Goal: Task Accomplishment & Management: Use online tool/utility

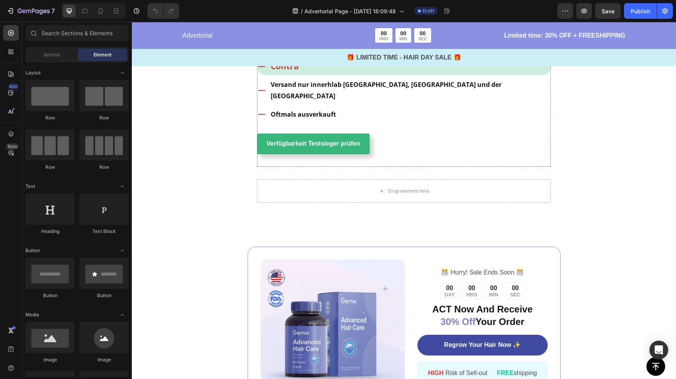
scroll to position [1093, 0]
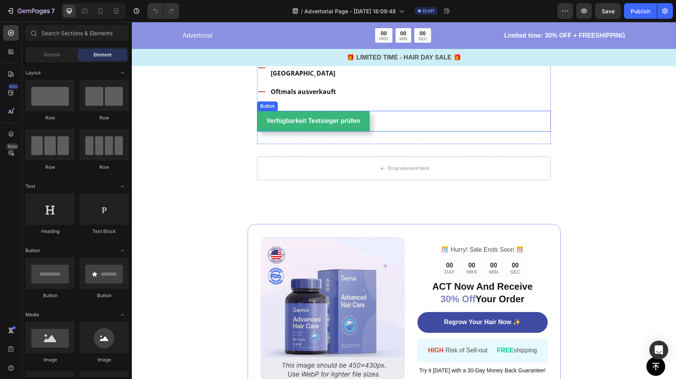
click at [402, 132] on div "Verfügbarkeit Testsieger prüfen Button" at bounding box center [404, 121] width 294 height 21
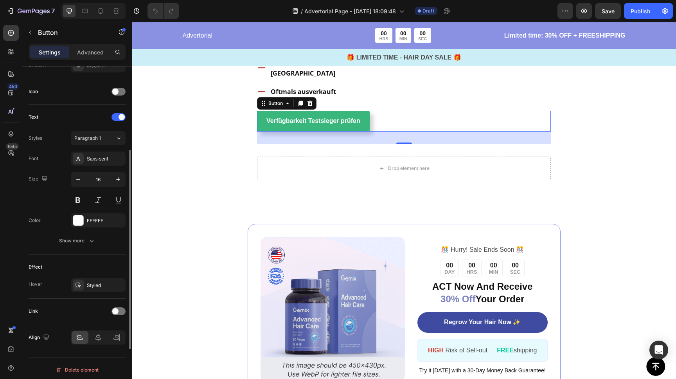
scroll to position [227, 0]
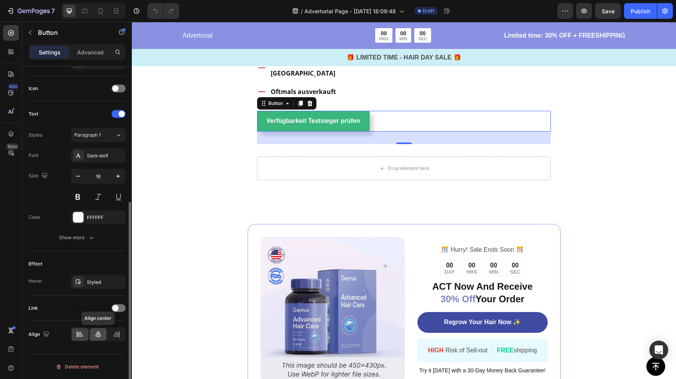
click at [97, 336] on icon at bounding box center [98, 334] width 5 height 7
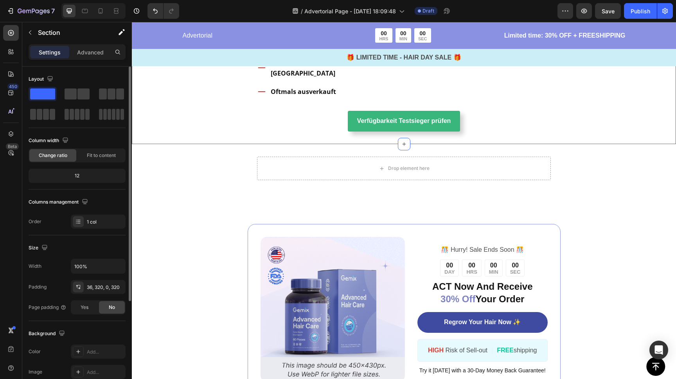
scroll to position [1093, 0]
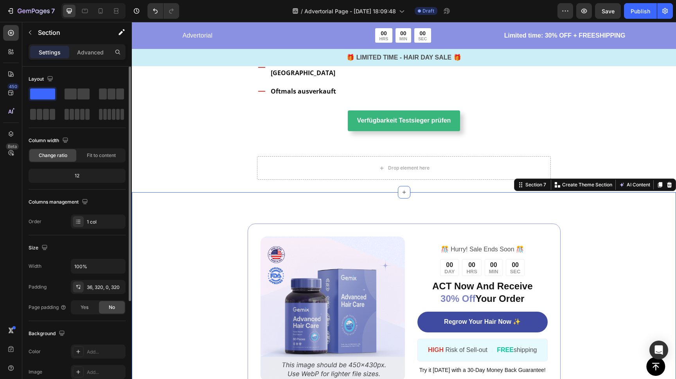
drag, startPoint x: 189, startPoint y: 245, endPoint x: 229, endPoint y: 174, distance: 82.4
click at [189, 245] on div "Image ️🎊 Hurry! Sale Ends Soon ️🎊 Text Block 00 DAY 00 HRS 00 MIN 00 SEC Countd…" at bounding box center [404, 308] width 545 height 233
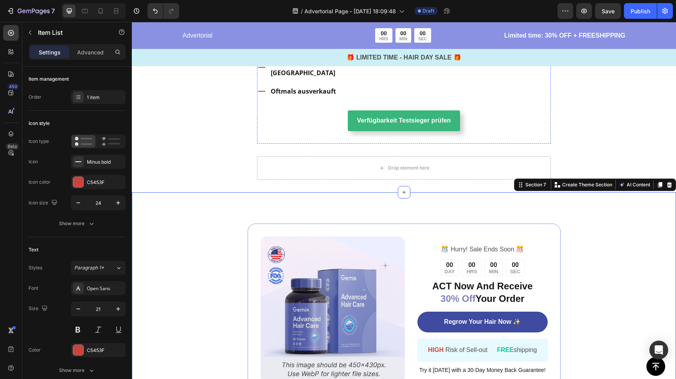
click at [343, 52] on div "Contra" at bounding box center [404, 43] width 294 height 17
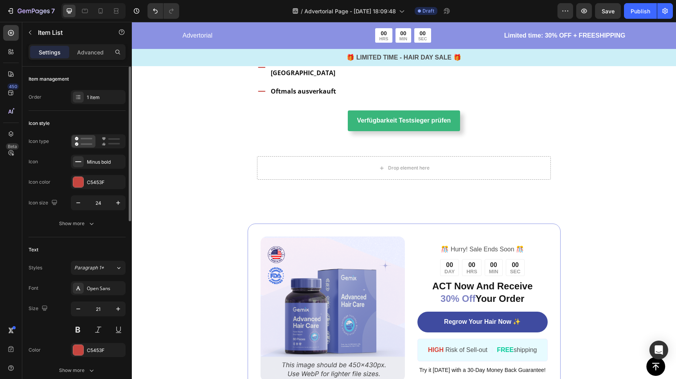
scroll to position [388, 0]
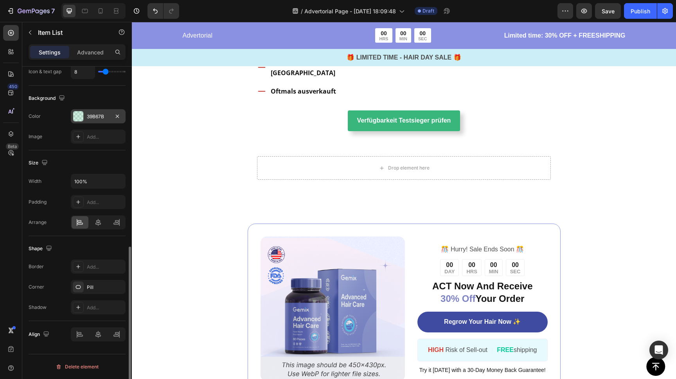
click at [79, 112] on div at bounding box center [78, 116] width 10 height 10
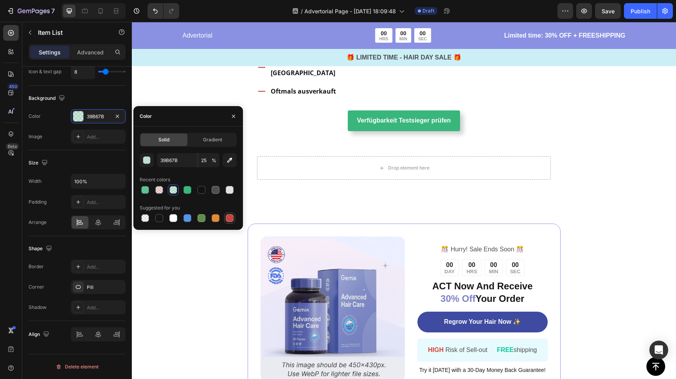
click at [229, 218] on div at bounding box center [230, 218] width 8 height 8
type input "C5453F"
click at [205, 160] on input "100" at bounding box center [209, 160] width 22 height 14
drag, startPoint x: 205, startPoint y: 160, endPoint x: 209, endPoint y: 159, distance: 4.4
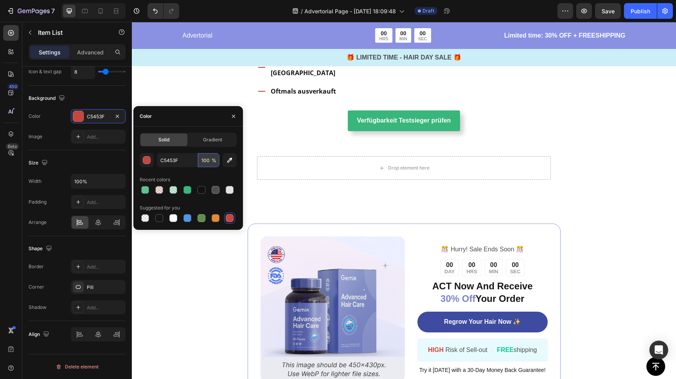
click at [206, 160] on input "100" at bounding box center [209, 160] width 22 height 14
type input "1"
type input "20"
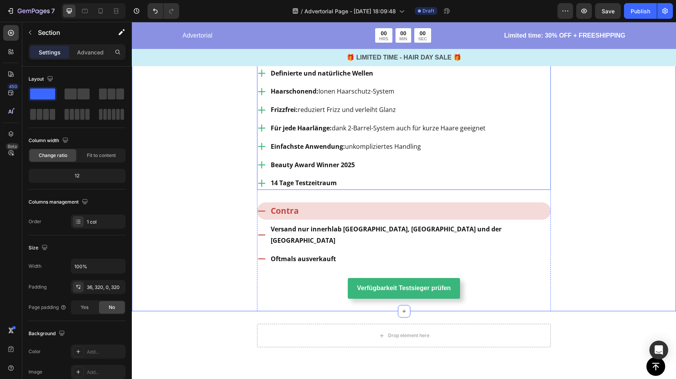
scroll to position [924, 0]
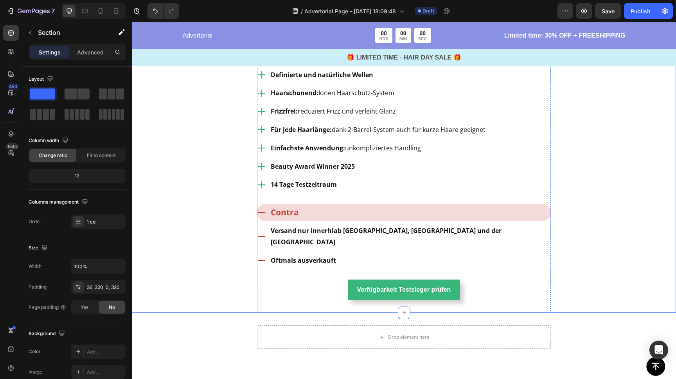
click at [291, 47] on div "Pro" at bounding box center [404, 38] width 294 height 17
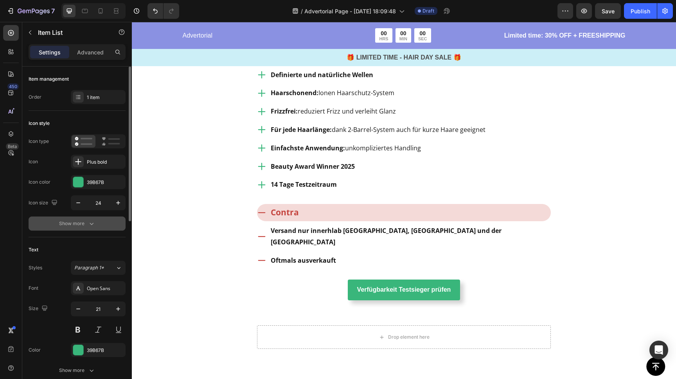
click at [89, 219] on button "Show more" at bounding box center [77, 223] width 97 height 14
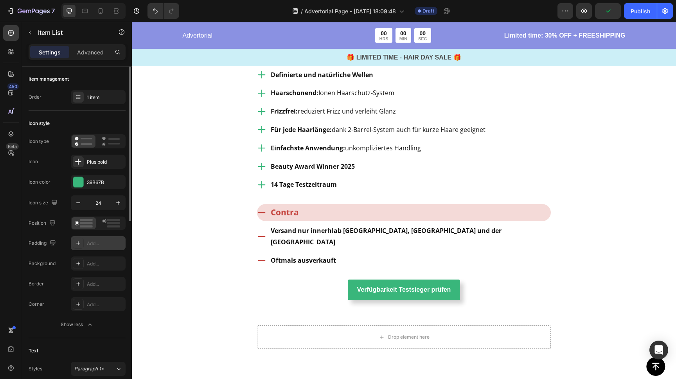
click at [102, 244] on div "Add..." at bounding box center [105, 243] width 37 height 7
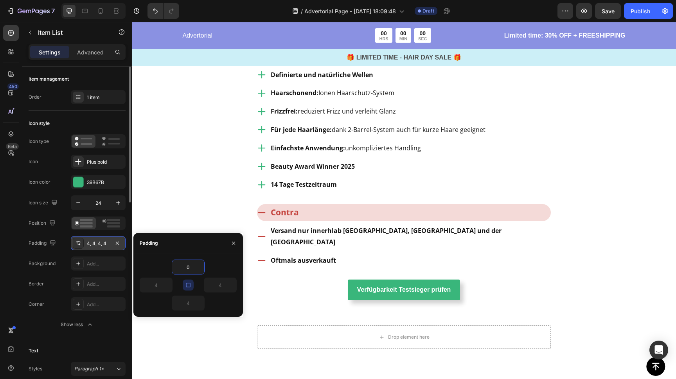
type input "0"
click at [187, 282] on icon "button" at bounding box center [188, 285] width 6 height 6
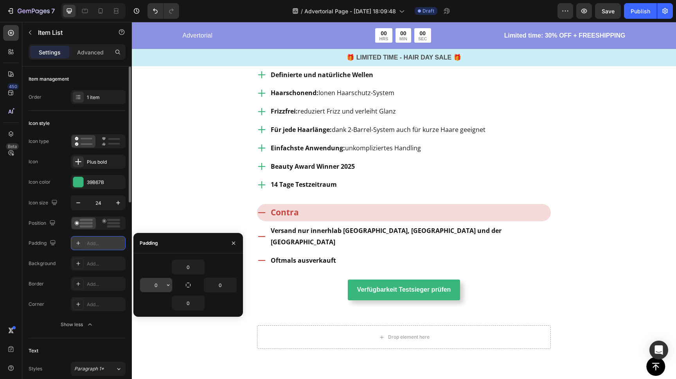
click at [153, 285] on input "0" at bounding box center [156, 285] width 32 height 14
drag, startPoint x: 153, startPoint y: 285, endPoint x: 171, endPoint y: 285, distance: 18.0
click at [171, 285] on div "0" at bounding box center [156, 285] width 32 height 14
type input "6"
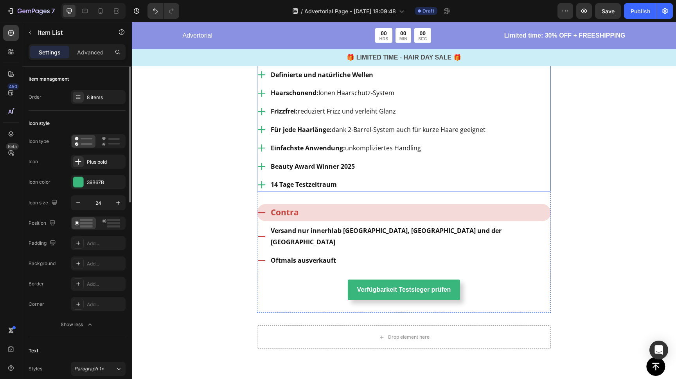
click at [263, 121] on div "Perfekte Beach Waves in wenigen Minuten Definierte und natürliche Wellen Haarsc…" at bounding box center [372, 121] width 230 height 142
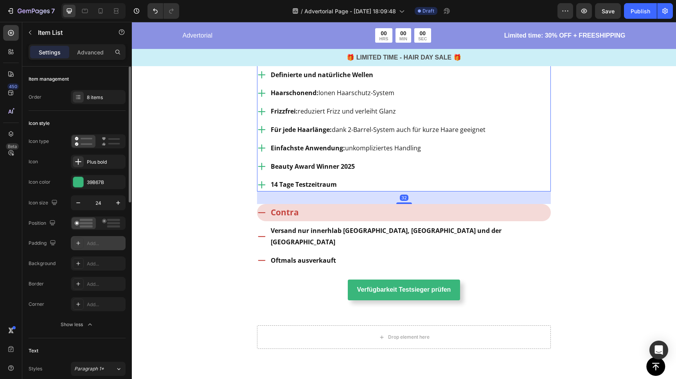
click at [93, 245] on div "Add..." at bounding box center [105, 243] width 37 height 7
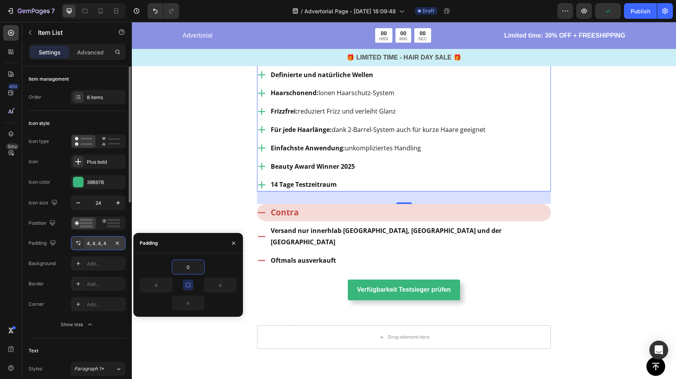
type input "0"
click at [193, 285] on button "button" at bounding box center [188, 285] width 11 height 11
type input "0"
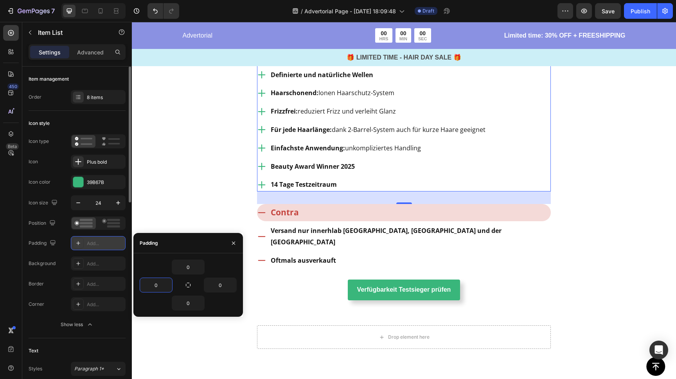
drag, startPoint x: 159, startPoint y: 285, endPoint x: 137, endPoint y: 283, distance: 21.2
click at [137, 283] on div "0 0 0 0" at bounding box center [188, 285] width 110 height 51
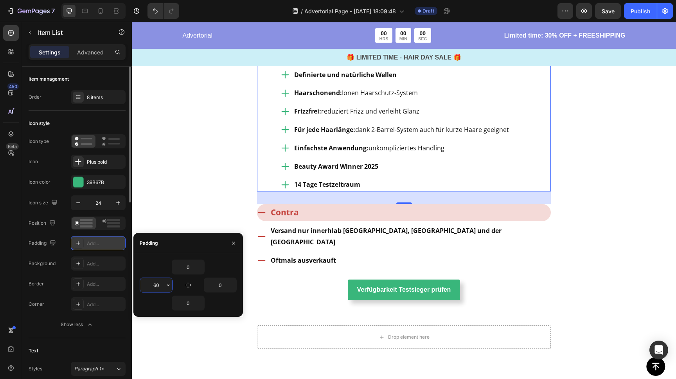
click at [161, 284] on input "60" at bounding box center [156, 285] width 32 height 14
type input "6"
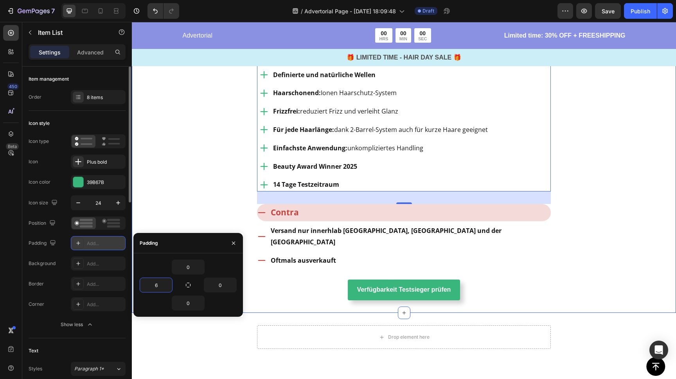
click at [180, 190] on div "Image Testsieger aller Stylinggeräte Heading Row Image vavy ™ Welleneisen Text …" at bounding box center [404, 46] width 545 height 533
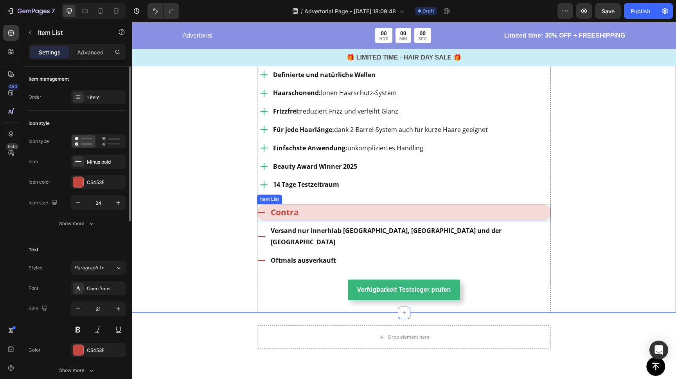
click at [317, 221] on div "Contra" at bounding box center [404, 212] width 294 height 17
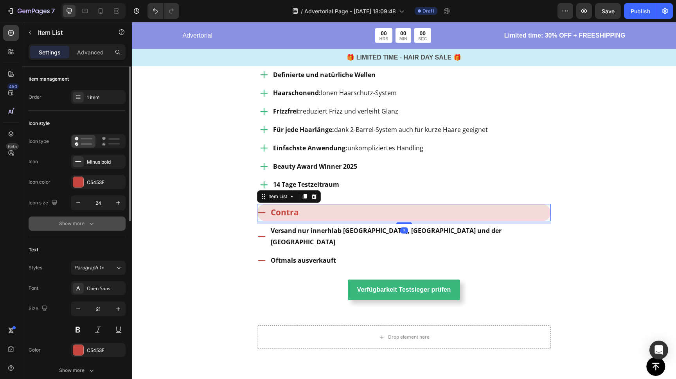
click at [86, 221] on div "Show more" at bounding box center [77, 224] width 36 height 8
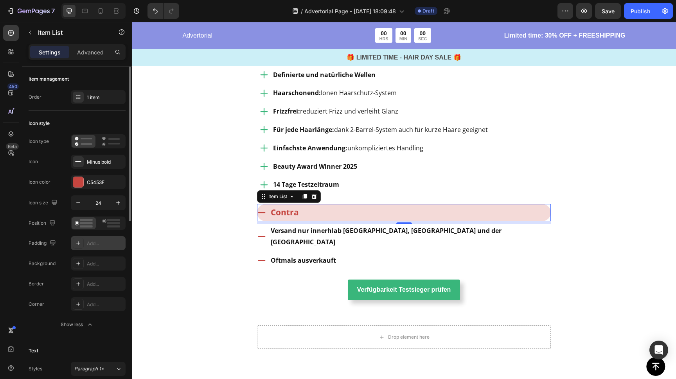
click at [96, 242] on div "Add..." at bounding box center [105, 243] width 37 height 7
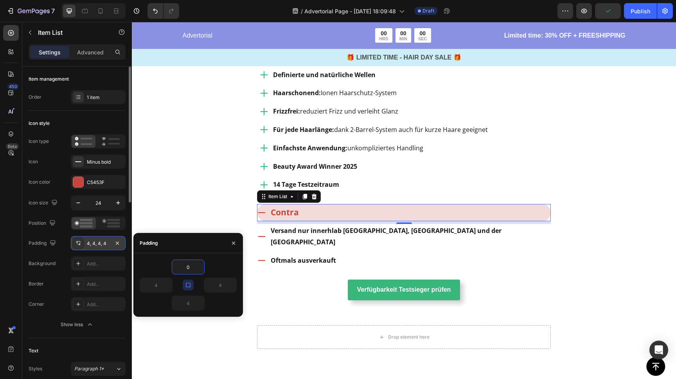
type input "0"
drag, startPoint x: 188, startPoint y: 283, endPoint x: 172, endPoint y: 281, distance: 16.2
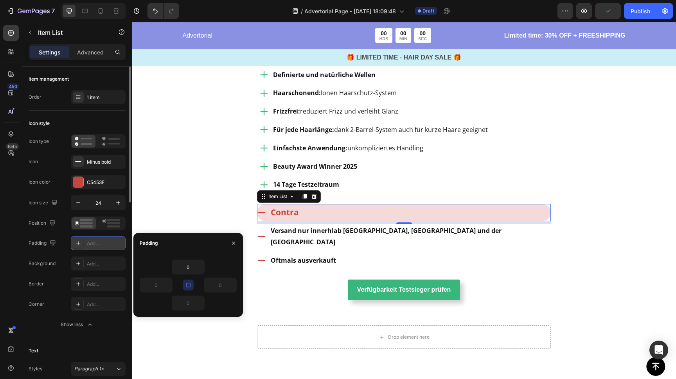
click at [188, 283] on icon "button" at bounding box center [188, 285] width 6 height 6
click at [153, 283] on input "0" at bounding box center [156, 285] width 32 height 14
type input "6"
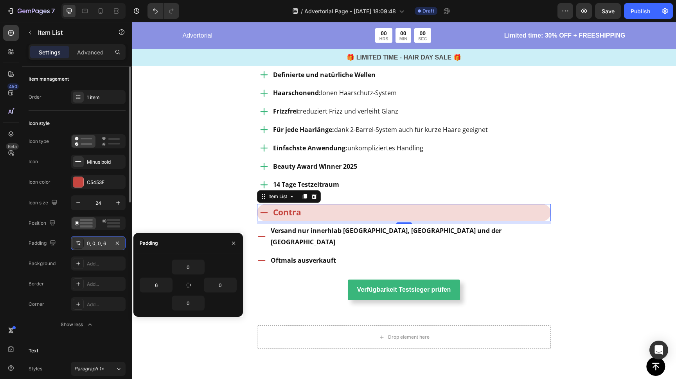
click at [160, 269] on div "0" at bounding box center [188, 267] width 97 height 15
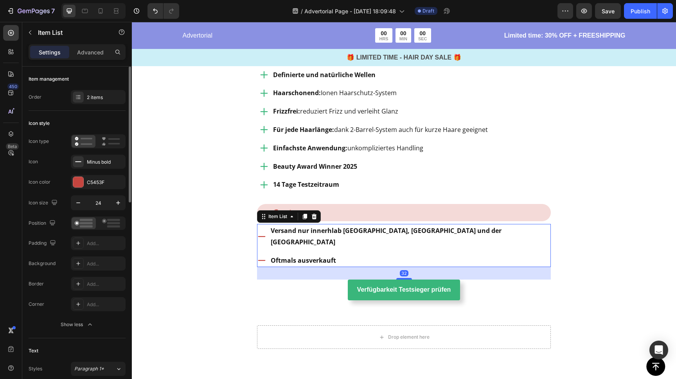
click at [286, 246] on strong "Versand nur innerhlab [GEOGRAPHIC_DATA], [GEOGRAPHIC_DATA] und der [GEOGRAPHIC_…" at bounding box center [386, 236] width 231 height 20
click at [81, 244] on div at bounding box center [78, 243] width 11 height 11
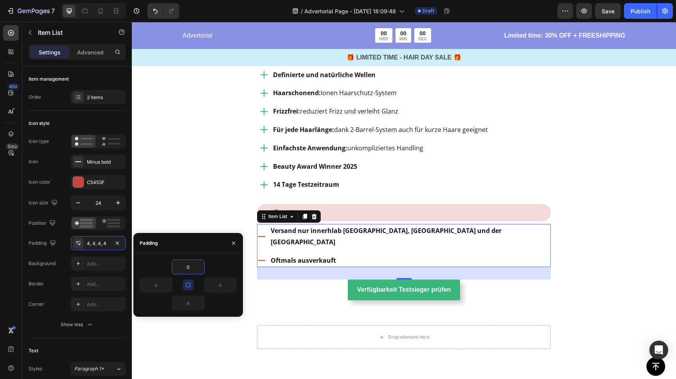
type input "0"
drag, startPoint x: 189, startPoint y: 283, endPoint x: 180, endPoint y: 283, distance: 8.6
click at [189, 283] on icon "button" at bounding box center [188, 285] width 6 height 6
type input "0"
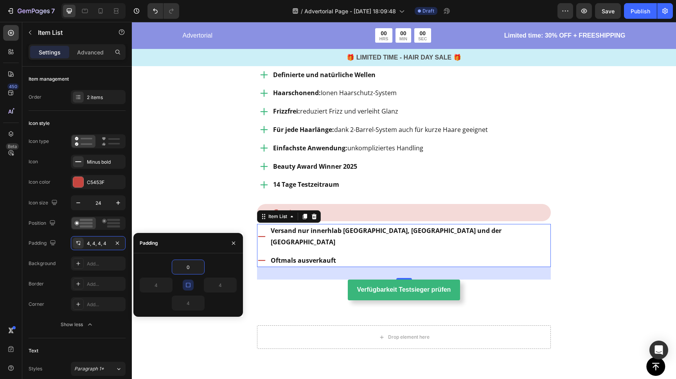
type input "0"
click at [156, 284] on input "0" at bounding box center [156, 285] width 32 height 14
click at [157, 284] on input "0" at bounding box center [156, 285] width 32 height 14
type input "6"
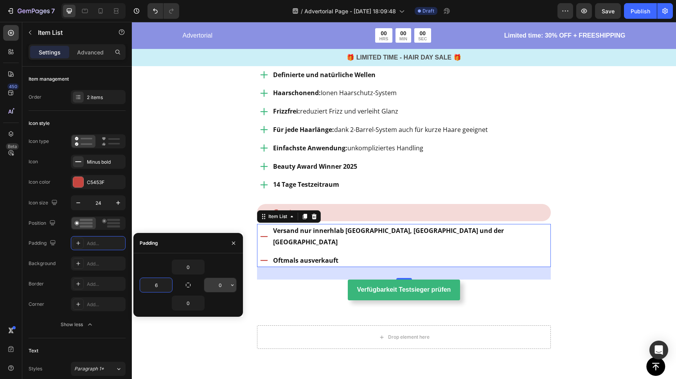
drag, startPoint x: 220, startPoint y: 286, endPoint x: 218, endPoint y: 281, distance: 4.8
click at [220, 286] on input "0" at bounding box center [220, 285] width 32 height 14
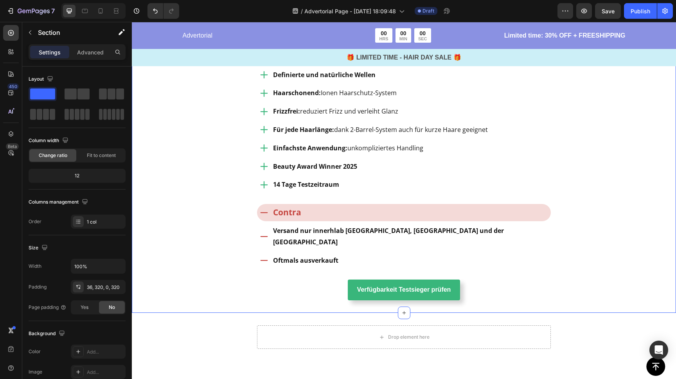
click at [198, 179] on div "Image Testsieger aller Stylinggeräte Heading Row Image vavy ™ Welleneisen Text …" at bounding box center [404, 46] width 545 height 533
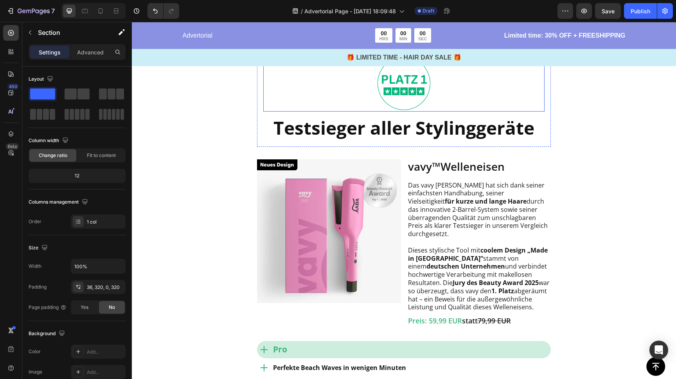
scroll to position [675, 0]
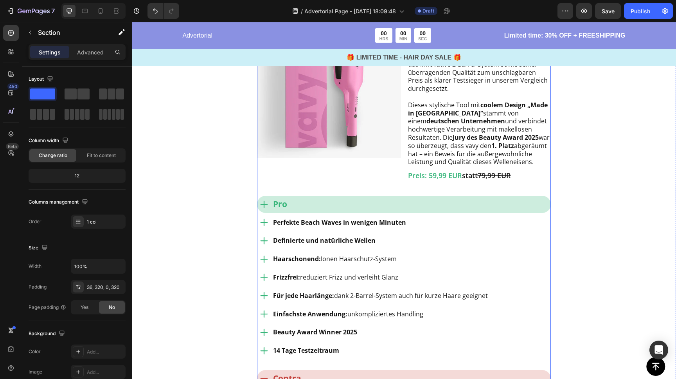
click at [547, 141] on div "Image Testsieger aller Stylinggeräte Heading Row Image vavy ™ Welleneisen Text …" at bounding box center [404, 191] width 294 height 575
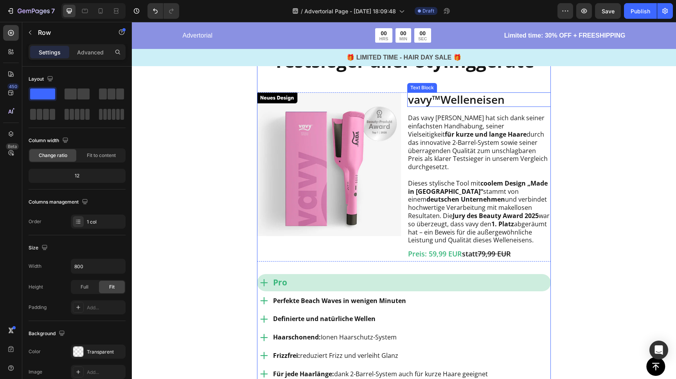
scroll to position [590, 0]
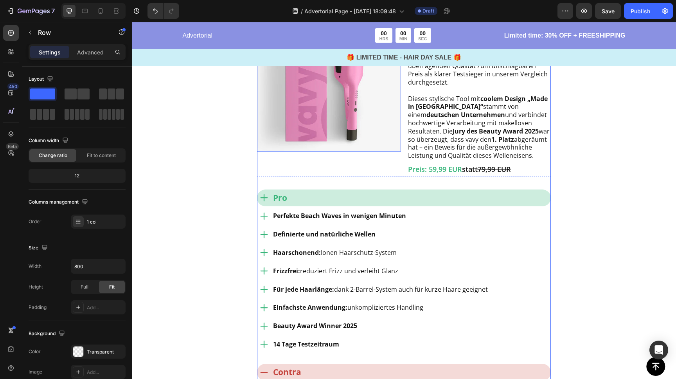
scroll to position [1176, 0]
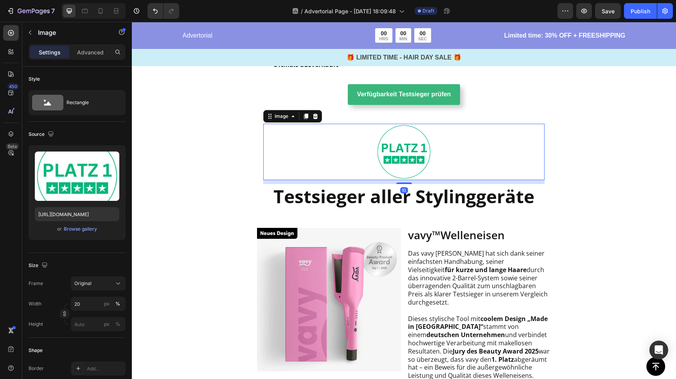
click at [418, 139] on img at bounding box center [404, 152] width 56 height 56
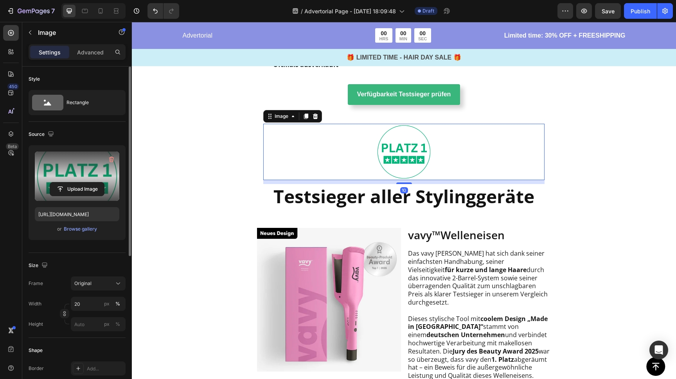
click at [87, 173] on label at bounding box center [77, 176] width 85 height 49
click at [87, 182] on input "file" at bounding box center [77, 188] width 54 height 13
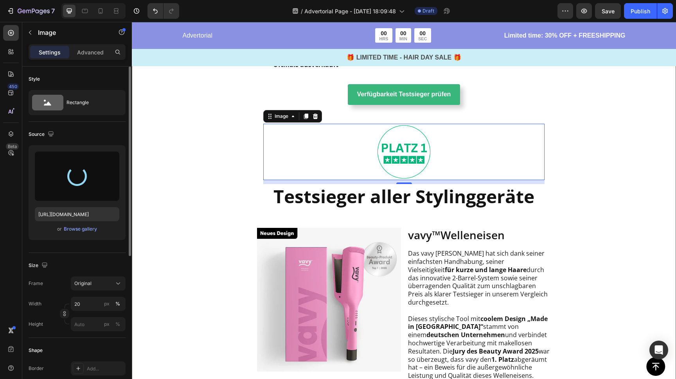
type input "https://cdn.shopify.com/s/files/1/0888/0360/6794/files/gempages_585425760114705…"
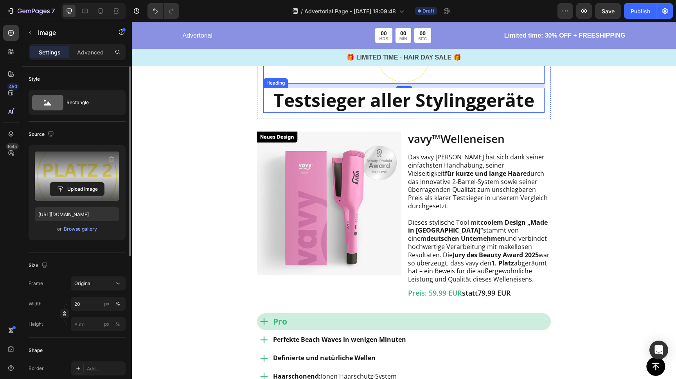
scroll to position [1232, 0]
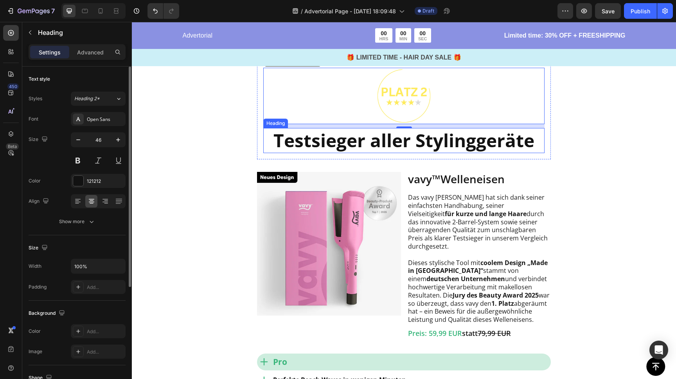
click at [380, 128] on strong "Testsieger aller Stylinggeräte" at bounding box center [404, 140] width 261 height 24
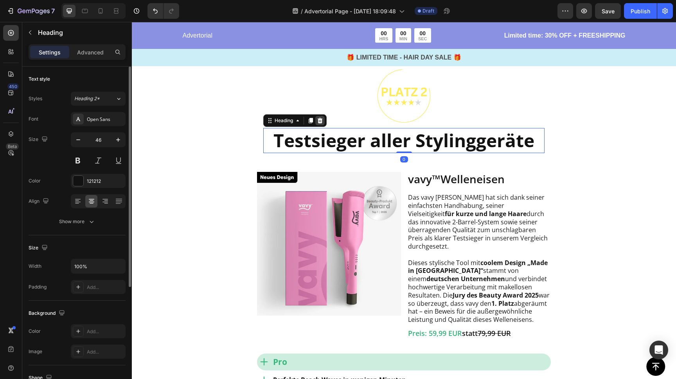
click at [320, 118] on icon at bounding box center [320, 120] width 5 height 5
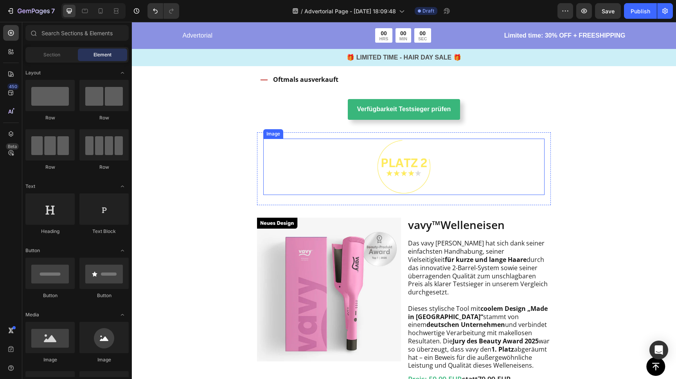
scroll to position [1210, 0]
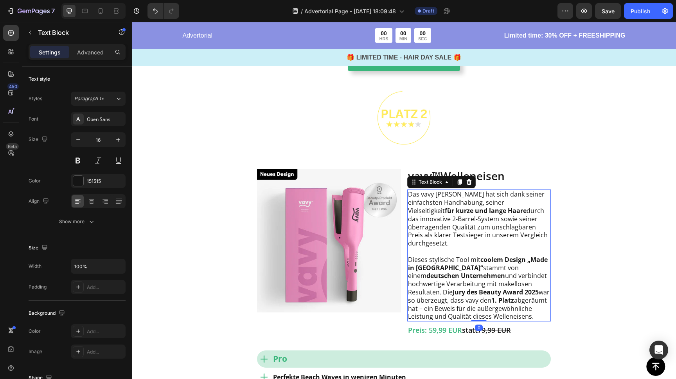
click at [469, 222] on p "Das vavy Welleneisen hat sich dank seiner einfachsten Handhabung, seiner Vielse…" at bounding box center [479, 218] width 142 height 57
click at [455, 211] on p "Das vavy Welleneisen hat sich dank seiner einfachsten Handhabung, seiner Vielse…" at bounding box center [479, 218] width 142 height 57
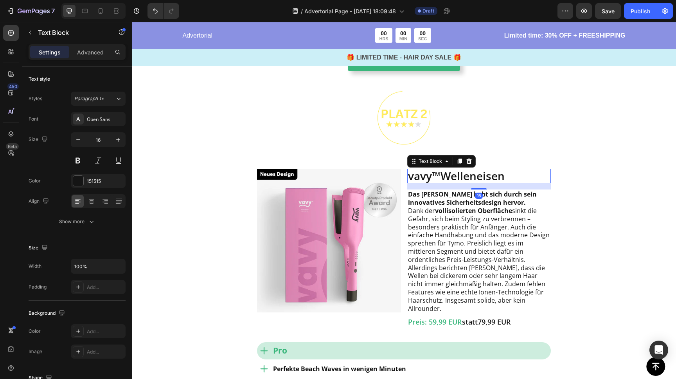
click at [434, 168] on strong "™" at bounding box center [436, 175] width 9 height 15
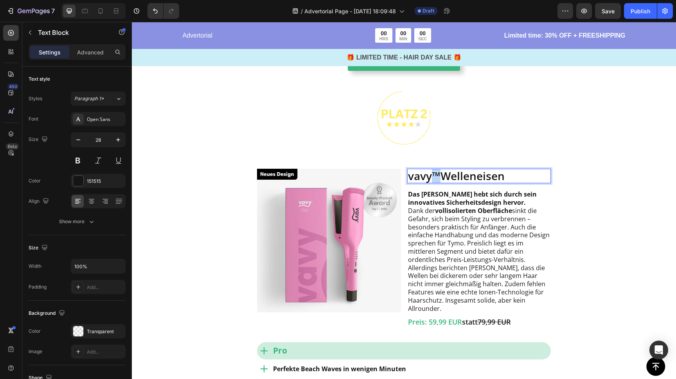
click at [434, 168] on strong "™" at bounding box center [436, 175] width 9 height 15
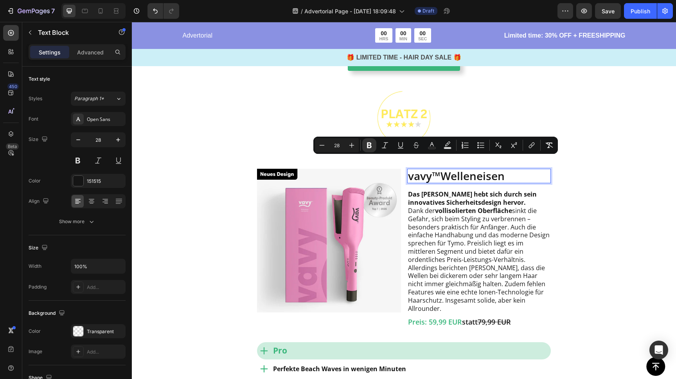
click at [448, 170] on p "vavy ™ Welleneisen" at bounding box center [479, 176] width 142 height 13
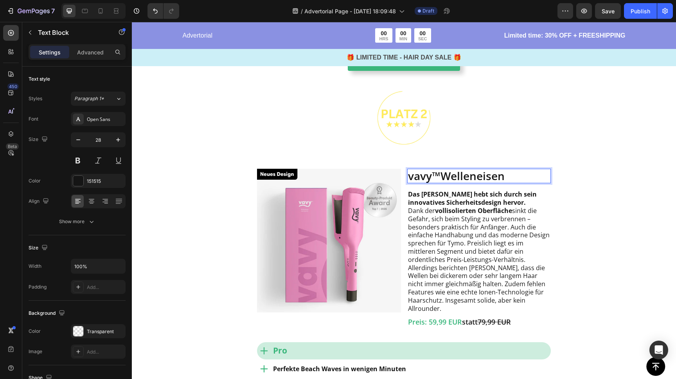
click at [453, 170] on p "vavy ™ Welleneisen" at bounding box center [479, 176] width 142 height 13
click at [446, 190] on strong "Das Tymo Welleneisen hebt sich durch sein innovatives Sicherheitsdesign hervor." at bounding box center [472, 198] width 129 height 17
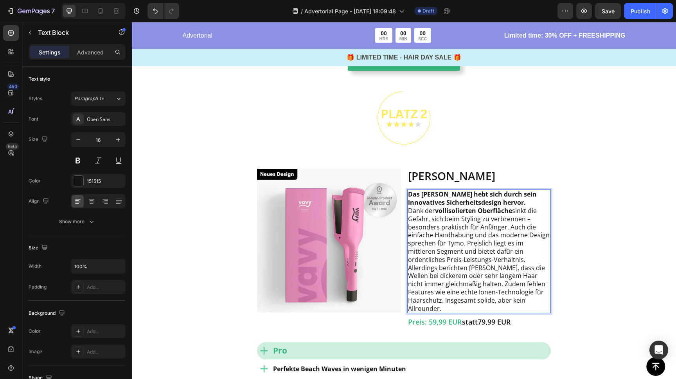
click at [449, 190] on strong "Das Tymo Welleneisen hebt sich durch sein innovatives Sicherheitsdesign hervor." at bounding box center [472, 198] width 129 height 17
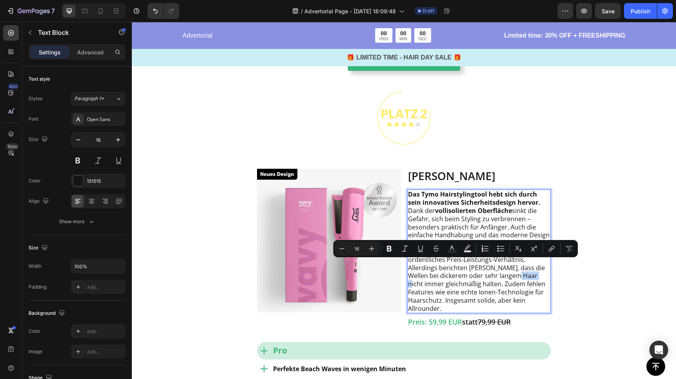
drag, startPoint x: 448, startPoint y: 264, endPoint x: 431, endPoint y: 270, distance: 17.3
click at [466, 265] on p "Das Tymo Hairstylingtool hebt sich durch sein innovatives Sicherheitsdesign her…" at bounding box center [479, 251] width 142 height 122
click at [431, 272] on p "Das Tymo Hairstylingtool hebt sich durch sein innovatives Sicherheitsdesign her…" at bounding box center [479, 251] width 142 height 122
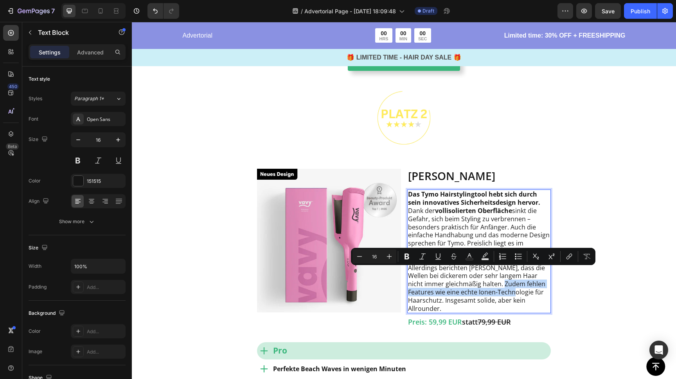
drag, startPoint x: 430, startPoint y: 271, endPoint x: 443, endPoint y: 283, distance: 17.2
click at [443, 283] on p "Das Tymo Hairstylingtool hebt sich durch sein innovatives Sicherheitsdesign her…" at bounding box center [479, 251] width 142 height 122
click at [408, 258] on icon "Editor contextual toolbar" at bounding box center [407, 257] width 5 height 6
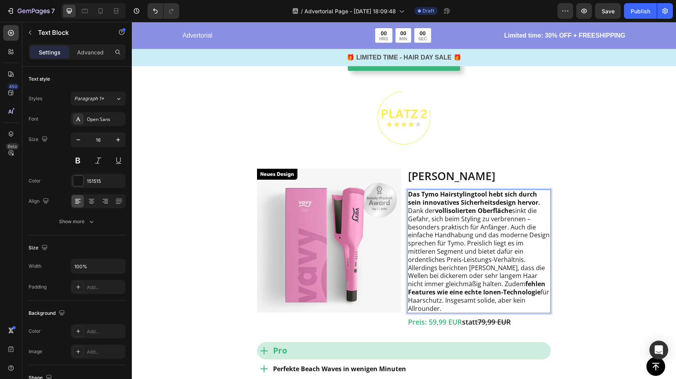
click at [465, 288] on p "Das Tymo Hairstylingtool hebt sich durch sein innovatives Sicherheitsdesign her…" at bounding box center [479, 251] width 142 height 122
drag, startPoint x: 469, startPoint y: 288, endPoint x: 424, endPoint y: 290, distance: 45.5
click at [423, 290] on p "Das Tymo Hairstylingtool hebt sich durch sein innovatives Sicherheitsdesign her…" at bounding box center [479, 251] width 142 height 122
click at [460, 287] on p "Das Tymo Hairstylingtool hebt sich durch sein innovatives Sicherheitsdesign her…" at bounding box center [479, 251] width 142 height 122
click at [455, 255] on p "Das Tymo Hairstylingtool hebt sich durch sein innovatives Sicherheitsdesign her…" at bounding box center [479, 251] width 142 height 122
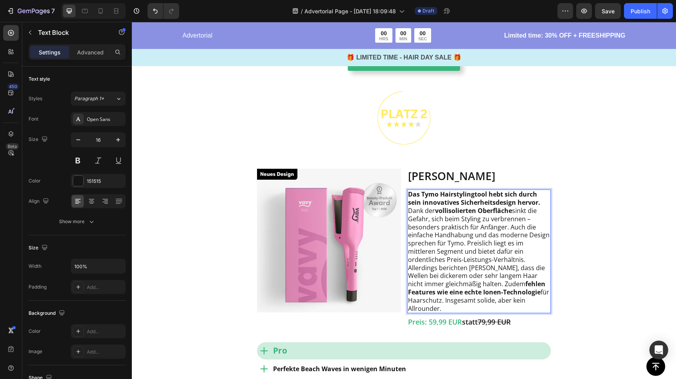
click at [460, 288] on p "Das Tymo Hairstylingtool hebt sich durch sein innovatives Sicherheitsdesign her…" at bounding box center [479, 251] width 142 height 122
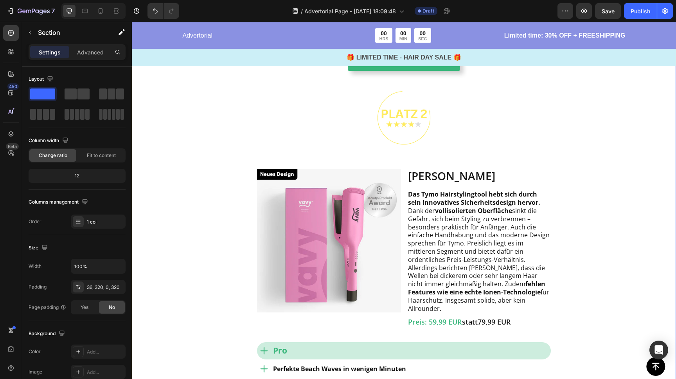
click at [593, 260] on div "Image Testsieger aller Stylinggeräte Heading Row Image vavy ™ Welleneisen Text …" at bounding box center [404, 59] width 545 height 1131
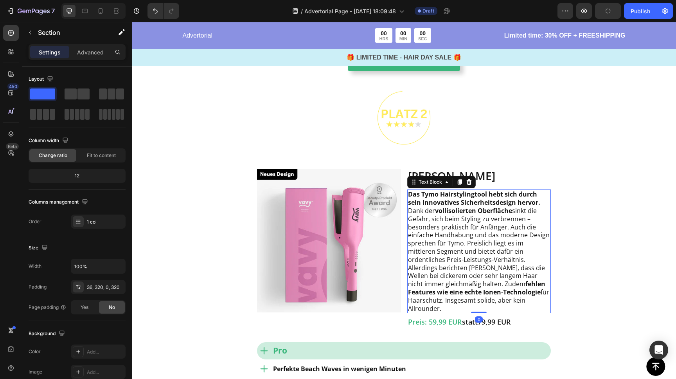
click at [465, 287] on p "Das Tymo Hairstylingtool hebt sich durch sein innovatives Sicherheitsdesign her…" at bounding box center [479, 251] width 142 height 122
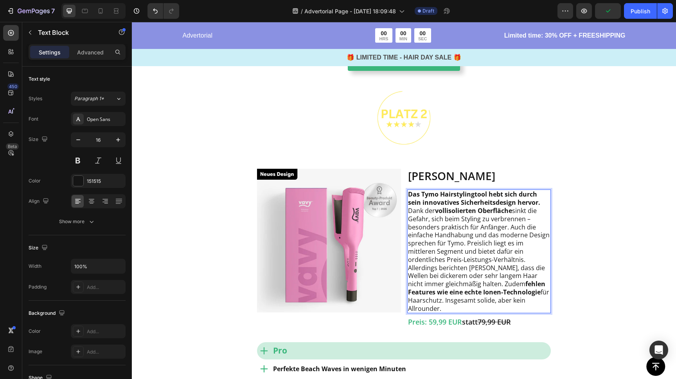
click at [466, 288] on p "Das Tymo Hairstylingtool hebt sich durch sein innovatives Sicherheitsdesign her…" at bounding box center [479, 251] width 142 height 122
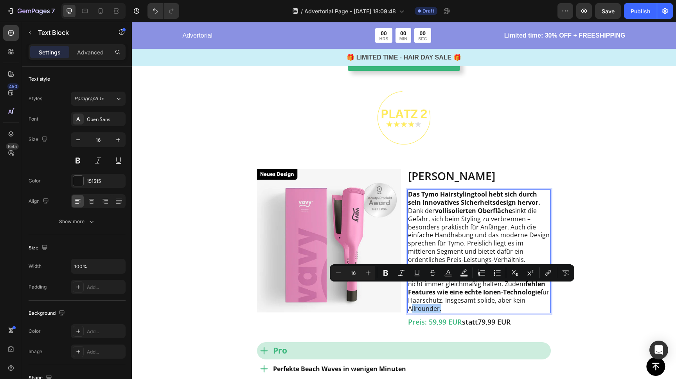
drag, startPoint x: 388, startPoint y: 271, endPoint x: 410, endPoint y: 275, distance: 22.0
click at [388, 271] on icon "Editor contextual toolbar" at bounding box center [386, 273] width 8 height 8
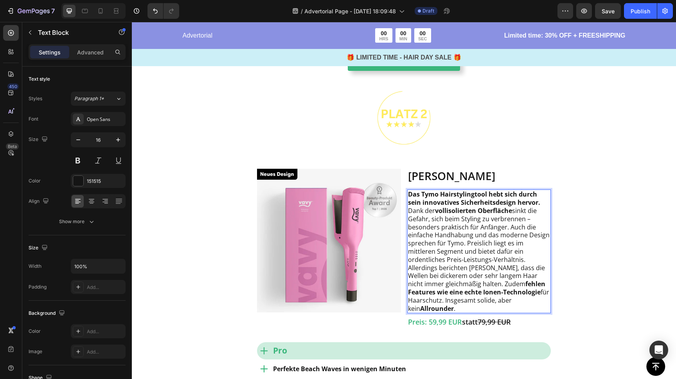
click at [428, 287] on p "Das Tymo Hairstylingtool hebt sich durch sein innovatives Sicherheitsdesign her…" at bounding box center [479, 251] width 142 height 122
click at [593, 235] on div "Image Testsieger aller Stylinggeräte Heading Row Image vavy ™ Welleneisen Text …" at bounding box center [404, 59] width 545 height 1131
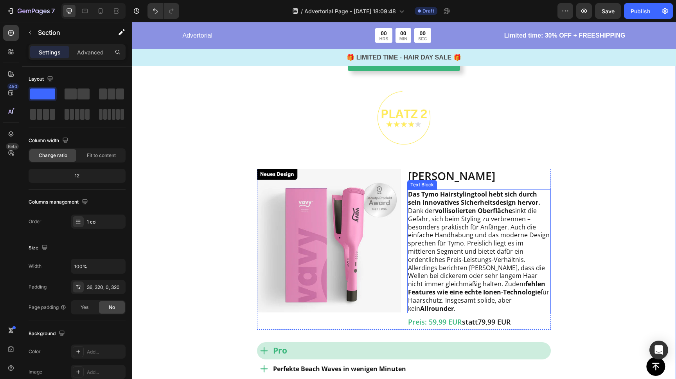
click at [446, 280] on p "Das Tymo Hairstylingtool hebt sich durch sein innovatives Sicherheitsdesign her…" at bounding box center [479, 251] width 142 height 122
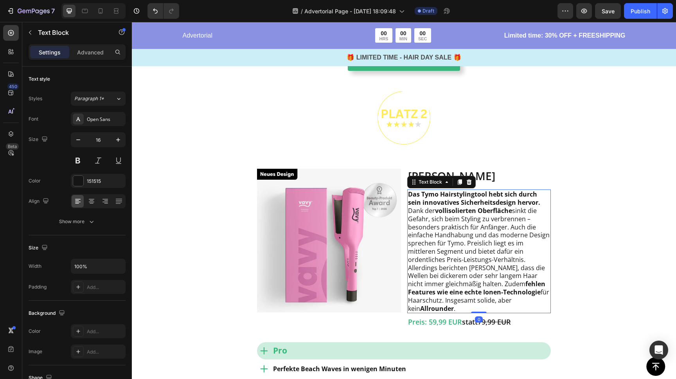
click at [432, 289] on p "Das Tymo Hairstylingtool hebt sich durch sein innovatives Sicherheitsdesign her…" at bounding box center [479, 251] width 142 height 122
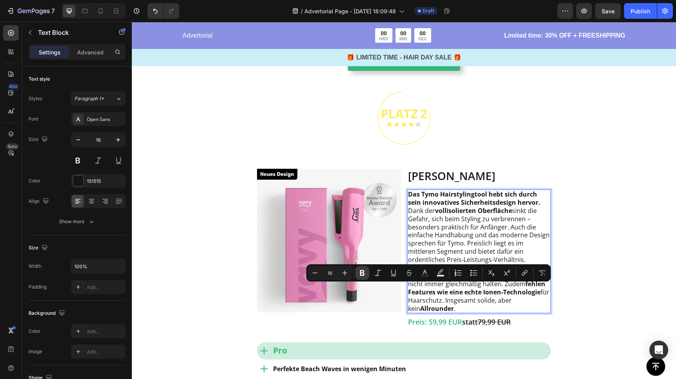
click at [362, 268] on button "Bold" at bounding box center [362, 273] width 14 height 14
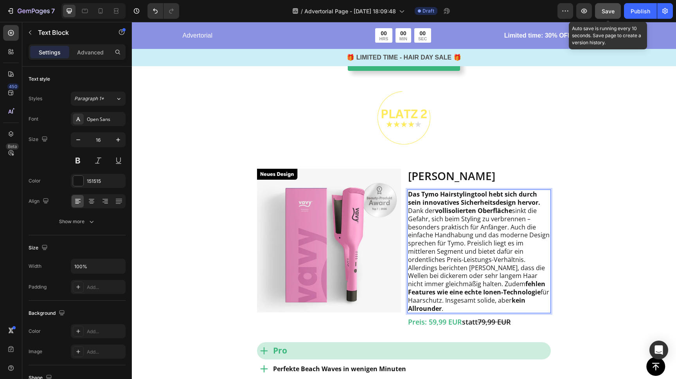
click at [606, 13] on span "Save" at bounding box center [608, 11] width 13 height 7
click at [474, 206] on strong "vollisolierten Oberfläche" at bounding box center [473, 210] width 77 height 9
click at [514, 198] on p "Das Tymo Hairstylingtool hebt sich durch sein innovatives Sicherheitsdesign her…" at bounding box center [479, 251] width 142 height 122
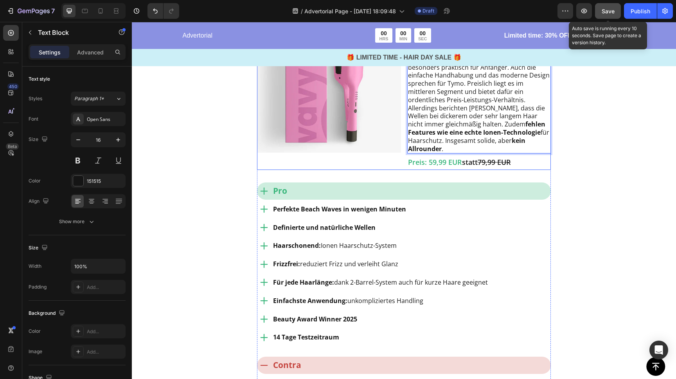
scroll to position [1384, 0]
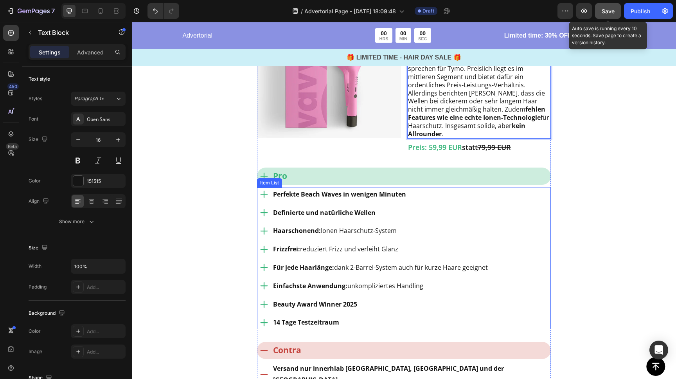
click at [323, 190] on strong "Perfekte Beach Waves in wenigen Minuten" at bounding box center [339, 194] width 133 height 9
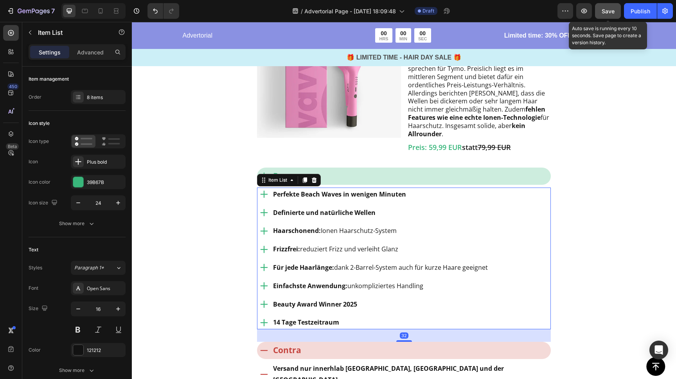
click at [321, 190] on strong "Perfekte Beach Waves in wenigen Minuten" at bounding box center [339, 194] width 133 height 9
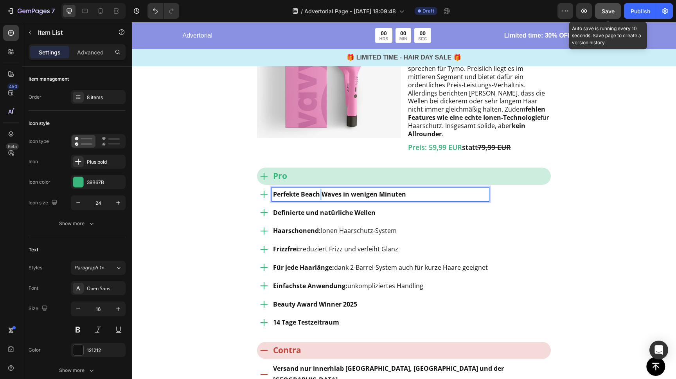
click at [321, 190] on strong "Perfekte Beach Waves in wenigen Minuten" at bounding box center [339, 194] width 133 height 9
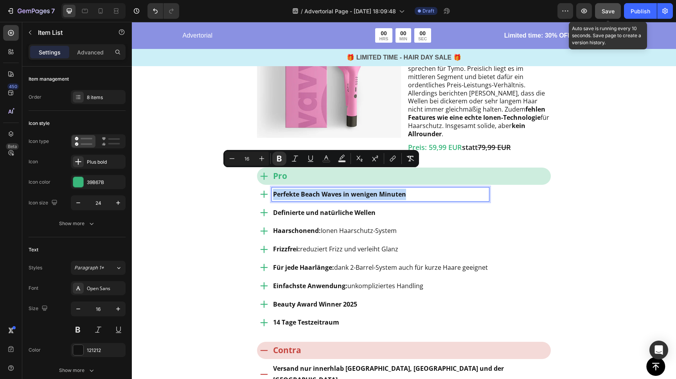
click at [321, 190] on strong "Perfekte Beach Waves in wenigen Minuten" at bounding box center [339, 194] width 133 height 9
drag, startPoint x: 356, startPoint y: 174, endPoint x: 271, endPoint y: 174, distance: 85.3
click at [271, 188] on div "Innovatives Sicherheitsdesign (isolierte Oberfläche)" at bounding box center [373, 195] width 232 height 14
click at [312, 208] on strong "Definierte und natürliche Wellen" at bounding box center [324, 212] width 103 height 9
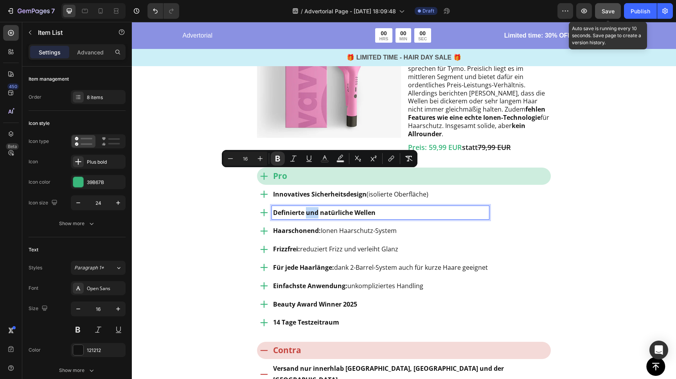
click at [312, 208] on strong "Definierte und natürliche Wellen" at bounding box center [324, 212] width 103 height 9
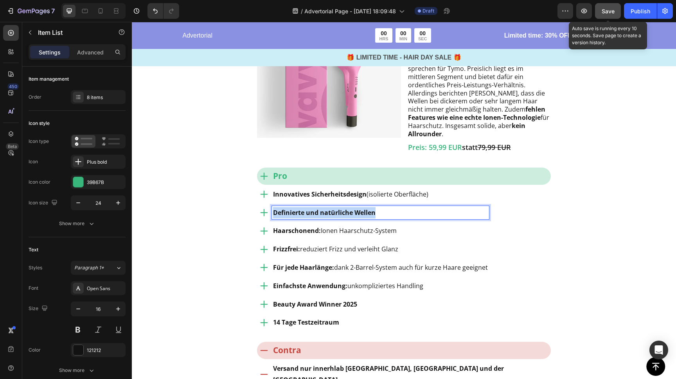
click at [312, 208] on strong "Definierte und natürliche Wellen" at bounding box center [324, 212] width 103 height 9
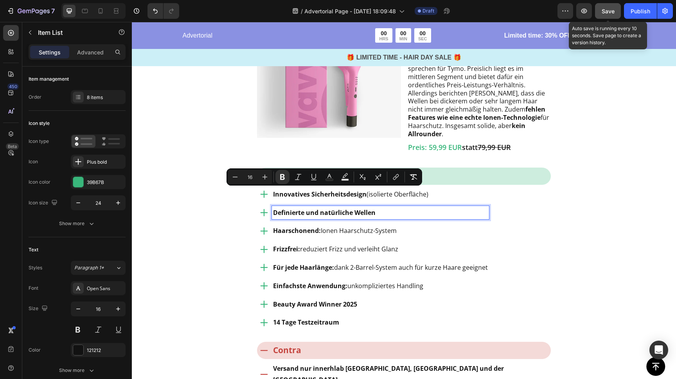
click at [438, 189] on p "Innovatives Sicherheitsdesign (isolierte Oberfläche)" at bounding box center [380, 194] width 215 height 11
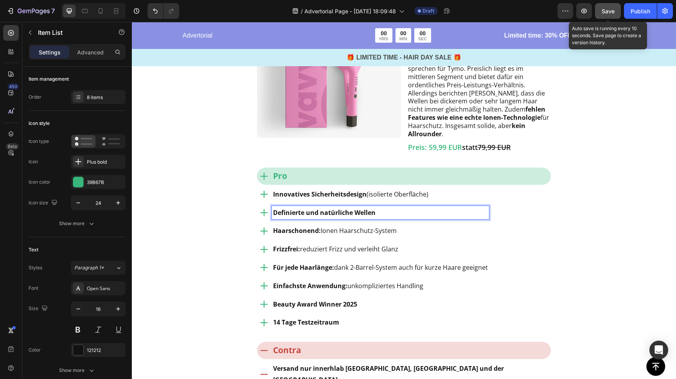
click at [325, 208] on strong "Definierte und natürliche Wellen" at bounding box center [324, 212] width 103 height 9
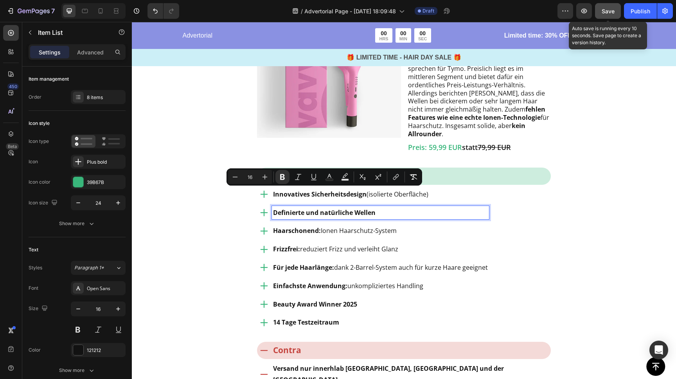
click at [304, 226] on strong "Haarschonend:" at bounding box center [297, 230] width 48 height 9
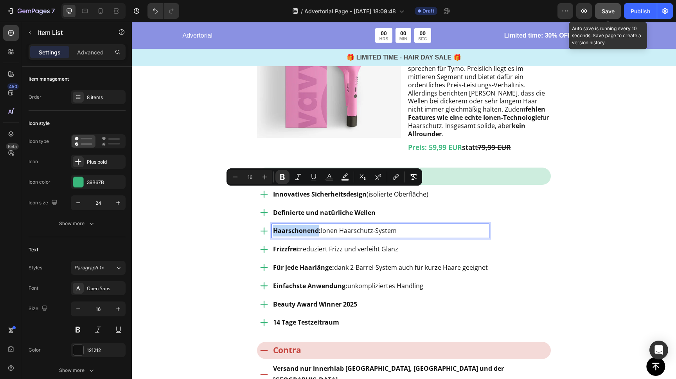
click at [304, 226] on strong "Haarschonend:" at bounding box center [297, 230] width 48 height 9
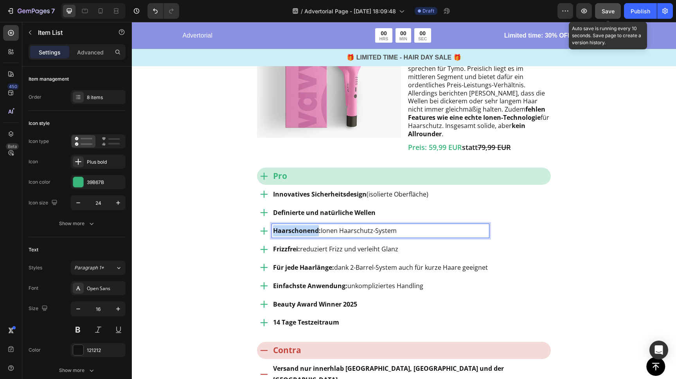
click at [304, 226] on strong "Haarschonend:" at bounding box center [297, 230] width 48 height 9
click at [298, 225] on p "Für Anfänger geeignet" at bounding box center [380, 230] width 215 height 11
click at [297, 225] on p "Für Anfänger geeignet" at bounding box center [380, 230] width 215 height 11
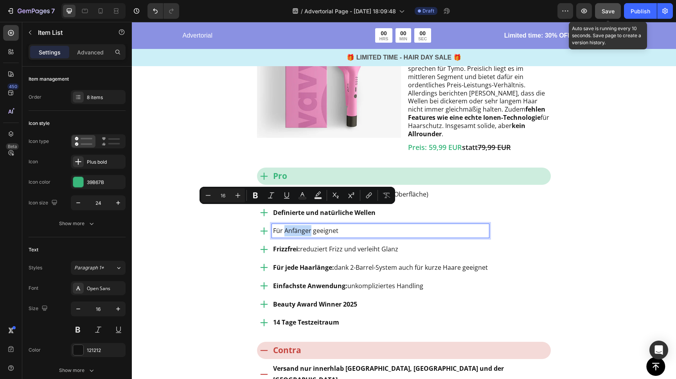
click at [302, 225] on p "Für Anfänger geeignet" at bounding box center [380, 230] width 215 height 11
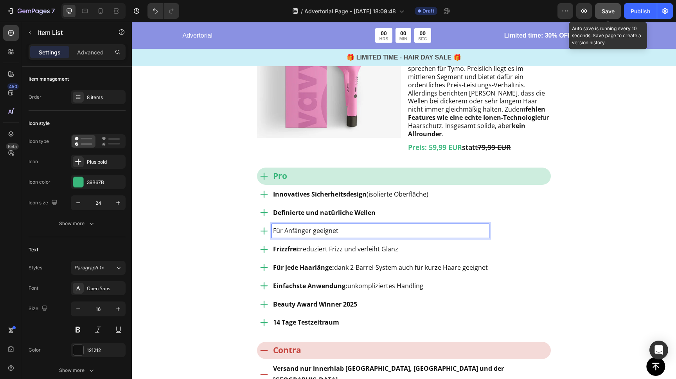
click at [311, 225] on p "Für Anfänger geeignet" at bounding box center [380, 230] width 215 height 11
drag, startPoint x: 311, startPoint y: 211, endPoint x: 261, endPoint y: 211, distance: 50.1
click at [260, 224] on div "Für Anfänger geeignet" at bounding box center [373, 231] width 232 height 14
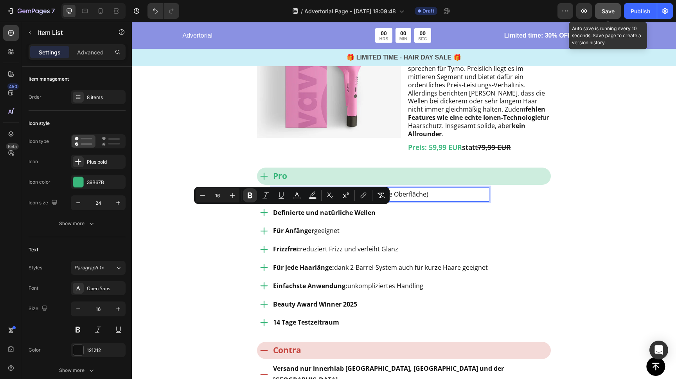
click at [319, 190] on strong "Innovatives Sicherheitsdesign" at bounding box center [320, 194] width 94 height 9
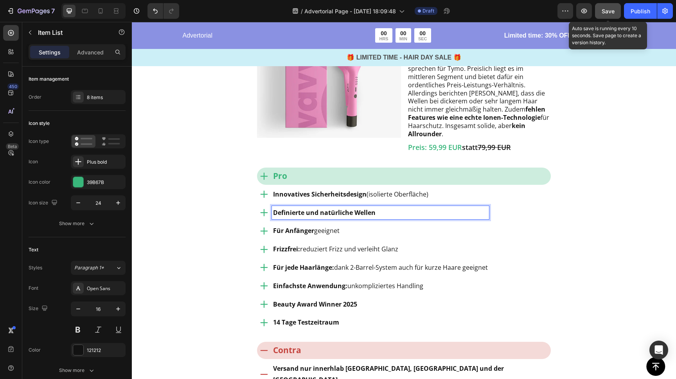
click at [330, 208] on strong "Definierte und natürliche Wellen" at bounding box center [324, 212] width 103 height 9
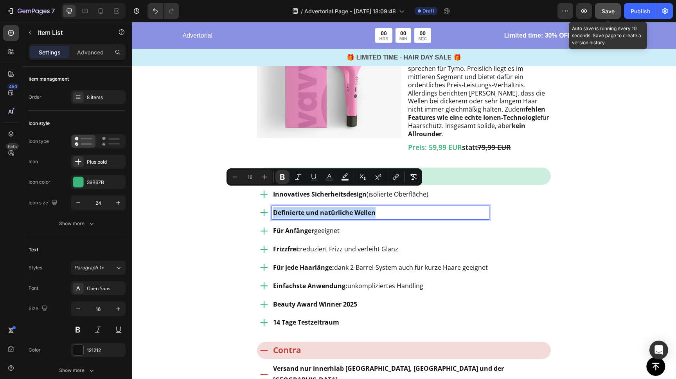
drag, startPoint x: 290, startPoint y: 192, endPoint x: 269, endPoint y: 188, distance: 21.1
click at [290, 208] on strong "Definierte und natürliche Wellen" at bounding box center [324, 212] width 103 height 9
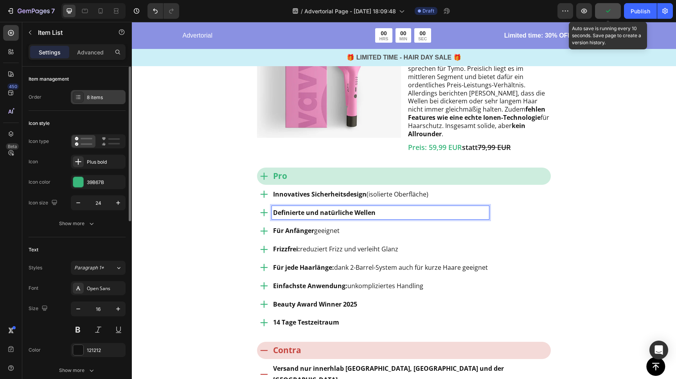
click at [94, 97] on div "8 items" at bounding box center [105, 97] width 37 height 7
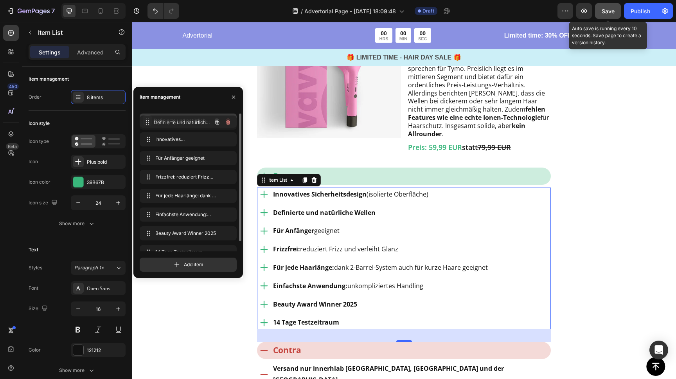
drag, startPoint x: 146, startPoint y: 138, endPoint x: 146, endPoint y: 121, distance: 16.8
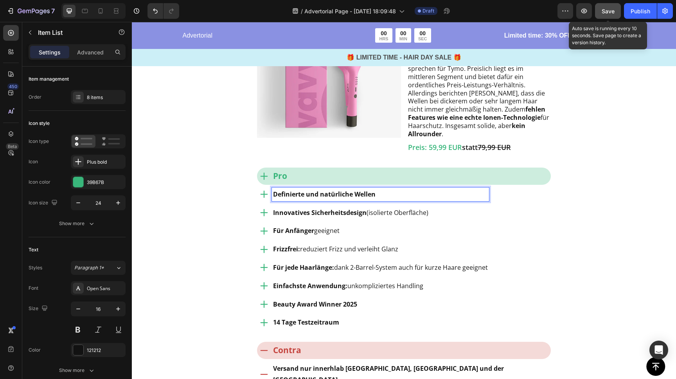
click at [319, 190] on strong "Definierte und natürliche Wellen" at bounding box center [324, 194] width 103 height 9
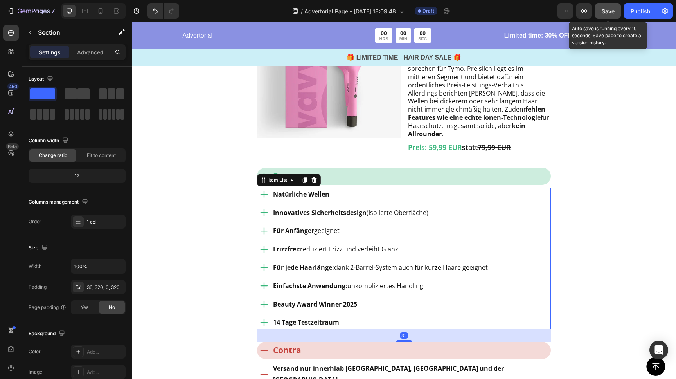
click at [294, 190] on strong "Natürliche Wellen" at bounding box center [301, 194] width 56 height 9
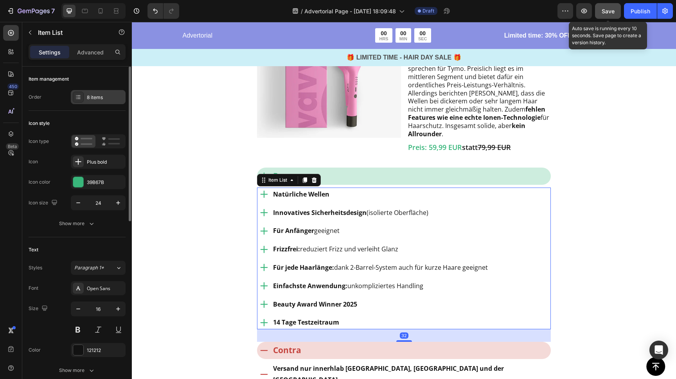
click at [99, 94] on div "8 items" at bounding box center [105, 97] width 37 height 7
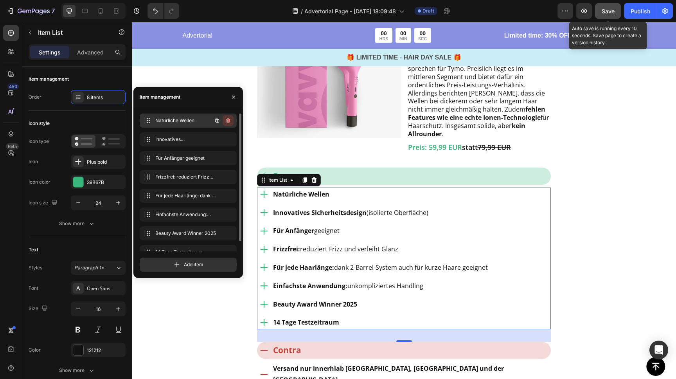
click at [228, 119] on icon "button" at bounding box center [228, 120] width 4 height 5
click at [223, 120] on div "Delete" at bounding box center [223, 120] width 14 height 7
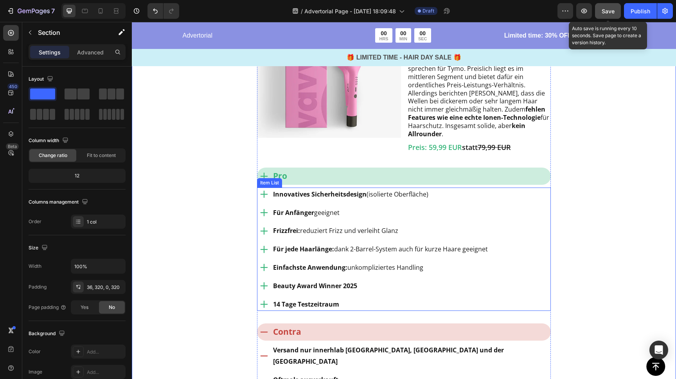
click at [303, 225] on p "Frizzfrei: reduziert Frizz und verleiht Glanz" at bounding box center [380, 230] width 215 height 11
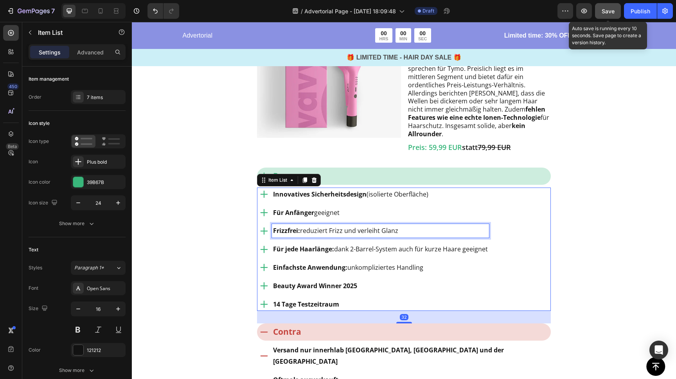
click at [303, 225] on p "Frizzfrei: reduziert Frizz und verleiht Glanz" at bounding box center [380, 230] width 215 height 11
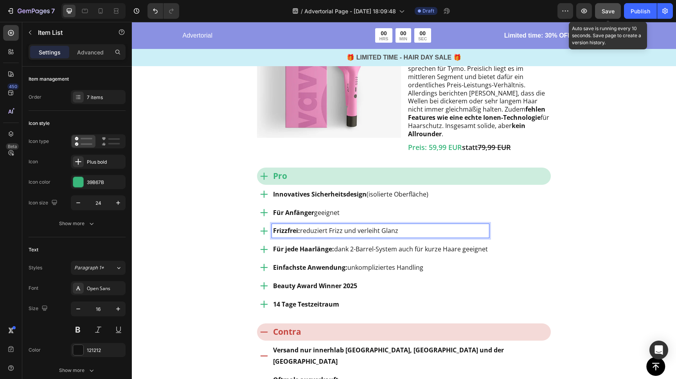
click at [303, 225] on p "Frizzfrei: reduziert Frizz und verleiht Glanz" at bounding box center [380, 230] width 215 height 11
click at [296, 225] on p "Modernes, schönes Design" at bounding box center [380, 230] width 215 height 11
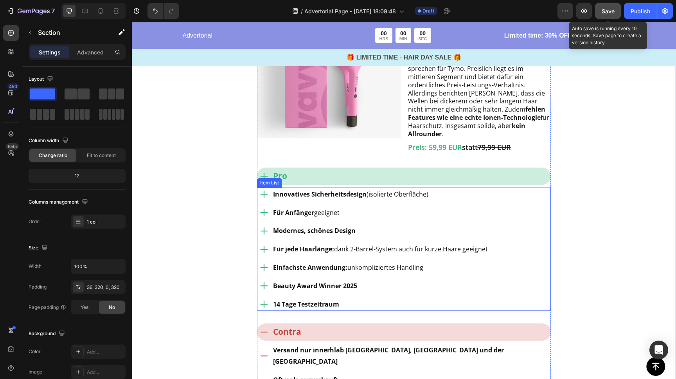
click at [327, 207] on p "Für Anfänger geeignet" at bounding box center [380, 212] width 215 height 11
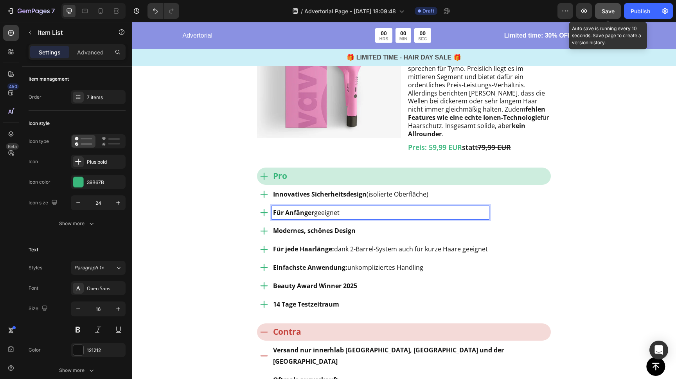
click at [326, 207] on p "Für Anfänger geeignet" at bounding box center [380, 212] width 215 height 11
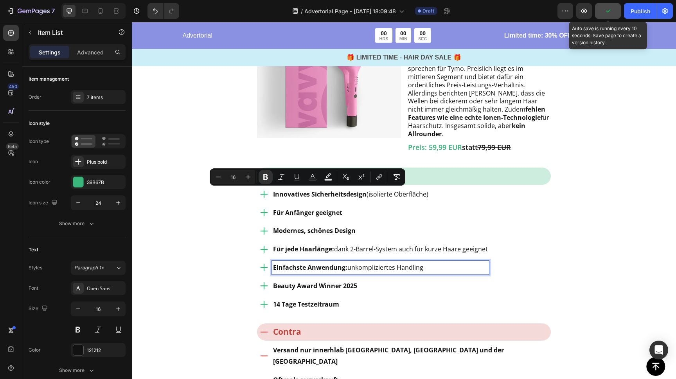
click at [301, 263] on strong "Einfachste Anwendung:" at bounding box center [310, 267] width 74 height 9
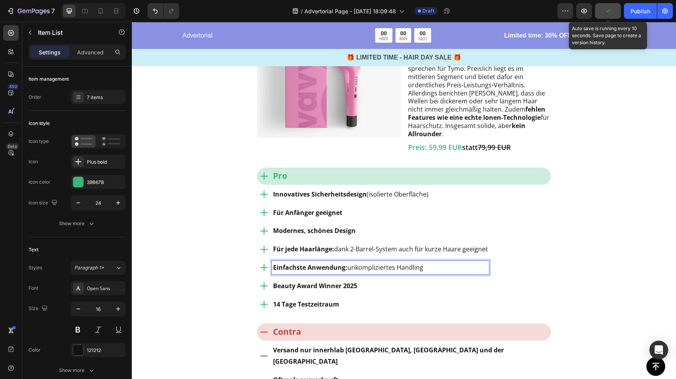
click at [314, 263] on strong "Einfachste Anwendung:" at bounding box center [310, 267] width 74 height 9
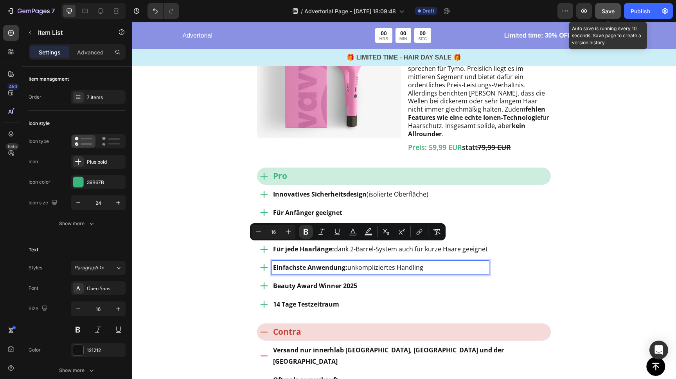
click at [473, 244] on p "Für jede Haarlänge: dank 2-Barrel-System auch für kurze Haare geeignet" at bounding box center [380, 249] width 215 height 11
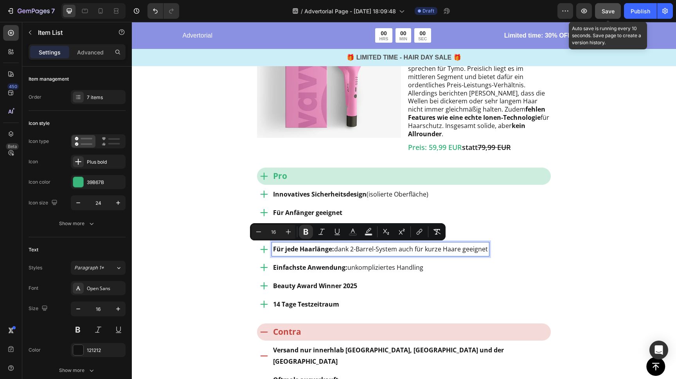
click at [473, 244] on p "Für jede Haarlänge: dank 2-Barrel-System auch für kurze Haare geeignet" at bounding box center [380, 249] width 215 height 11
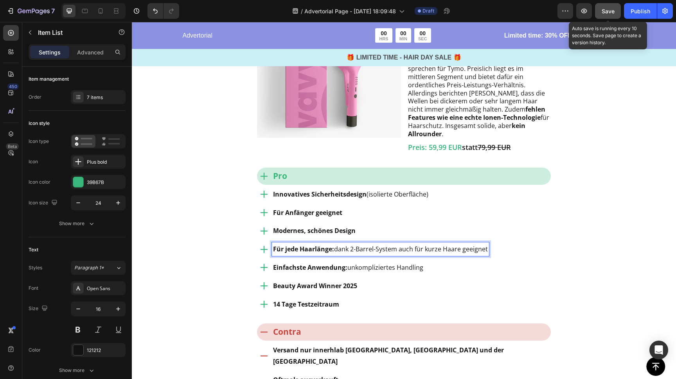
click at [473, 244] on p "Für jede Haarlänge: dank 2-Barrel-System auch für kurze Haare geeignet" at bounding box center [380, 249] width 215 height 11
click at [374, 244] on p "Ordentliches Preis-Leistungs-Verhältnis" at bounding box center [350, 249] width 155 height 11
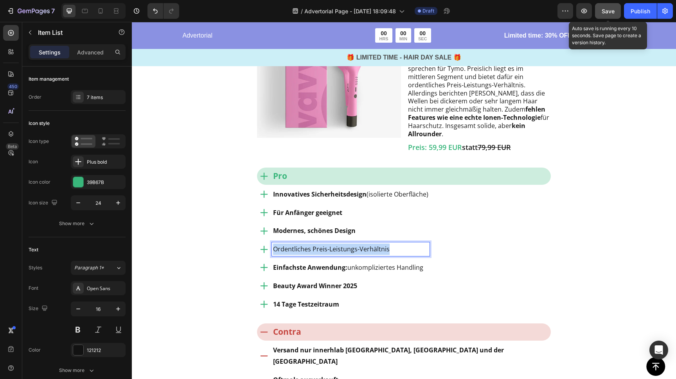
click at [374, 244] on p "Ordentliches Preis-Leistungs-Verhältnis" at bounding box center [350, 249] width 155 height 11
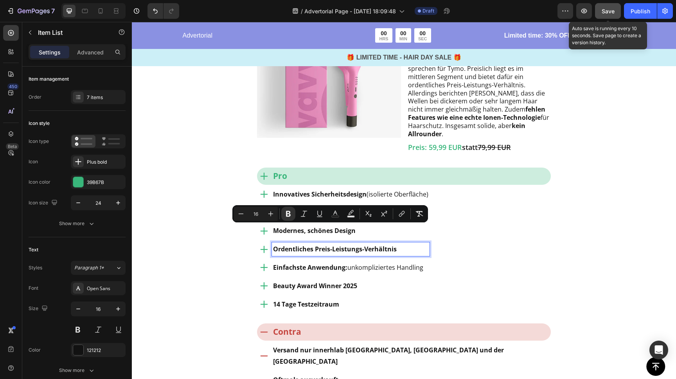
click at [343, 245] on strong "Ordentliches Preis-Leistungs-Verhältnis" at bounding box center [335, 249] width 124 height 9
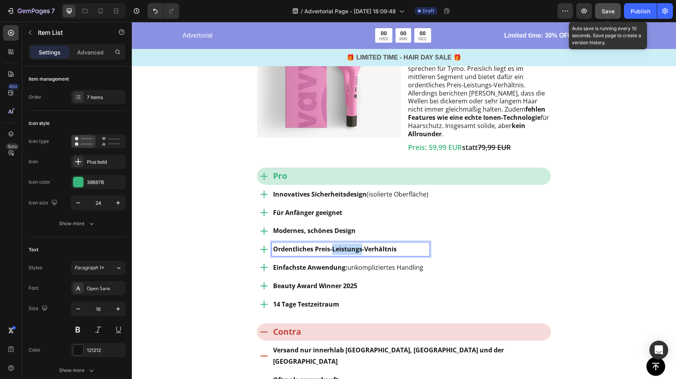
click at [343, 245] on strong "Ordentliches Preis-Leistungs-Verhältnis" at bounding box center [335, 249] width 124 height 9
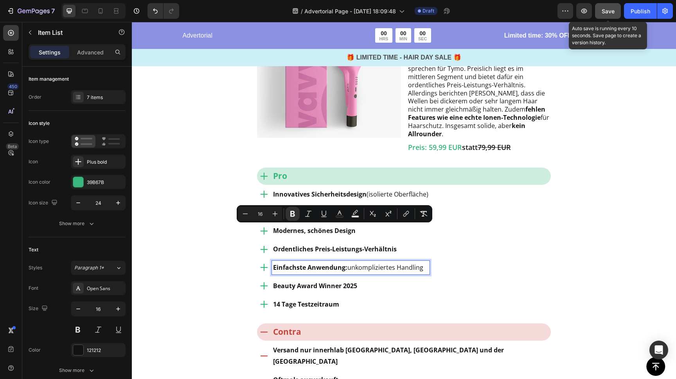
click at [324, 263] on strong "Einfachste Anwendung:" at bounding box center [310, 267] width 74 height 9
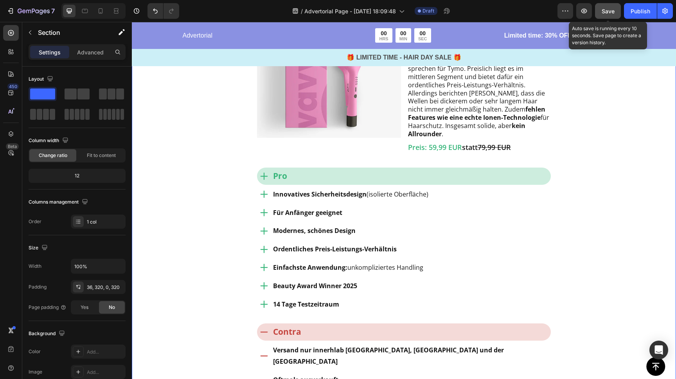
drag, startPoint x: 218, startPoint y: 241, endPoint x: 280, endPoint y: 247, distance: 62.2
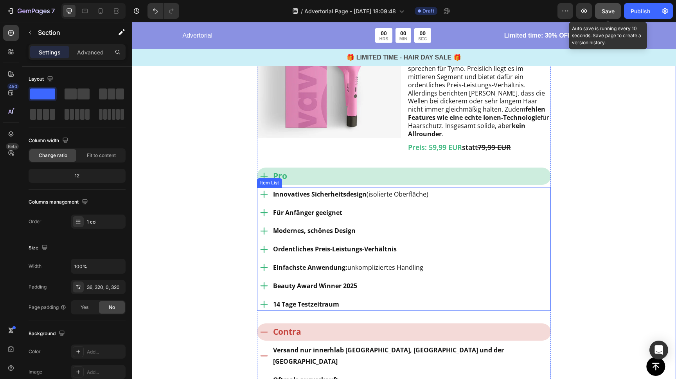
click at [309, 263] on strong "Einfachste Anwendung:" at bounding box center [310, 267] width 74 height 9
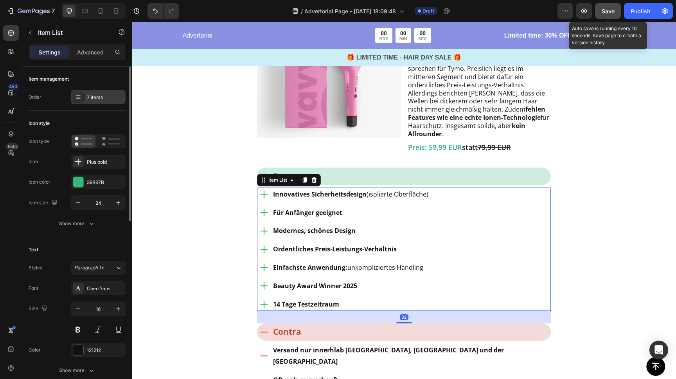
click at [101, 92] on div "7 items" at bounding box center [98, 97] width 55 height 14
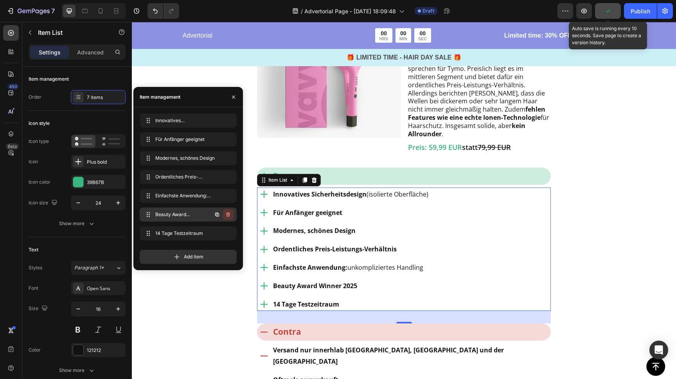
click at [229, 214] on icon "button" at bounding box center [228, 214] width 4 height 5
click at [227, 214] on div "Delete" at bounding box center [223, 214] width 14 height 7
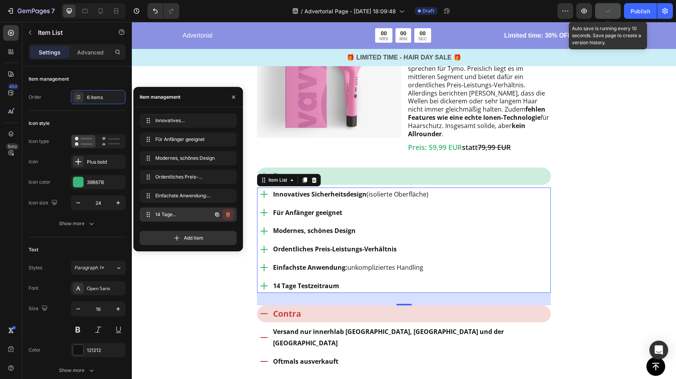
click at [229, 214] on icon "button" at bounding box center [228, 214] width 4 height 5
click at [228, 213] on div "Delete" at bounding box center [223, 214] width 14 height 7
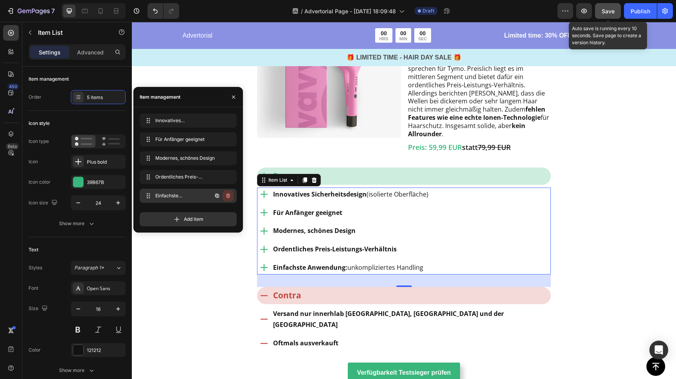
click at [230, 195] on icon "button" at bounding box center [228, 196] width 6 height 6
click at [226, 194] on div "Delete" at bounding box center [223, 195] width 14 height 7
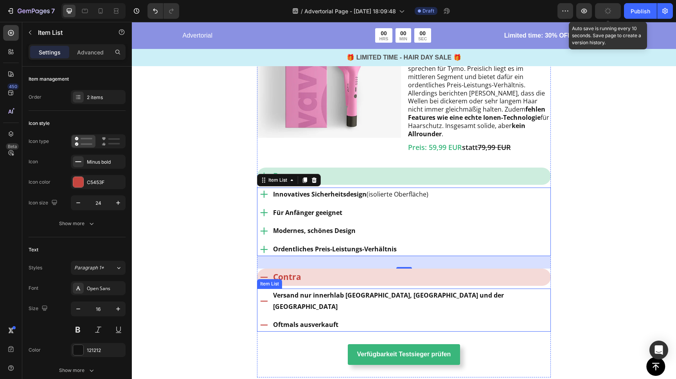
click at [291, 291] on strong "Versand nur innerhlab [GEOGRAPHIC_DATA], [GEOGRAPHIC_DATA] und der [GEOGRAPHIC_…" at bounding box center [388, 301] width 231 height 20
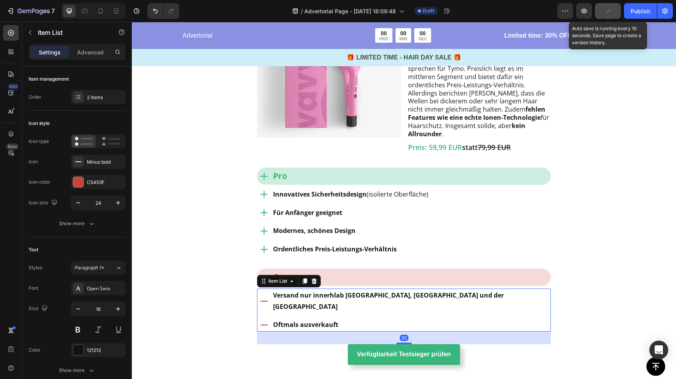
click at [307, 291] on strong "Versand nur innerhlab [GEOGRAPHIC_DATA], [GEOGRAPHIC_DATA] und der [GEOGRAPHIC_…" at bounding box center [388, 301] width 231 height 20
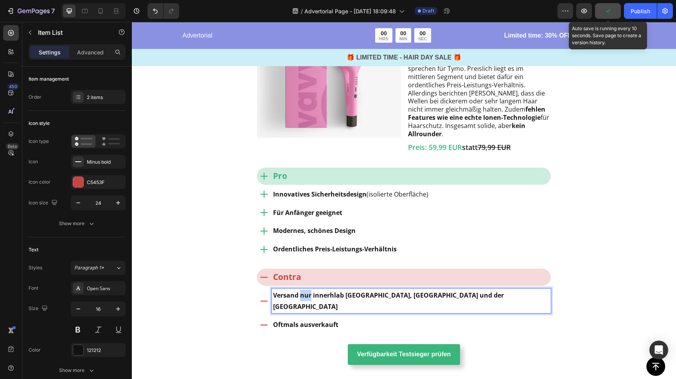
click at [307, 291] on strong "Versand nur innerhlab [GEOGRAPHIC_DATA], [GEOGRAPHIC_DATA] und der [GEOGRAPHIC_…" at bounding box center [388, 301] width 231 height 20
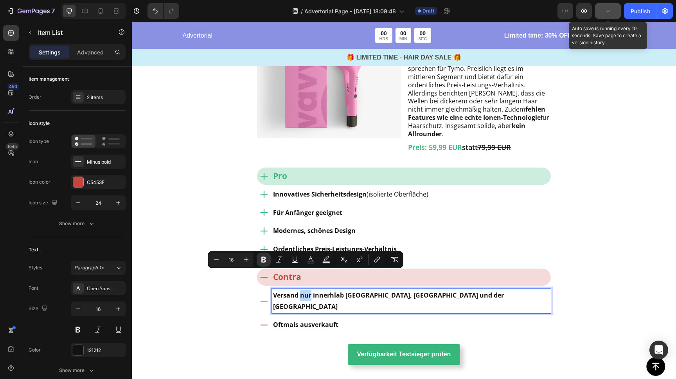
click at [307, 291] on strong "Versand nur innerhlab [GEOGRAPHIC_DATA], [GEOGRAPHIC_DATA] und der [GEOGRAPHIC_…" at bounding box center [388, 301] width 231 height 20
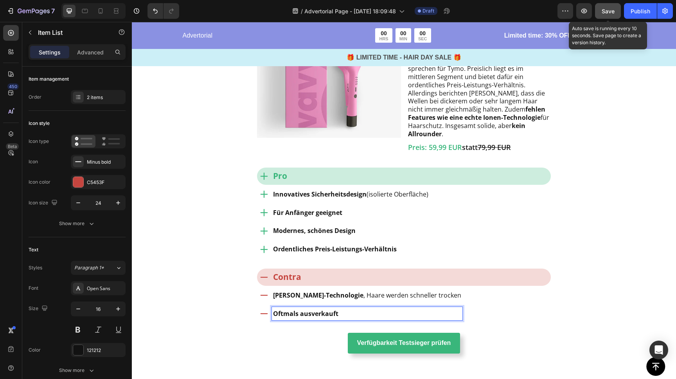
click at [306, 309] on strong "Oftmals ausverkauft" at bounding box center [305, 313] width 65 height 9
drag, startPoint x: 312, startPoint y: 294, endPoint x: 331, endPoint y: 295, distance: 18.8
click at [313, 308] on p "Wenige Profi-Features → eher Basic-Modell" at bounding box center [367, 313] width 188 height 11
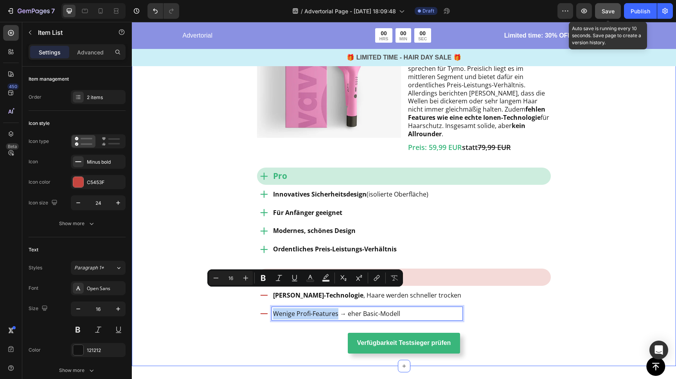
drag, startPoint x: 337, startPoint y: 294, endPoint x: 245, endPoint y: 292, distance: 92.8
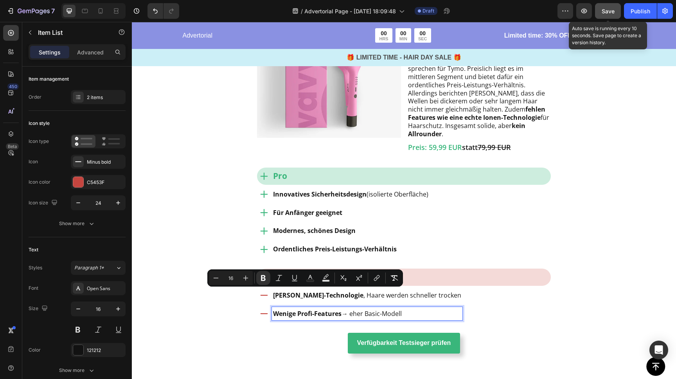
click at [354, 308] on p "Wenige Profi-Features → eher Basic-Modell" at bounding box center [367, 313] width 188 height 11
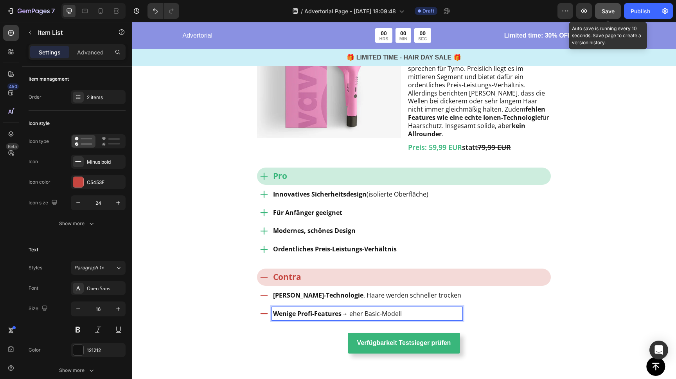
click at [366, 308] on p "Wenige Profi-Features → eher Basic-Modell" at bounding box center [367, 313] width 188 height 11
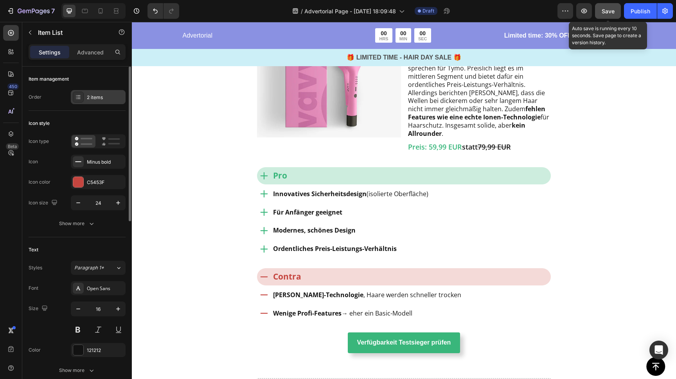
click at [101, 94] on div "2 items" at bounding box center [105, 97] width 37 height 7
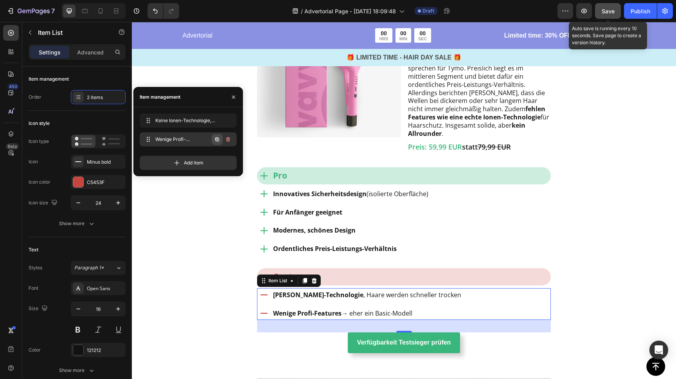
click at [217, 140] on icon "button" at bounding box center [218, 140] width 2 height 2
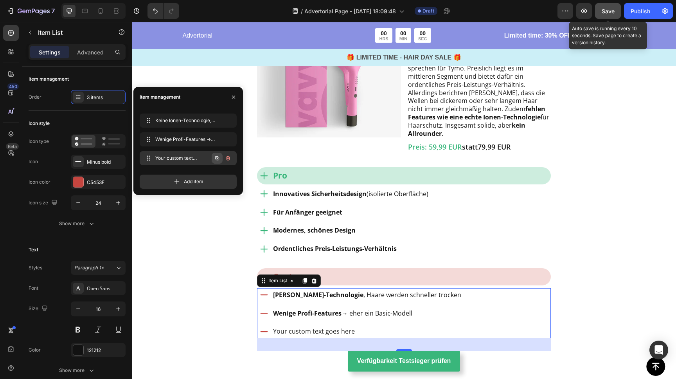
click at [217, 156] on icon "button" at bounding box center [217, 158] width 4 height 4
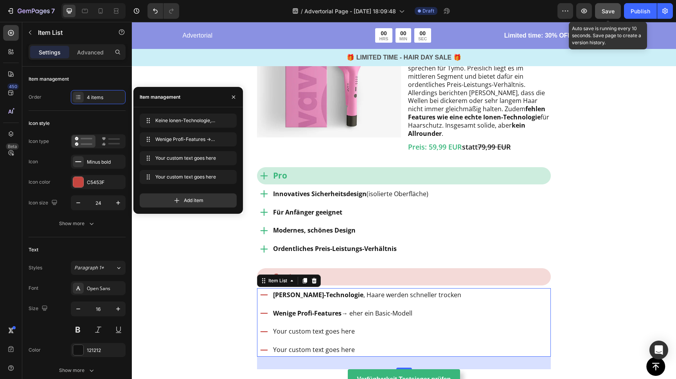
click at [307, 325] on div "Your custom text goes here" at bounding box center [367, 332] width 191 height 14
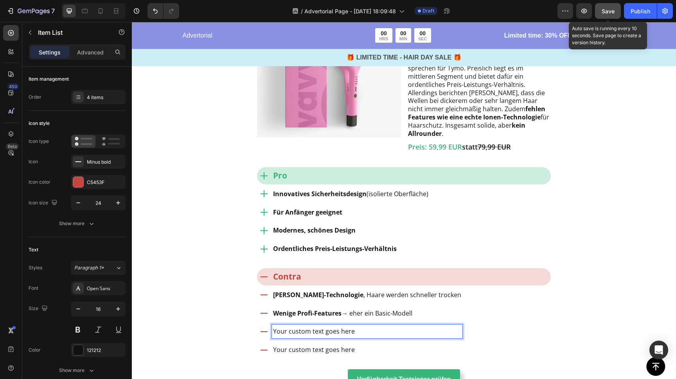
click at [307, 326] on p "Your custom text goes here" at bounding box center [367, 331] width 188 height 11
click at [311, 326] on p "Haltbarkeit der Wellen variiert stark" at bounding box center [367, 331] width 188 height 11
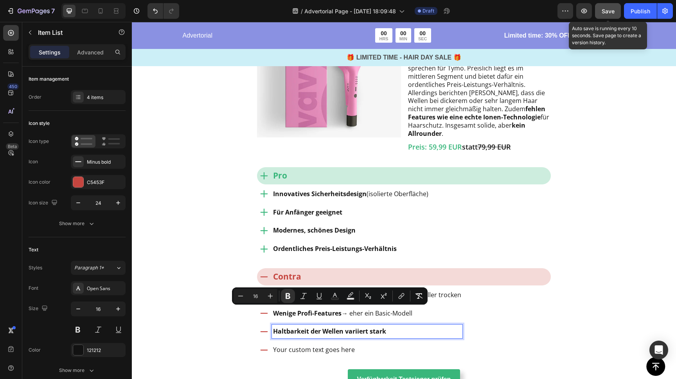
click at [336, 344] on p "Your custom text goes here" at bounding box center [367, 349] width 188 height 11
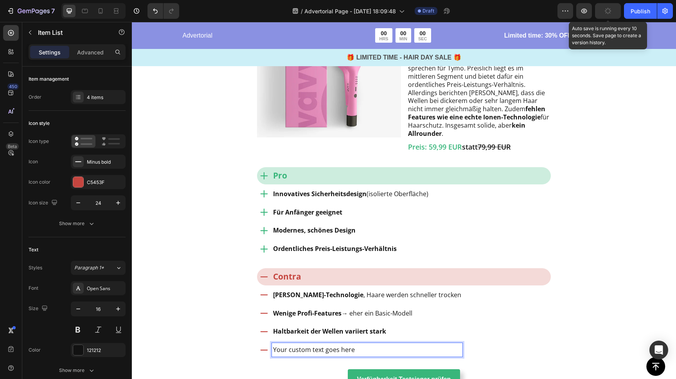
click at [334, 344] on p "Your custom text goes here" at bounding box center [367, 349] width 188 height 11
click at [329, 344] on p "Keine Auszeichnungen / Fachbestätigung" at bounding box center [367, 349] width 188 height 11
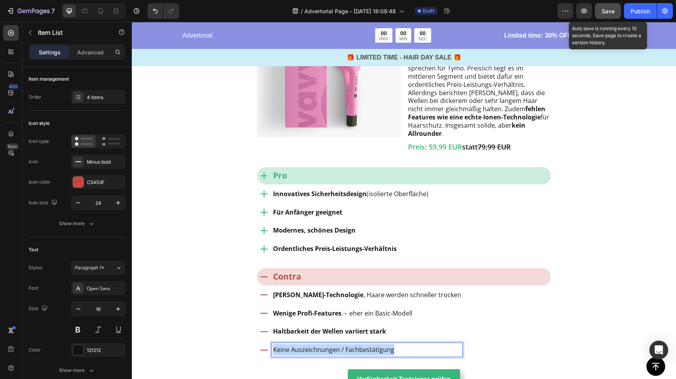
click at [329, 344] on p "Keine Auszeichnungen / Fachbestätigung" at bounding box center [367, 349] width 188 height 11
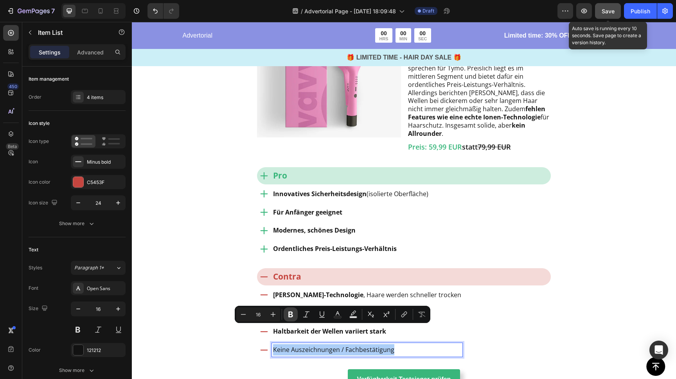
click at [294, 311] on icon "Editor contextual toolbar" at bounding box center [291, 314] width 8 height 8
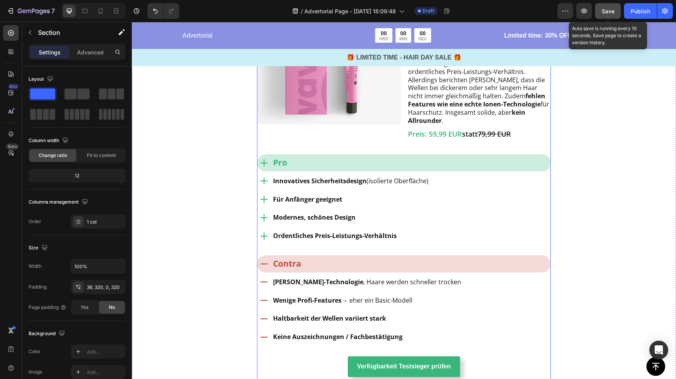
scroll to position [1541, 0]
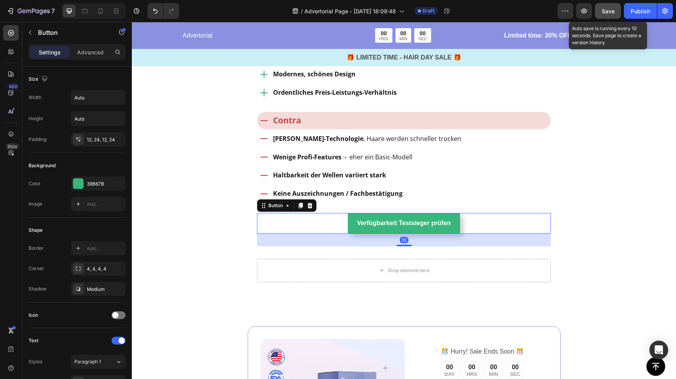
click at [476, 213] on div "Verfügbarkeit Testsieger prüfen Button 32" at bounding box center [404, 223] width 294 height 21
click at [310, 203] on icon at bounding box center [310, 205] width 5 height 5
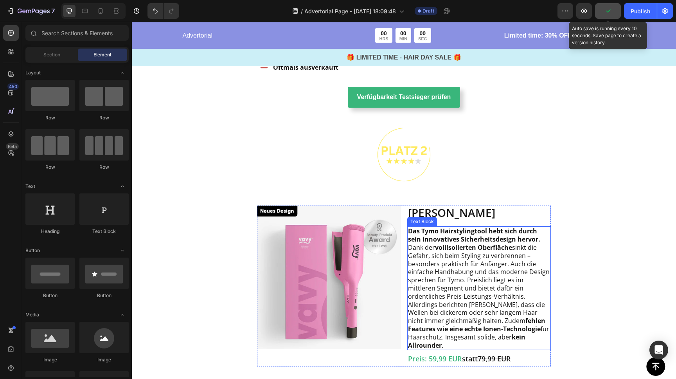
scroll to position [1172, 0]
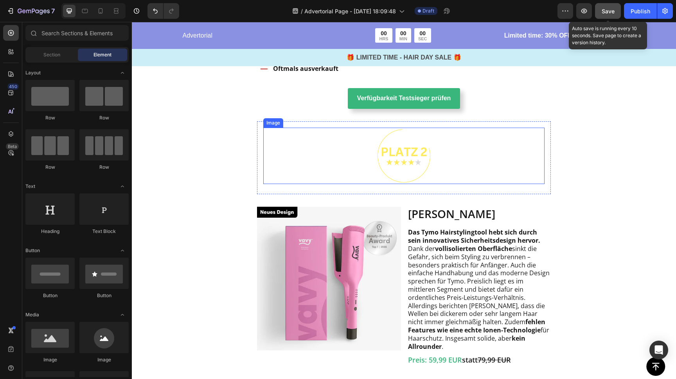
click at [497, 128] on div at bounding box center [403, 156] width 281 height 56
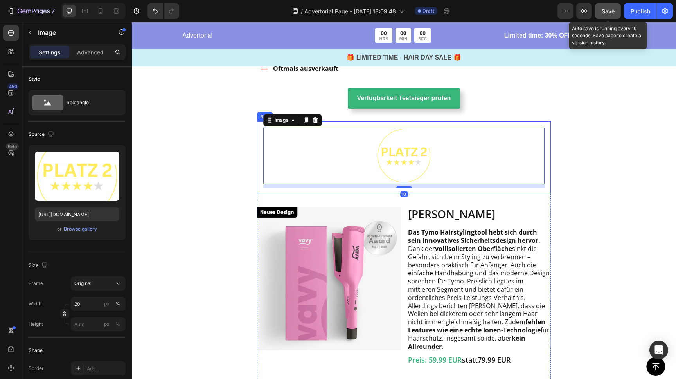
click at [528, 121] on div "Image 10 Row" at bounding box center [404, 157] width 294 height 73
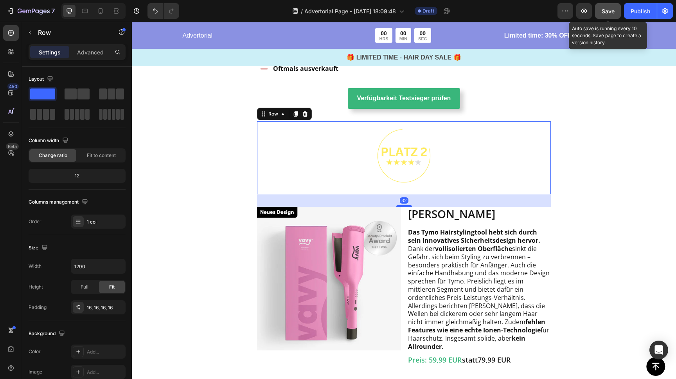
click at [296, 111] on icon at bounding box center [296, 113] width 4 height 5
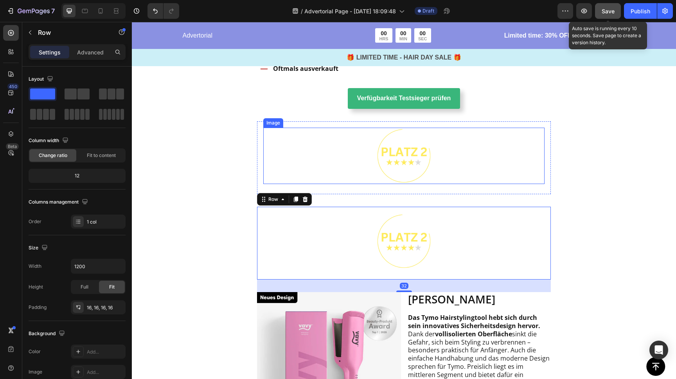
scroll to position [1175, 0]
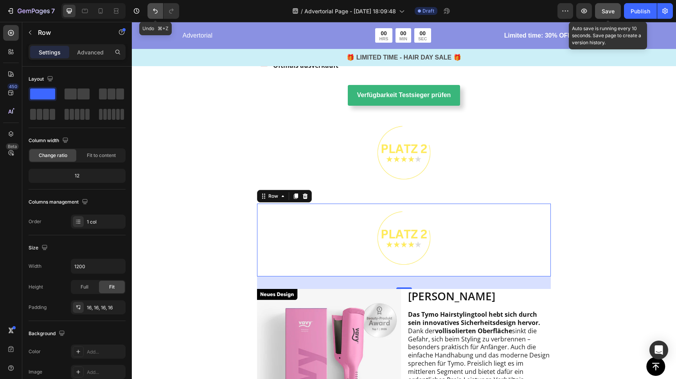
click at [154, 11] on icon "Undo/Redo" at bounding box center [155, 11] width 5 height 5
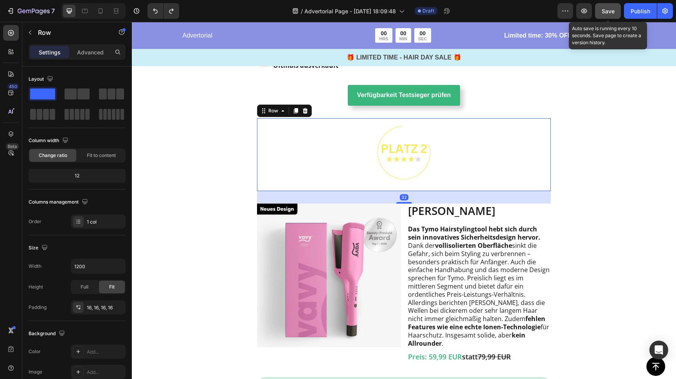
click at [258, 118] on div "Image Row 32" at bounding box center [404, 154] width 294 height 73
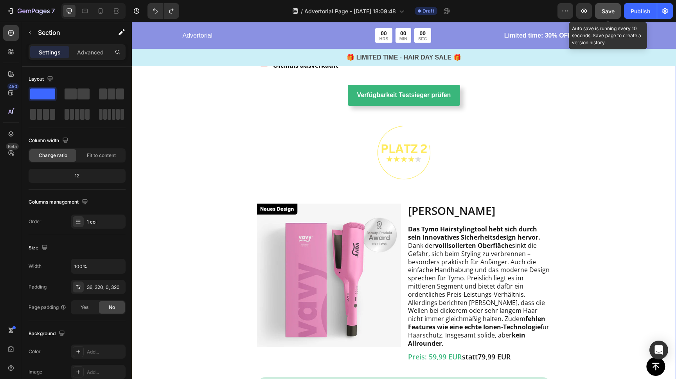
click at [254, 114] on div "Image Testsieger aller Stylinggeräte Heading Row Image vavy ™ Welleneisen Text …" at bounding box center [404, 54] width 545 height 1050
click at [258, 118] on div "Image Row" at bounding box center [404, 154] width 294 height 73
click at [254, 112] on div "Image Testsieger aller Stylinggeräte Heading Row Image vavy ™ Welleneisen Text …" at bounding box center [404, 54] width 545 height 1050
click at [261, 186] on div "Image Row Image TYMO Welleneisen Text Block Das Tymo Hairstylingtool hebt sich …" at bounding box center [404, 348] width 294 height 461
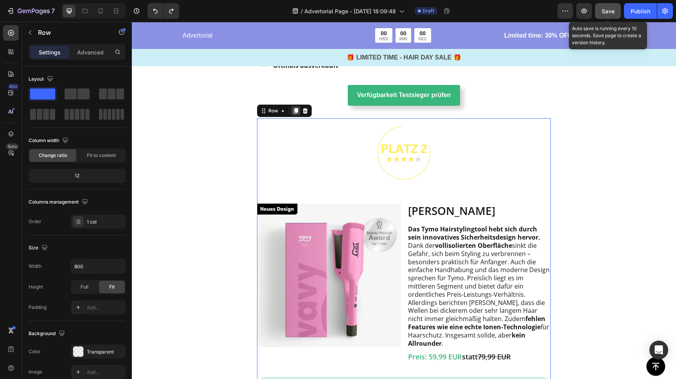
click at [295, 108] on icon at bounding box center [296, 110] width 4 height 5
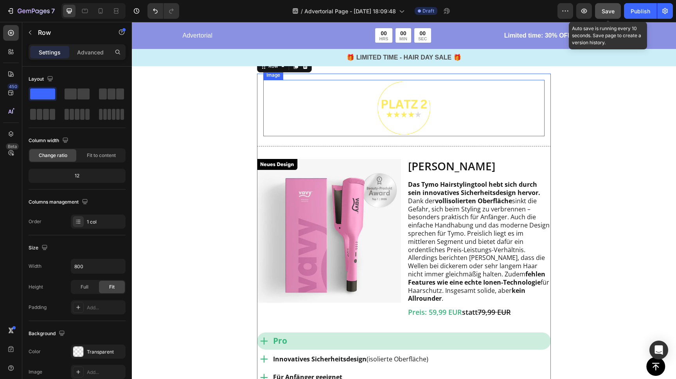
scroll to position [1685, 0]
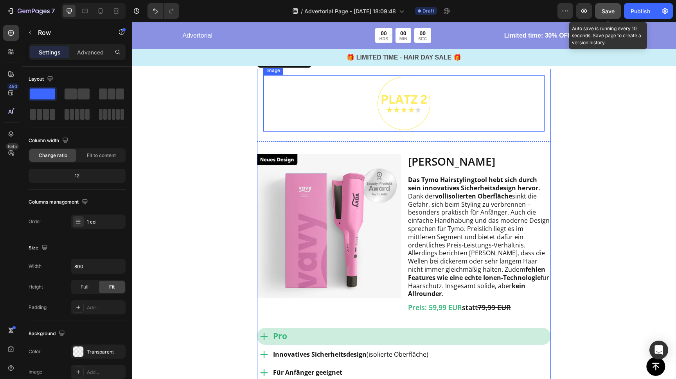
click at [411, 92] on img at bounding box center [404, 103] width 56 height 56
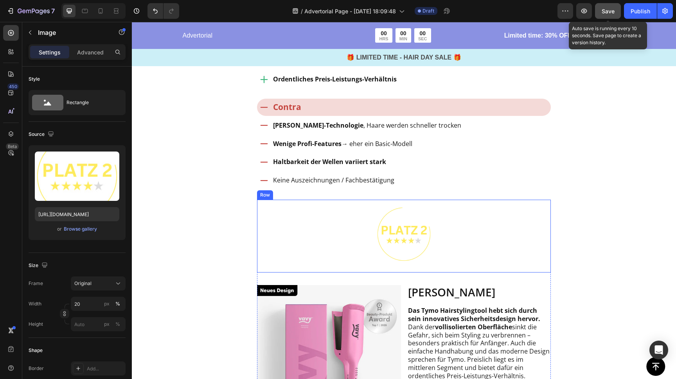
scroll to position [1544, 0]
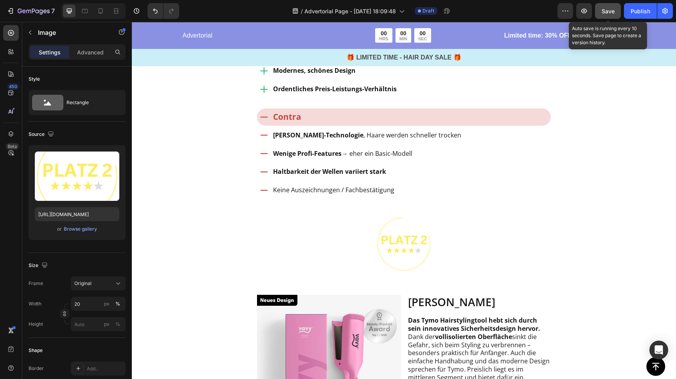
click at [404, 216] on img at bounding box center [404, 244] width 56 height 56
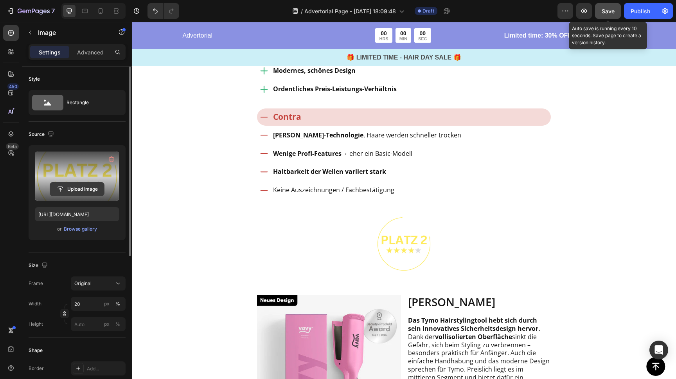
click at [82, 189] on input "file" at bounding box center [77, 188] width 54 height 13
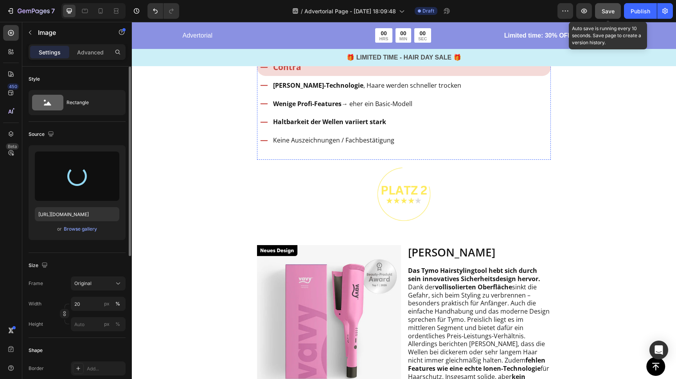
scroll to position [1590, 0]
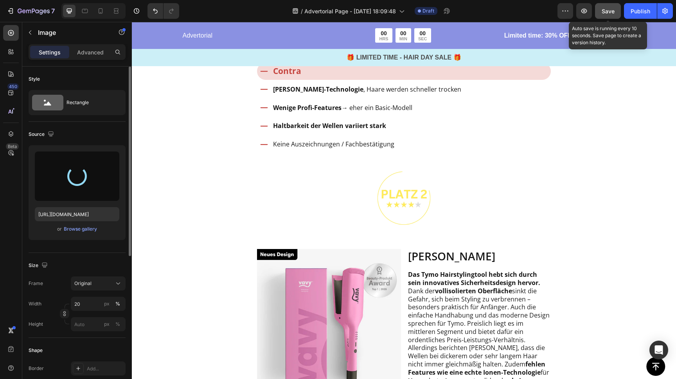
click at [409, 175] on img at bounding box center [404, 198] width 56 height 56
type input "https://cdn.shopify.com/s/files/1/0888/0360/6794/files/gempages_585425760114705…"
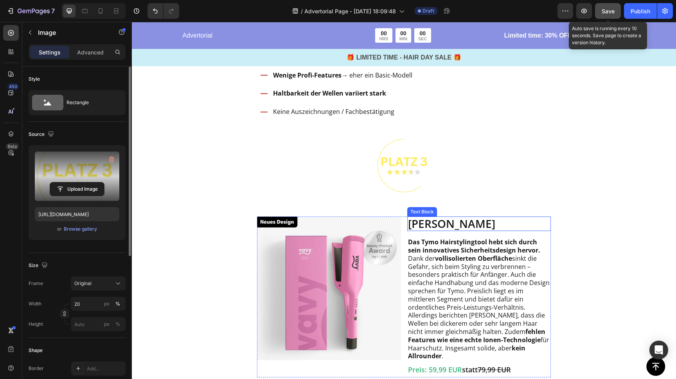
click at [442, 217] on p "[PERSON_NAME]" at bounding box center [479, 223] width 142 height 13
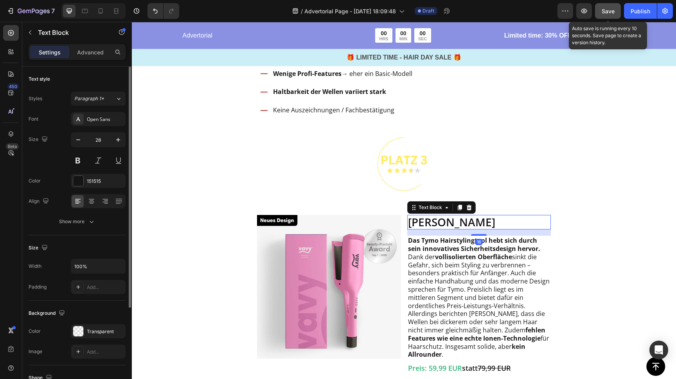
click at [434, 216] on p "[PERSON_NAME]" at bounding box center [479, 222] width 142 height 13
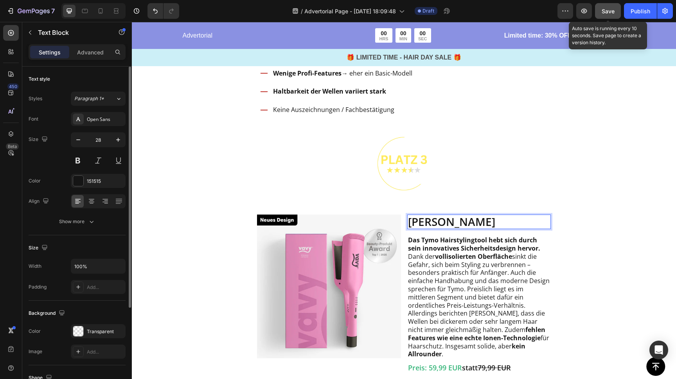
scroll to position [1625, 0]
click at [420, 215] on p "ghd" at bounding box center [479, 221] width 142 height 13
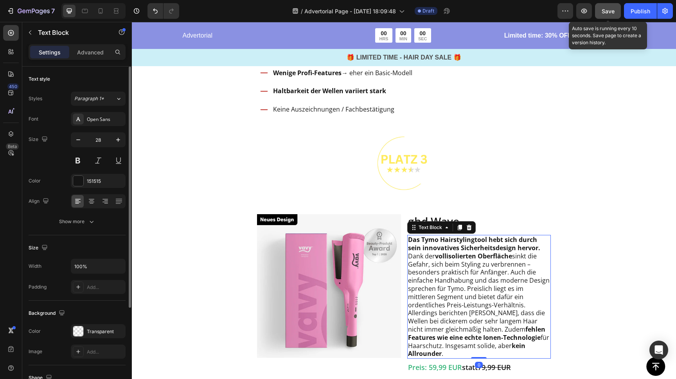
click at [467, 247] on p "Das Tymo Hairstylingtool hebt sich durch sein innovatives Sicherheitsdesign her…" at bounding box center [479, 297] width 142 height 122
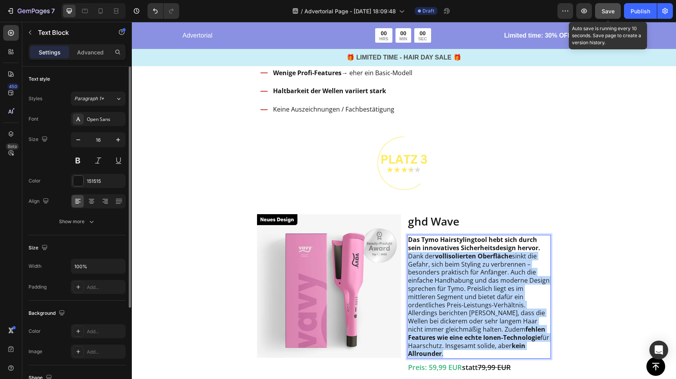
click at [466, 247] on p "Das Tymo Hairstylingtool hebt sich durch sein innovatives Sicherheitsdesign her…" at bounding box center [479, 297] width 142 height 122
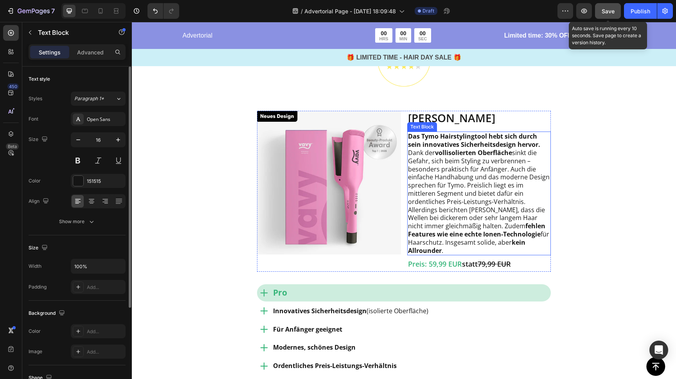
scroll to position [1250, 0]
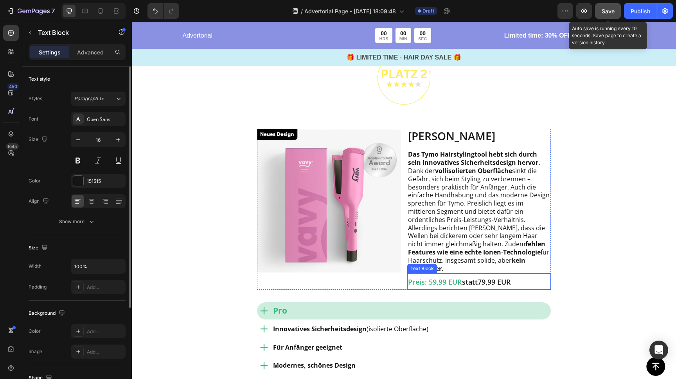
click at [445, 277] on span "Preis: 59,99 EUR" at bounding box center [435, 281] width 54 height 9
click at [442, 277] on span "Preis: 59,99 EUR" at bounding box center [435, 281] width 54 height 9
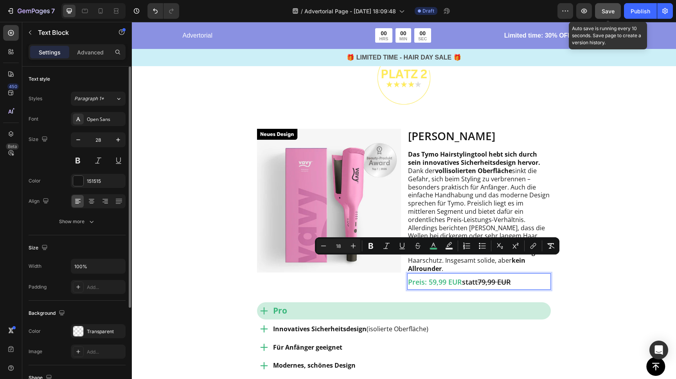
click at [451, 277] on span "Preis: 59,99 EUR" at bounding box center [435, 281] width 54 height 9
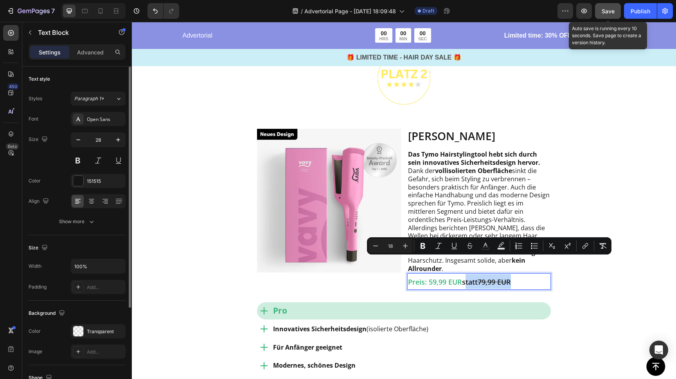
drag, startPoint x: 466, startPoint y: 263, endPoint x: 524, endPoint y: 262, distance: 57.9
click at [524, 274] on p "Preis: 59,99 EUR statt 79,99 EUR" at bounding box center [479, 281] width 142 height 15
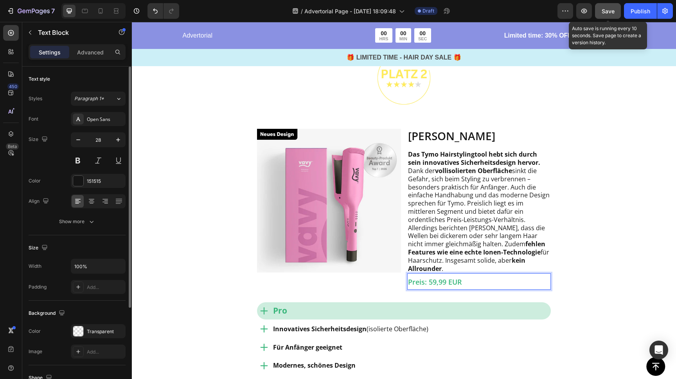
click at [473, 274] on p "Preis: 59,99 EUR" at bounding box center [479, 281] width 142 height 15
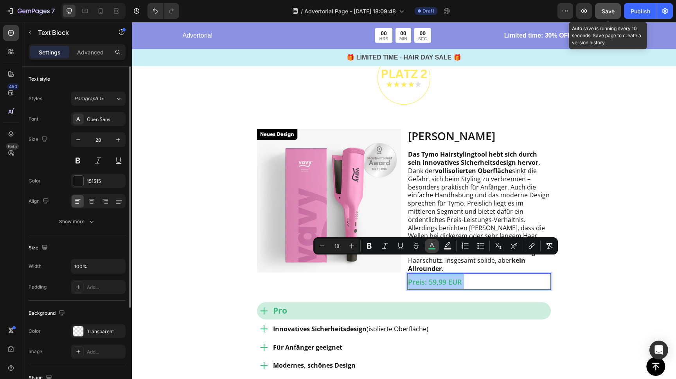
click at [432, 245] on icon "Editor contextual toolbar" at bounding box center [432, 246] width 8 height 8
type input "38B67B"
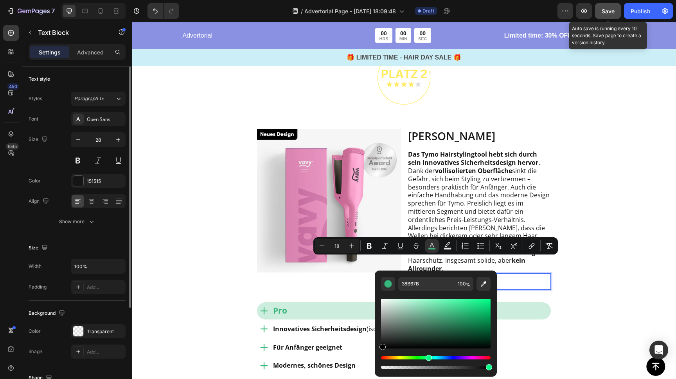
drag, startPoint x: 393, startPoint y: 314, endPoint x: 339, endPoint y: 384, distance: 88.1
click at [339, 0] on html "7 / Advertorial Page - Sep 24, 18:09:48 Draft Preview Save Auto save is running…" at bounding box center [338, 0] width 676 height 0
type input "000000"
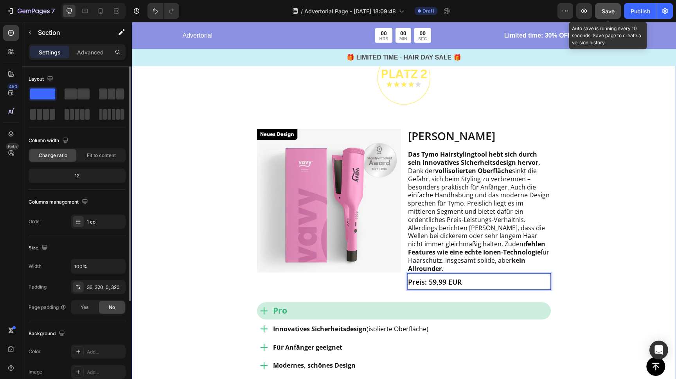
click at [611, 262] on div "Image Testsieger aller Stylinggeräte Heading Row Image vavy ™ Welleneisen Text …" at bounding box center [404, 237] width 545 height 1567
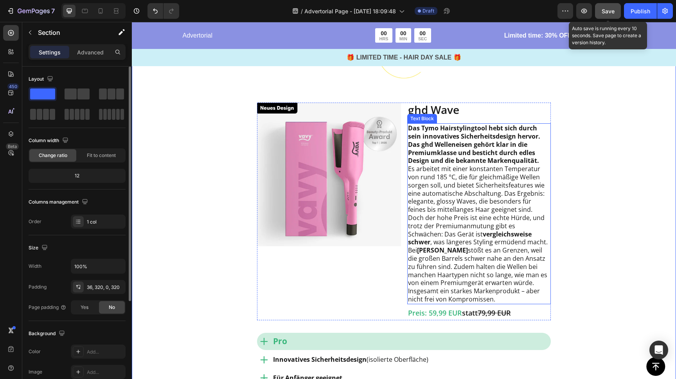
scroll to position [1784, 0]
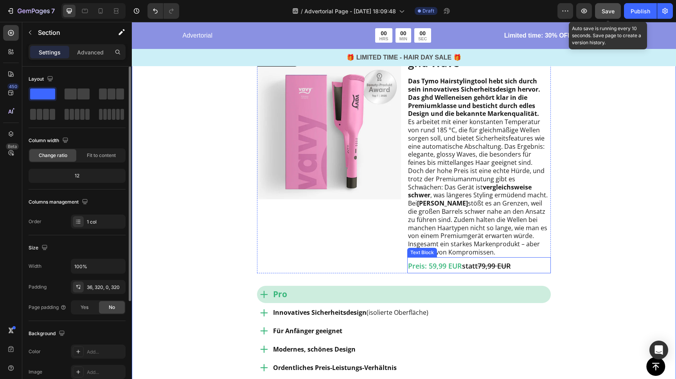
click at [479, 261] on span "statt 79,99 EUR" at bounding box center [486, 265] width 49 height 9
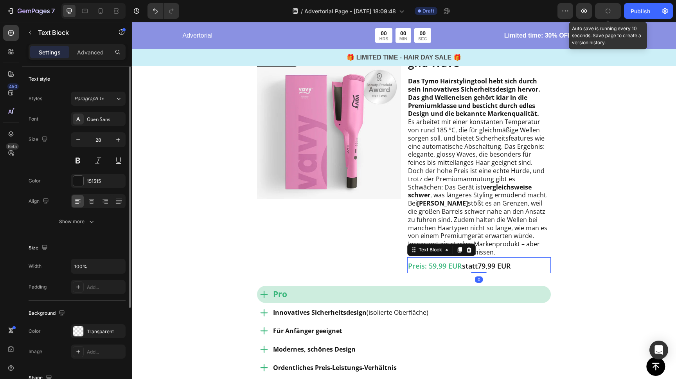
click at [479, 261] on span "statt 79,99 EUR" at bounding box center [486, 265] width 49 height 9
click at [465, 261] on span "statt 79,99 EUR" at bounding box center [486, 265] width 49 height 9
drag, startPoint x: 465, startPoint y: 247, endPoint x: 530, endPoint y: 245, distance: 65.8
click at [527, 258] on p "Preis: 59,99 EUR statt 79,99 EUR" at bounding box center [479, 265] width 142 height 15
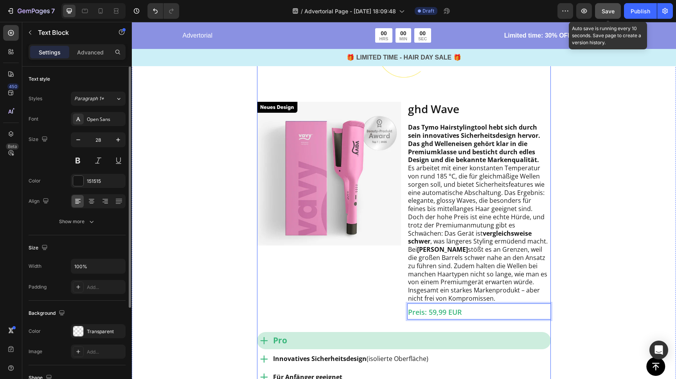
scroll to position [1745, 0]
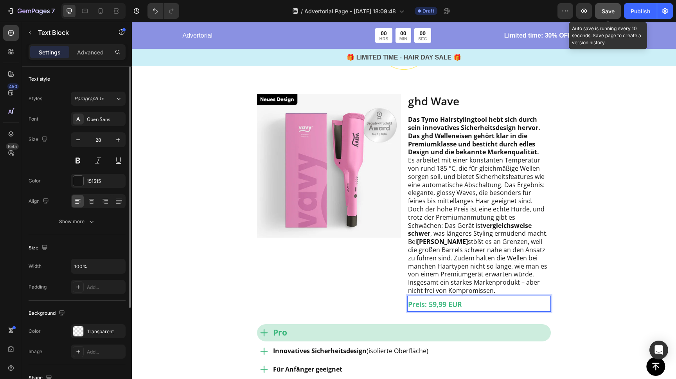
click at [437, 299] on span "Preis: 59,99 EUR" at bounding box center [435, 303] width 54 height 9
click at [440, 299] on span "Preis: 199,99 EUR" at bounding box center [437, 303] width 58 height 9
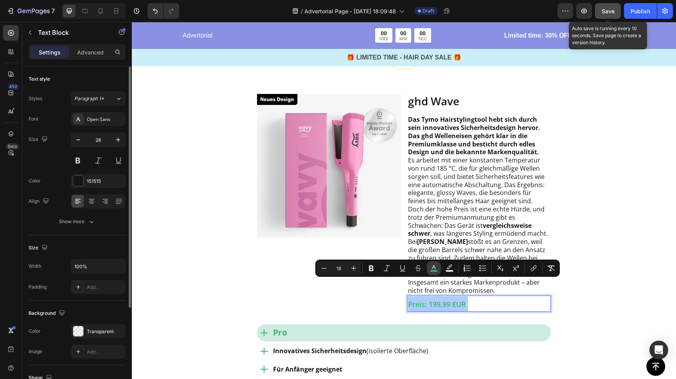
click at [435, 264] on icon "Editor contextual toolbar" at bounding box center [434, 268] width 8 height 8
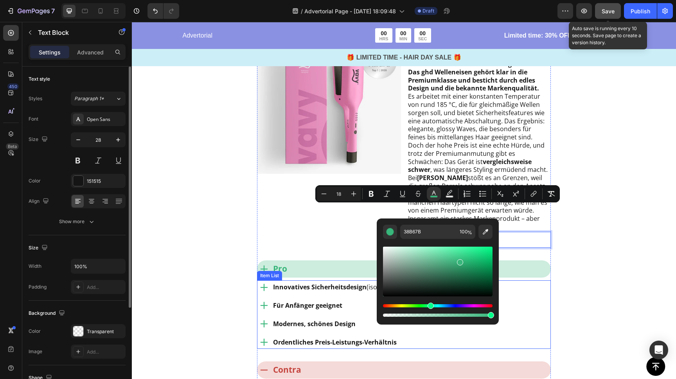
scroll to position [1820, 0]
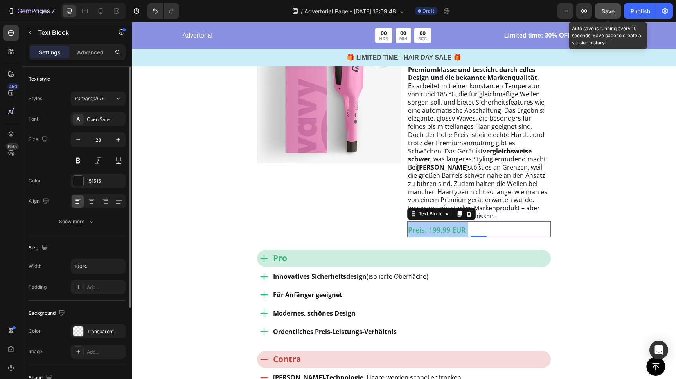
drag, startPoint x: 597, startPoint y: 329, endPoint x: 445, endPoint y: 213, distance: 191.4
click at [430, 225] on span "Preis: 199,99 EUR" at bounding box center [437, 229] width 58 height 9
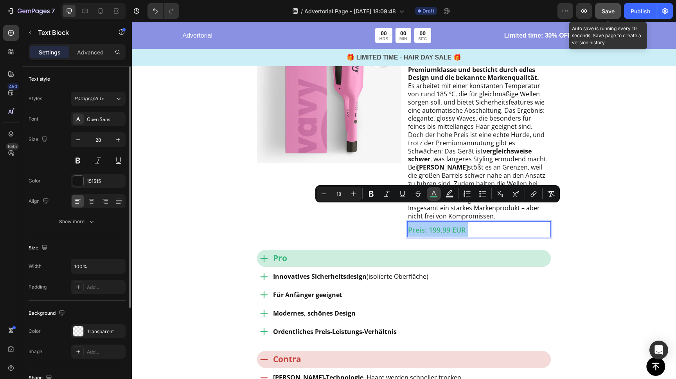
click at [437, 195] on icon "Editor contextual toolbar" at bounding box center [434, 194] width 8 height 8
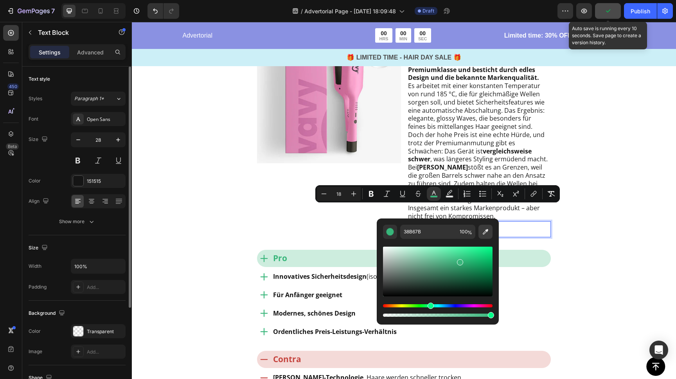
click at [484, 234] on icon "Editor contextual toolbar" at bounding box center [485, 231] width 5 height 5
type input "C6453F"
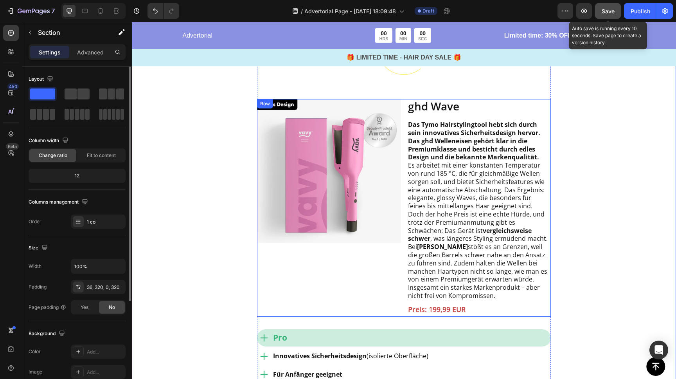
scroll to position [1737, 0]
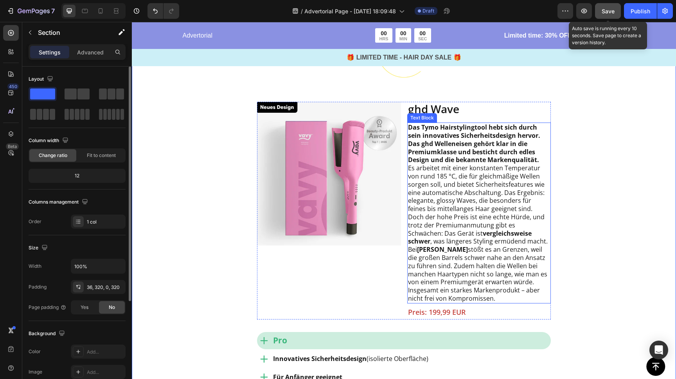
click at [449, 173] on p "Das Tymo Hairstylingtool hebt sich durch sein innovatives Sicherheitsdesign her…" at bounding box center [479, 212] width 142 height 179
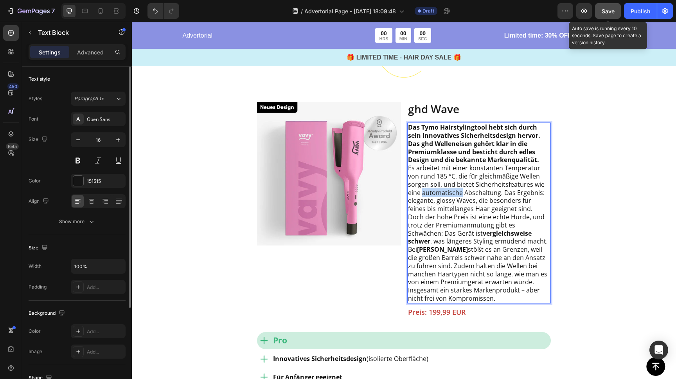
click at [449, 174] on p "Das Tymo Hairstylingtool hebt sich durch sein innovatives Sicherheitsdesign her…" at bounding box center [479, 212] width 142 height 179
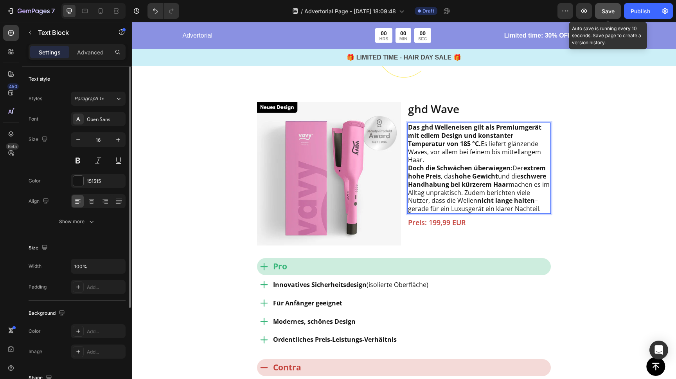
click at [441, 138] on p "Das ghd Welleneisen gilt als Premiumgerät mit edlem Design und konstanter Tempe…" at bounding box center [479, 168] width 142 height 90
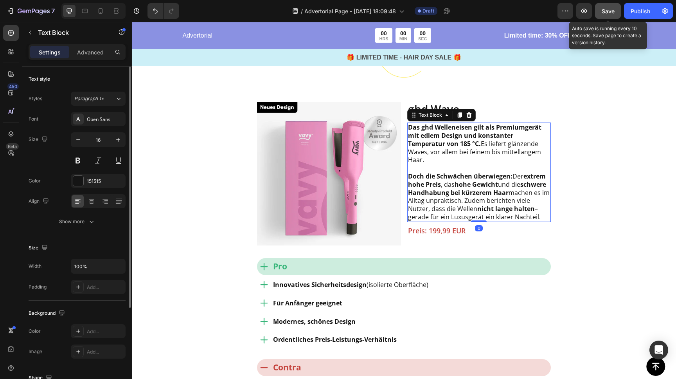
click at [481, 123] on p "Das ghd Welleneisen gilt als Premiumgerät mit edlem Design und konstanter Tempe…" at bounding box center [479, 143] width 142 height 41
click at [481, 124] on p "Das ghd Welleneisen gilt als Premiumgerät mit edlem Design und konstanter Tempe…" at bounding box center [479, 143] width 142 height 41
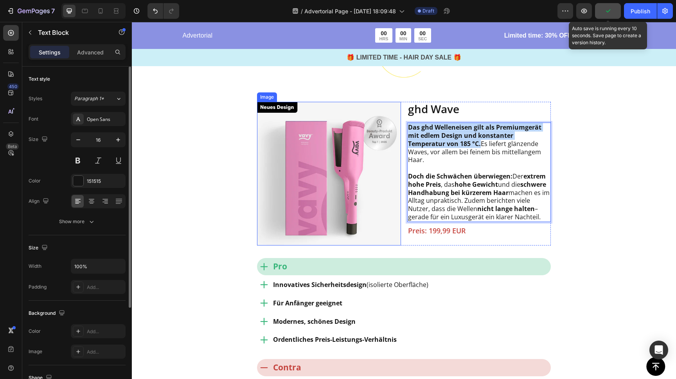
drag, startPoint x: 481, startPoint y: 124, endPoint x: 399, endPoint y: 100, distance: 84.7
click at [399, 102] on div "Image ghd Wave Text Block Das ghd Welleneisen gilt als Premiumgerät mit edlem D…" at bounding box center [404, 174] width 294 height 144
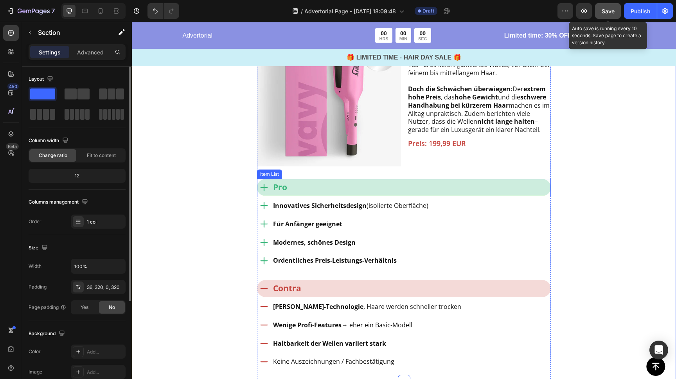
scroll to position [1857, 0]
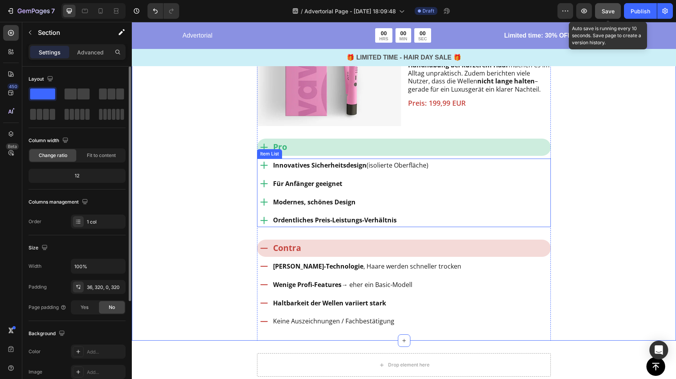
click at [330, 161] on strong "Innovatives Sicherheitsdesign" at bounding box center [320, 165] width 94 height 9
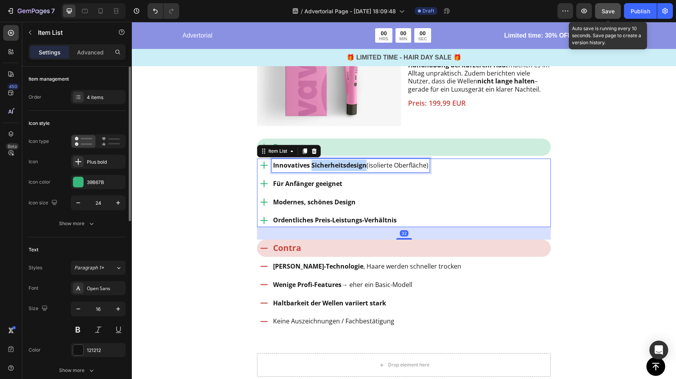
click at [330, 161] on strong "Innovatives Sicherheitsdesign" at bounding box center [320, 165] width 94 height 9
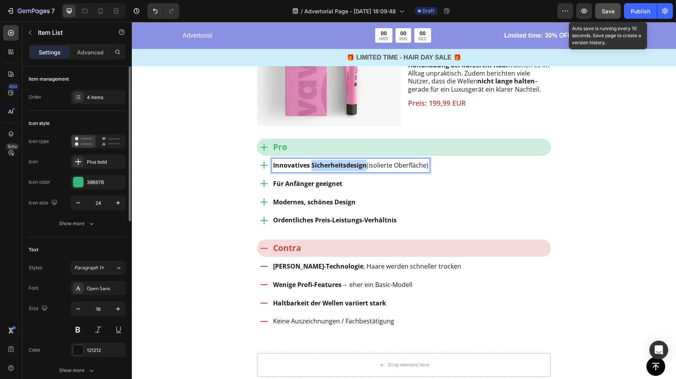
click at [330, 161] on strong "Innovatives Sicherheitsdesign" at bounding box center [320, 165] width 94 height 9
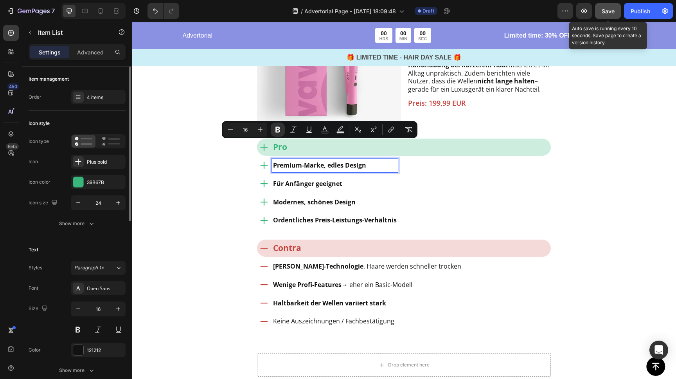
click at [309, 179] on strong "Für Anfänger geeignet" at bounding box center [307, 183] width 69 height 9
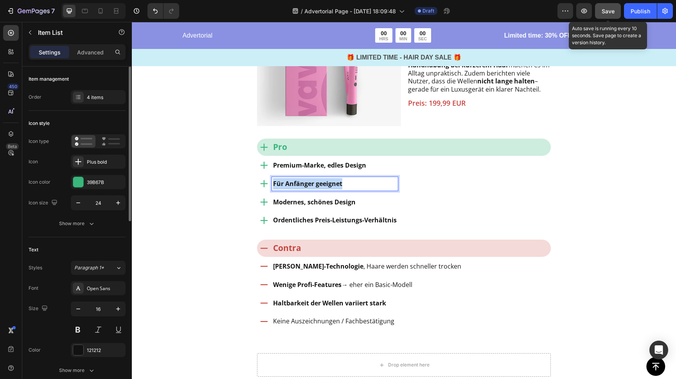
click at [309, 179] on strong "Für Anfänger geeignet" at bounding box center [307, 183] width 69 height 9
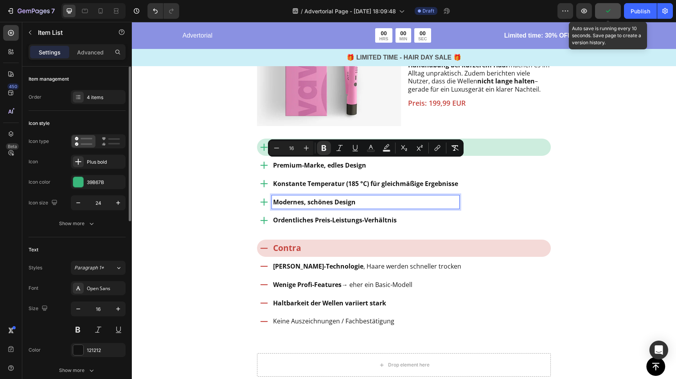
click at [321, 198] on strong "Modernes, schönes Design" at bounding box center [314, 202] width 83 height 9
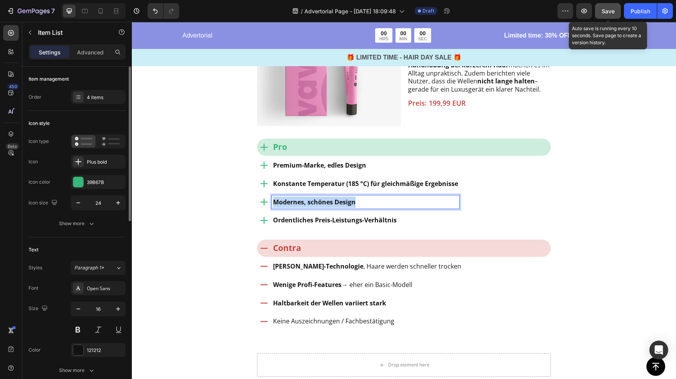
click at [321, 198] on strong "Modernes, schönes Design" at bounding box center [314, 202] width 83 height 9
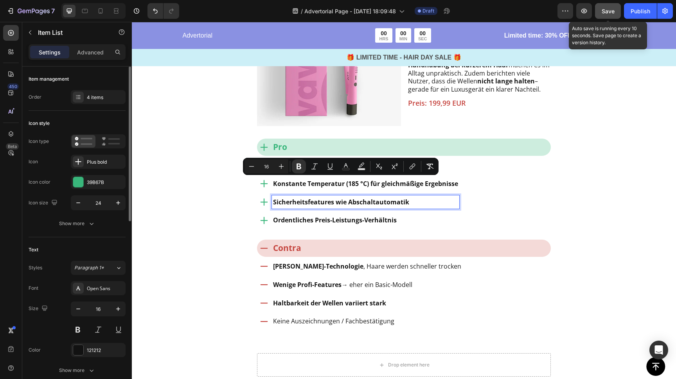
click at [316, 216] on strong "Ordentliches Preis-Leistungs-Verhältnis" at bounding box center [335, 220] width 124 height 9
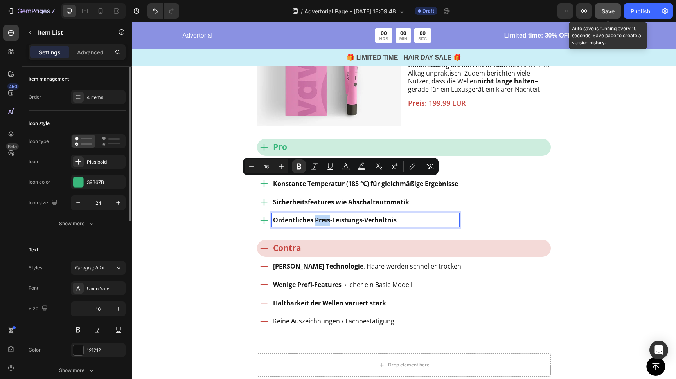
click at [316, 216] on strong "Ordentliches Preis-Leistungs-Verhältnis" at bounding box center [335, 220] width 124 height 9
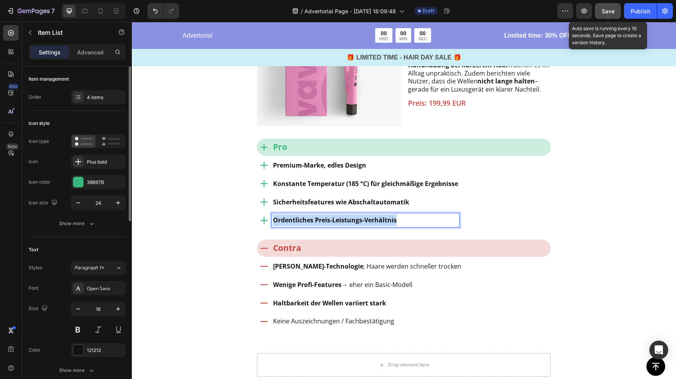
click at [316, 216] on strong "Ordentliches Preis-Leistungs-Verhältnis" at bounding box center [335, 220] width 124 height 9
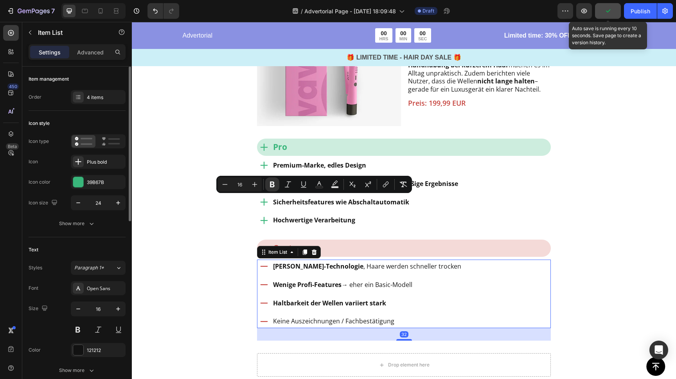
click at [312, 262] on strong "[PERSON_NAME]-Technologie" at bounding box center [318, 266] width 90 height 9
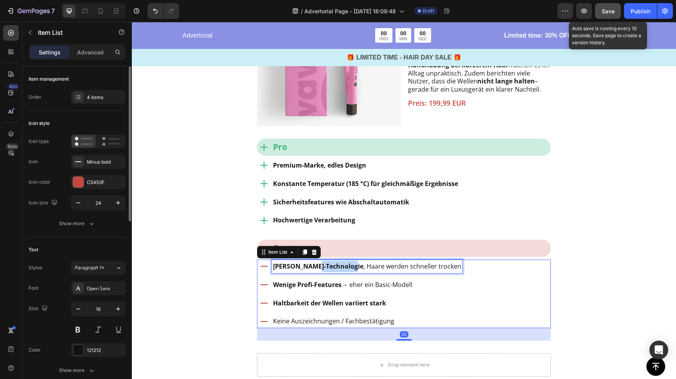
click at [312, 262] on strong "[PERSON_NAME]-Technologie" at bounding box center [318, 266] width 90 height 9
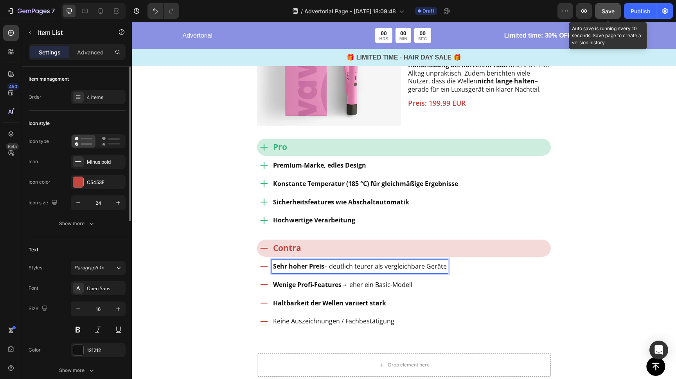
click at [307, 280] on strong "Wenige Profi-Features" at bounding box center [307, 284] width 69 height 9
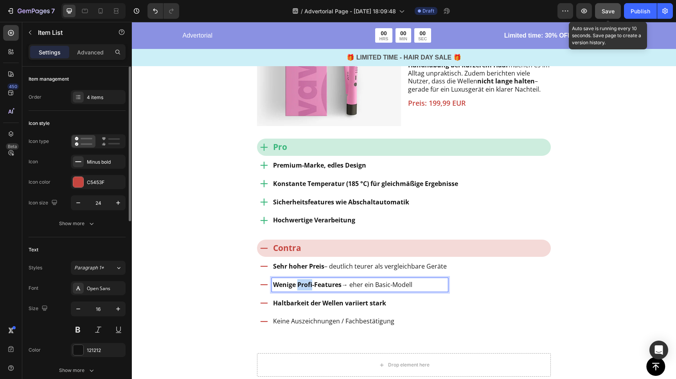
click at [307, 280] on strong "Wenige Profi-Features" at bounding box center [307, 284] width 69 height 9
click at [312, 298] on p "Haltbarkeit der Wellen variiert stark" at bounding box center [360, 303] width 174 height 11
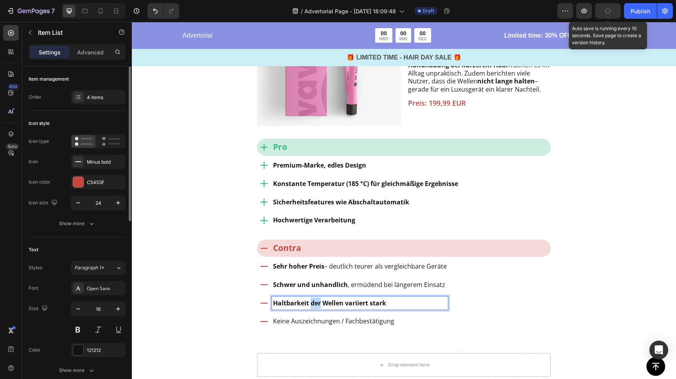
click at [312, 298] on p "Haltbarkeit der Wellen variiert stark" at bounding box center [360, 303] width 174 height 11
click at [277, 298] on p "Für kurzes Haar ungeeignet (große Barrels)" at bounding box center [360, 303] width 174 height 11
click at [353, 298] on p "NICHT für kurzes Haar ungeeignet (große Barrels)" at bounding box center [360, 303] width 174 height 11
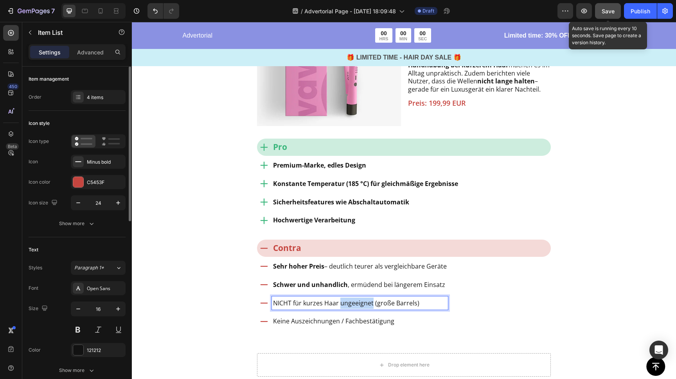
click at [353, 298] on p "NICHT für kurzes Haar ungeeignet (große Barrels)" at bounding box center [360, 303] width 174 height 11
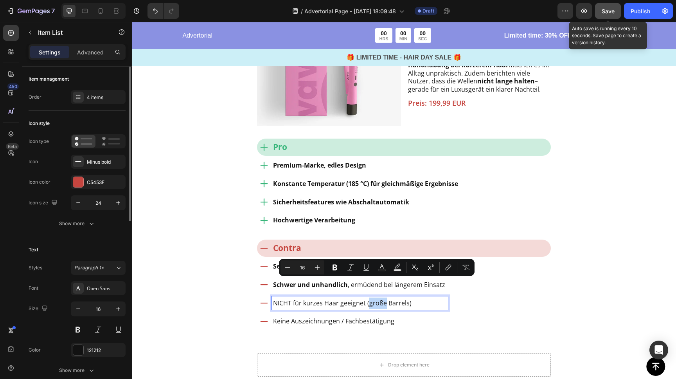
drag, startPoint x: 368, startPoint y: 283, endPoint x: 385, endPoint y: 285, distance: 16.9
click at [385, 298] on p "NICHT für kurzes Haar geeignet (große Barrels)" at bounding box center [360, 303] width 174 height 11
click at [344, 298] on p "NICHT für kurzes Haar geeignet (große Barrels)" at bounding box center [360, 303] width 174 height 11
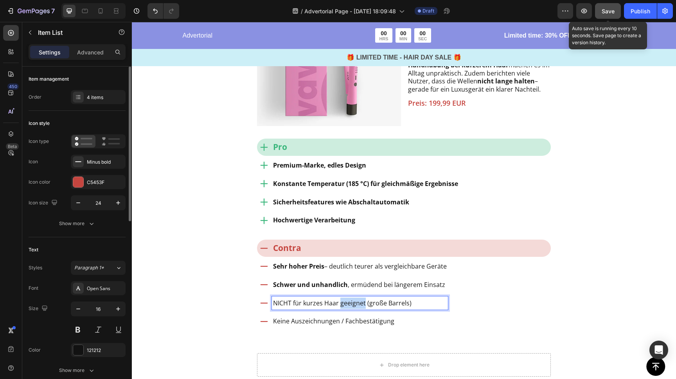
click at [344, 298] on p "NICHT für kurzes Haar geeignet (große Barrels)" at bounding box center [360, 303] width 174 height 11
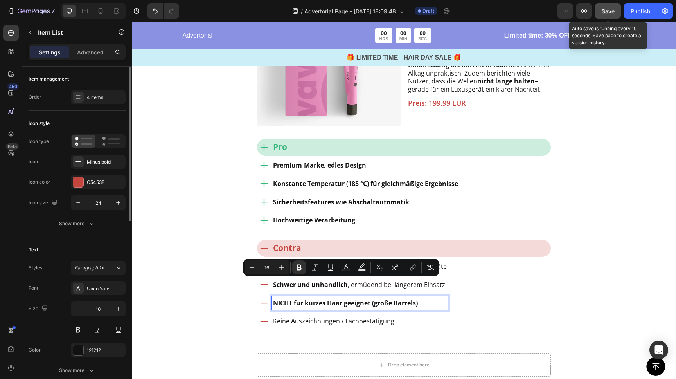
click at [373, 299] on strong "NICHT für kurzes Haar geeignet (große Barrels)" at bounding box center [345, 303] width 145 height 9
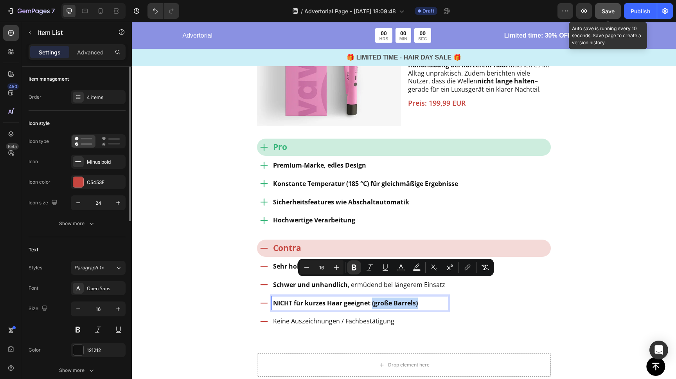
drag, startPoint x: 422, startPoint y: 283, endPoint x: 373, endPoint y: 285, distance: 48.6
click at [373, 298] on p "NICHT für kurzes Haar geeignet (große Barrels)" at bounding box center [360, 303] width 174 height 11
click at [517, 291] on div "Sehr hoher Preis – deutlich teurer als vergleichbare Geräte Schwer und unhandli…" at bounding box center [404, 294] width 294 height 69
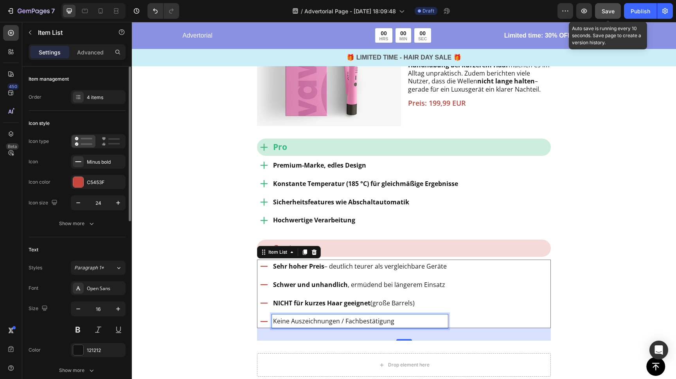
click at [309, 316] on p "Keine Auszeichnungen / Fachbestätigung" at bounding box center [360, 321] width 174 height 11
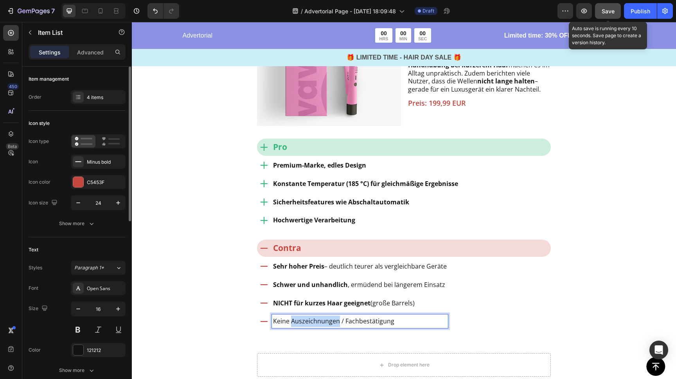
click at [309, 316] on p "Keine Auszeichnungen / Fachbestätigung" at bounding box center [360, 321] width 174 height 11
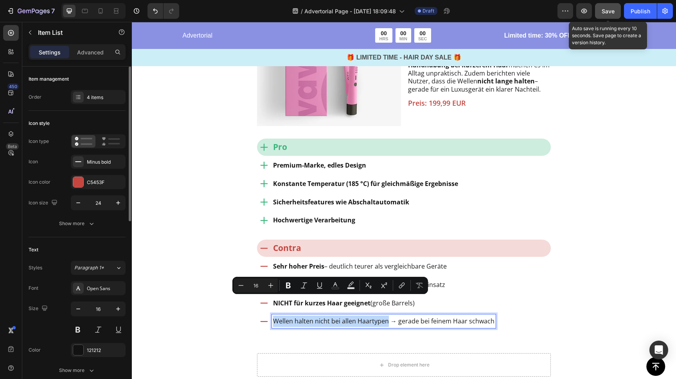
drag, startPoint x: 387, startPoint y: 300, endPoint x: 272, endPoint y: 296, distance: 115.2
click at [272, 314] on div "Wellen halten nicht bei allen Haartypen → gerade bei feinem Haar schwach" at bounding box center [384, 321] width 224 height 14
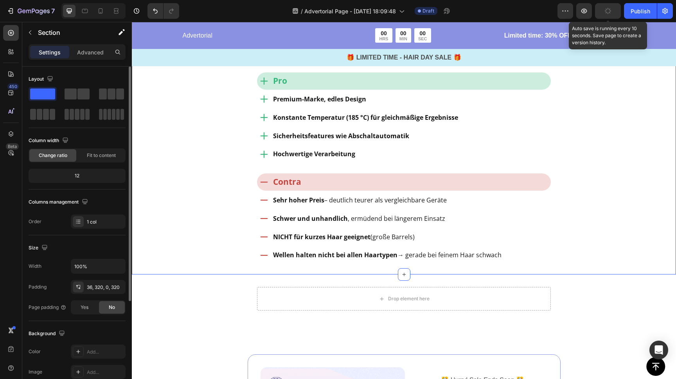
scroll to position [1935, 0]
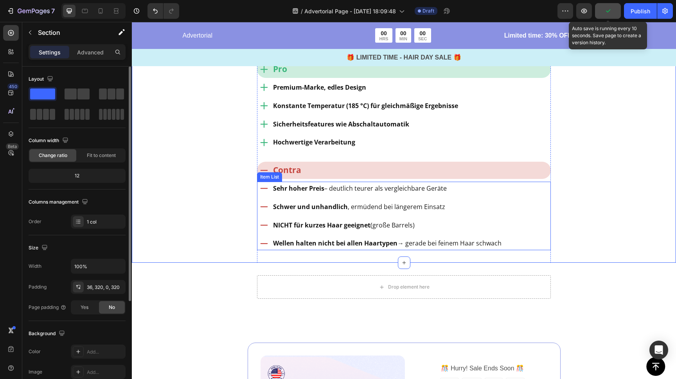
click at [321, 236] on div "Wellen halten nicht bei allen Haartypen → gerade bei feinem Haar schwach" at bounding box center [387, 243] width 231 height 14
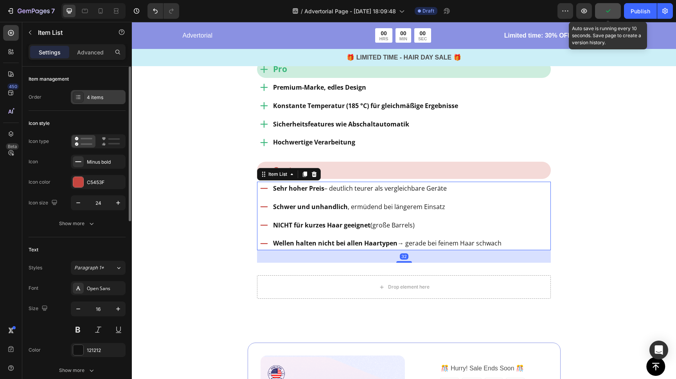
click at [100, 96] on div "4 items" at bounding box center [105, 97] width 37 height 7
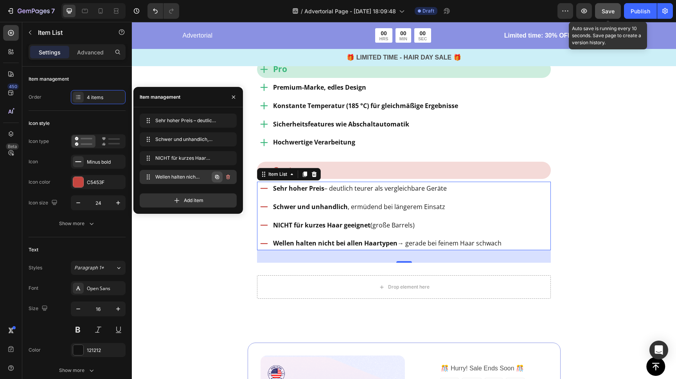
click at [217, 176] on icon "button" at bounding box center [217, 177] width 4 height 4
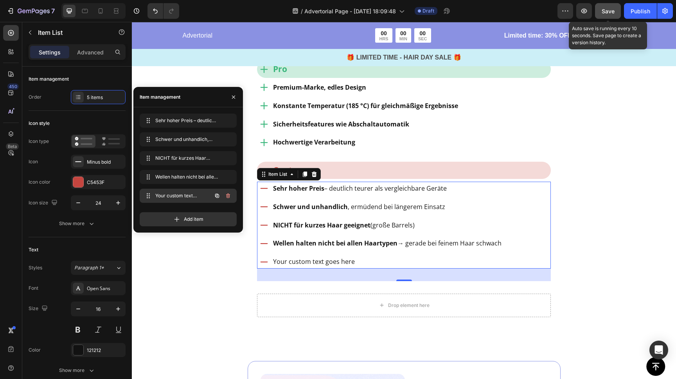
click at [194, 195] on span "Your custom text goes here" at bounding box center [177, 195] width 44 height 7
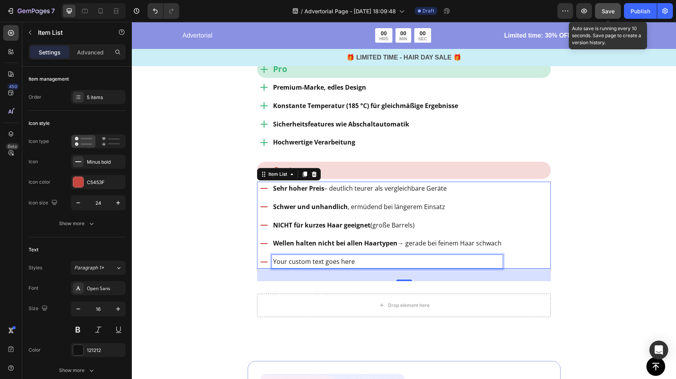
click at [310, 255] on div "Your custom text goes here" at bounding box center [387, 262] width 231 height 14
click at [310, 256] on p "Your custom text goes here" at bounding box center [387, 261] width 229 height 11
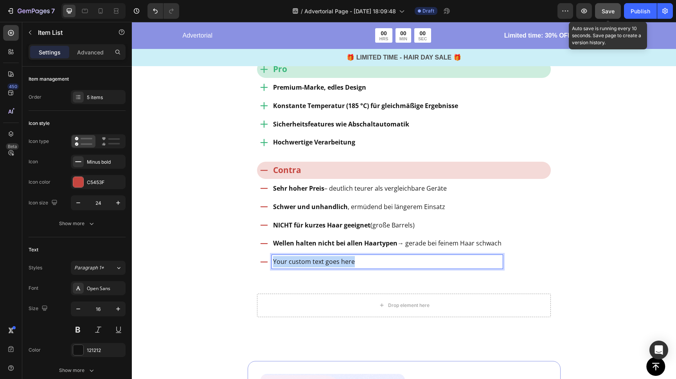
click at [310, 256] on p "Your custom text goes here" at bounding box center [387, 261] width 229 height 11
drag, startPoint x: 322, startPoint y: 243, endPoint x: 259, endPoint y: 240, distance: 62.7
click at [259, 255] on div "Erfordert Übung → Verbrennungsgefahr trotz Cool-Tip" at bounding box center [380, 262] width 246 height 14
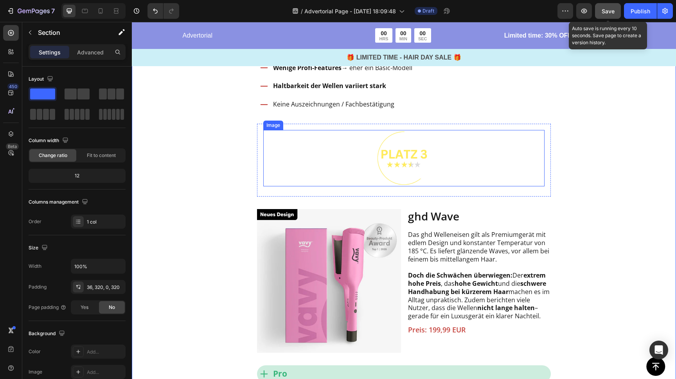
scroll to position [1709, 0]
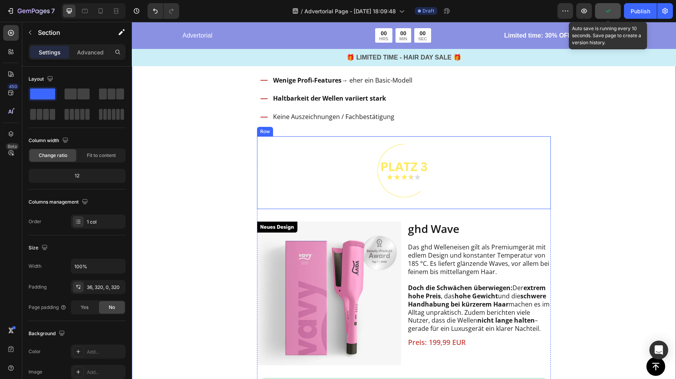
click at [257, 145] on div "Image Row" at bounding box center [404, 172] width 294 height 73
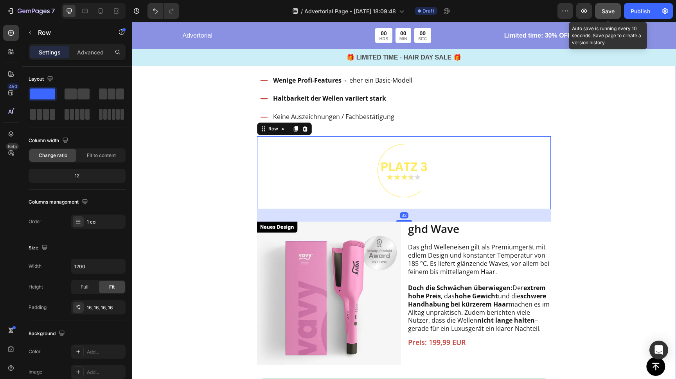
drag, startPoint x: 206, startPoint y: 238, endPoint x: 234, endPoint y: 217, distance: 34.6
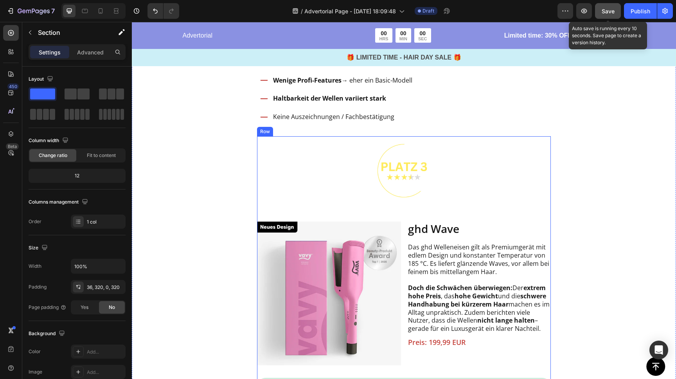
scroll to position [1612, 0]
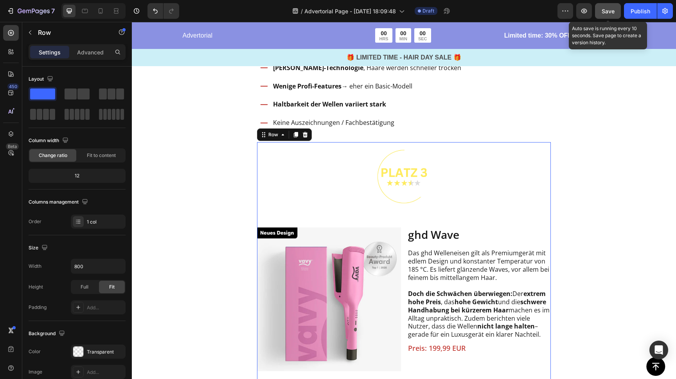
click at [258, 200] on div "Image Row Image ghd Wave Text Block Das ghd Welleneisen gilt als Premiumgerät m…" at bounding box center [404, 373] width 294 height 462
click at [295, 132] on icon at bounding box center [296, 134] width 4 height 5
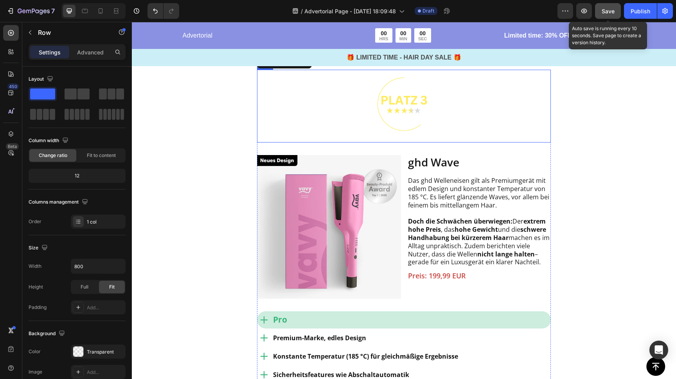
scroll to position [2147, 0]
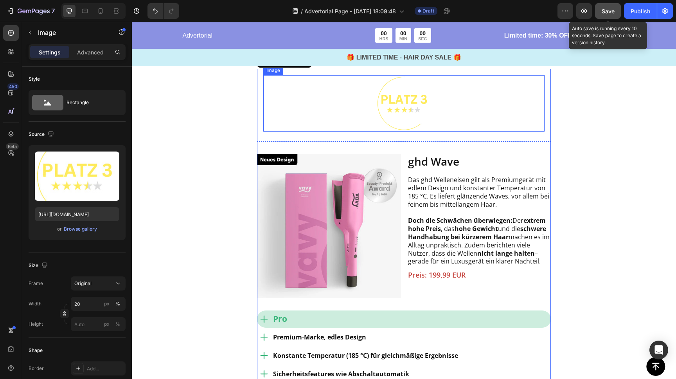
click at [399, 88] on img at bounding box center [404, 103] width 56 height 56
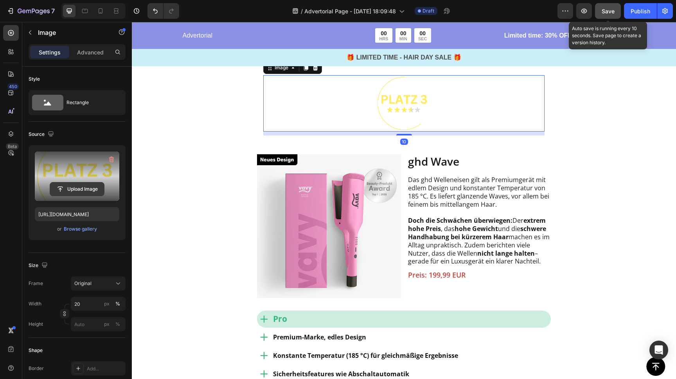
click at [87, 188] on input "file" at bounding box center [77, 188] width 54 height 13
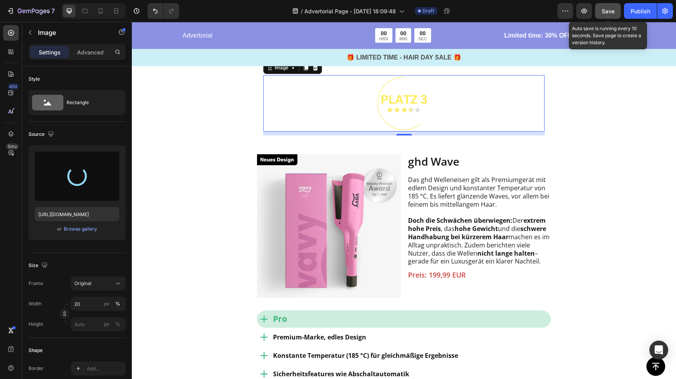
type input "https://cdn.shopify.com/s/files/1/0888/0360/6794/files/gempages_585425760114705…"
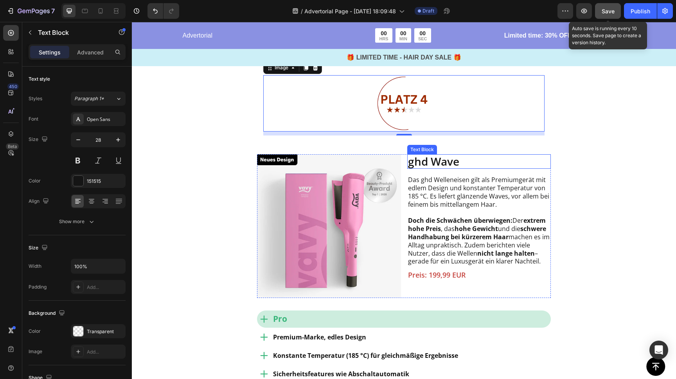
click at [425, 155] on p "ghd Wave" at bounding box center [479, 161] width 142 height 13
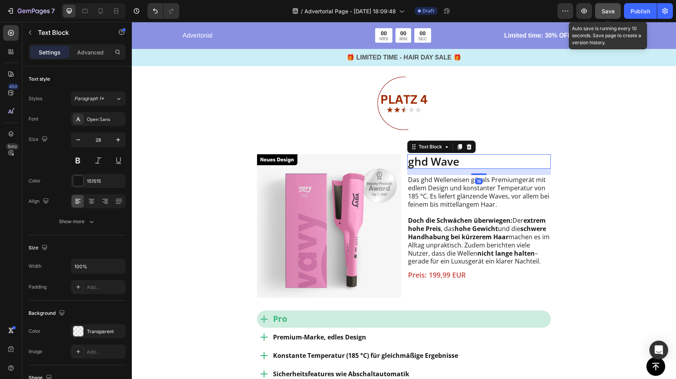
click at [425, 155] on p "ghd Wave" at bounding box center [479, 161] width 142 height 13
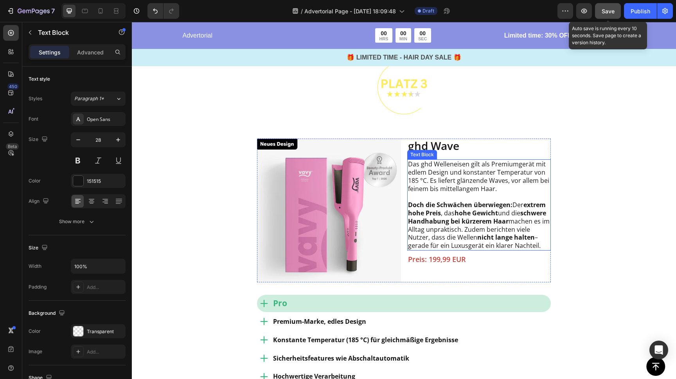
scroll to position [1667, 0]
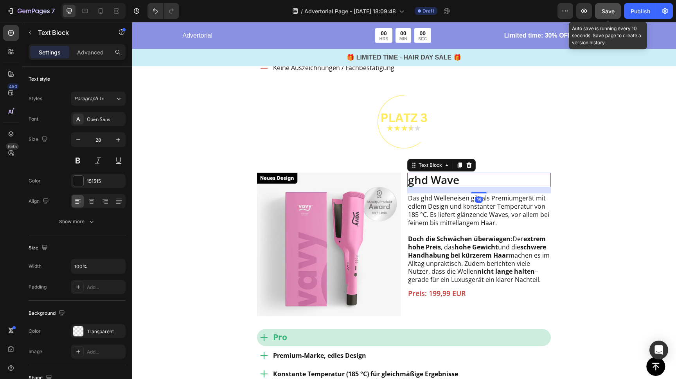
click at [446, 173] on p "ghd Wave" at bounding box center [479, 179] width 142 height 13
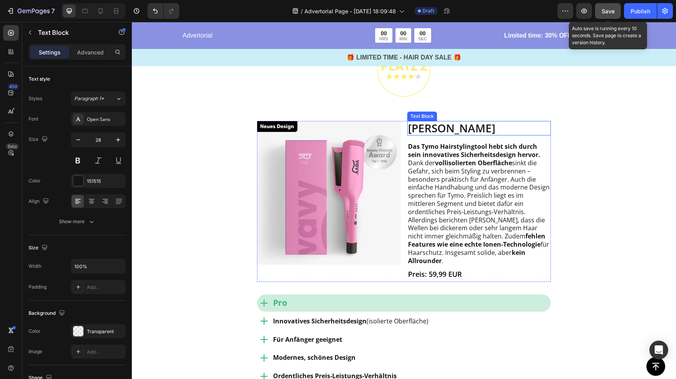
click at [445, 122] on p "[PERSON_NAME]" at bounding box center [479, 128] width 142 height 13
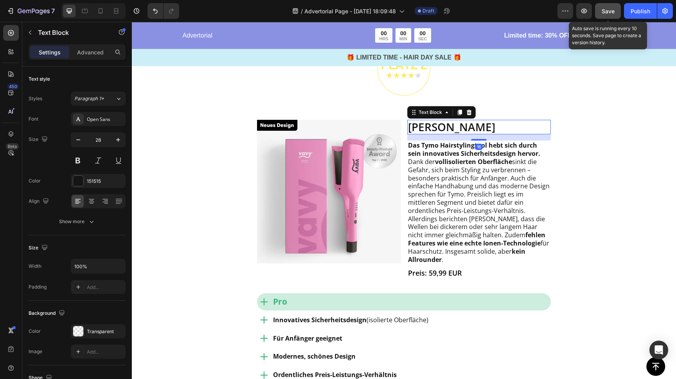
click at [445, 121] on p "[PERSON_NAME]" at bounding box center [479, 127] width 142 height 13
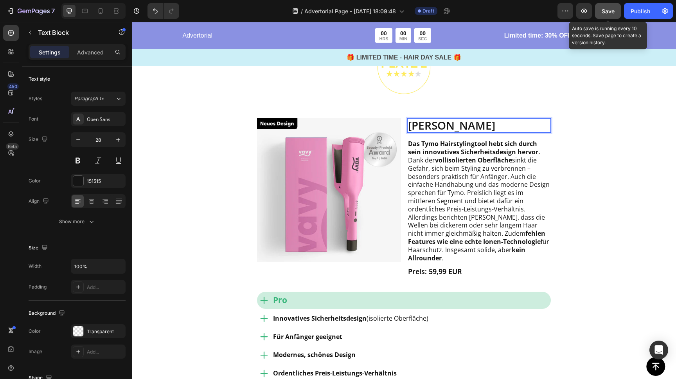
click at [445, 119] on p "[PERSON_NAME]" at bounding box center [479, 125] width 142 height 13
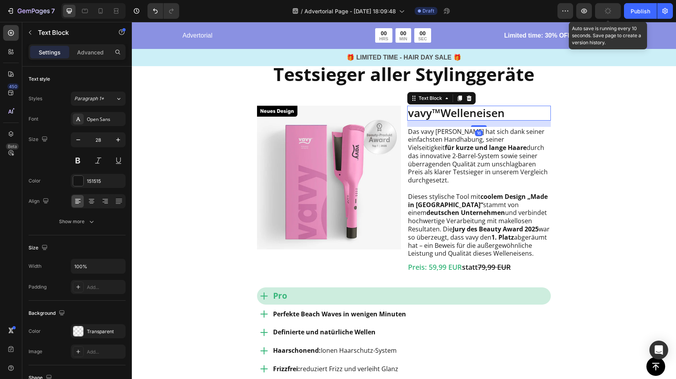
click at [453, 114] on p "vavy ™ Welleneisen" at bounding box center [479, 112] width 142 height 13
click at [453, 114] on p "vavy ™ Welleneisen" at bounding box center [479, 113] width 142 height 13
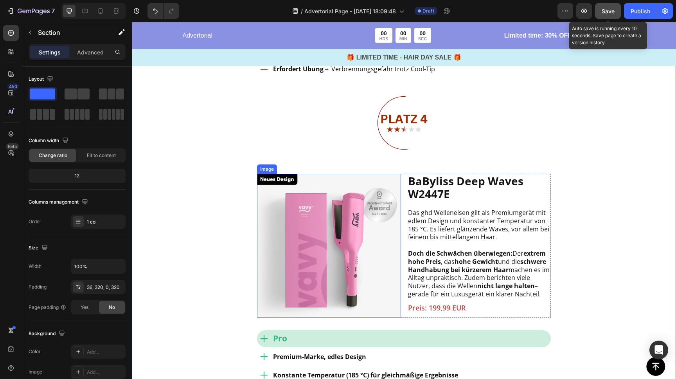
scroll to position [2133, 0]
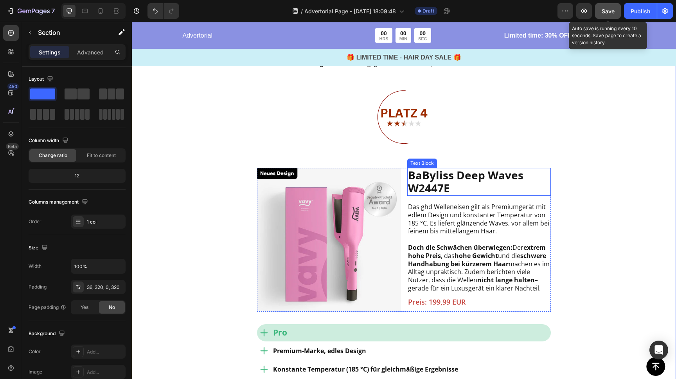
click at [446, 168] on strong "BaByliss Deep Waves W2447E" at bounding box center [465, 182] width 115 height 28
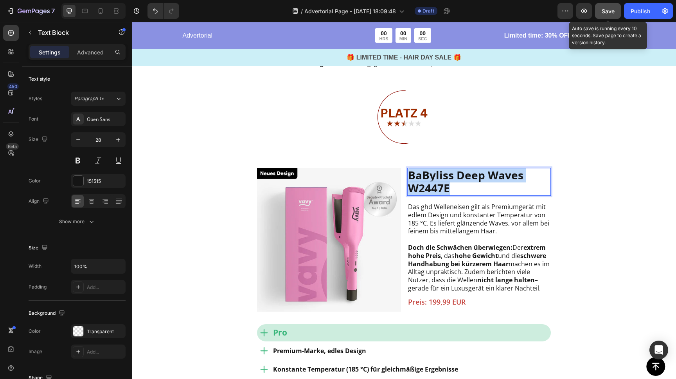
click at [446, 168] on strong "BaByliss Deep Waves W2447E" at bounding box center [465, 182] width 115 height 28
click at [441, 297] on span "Preis: 199,99 EUR" at bounding box center [437, 301] width 58 height 9
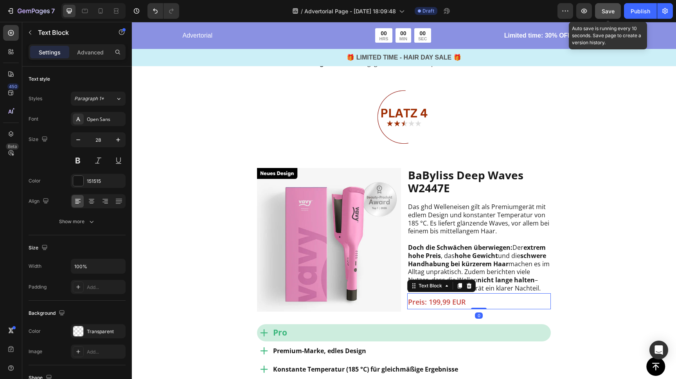
click at [434, 297] on span "Preis: 199,99 EUR" at bounding box center [437, 301] width 58 height 9
click at [431, 297] on span "Preis: 199,99 EUR" at bounding box center [437, 301] width 58 height 9
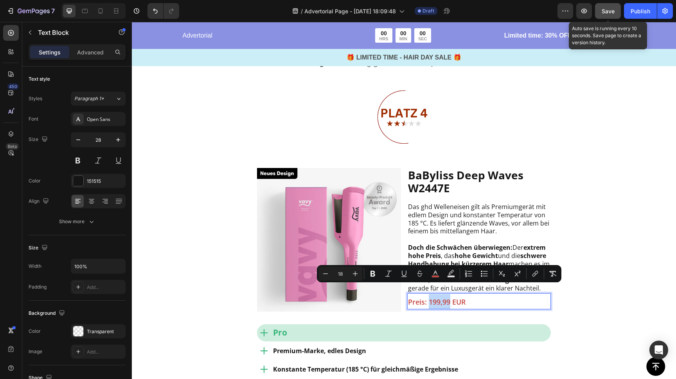
drag, startPoint x: 429, startPoint y: 290, endPoint x: 451, endPoint y: 291, distance: 21.5
click at [449, 297] on span "Preis: 199,99 EUR" at bounding box center [437, 301] width 58 height 9
click at [432, 276] on rect "Editor contextual toolbar" at bounding box center [432, 277] width 7 height 2
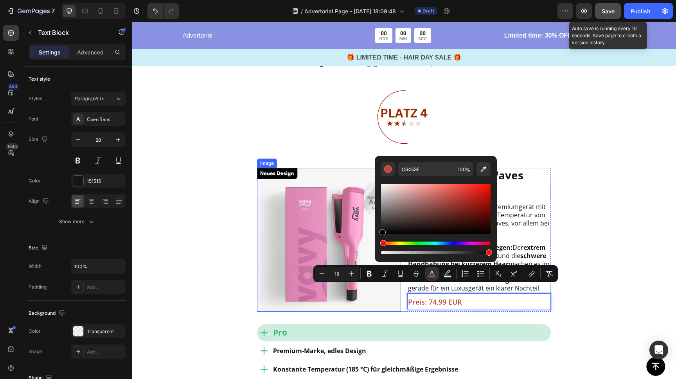
type input "000000"
drag, startPoint x: 535, startPoint y: 225, endPoint x: 370, endPoint y: 245, distance: 166.8
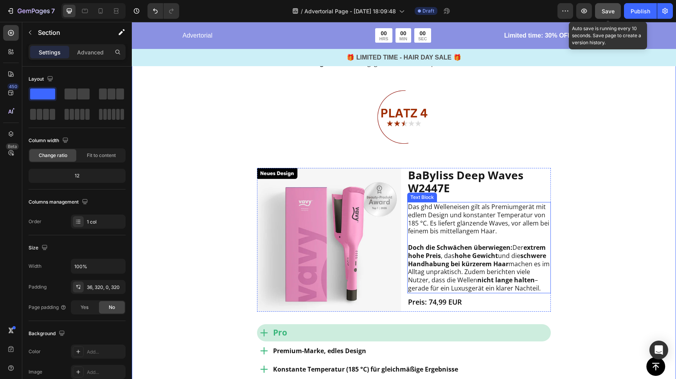
click at [442, 208] on p "Das ghd Welleneisen gilt als Premiumgerät mit edlem Design und konstanter Tempe…" at bounding box center [479, 219] width 142 height 32
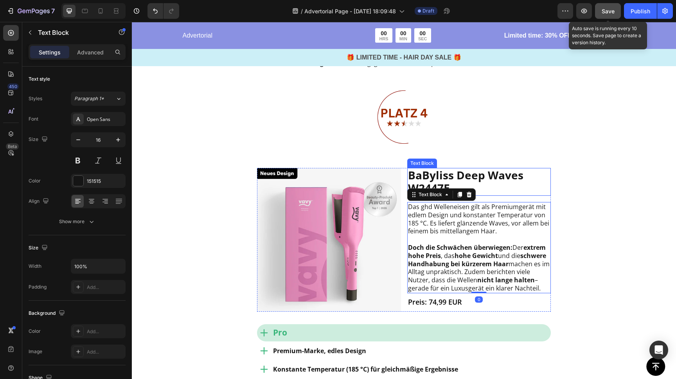
click at [469, 168] on strong "BaByliss Deep Waves W2447E" at bounding box center [465, 182] width 115 height 28
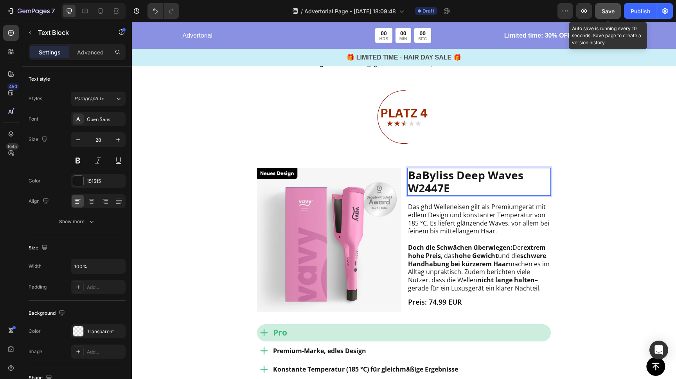
click at [439, 169] on strong "BaByliss Deep Waves W2447E" at bounding box center [465, 182] width 115 height 28
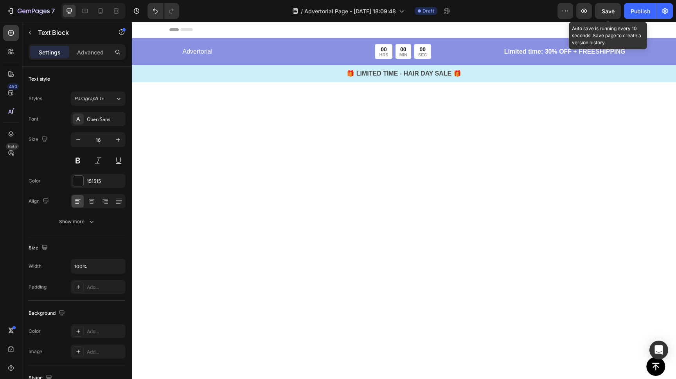
scroll to position [2133, 0]
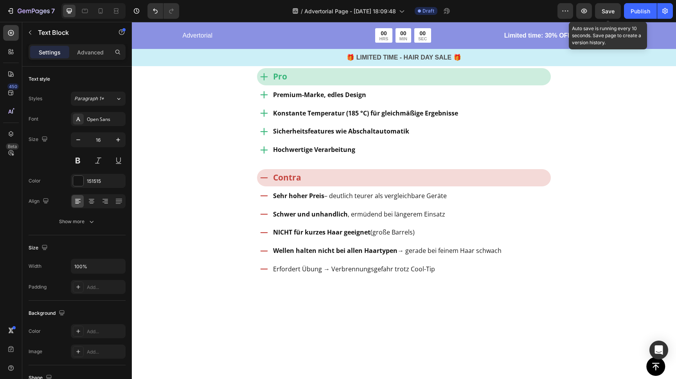
drag, startPoint x: 132, startPoint y: 22, endPoint x: 459, endPoint y: 204, distance: 374.5
click at [459, 39] on p "Doch die Schwächen überwiegen: Der extrem hohe Preis , das hohe Gewicht und die…" at bounding box center [479, 10] width 142 height 57
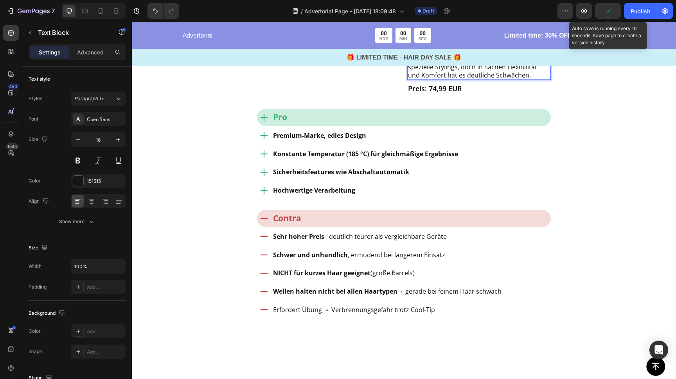
click at [512, 79] on p "Die Verarbeitung wirkt hochwertiger als bei vielen günstigen Amazon-Modellen, u…" at bounding box center [479, 31] width 142 height 98
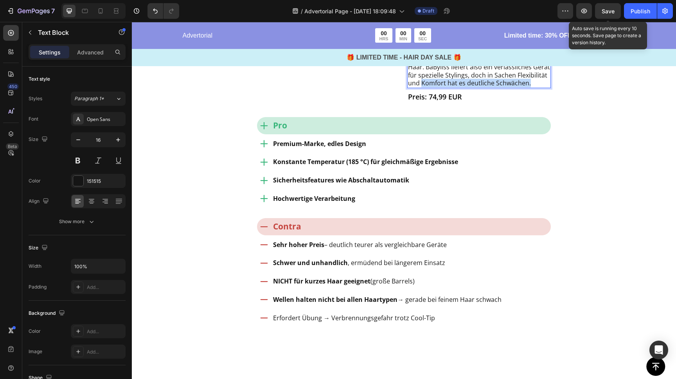
drag, startPoint x: 531, startPoint y: 304, endPoint x: 423, endPoint y: 303, distance: 107.7
click at [422, 87] on p "Zudem eignet es sich weniger gut für kürzeres Haar. BaByliss liefert also ein v…" at bounding box center [479, 71] width 142 height 32
click at [464, 47] on p "Die Verarbeitung wirkt hochwertiger als bei vielen günstigen Amazon-Modellen, u…" at bounding box center [479, 14] width 142 height 65
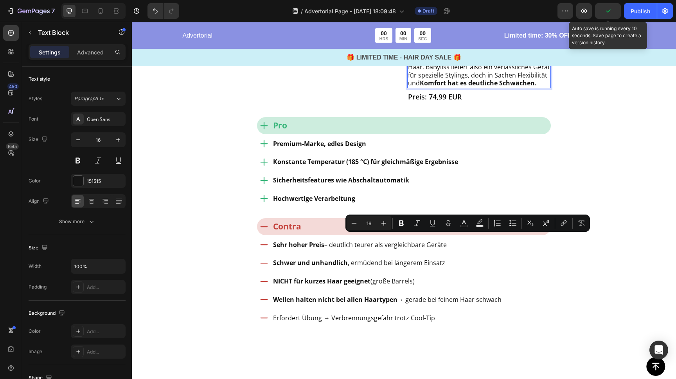
drag, startPoint x: 453, startPoint y: 248, endPoint x: 450, endPoint y: 242, distance: 6.1
click at [444, 47] on p "Die Verarbeitung wirkt hochwertiger als bei vielen günstigen Amazon-Modellen, u…" at bounding box center [479, 14] width 142 height 65
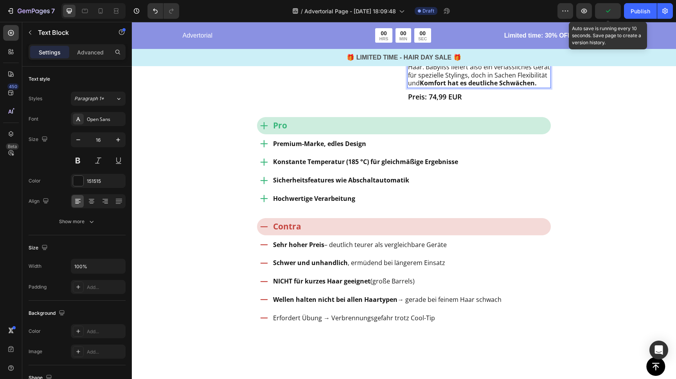
click at [471, 47] on p "Die Verarbeitung wirkt hochwertiger als bei vielen günstigen Amazon-Modellen, u…" at bounding box center [479, 14] width 142 height 65
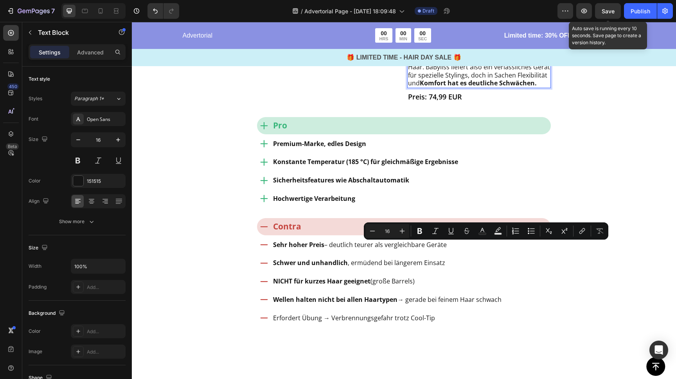
drag, startPoint x: 492, startPoint y: 248, endPoint x: 507, endPoint y: 248, distance: 15.3
click at [507, 47] on p "Die Verarbeitung wirkt hochwertiger als bei vielen günstigen Amazon-Modellen, u…" at bounding box center [479, 14] width 142 height 65
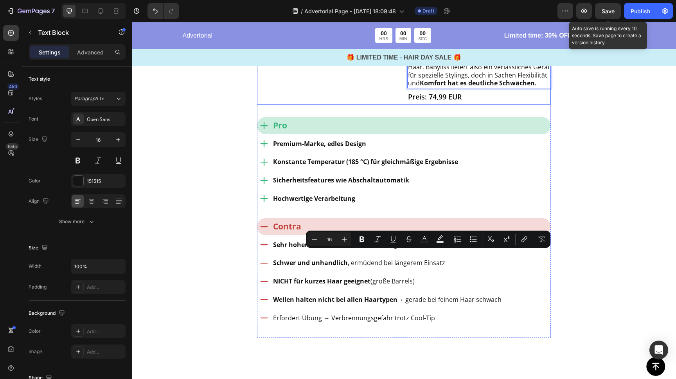
drag, startPoint x: 445, startPoint y: 255, endPoint x: 406, endPoint y: 255, distance: 38.8
click at [406, 105] on div "Image BaByliss Deep Waves Text Block Mit dem Deep Waves W2447E bringt BaByliss …" at bounding box center [404, 15] width 294 height 177
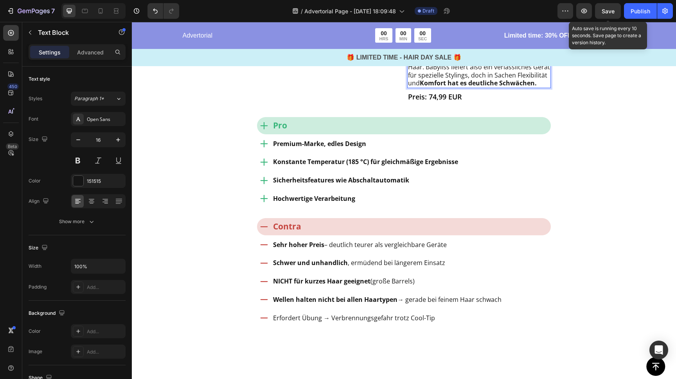
click at [419, 47] on p "Die Verarbeitung wirkt hochwertiger als bei vielen günstigen Amazon-Modellen, u…" at bounding box center [479, 14] width 142 height 65
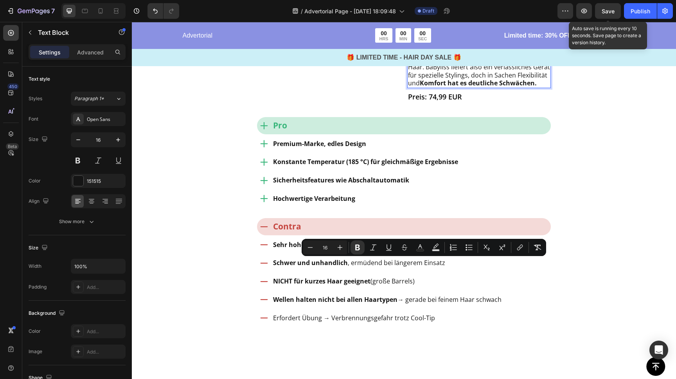
click at [488, 47] on p "Die Verarbeitung wirkt hochwertiger als bei vielen günstigen Amazon-Modellen, u…" at bounding box center [479, 14] width 142 height 65
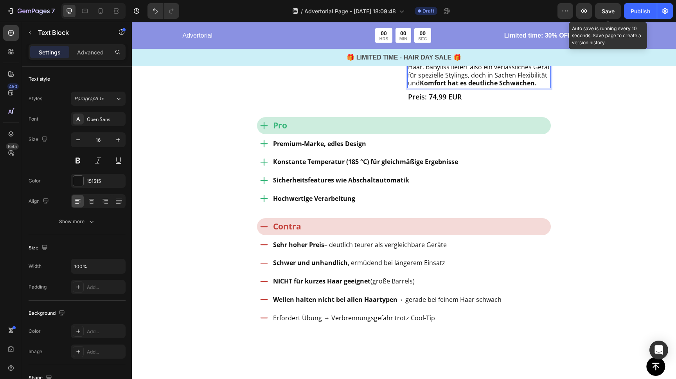
click at [488, 47] on p "Die Verarbeitung wirkt hochwertiger als bei vielen günstigen Amazon-Modellen, u…" at bounding box center [479, 14] width 142 height 65
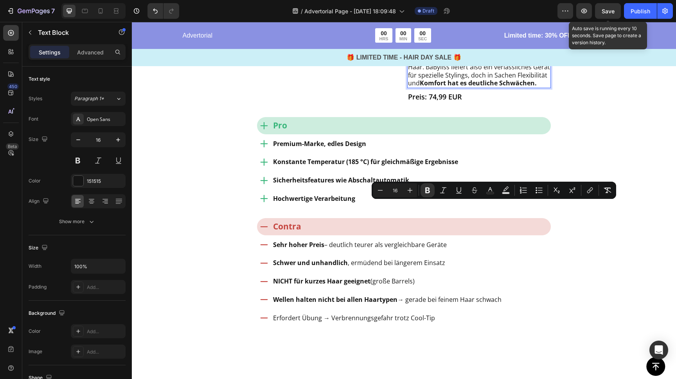
click at [480, 47] on p "Die Verarbeitung wirkt hochwertiger als bei vielen günstigen Amazon-Modellen, u…" at bounding box center [479, 14] width 142 height 65
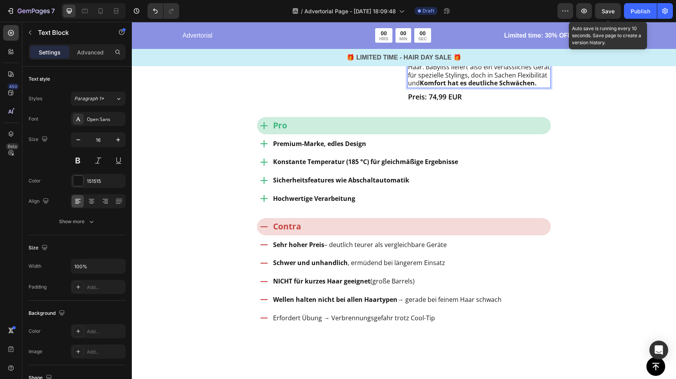
click at [480, 47] on p "Die Verarbeitung wirkt hochwertiger als bei vielen günstigen Amazon-Modellen, u…" at bounding box center [479, 14] width 142 height 65
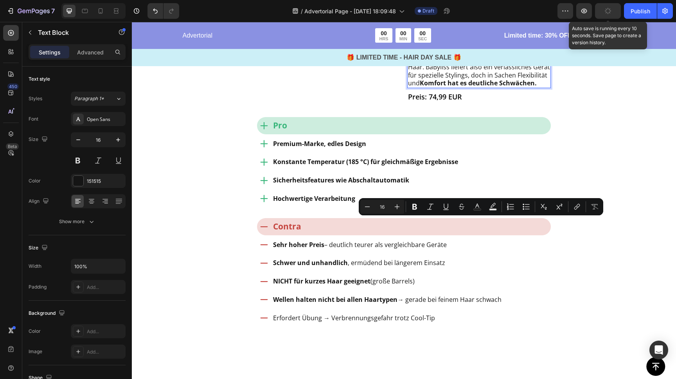
click at [487, 47] on p "Die Verarbeitung wirkt hochwertiger als bei vielen günstigen Amazon-Modellen, u…" at bounding box center [479, 14] width 142 height 65
click at [492, 47] on p "Die Verarbeitung wirkt hochwertiger als bei vielen günstigen Amazon-Modellen, u…" at bounding box center [479, 14] width 142 height 65
drag, startPoint x: 491, startPoint y: 222, endPoint x: 420, endPoint y: 224, distance: 70.9
click at [420, 47] on p "Die Verarbeitung wirkt hochwertiger als bei vielen günstigen Amazon-Modellen, u…" at bounding box center [479, 14] width 142 height 65
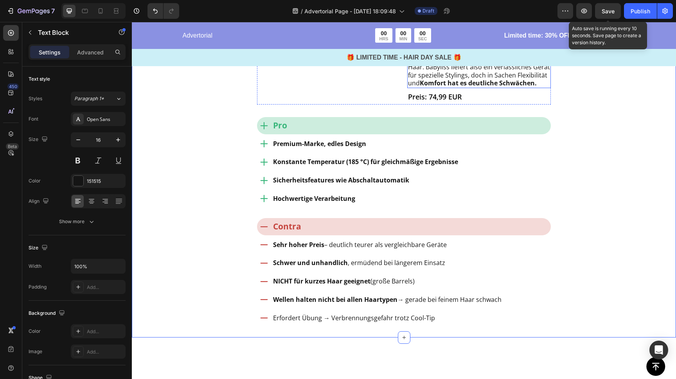
click at [514, 47] on p "Die Verarbeitung wirkt hochwertiger als bei vielen günstigen Amazon-Modellen, u…" at bounding box center [479, 14] width 142 height 65
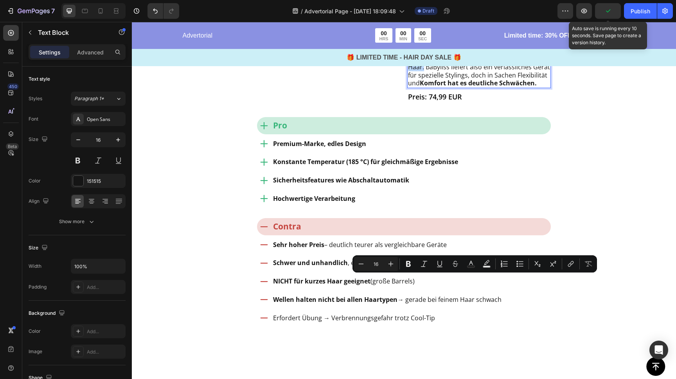
drag, startPoint x: 472, startPoint y: 280, endPoint x: 424, endPoint y: 288, distance: 48.4
click at [424, 87] on p "Zudem eignet es sich weniger gut für kürzeres Haar. BaByliss liefert also ein v…" at bounding box center [479, 71] width 142 height 32
click at [412, 265] on icon "Editor contextual toolbar" at bounding box center [409, 264] width 8 height 8
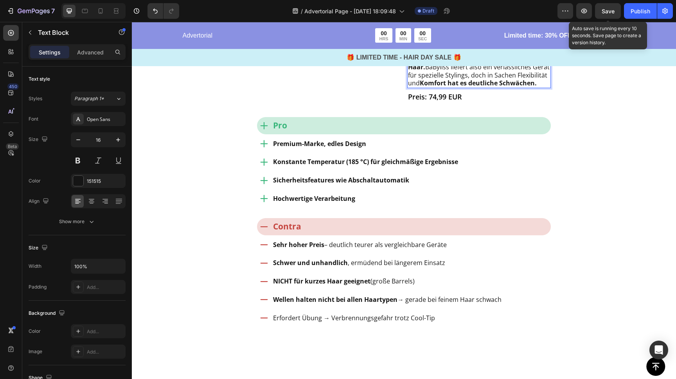
click at [491, 71] on strong "weniger gut für kürzeres Haar." at bounding box center [477, 62] width 139 height 17
click at [490, 71] on strong "weniger gut für kürzeres Haar." at bounding box center [477, 62] width 139 height 17
drag, startPoint x: 483, startPoint y: 280, endPoint x: 478, endPoint y: 280, distance: 5.5
click at [483, 71] on strong "weniger gut für kürzeres Haar." at bounding box center [477, 62] width 139 height 17
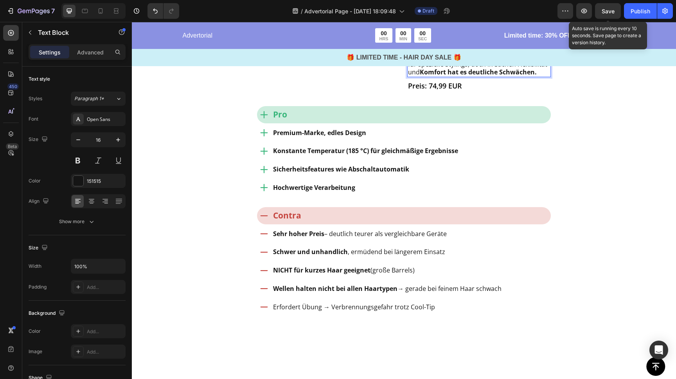
click at [509, 76] on p "Zudem eignet es sich weniger gut für kürzeres Haar. BaByliss liefert also ein v…" at bounding box center [479, 60] width 142 height 32
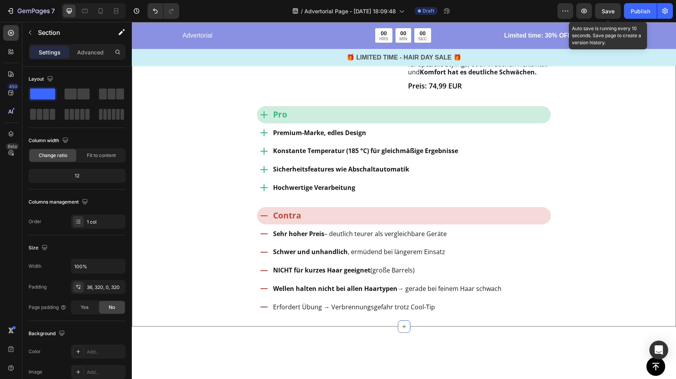
drag, startPoint x: 592, startPoint y: 230, endPoint x: 584, endPoint y: 231, distance: 7.9
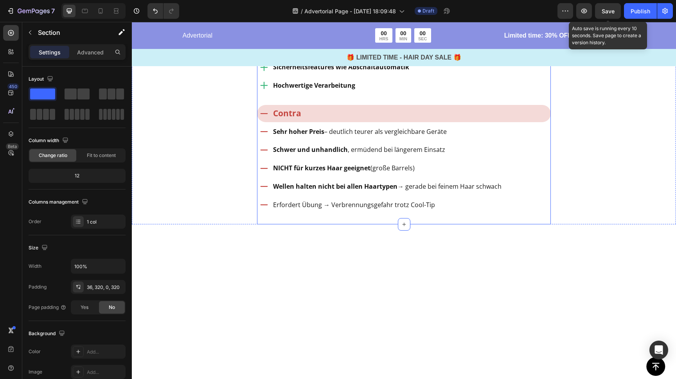
scroll to position [2265, 0]
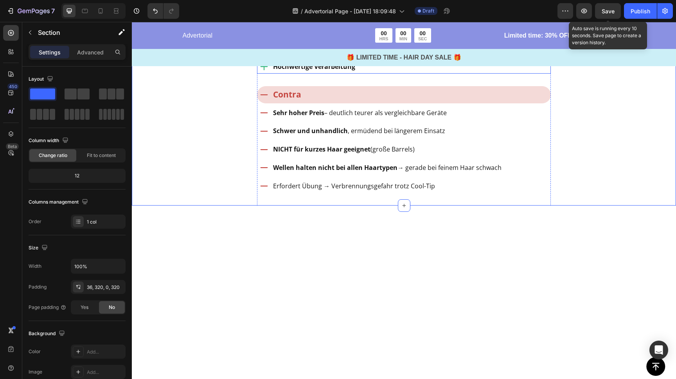
click at [329, 16] on strong "Premium-Marke, edles Design" at bounding box center [319, 11] width 93 height 9
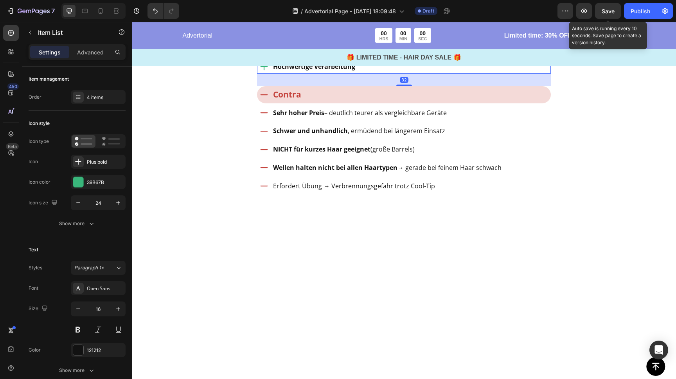
click at [329, 16] on strong "Premium-Marke, edles Design" at bounding box center [319, 11] width 93 height 9
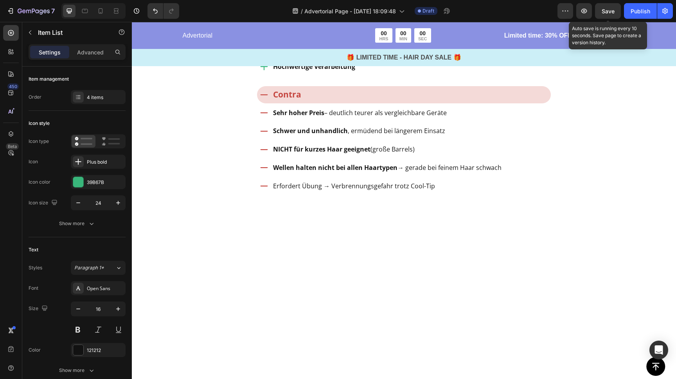
click at [329, 16] on strong "Premium-Marke, edles Design" at bounding box center [319, 11] width 93 height 9
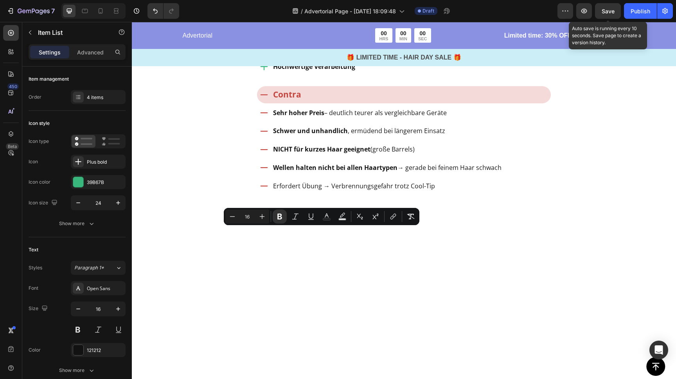
click at [313, 34] on strong "Konstante Temperatur (185 °C) für gleichmäßige Ergebnisse" at bounding box center [365, 29] width 185 height 9
click at [312, 34] on strong "Konstante Temperatur (185 °C) für gleichmäßige Ergebnisse" at bounding box center [365, 29] width 185 height 9
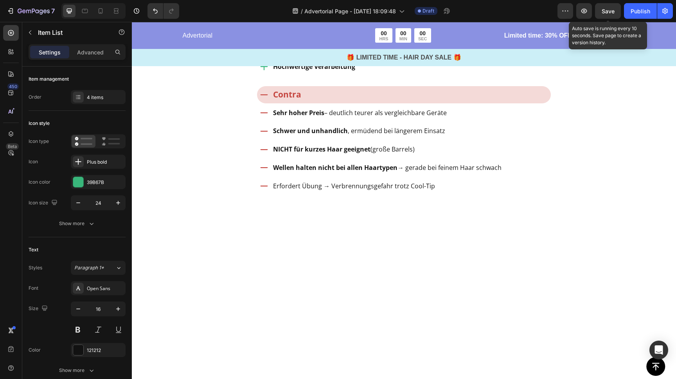
click at [312, 34] on strong "Konstante Temperatur (185 °C) für gleichmäßige Ergebnisse" at bounding box center [365, 29] width 185 height 9
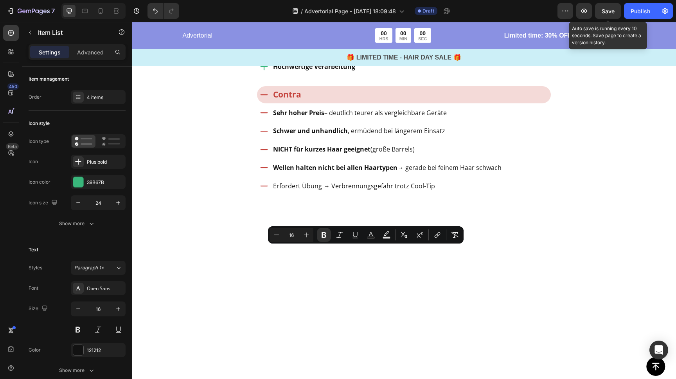
click at [302, 52] on strong "Sicherheitsfeatures wie Abschaltautomatik" at bounding box center [341, 48] width 136 height 9
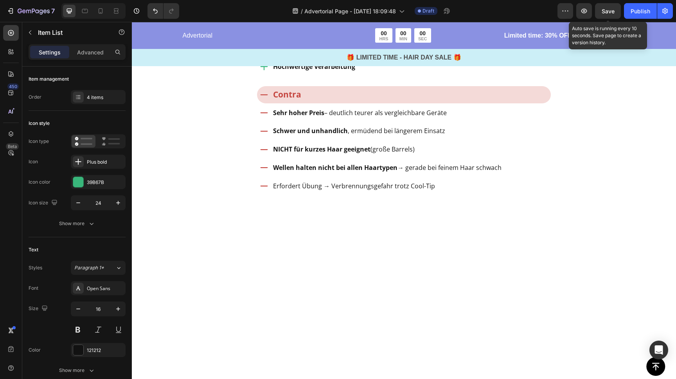
click at [302, 52] on strong "Sicherheitsfeatures wie Abschaltautomatik" at bounding box center [341, 48] width 136 height 9
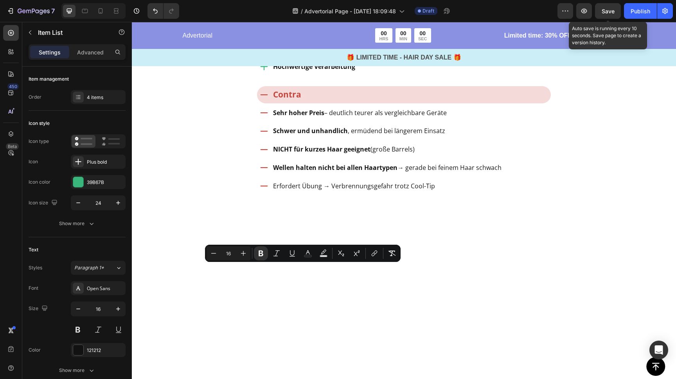
click at [316, 16] on strong "Bekannte Marke mit Erfahrung" at bounding box center [322, 11] width 98 height 9
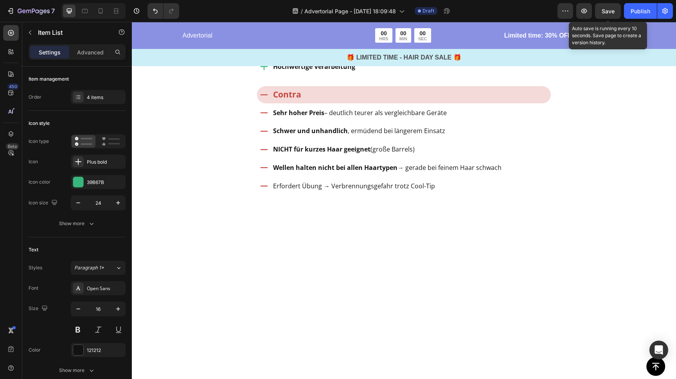
click at [316, 16] on strong "Bekannte Marke mit Erfahrung" at bounding box center [322, 11] width 98 height 9
copy strong "Bekannte Marke mit Erfahrung"
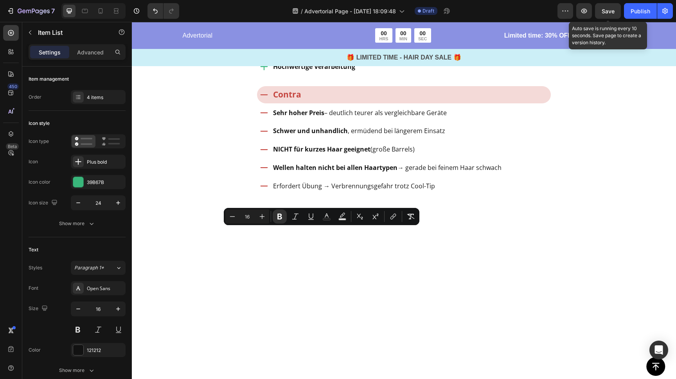
click at [304, 34] on strong "Konstante Temperatur (185 °C) für gleichmäßige Ergebnisse" at bounding box center [365, 29] width 185 height 9
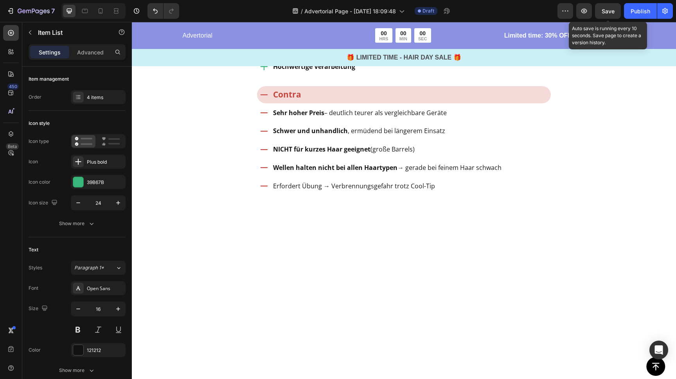
click at [304, 34] on strong "Konstante Temperatur (185 °C) für gleichmäßige Ergebnisse" at bounding box center [365, 29] width 185 height 9
click at [326, 16] on strong "Bekannte Marke mit Erfahrung" at bounding box center [322, 11] width 98 height 9
click at [327, 16] on strong "Bekannte Marke mit Erfahrung" at bounding box center [322, 11] width 98 height 9
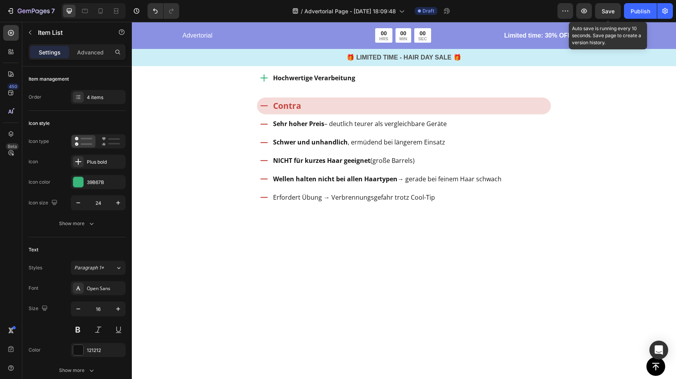
click at [307, 18] on p "Bekannte Marke mit Erfahrung" at bounding box center [322, 11] width 98 height 11
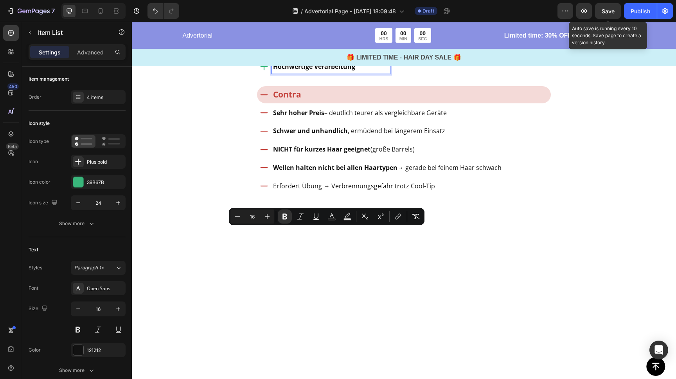
click at [334, 71] on strong "Hochwertige Verarbeitung" at bounding box center [314, 66] width 82 height 9
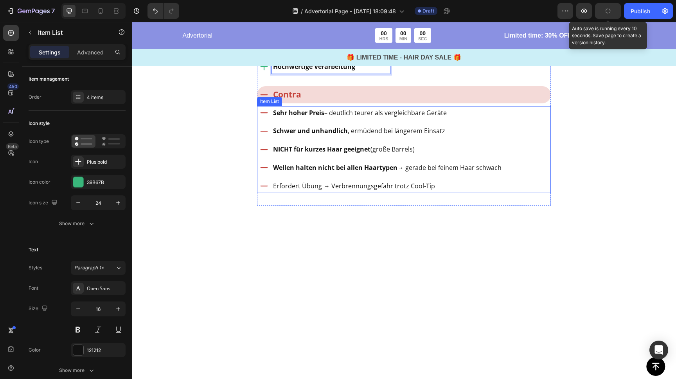
scroll to position [2381, 0]
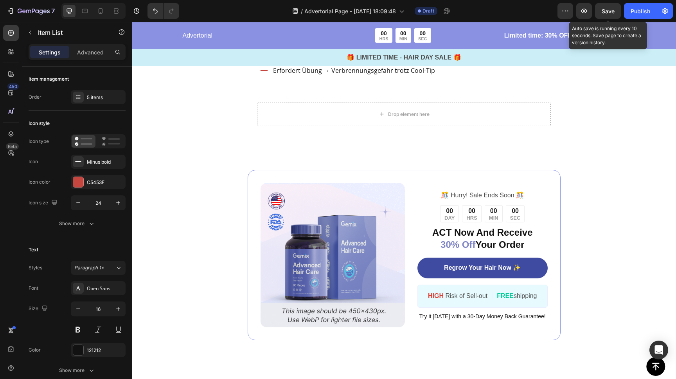
click at [307, 20] on strong "Schwer und unhandlich" at bounding box center [310, 15] width 75 height 9
click at [274, 21] on p "Für kurzes Haar kaum nutzbar" at bounding box center [387, 15] width 229 height 11
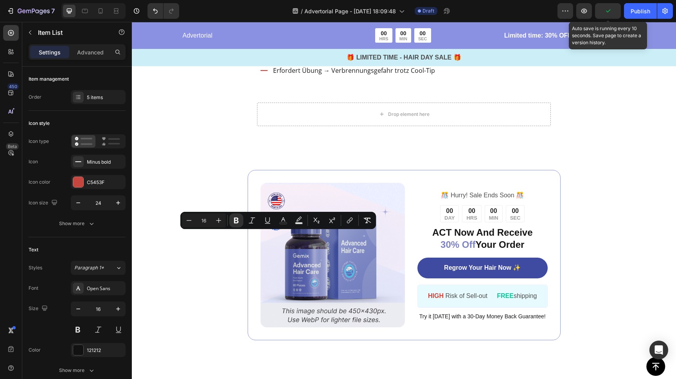
click at [300, 38] on strong "NICHT für kurzes Haar geeignet" at bounding box center [321, 33] width 97 height 9
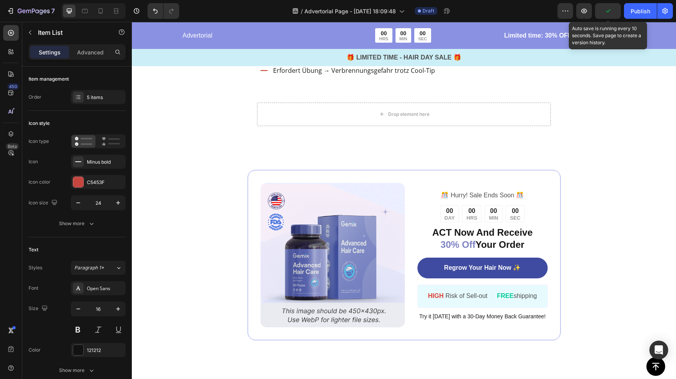
click at [300, 38] on strong "NICHT für kurzes Haar geeignet" at bounding box center [321, 33] width 97 height 9
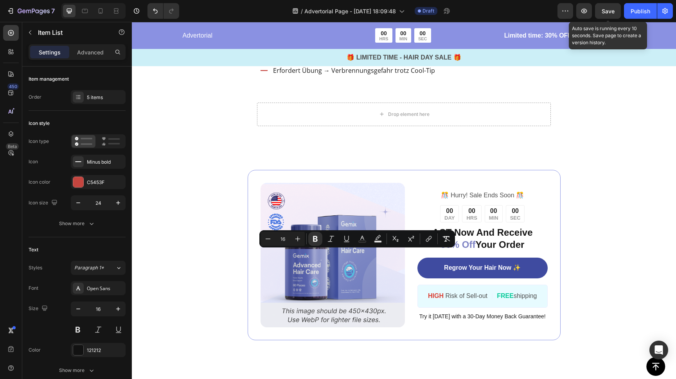
click at [315, 56] on strong "Wellen halten nicht bei allen Haartypen" at bounding box center [335, 52] width 124 height 9
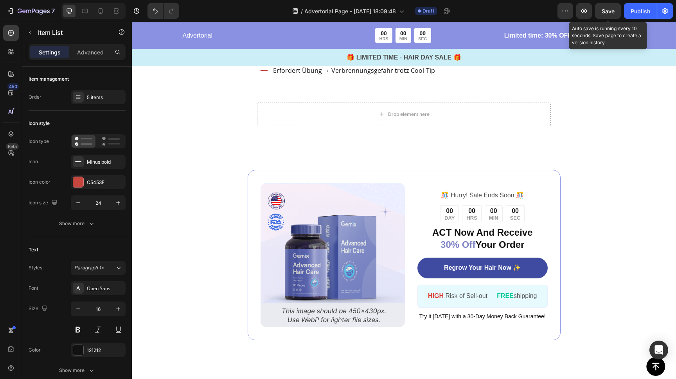
click at [315, 56] on strong "Wellen halten nicht bei allen Haartypen" at bounding box center [335, 52] width 124 height 9
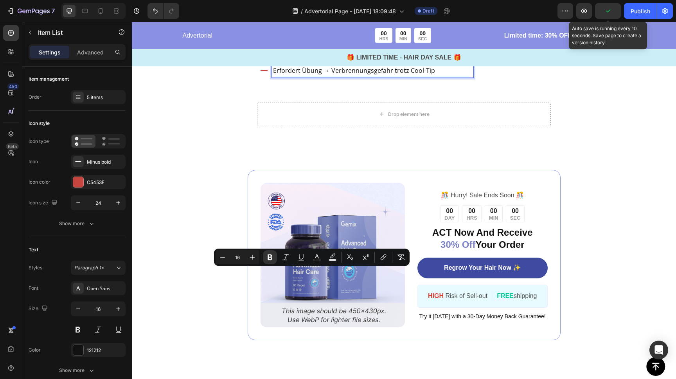
click at [314, 76] on p "Erfordert Übung → Verbrennungsgefahr trotz Cool-Tip" at bounding box center [372, 70] width 199 height 11
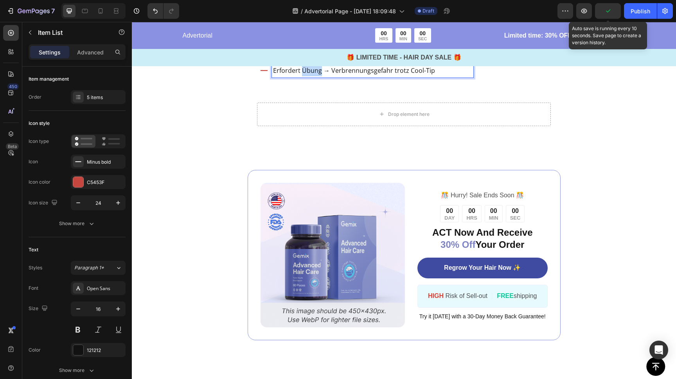
click at [314, 76] on p "Erfordert Übung → Verbrennungsgefahr trotz Cool-Tip" at bounding box center [372, 70] width 199 height 11
click at [315, 76] on p "Erfordert Übung → Verbrennungsgefahr trotz Cool-Tip" at bounding box center [372, 70] width 199 height 11
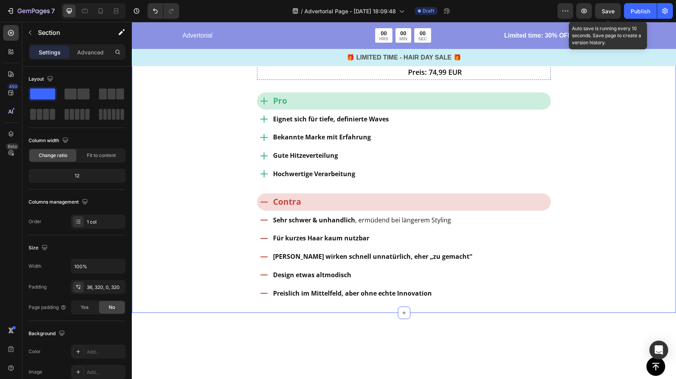
scroll to position [2157, 0]
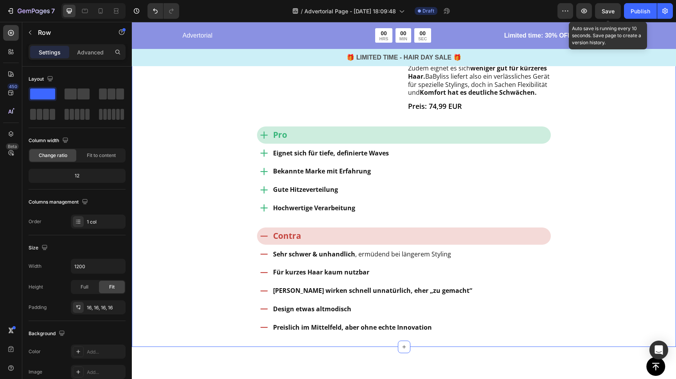
scroll to position [2092, 0]
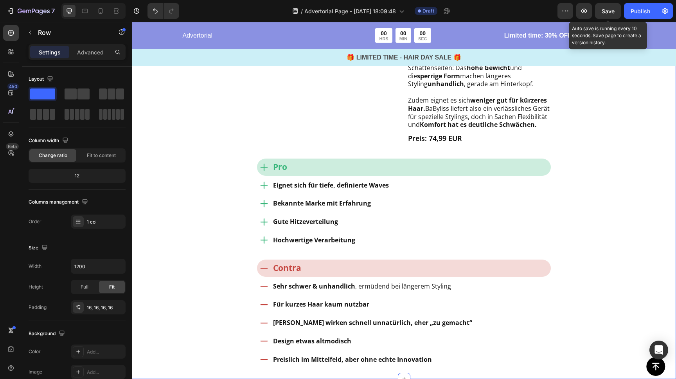
click at [257, 179] on div "Image Row Image BaByliss Deep Waves Text Block Mit dem Deep Waves W2447E bringt…" at bounding box center [404, 159] width 294 height 439
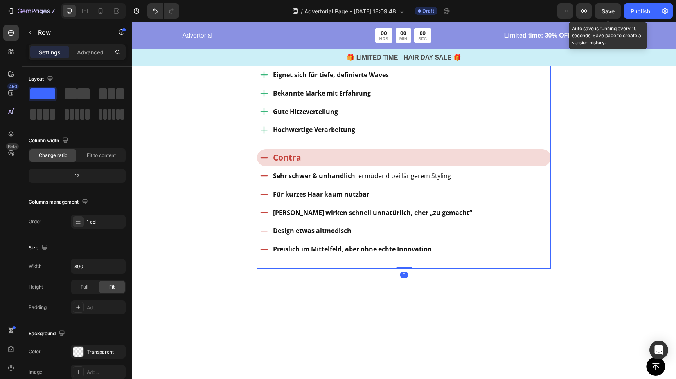
scroll to position [2642, 0]
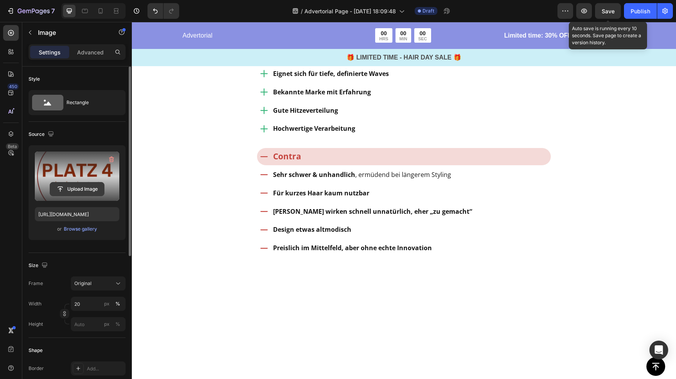
click at [82, 189] on input "file" at bounding box center [77, 188] width 54 height 13
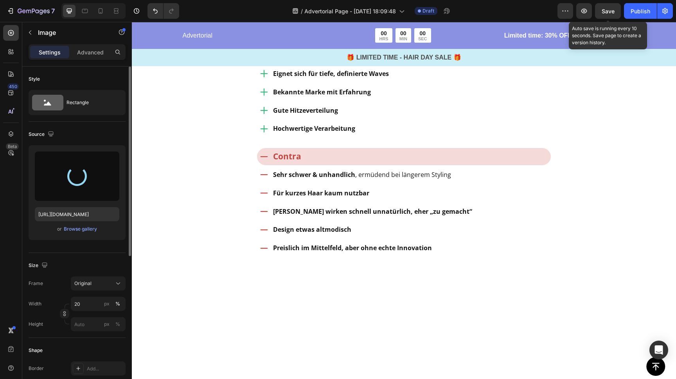
type input "https://cdn.shopify.com/s/files/1/0888/0360/6794/files/gempages_585425760114705…"
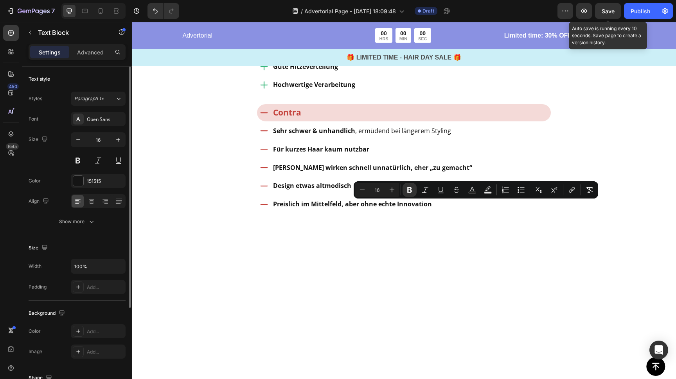
drag, startPoint x: 496, startPoint y: 206, endPoint x: 457, endPoint y: 206, distance: 39.5
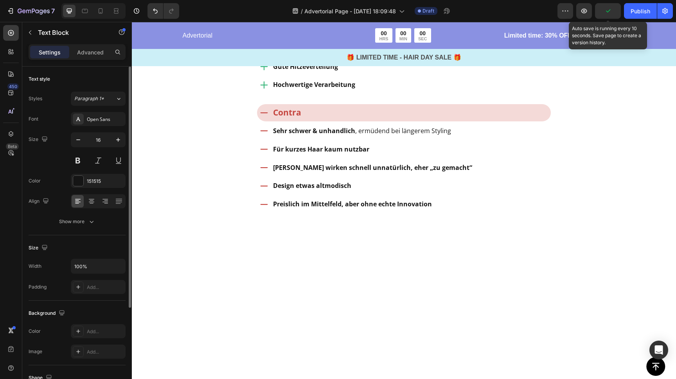
drag, startPoint x: 473, startPoint y: 238, endPoint x: 497, endPoint y: 249, distance: 25.8
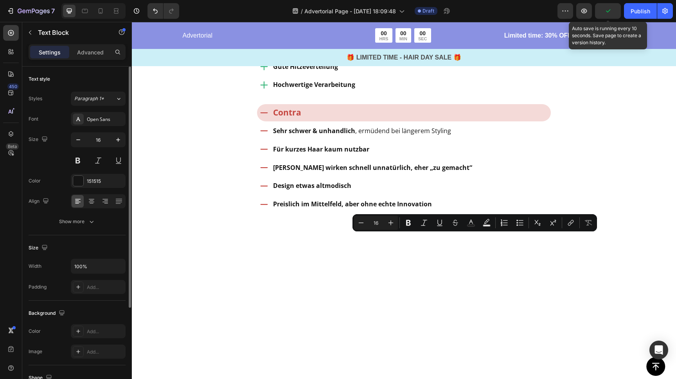
drag, startPoint x: 489, startPoint y: 192, endPoint x: 493, endPoint y: 193, distance: 4.4
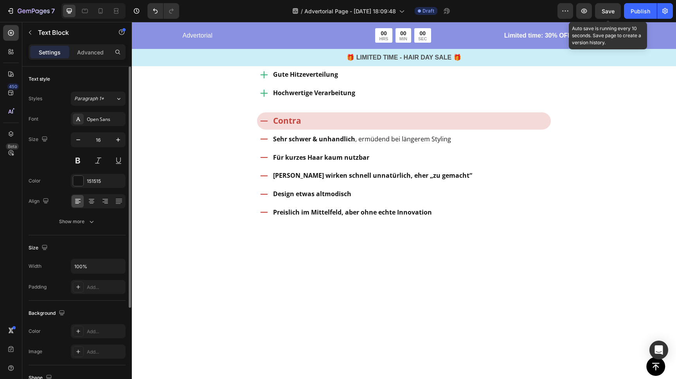
drag, startPoint x: 440, startPoint y: 177, endPoint x: 390, endPoint y: 162, distance: 52.4
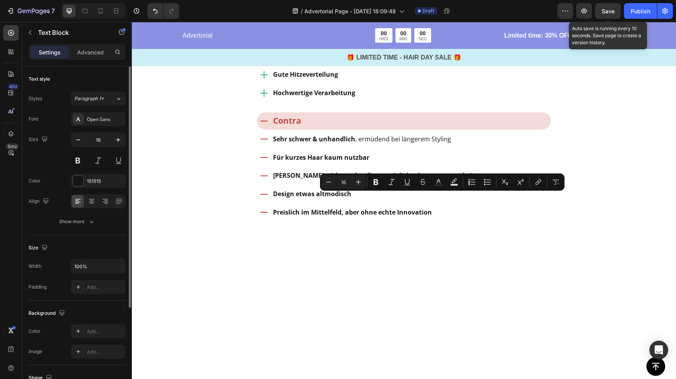
drag, startPoint x: 429, startPoint y: 198, endPoint x: 492, endPoint y: 200, distance: 63.0
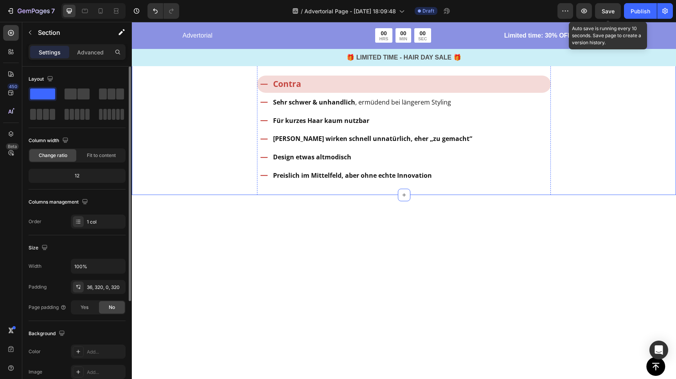
scroll to position [2755, 0]
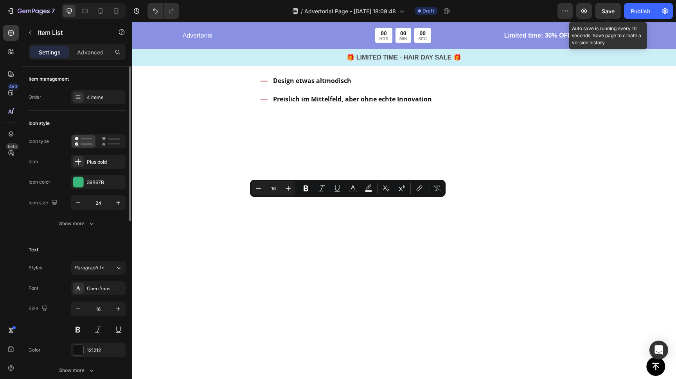
scroll to position [2755, 0]
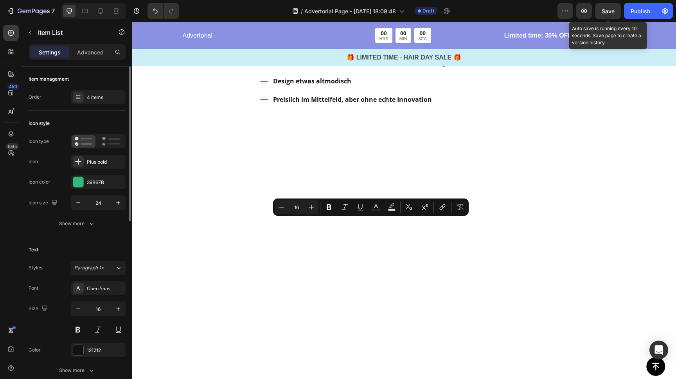
drag, startPoint x: 337, startPoint y: 223, endPoint x: 445, endPoint y: 228, distance: 108.2
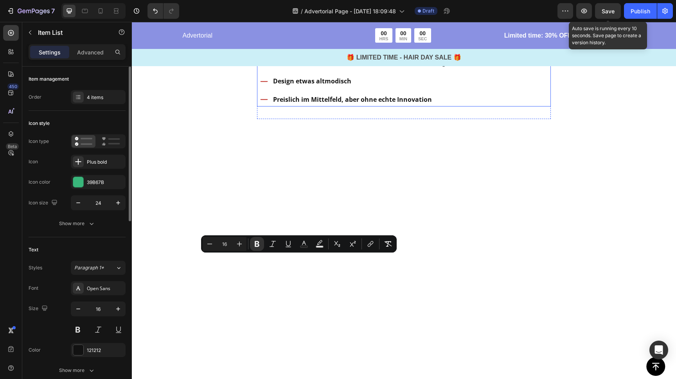
click at [314, 31] on strong "Sehr schwer & unhandlich" at bounding box center [314, 26] width 82 height 9
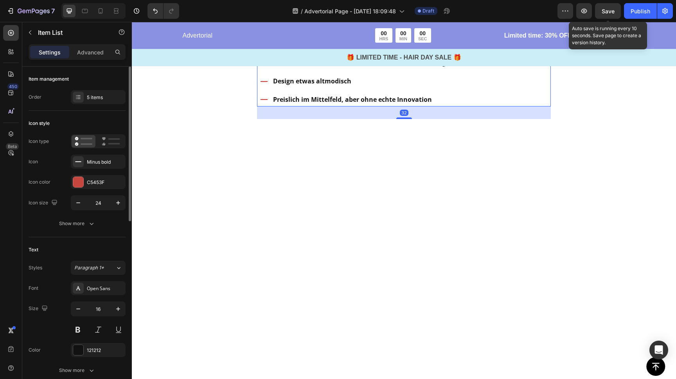
click at [314, 31] on strong "Sehr schwer & unhandlich" at bounding box center [314, 26] width 82 height 9
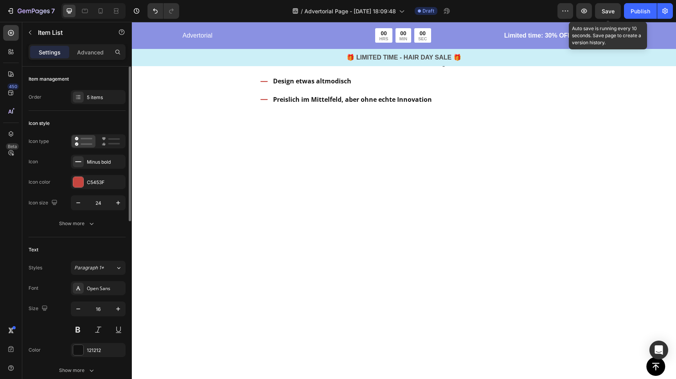
click at [314, 31] on strong "Sehr schwer & unhandlich" at bounding box center [314, 26] width 82 height 9
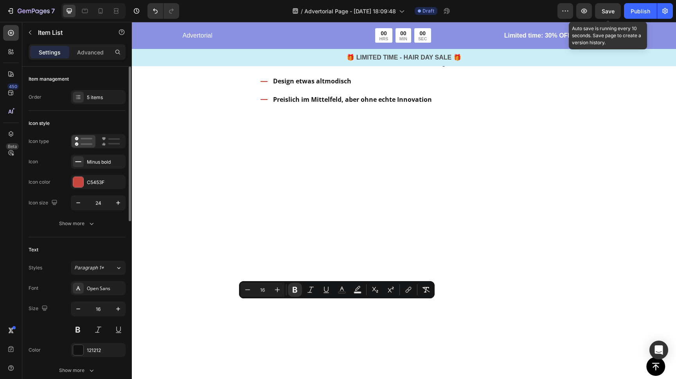
click at [313, 49] on strong "kurzes Haar kaum nutzbar" at bounding box center [327, 44] width 84 height 9
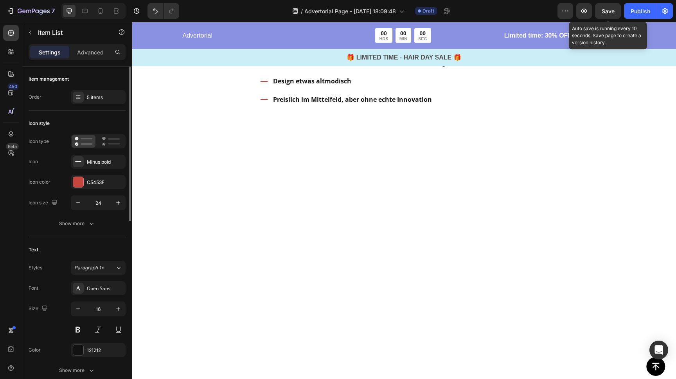
click at [313, 49] on strong "kurzes Haar kaum nutzbar" at bounding box center [327, 44] width 84 height 9
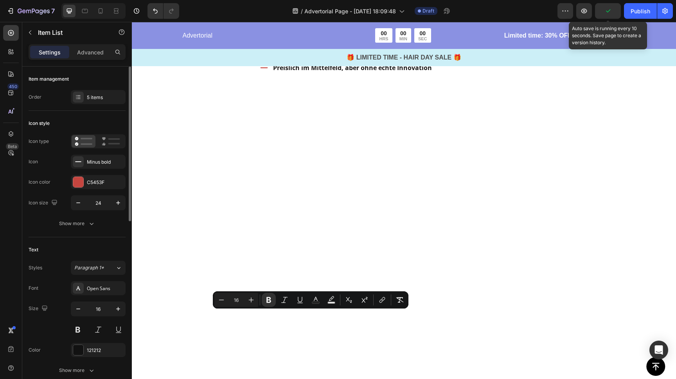
scroll to position [2790, 0]
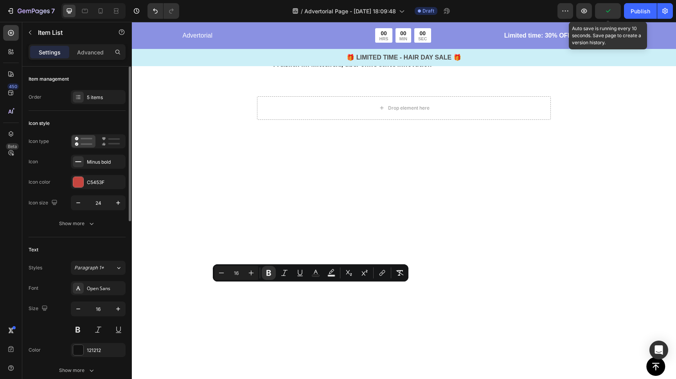
click at [348, 32] on strong "[PERSON_NAME] wirken schnell unnatürlich, eher „zu gemacht“" at bounding box center [372, 27] width 199 height 9
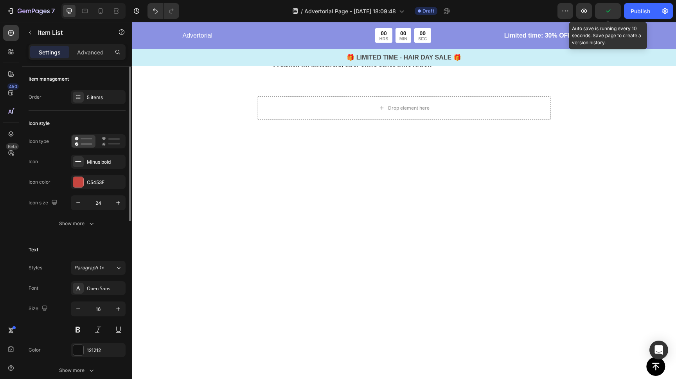
click at [348, 32] on strong "[PERSON_NAME] wirken schnell unnatürlich, eher „zu gemacht“" at bounding box center [372, 27] width 199 height 9
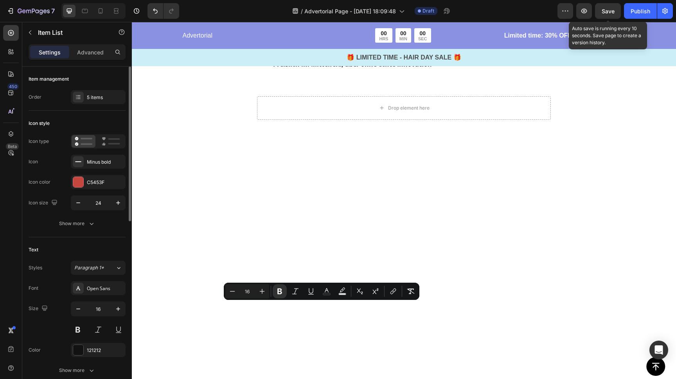
click at [312, 50] on strong "Design etwas altmodisch" at bounding box center [312, 45] width 78 height 9
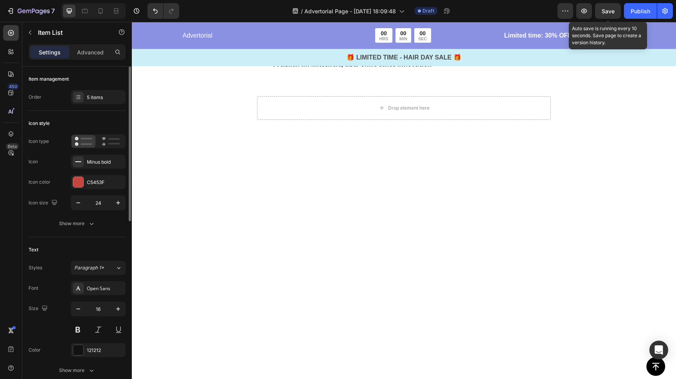
click at [312, 50] on strong "Design etwas altmodisch" at bounding box center [312, 45] width 78 height 9
click at [311, 50] on strong "Design etwas altmodisch" at bounding box center [312, 45] width 78 height 9
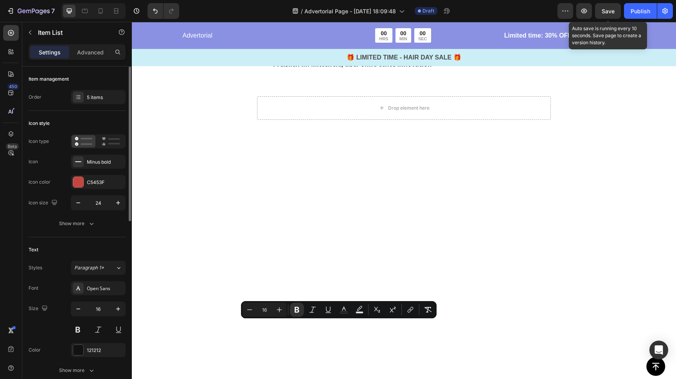
click at [308, 69] on strong "Preislich im Mittelfeld, aber ohne echte Innovation" at bounding box center [352, 64] width 159 height 9
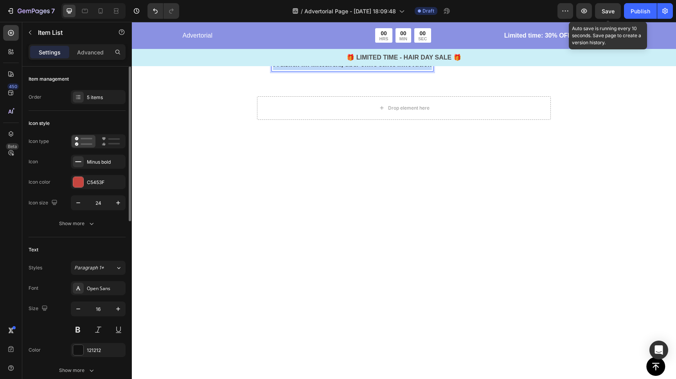
click at [308, 69] on strong "Preislich im Mittelfeld, aber ohne echte Innovation" at bounding box center [352, 64] width 159 height 9
click at [287, 69] on strong "Keins der 4 Einstellung liefert "perfekte" Wellen" at bounding box center [347, 64] width 148 height 9
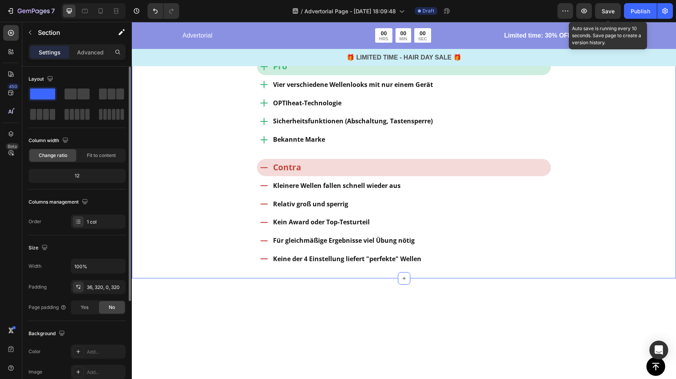
scroll to position [2681, 0]
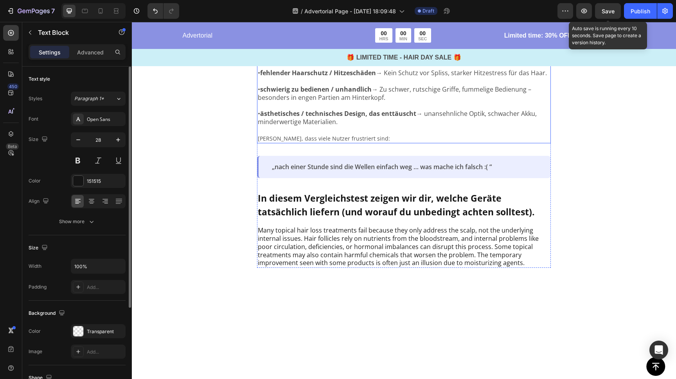
type input "16"
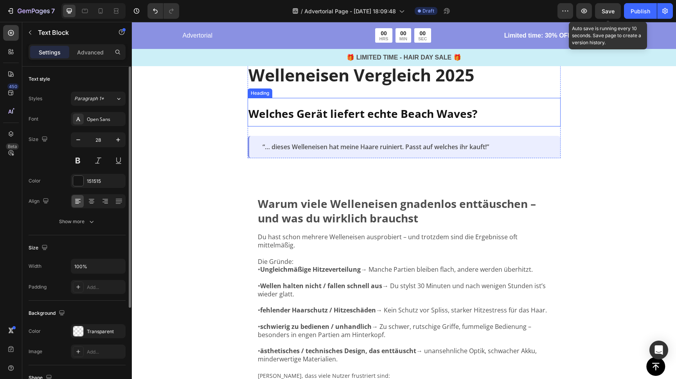
scroll to position [41, 0]
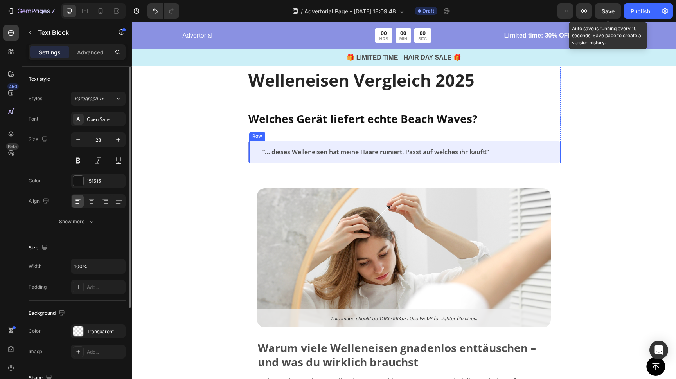
click at [266, 144] on div "“… dieses Welleneisen hat meine Haare ruiniert. Passt auf welches ihr kauft!” T…" at bounding box center [404, 152] width 313 height 22
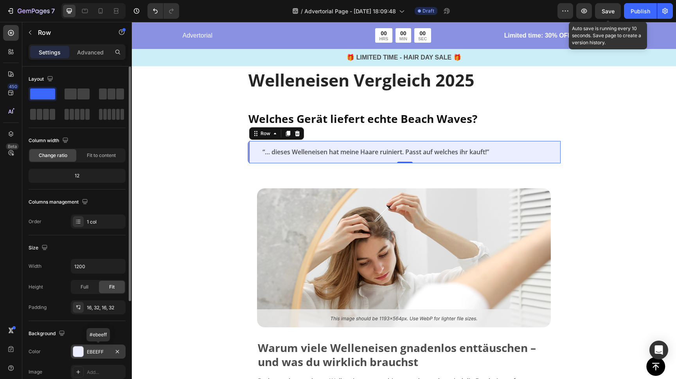
click at [75, 351] on div at bounding box center [78, 351] width 10 height 10
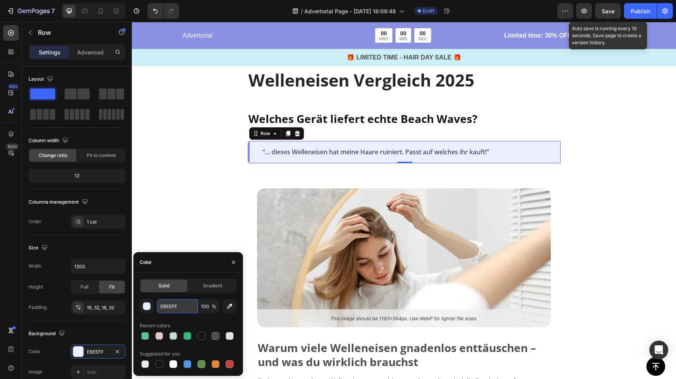
click at [177, 310] on input "EBEEFF" at bounding box center [177, 306] width 41 height 14
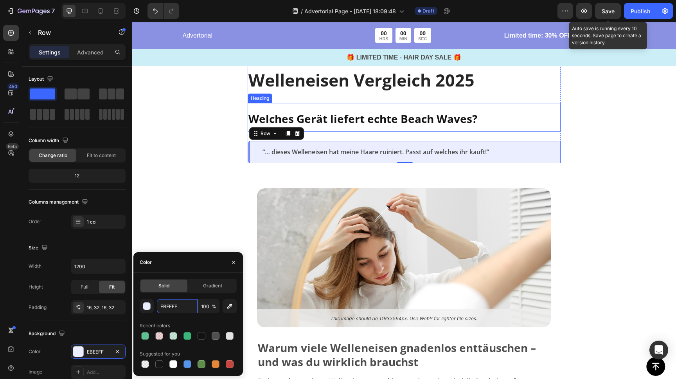
scroll to position [3, 0]
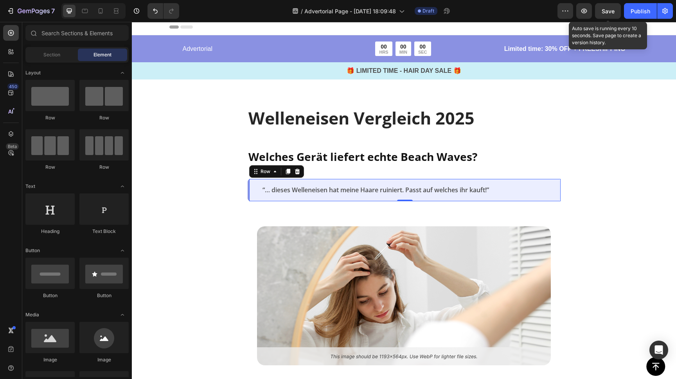
drag, startPoint x: 199, startPoint y: 168, endPoint x: 206, endPoint y: 168, distance: 7.1
click at [375, 272] on img at bounding box center [404, 295] width 294 height 139
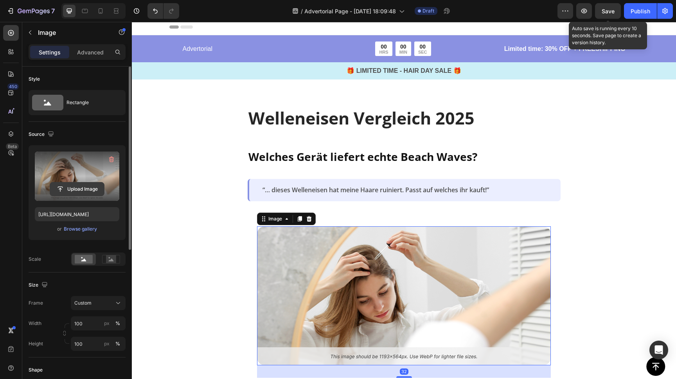
click at [72, 187] on input "file" at bounding box center [77, 188] width 54 height 13
click at [79, 184] on input "file" at bounding box center [77, 188] width 54 height 13
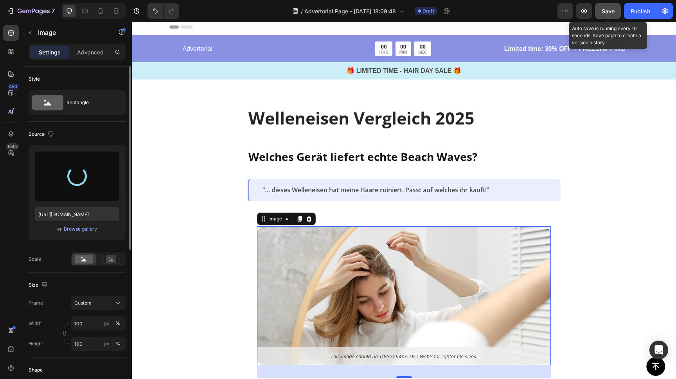
type input "https://cdn.shopify.com/s/files/1/0888/0360/6794/files/gempages_585425760114705…"
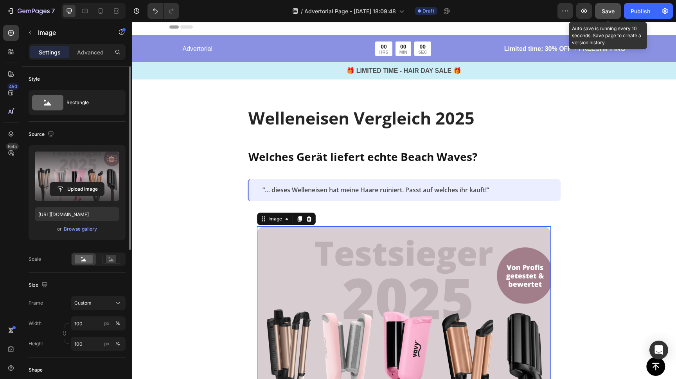
click at [608, 12] on span "Save" at bounding box center [608, 11] width 13 height 7
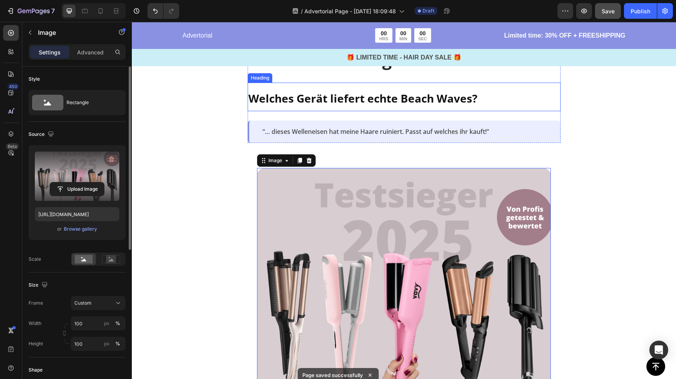
scroll to position [0, 0]
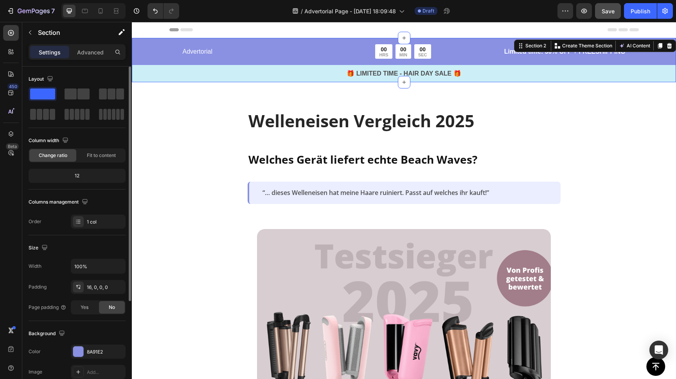
click at [315, 40] on div "Advertorial Text Block 00 HRS 00 MIN 00 SEC Countdown Timer Row Limited time: 3…" at bounding box center [404, 60] width 545 height 44
click at [78, 353] on div at bounding box center [78, 351] width 10 height 10
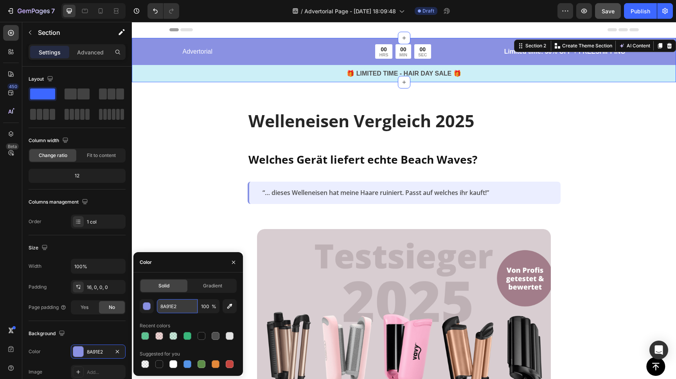
click at [170, 308] on input "8A91E2" at bounding box center [177, 306] width 41 height 14
paste input "d8cdd1"
type input "d8cdd1"
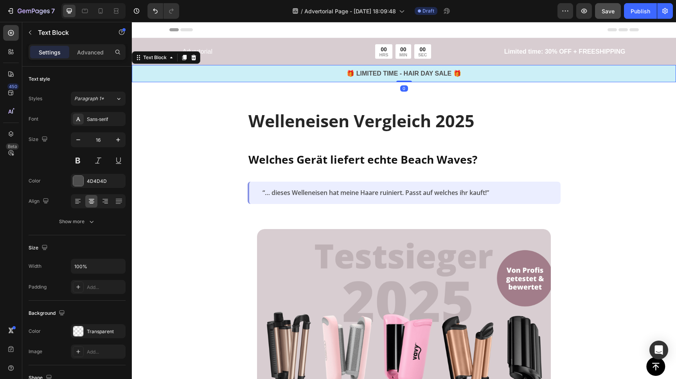
click at [267, 70] on p "🎁 LIMITED TIME - HAIR DAY SALE 🎁" at bounding box center [404, 73] width 543 height 9
click at [193, 54] on icon at bounding box center [194, 57] width 6 height 6
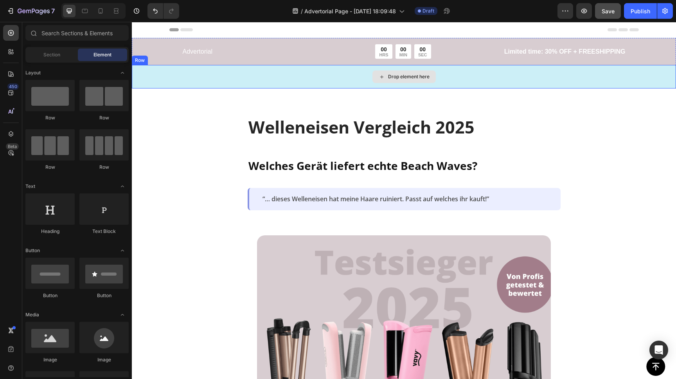
click at [229, 76] on div "Drop element here" at bounding box center [404, 76] width 545 height 23
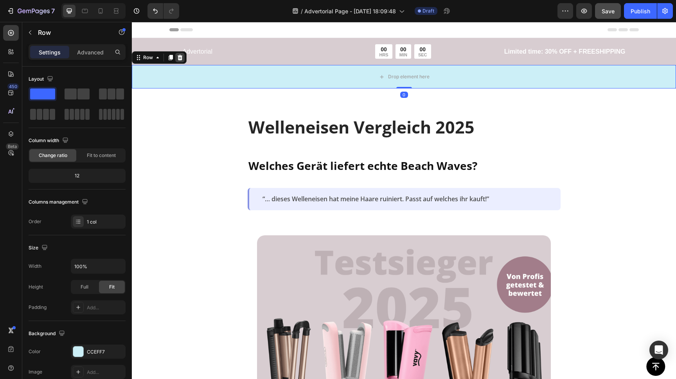
click at [180, 58] on icon at bounding box center [180, 57] width 5 height 5
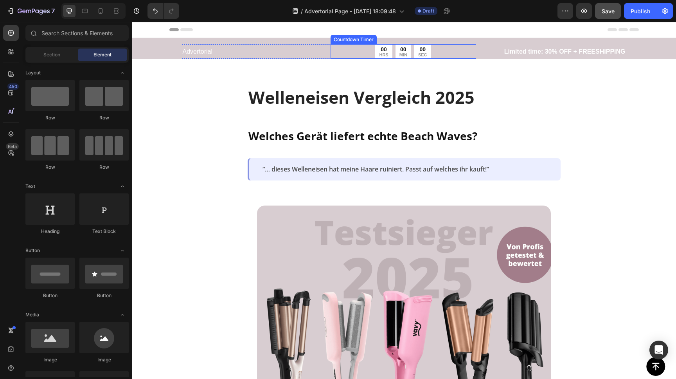
click at [386, 50] on div "00" at bounding box center [383, 49] width 9 height 7
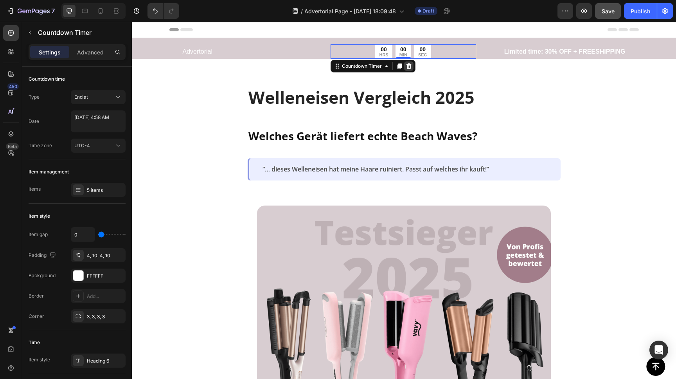
click at [408, 67] on icon at bounding box center [408, 65] width 5 height 5
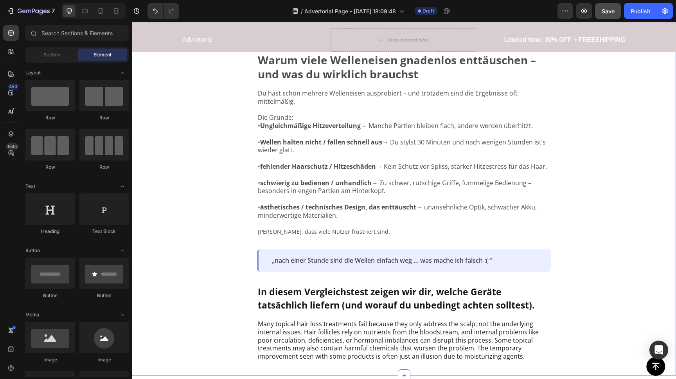
scroll to position [399, 0]
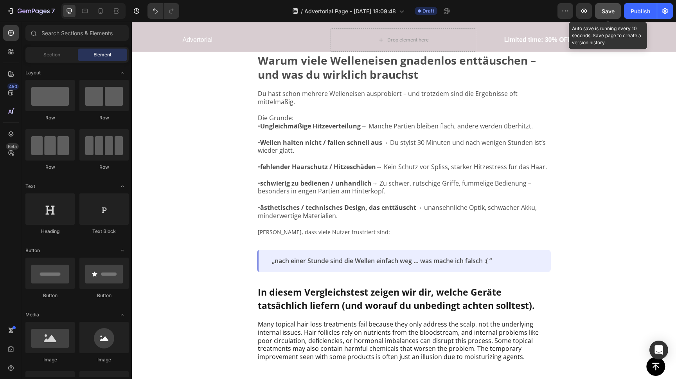
click at [607, 12] on span "Save" at bounding box center [608, 11] width 13 height 7
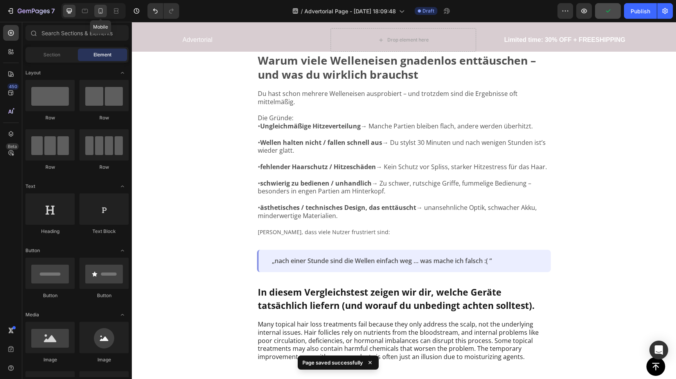
click at [100, 11] on icon at bounding box center [101, 11] width 8 height 8
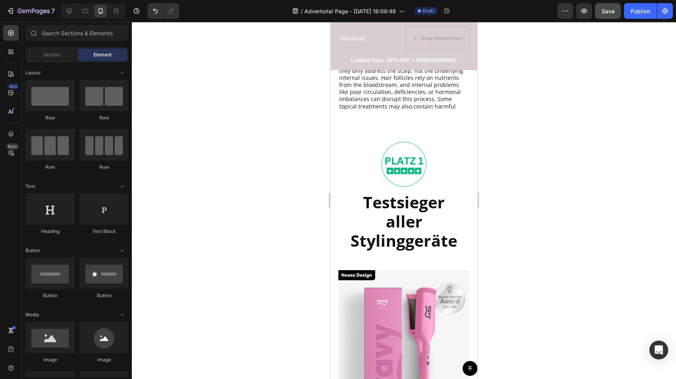
scroll to position [626, 0]
click at [403, 217] on strong "Testsieger aller Stylinggeräte" at bounding box center [404, 221] width 107 height 60
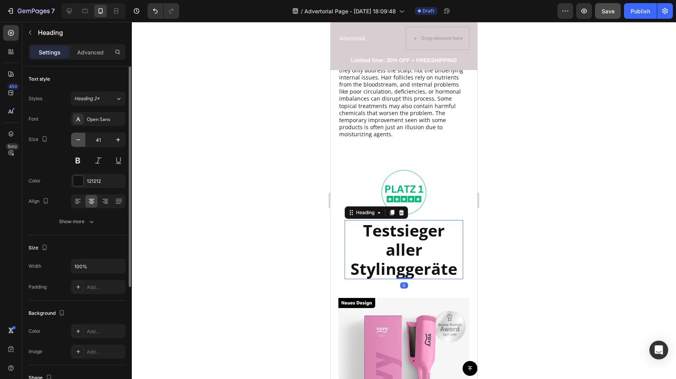
click at [81, 140] on icon "button" at bounding box center [78, 140] width 8 height 8
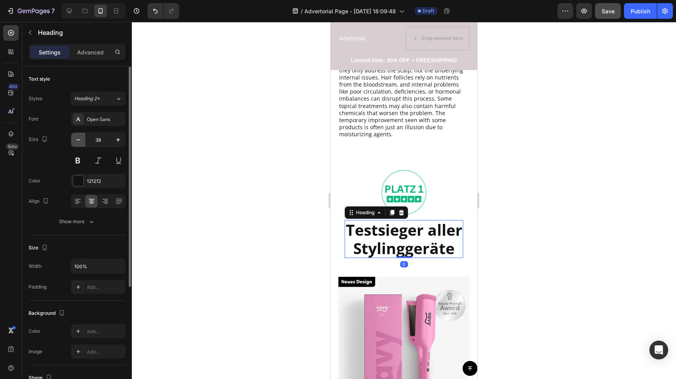
click at [81, 140] on icon "button" at bounding box center [78, 140] width 8 height 8
type input "37"
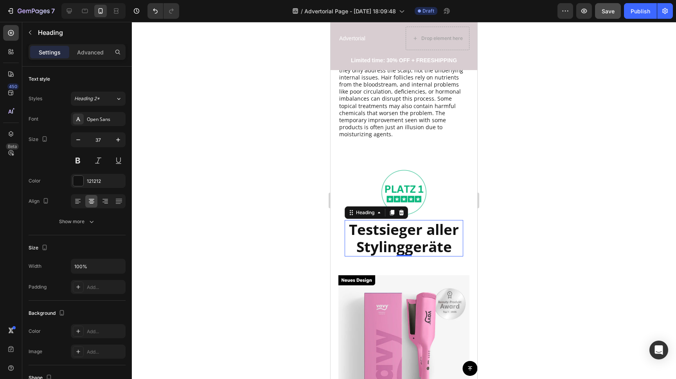
click at [574, 185] on div at bounding box center [404, 200] width 545 height 357
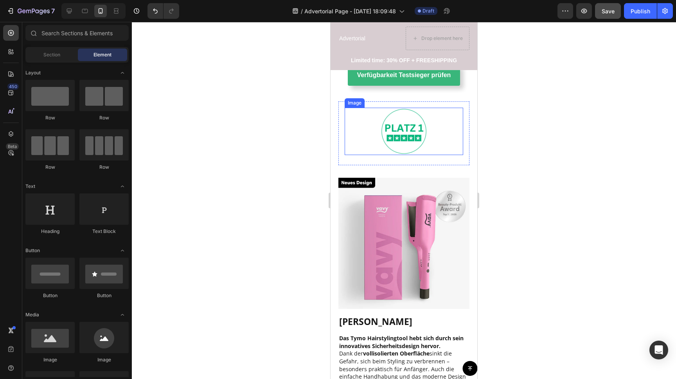
scroll to position [1367, 0]
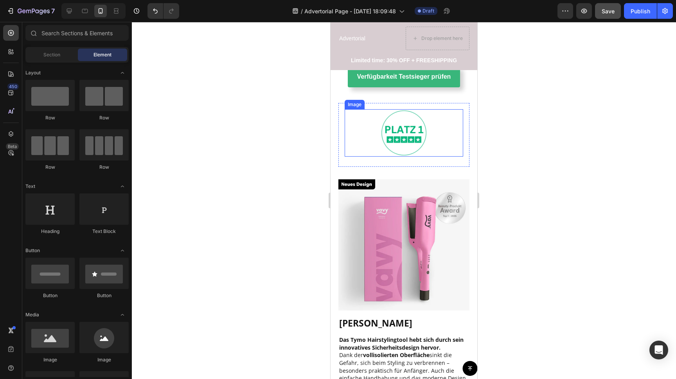
click at [407, 117] on img at bounding box center [404, 132] width 47 height 47
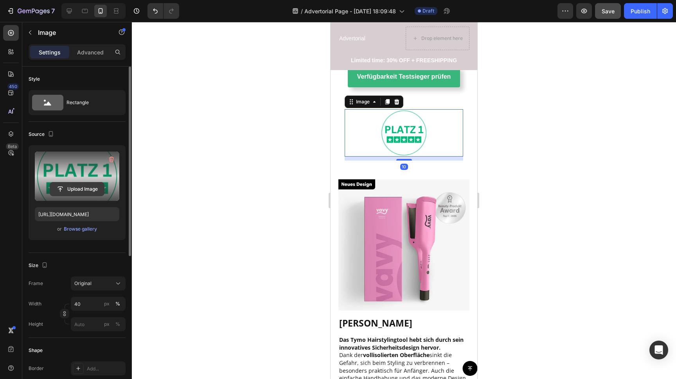
click at [82, 188] on input "file" at bounding box center [77, 188] width 54 height 13
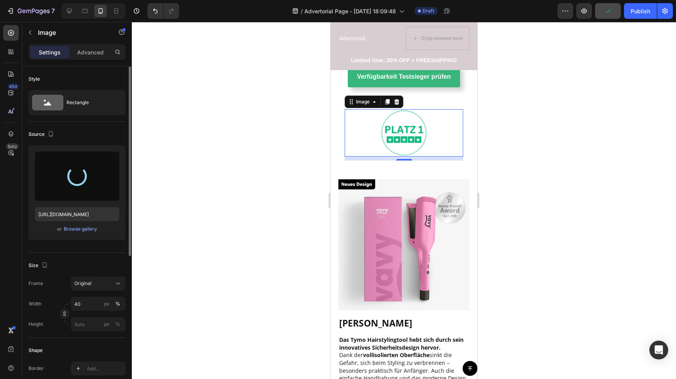
type input "https://cdn.shopify.com/s/files/1/0888/0360/6794/files/gempages_585425760114705…"
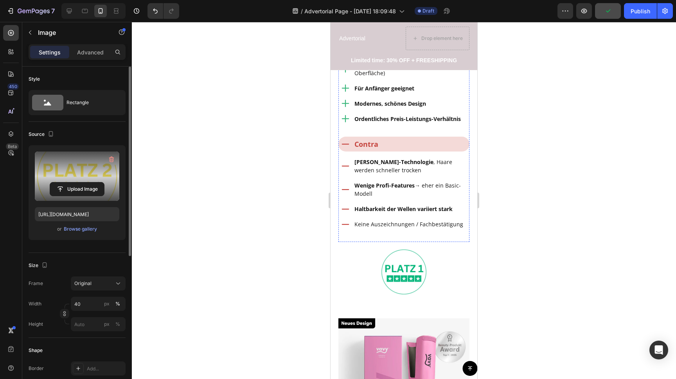
scroll to position [1843, 0]
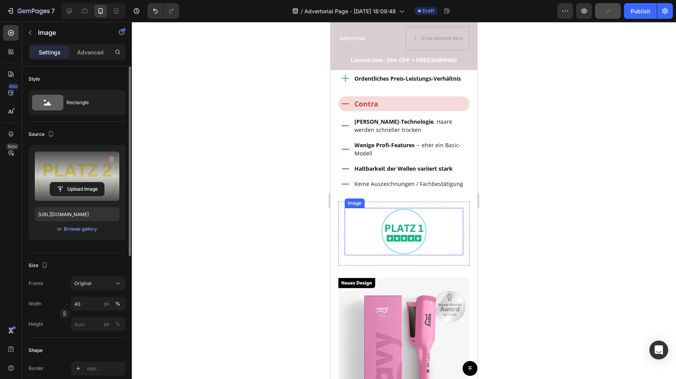
click at [406, 213] on img at bounding box center [404, 231] width 47 height 47
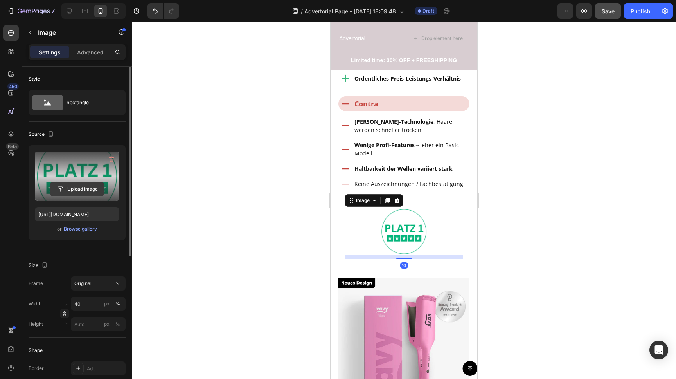
click at [81, 191] on input "file" at bounding box center [77, 188] width 54 height 13
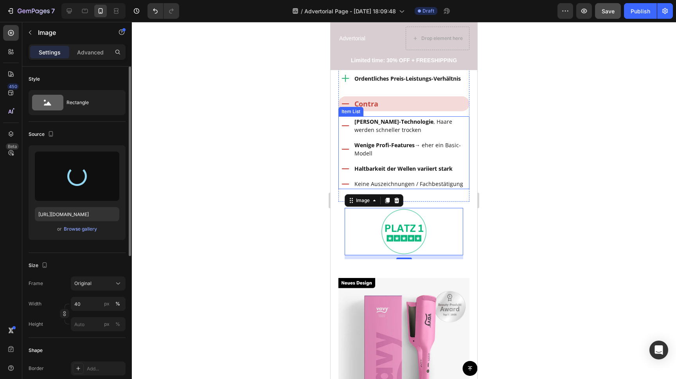
type input "https://cdn.shopify.com/s/files/1/0888/0360/6794/files/gempages_585425760114705…"
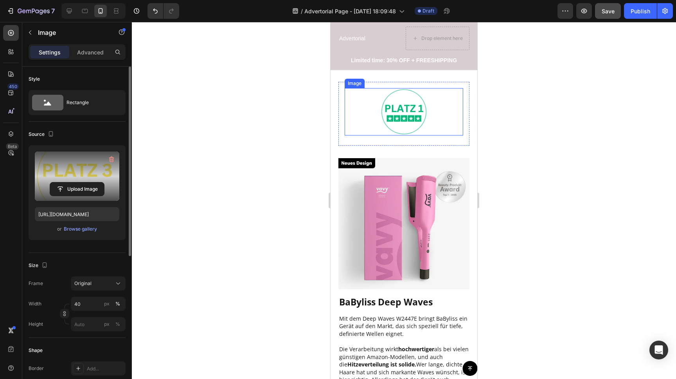
scroll to position [2543, 0]
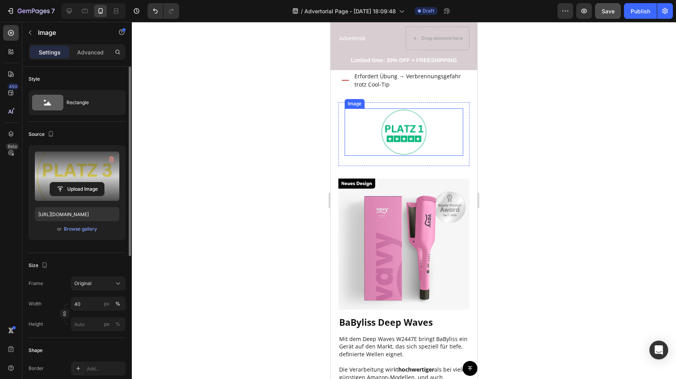
click at [397, 108] on img at bounding box center [404, 131] width 47 height 47
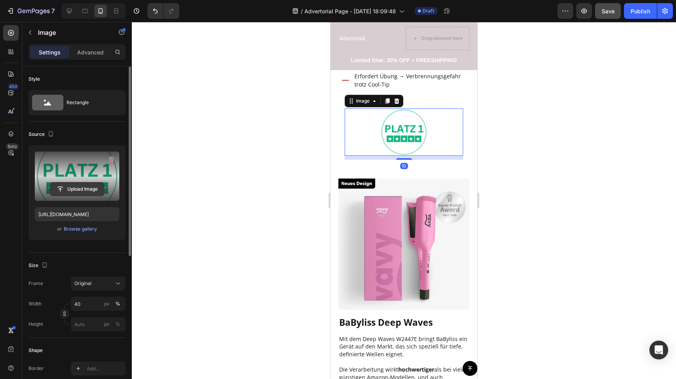
click at [78, 187] on input "file" at bounding box center [77, 188] width 54 height 13
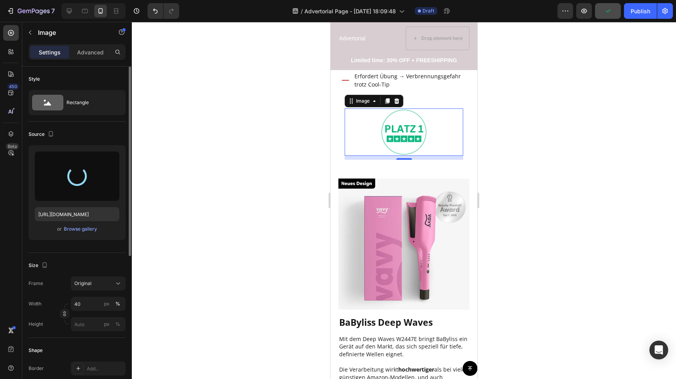
type input "https://cdn.shopify.com/s/files/1/0888/0360/6794/files/gempages_585425760114705…"
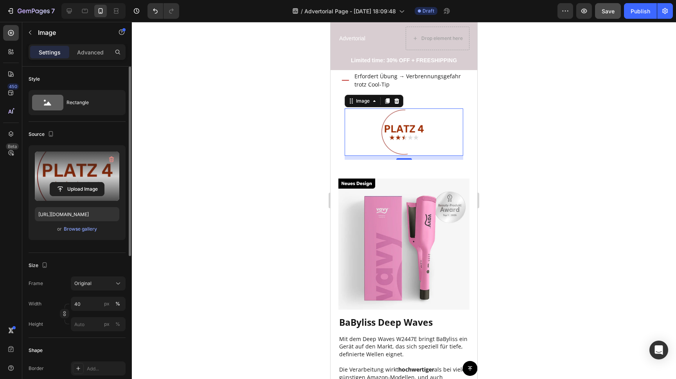
click at [44, 133] on div "Source" at bounding box center [42, 134] width 27 height 11
click at [49, 133] on icon "button" at bounding box center [51, 134] width 8 height 8
click at [52, 132] on icon "button" at bounding box center [51, 133] width 4 height 5
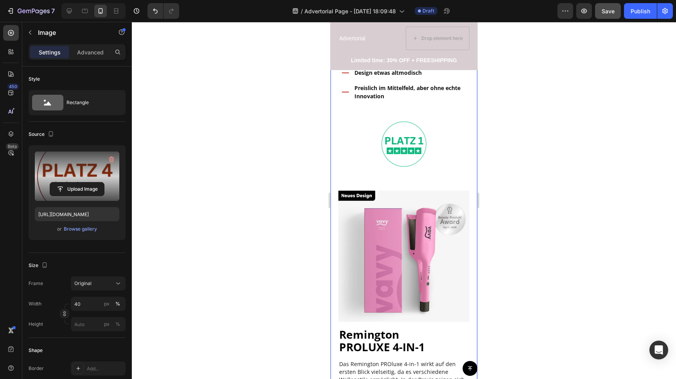
scroll to position [3149, 0]
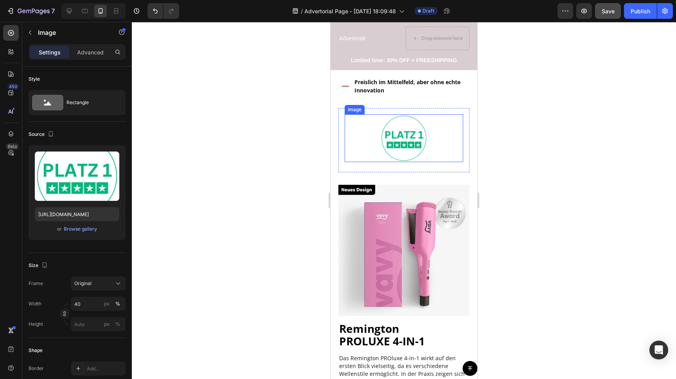
click at [404, 116] on img at bounding box center [404, 137] width 47 height 47
drag, startPoint x: 397, startPoint y: 126, endPoint x: 661, endPoint y: 150, distance: 265.4
click at [397, 126] on img at bounding box center [404, 137] width 47 height 47
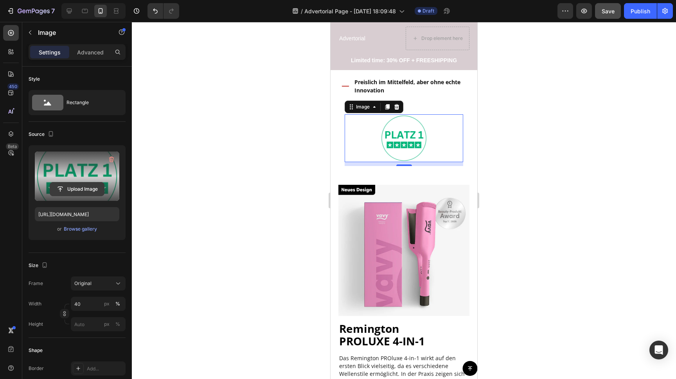
click at [83, 192] on input "file" at bounding box center [77, 188] width 54 height 13
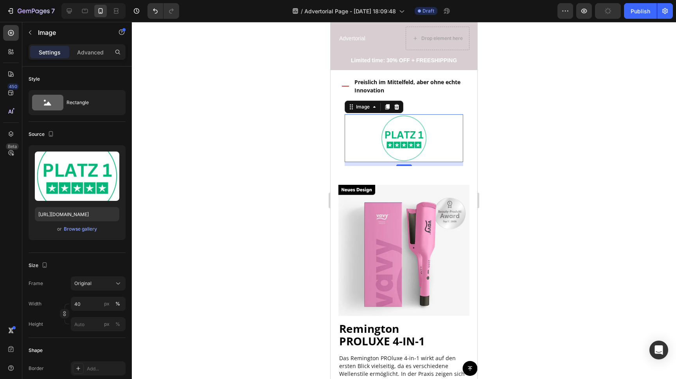
type input "https://cdn.shopify.com/s/files/1/0888/0360/6794/files/gempages_585425760114705…"
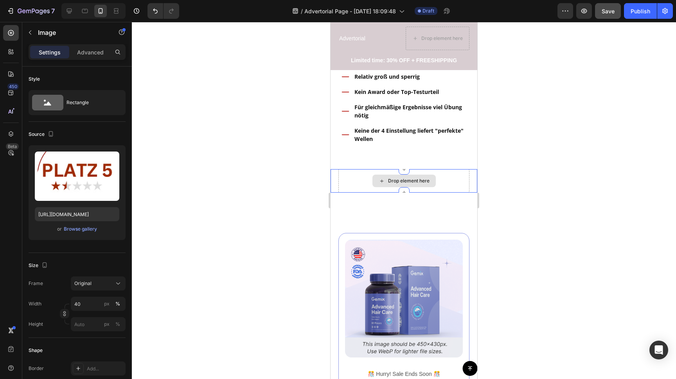
scroll to position [3745, 0]
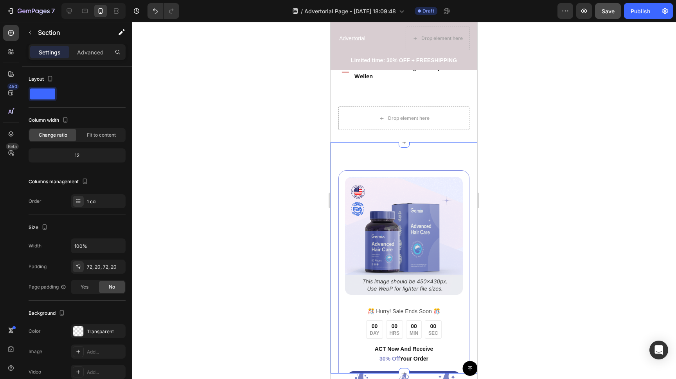
click at [357, 145] on div "Image ️🎊 Hurry! Sale Ends Soon ️🎊 Text Block 00 DAY 00 HRS 00 MIN 00 SEC Countd…" at bounding box center [404, 257] width 147 height 231
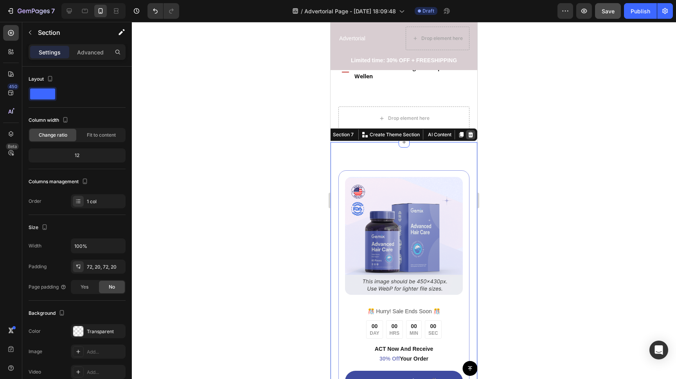
click at [469, 132] on icon at bounding box center [471, 135] width 6 height 6
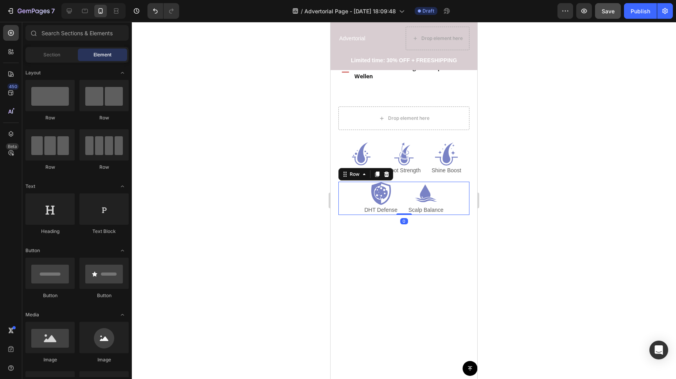
click at [469, 183] on div "Icon DHT Defense Text Block Icon Scalp Balance Text Block Row 0" at bounding box center [404, 198] width 131 height 33
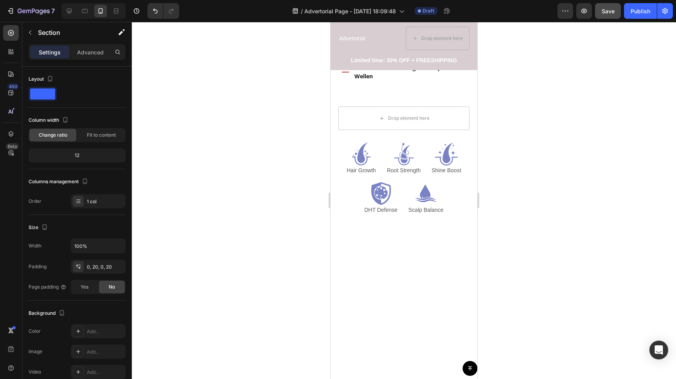
drag, startPoint x: 423, startPoint y: 240, endPoint x: 402, endPoint y: 221, distance: 28.5
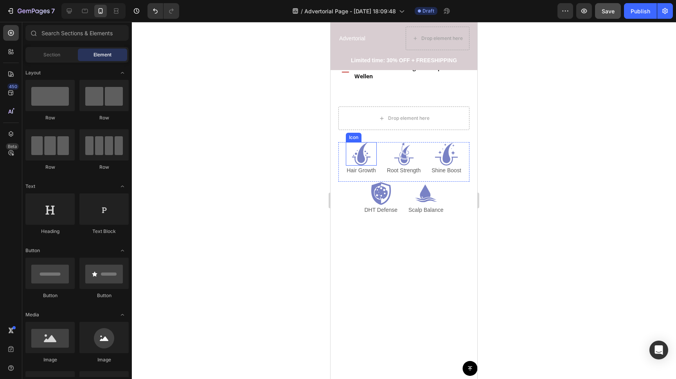
click at [348, 142] on div "Icon" at bounding box center [361, 153] width 31 height 23
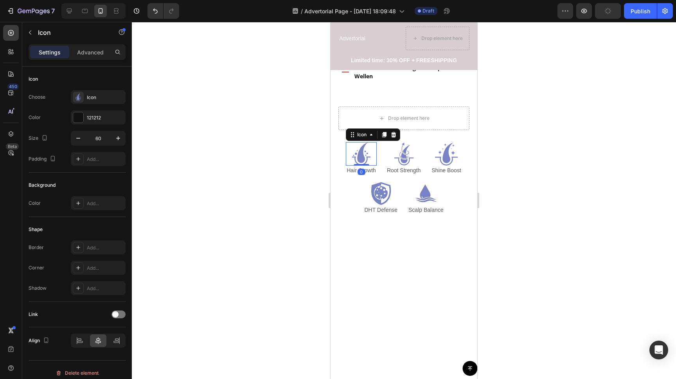
click at [394, 132] on icon at bounding box center [394, 135] width 6 height 6
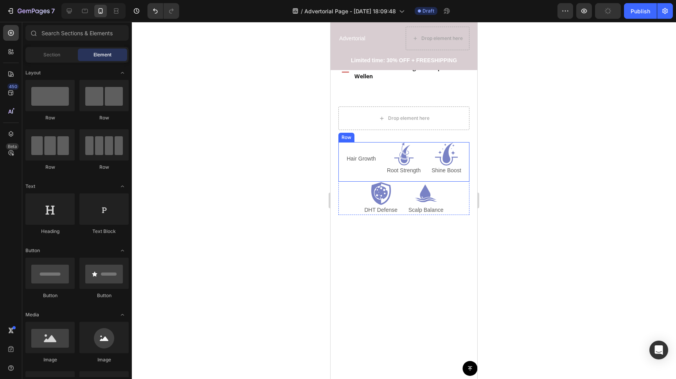
click at [339, 150] on div "Hair Growth Text Block Icon Root Strength Text Block Icon Shine Boost Text Bloc…" at bounding box center [404, 162] width 131 height 40
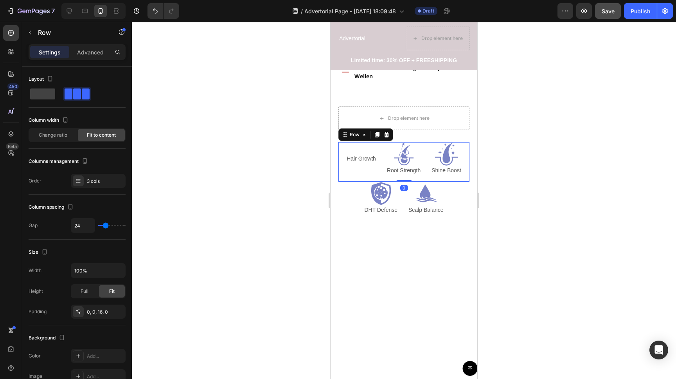
drag, startPoint x: 386, startPoint y: 116, endPoint x: 382, endPoint y: 118, distance: 4.6
click at [386, 132] on icon at bounding box center [386, 134] width 5 height 5
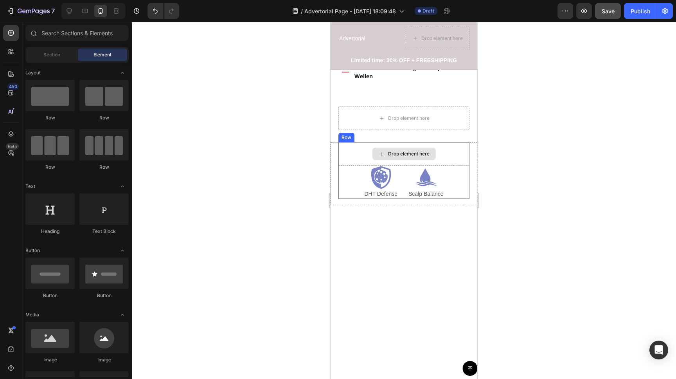
click at [339, 142] on div "Drop element here" at bounding box center [404, 153] width 131 height 23
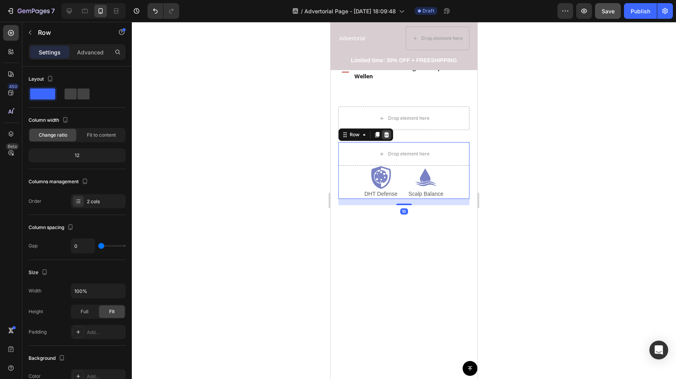
click at [387, 132] on icon at bounding box center [386, 134] width 5 height 5
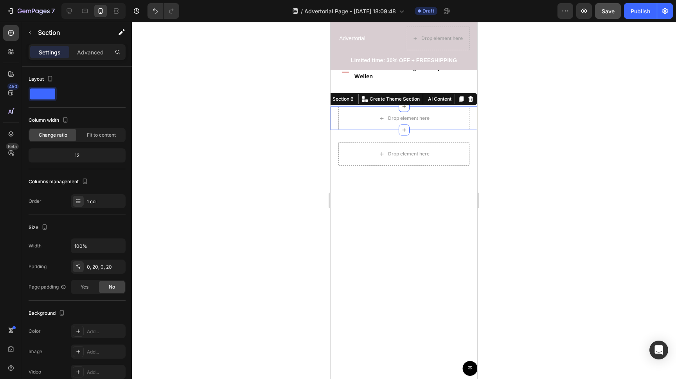
click at [332, 106] on div "Drop element here Section 6 You can create reusable sections Create Theme Secti…" at bounding box center [404, 117] width 147 height 23
click at [469, 96] on icon at bounding box center [471, 99] width 6 height 6
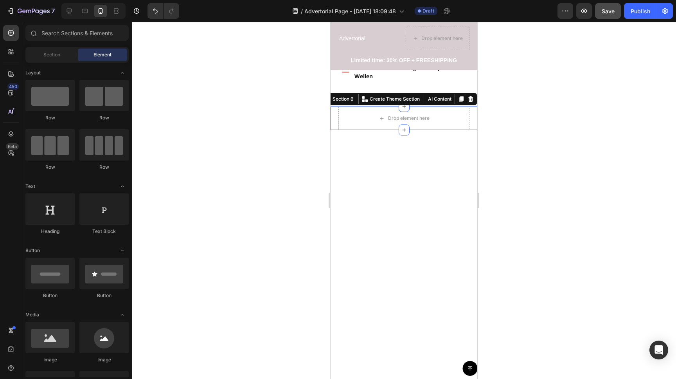
click at [332, 106] on div "Drop element here Section 6 You can create reusable sections Create Theme Secti…" at bounding box center [404, 117] width 147 height 23
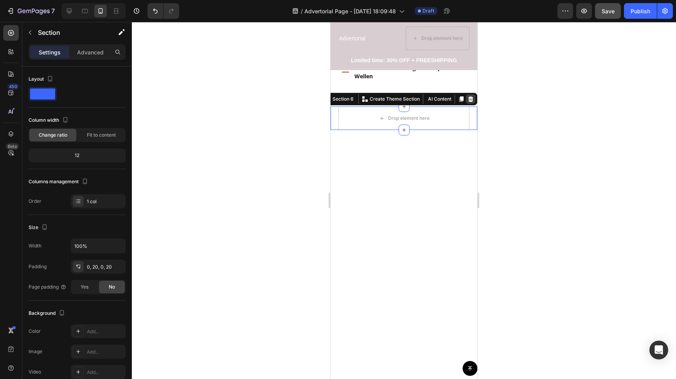
click at [470, 96] on icon at bounding box center [471, 98] width 5 height 5
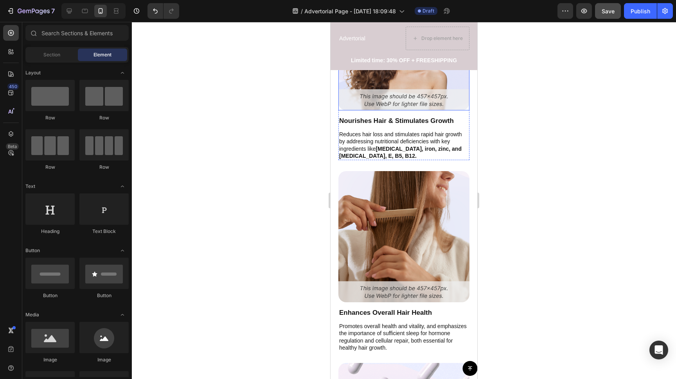
scroll to position [3914, 0]
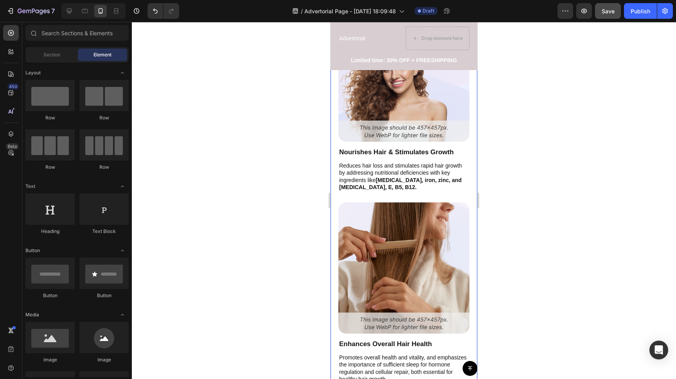
click at [335, 193] on div "Think your current serum is effective? 12,000+ customers choose Follix Instead …" at bounding box center [404, 260] width 147 height 646
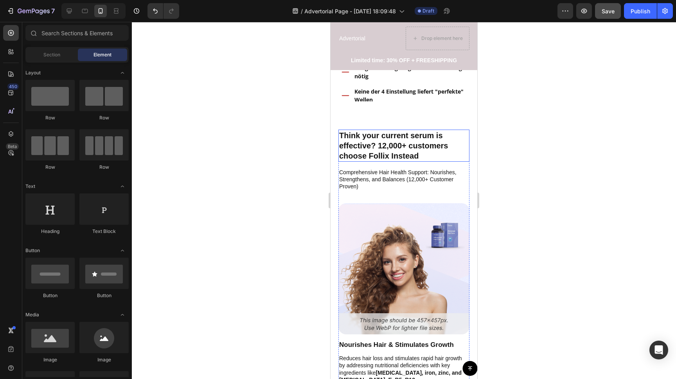
scroll to position [3714, 0]
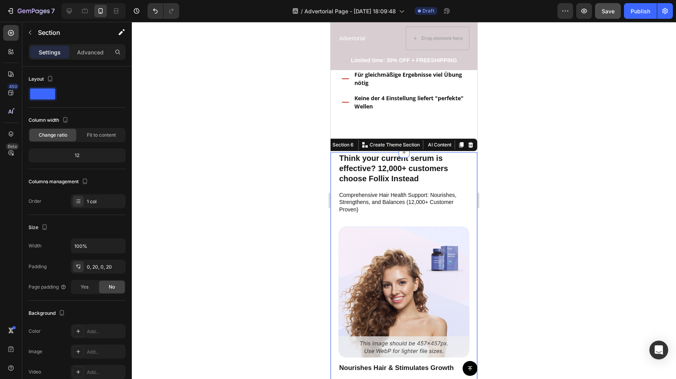
click at [473, 142] on icon at bounding box center [471, 145] width 6 height 6
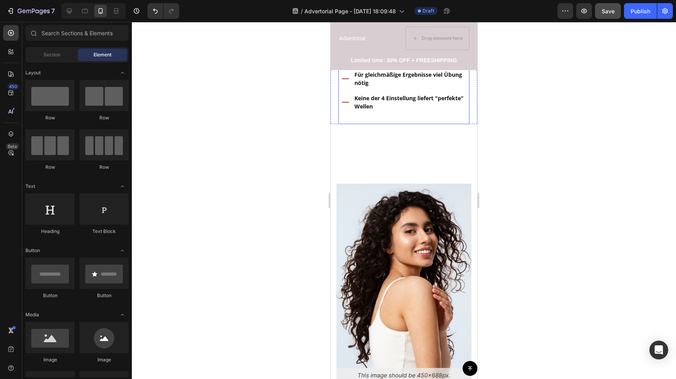
scroll to position [3777, 0]
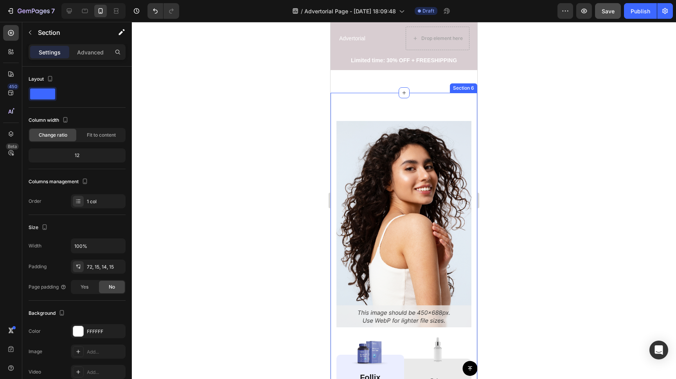
click at [334, 134] on div "Image Image Follix Text Block Reduce Hair Lose Item List Hair Grow Nutrition It…" at bounding box center [404, 317] width 147 height 448
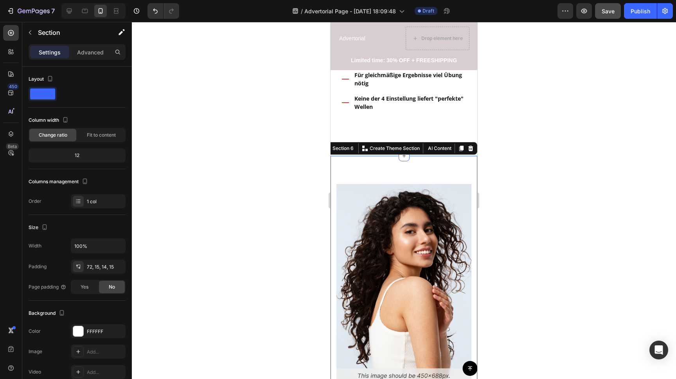
scroll to position [3708, 0]
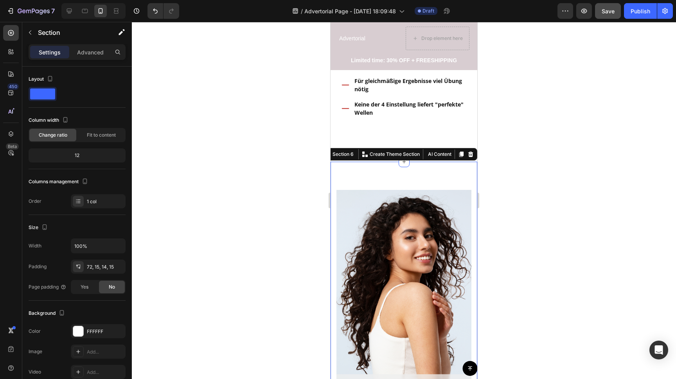
click at [471, 152] on icon at bounding box center [471, 154] width 5 height 5
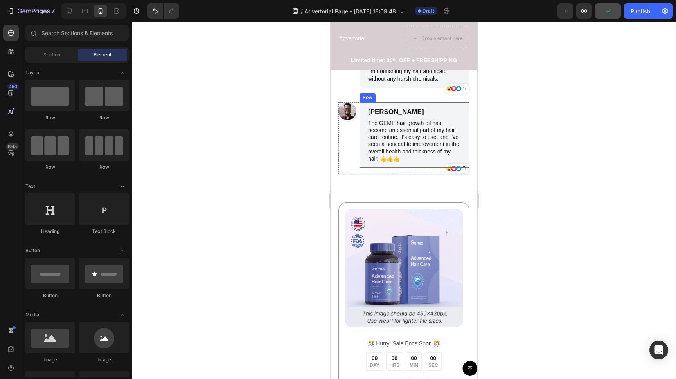
scroll to position [4027, 0]
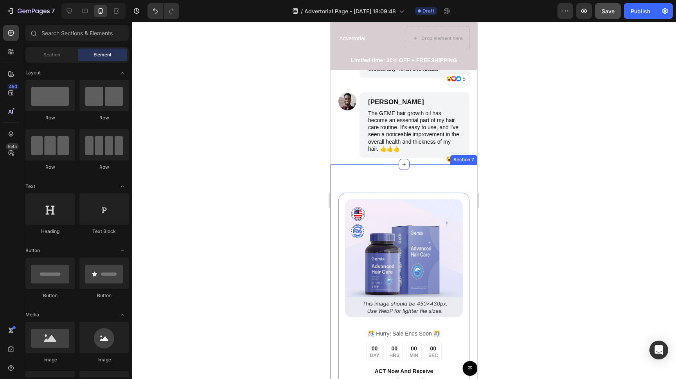
click at [372, 176] on div "Image ️🎊 Hurry! Sale Ends Soon ️🎊 Text Block 00 DAY 00 HRS 00 MIN 00 SEC Countd…" at bounding box center [404, 330] width 147 height 333
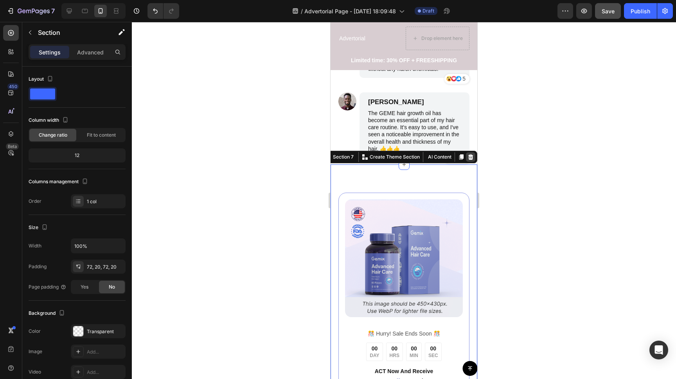
click at [472, 157] on icon at bounding box center [471, 156] width 5 height 5
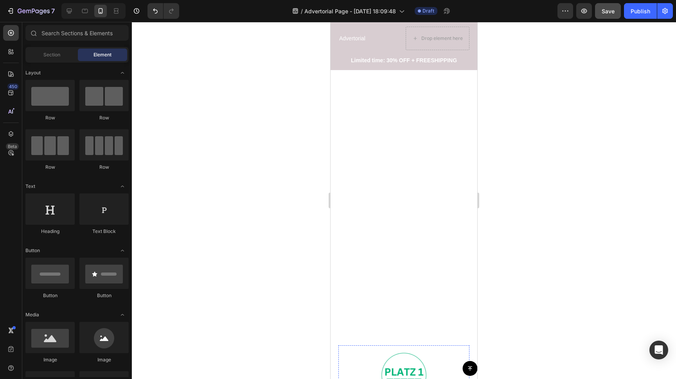
scroll to position [0, 0]
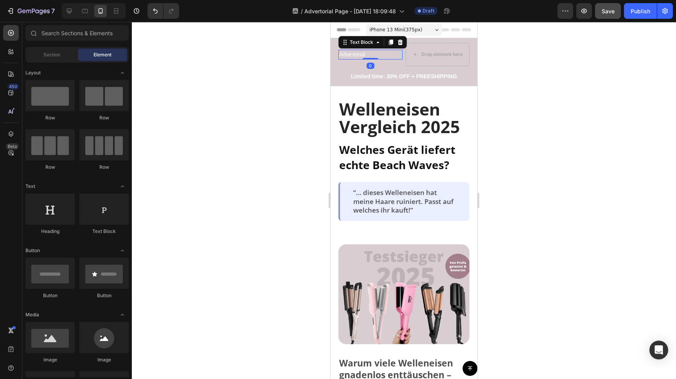
click at [358, 56] on p "Advertorial" at bounding box center [370, 55] width 63 height 8
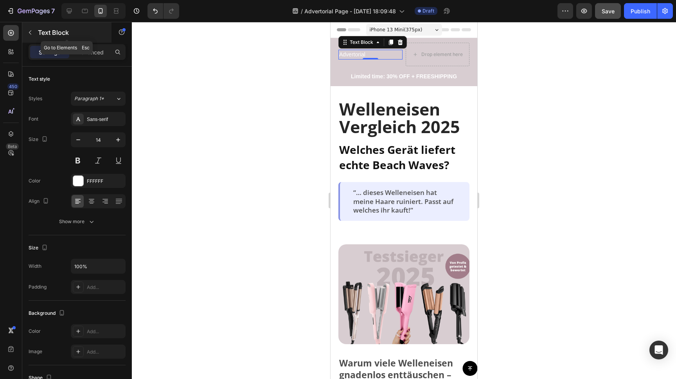
click at [31, 32] on icon "button" at bounding box center [30, 32] width 6 height 6
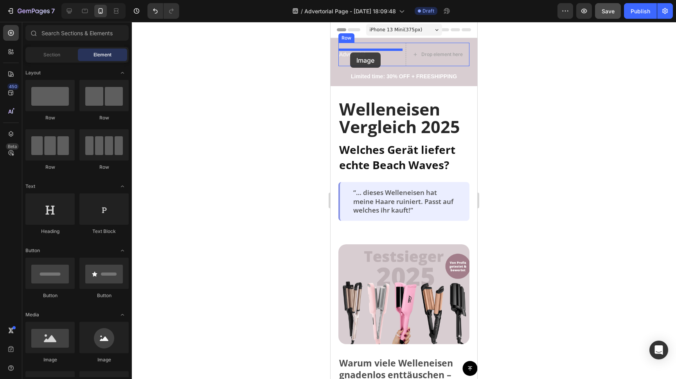
drag, startPoint x: 392, startPoint y: 353, endPoint x: 350, endPoint y: 52, distance: 303.2
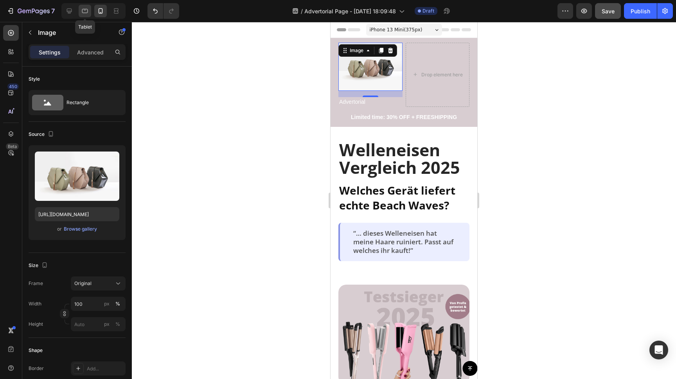
click at [81, 12] on icon at bounding box center [85, 11] width 8 height 8
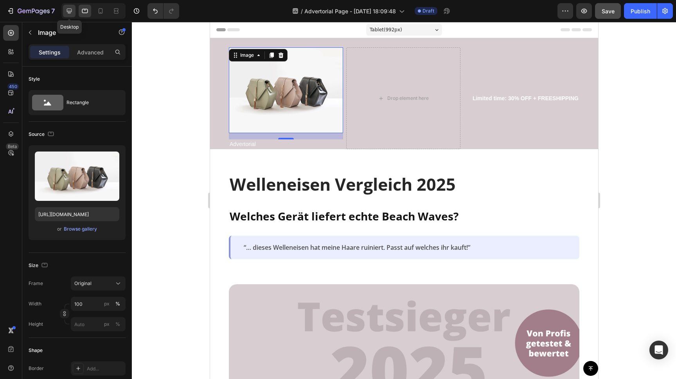
click at [68, 12] on icon at bounding box center [69, 11] width 5 height 5
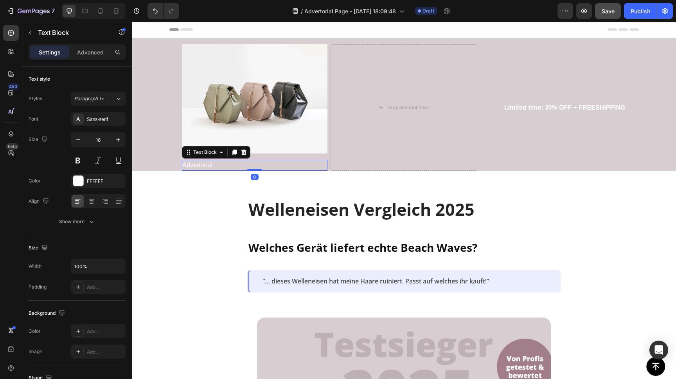
click at [246, 167] on p "Advertorial" at bounding box center [255, 165] width 144 height 9
click at [245, 152] on icon at bounding box center [243, 152] width 5 height 5
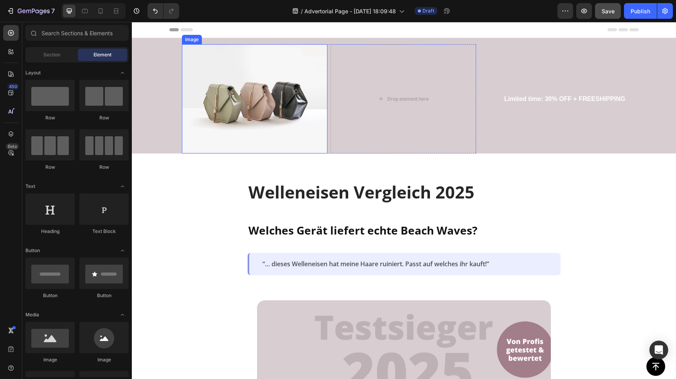
click at [272, 84] on img at bounding box center [255, 98] width 146 height 109
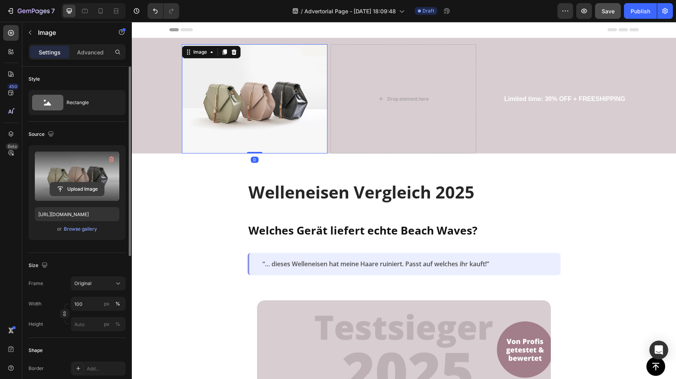
click at [71, 188] on input "file" at bounding box center [77, 188] width 54 height 13
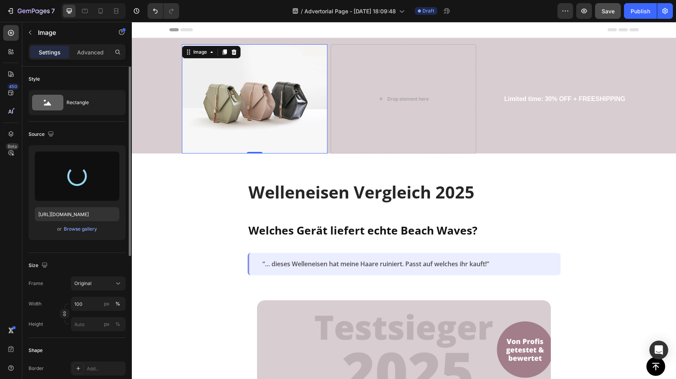
type input "[URL][DOMAIN_NAME]"
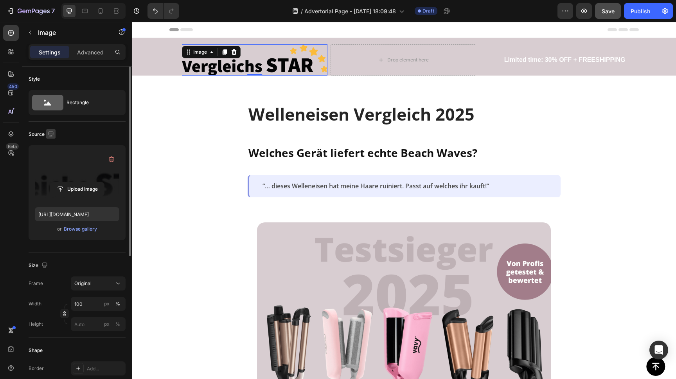
click at [51, 134] on icon "button" at bounding box center [51, 134] width 8 height 8
click at [49, 171] on icon "button" at bounding box center [53, 175] width 8 height 8
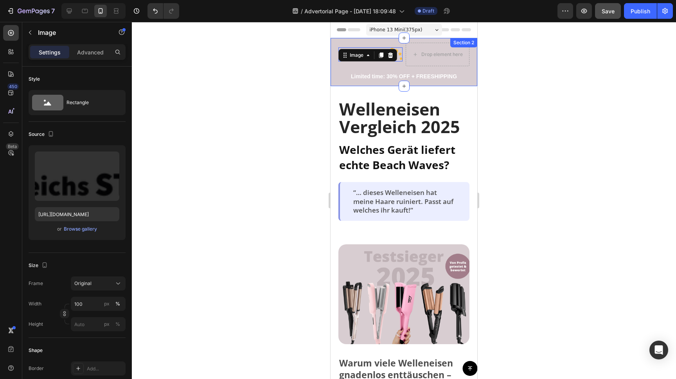
click at [293, 84] on div at bounding box center [404, 200] width 545 height 357
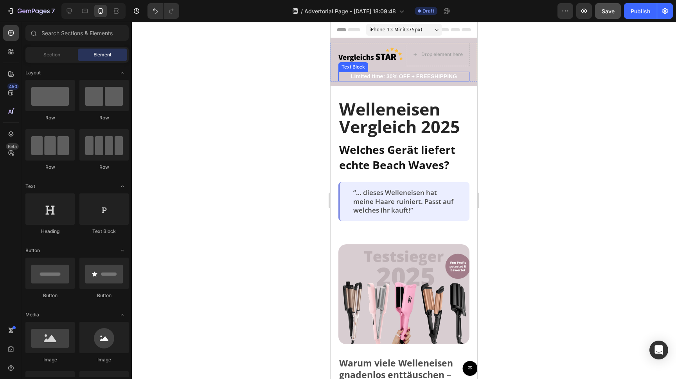
click at [418, 77] on p "Limited time: 30% OFF + FREESHIPPING" at bounding box center [404, 76] width 130 height 8
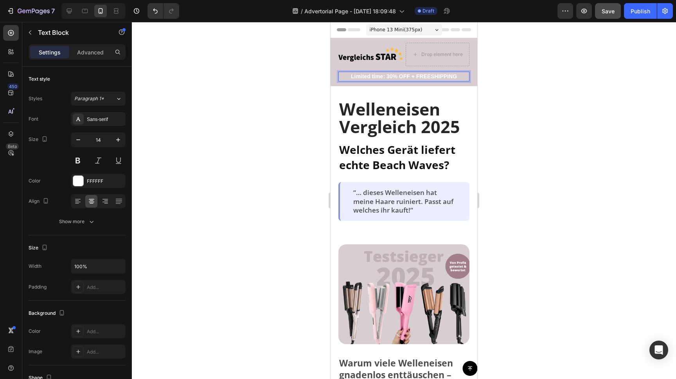
click at [427, 76] on p "Limited time: 30% OFF + FREESHIPPING" at bounding box center [404, 76] width 130 height 8
click at [428, 75] on p "Limited time: 30% OFF + FREESHIPPING" at bounding box center [404, 76] width 130 height 8
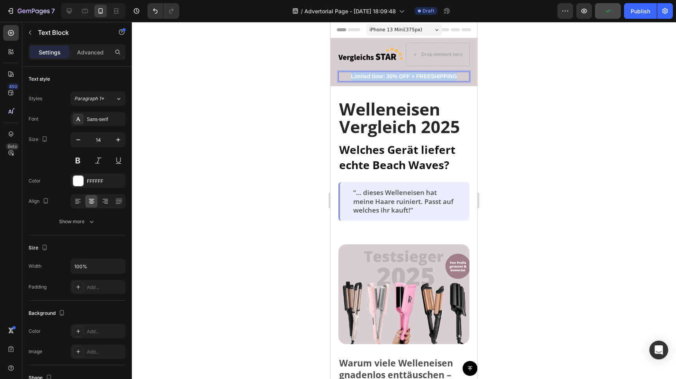
click at [428, 75] on p "Limited time: 30% OFF + FREESHIPPING" at bounding box center [404, 76] width 130 height 8
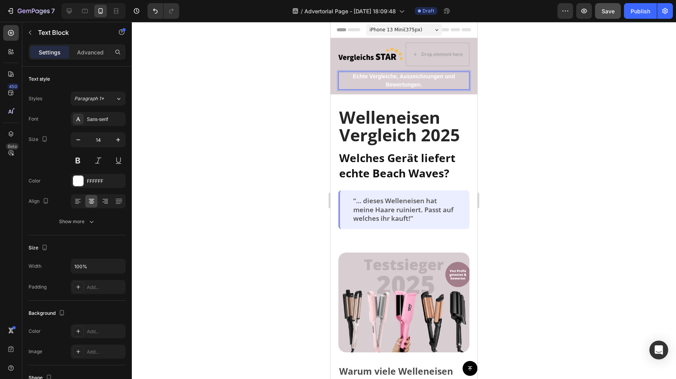
click at [400, 78] on p "Echte Vergleiche, Auszeichnungen und Bewertungen." at bounding box center [404, 80] width 130 height 16
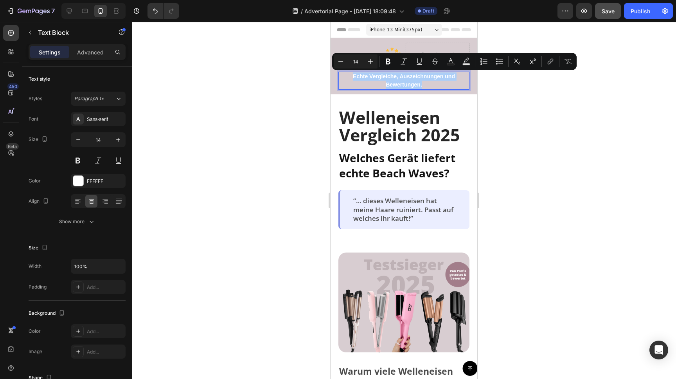
click at [509, 81] on div at bounding box center [404, 200] width 545 height 357
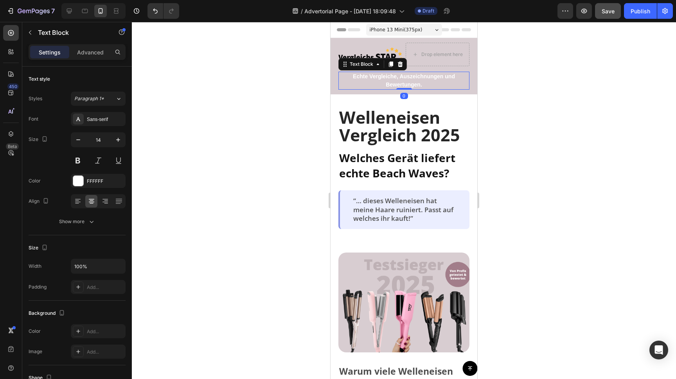
click at [397, 79] on p "Echte Vergleiche, Auszeichnungen und Bewertungen." at bounding box center [404, 80] width 130 height 16
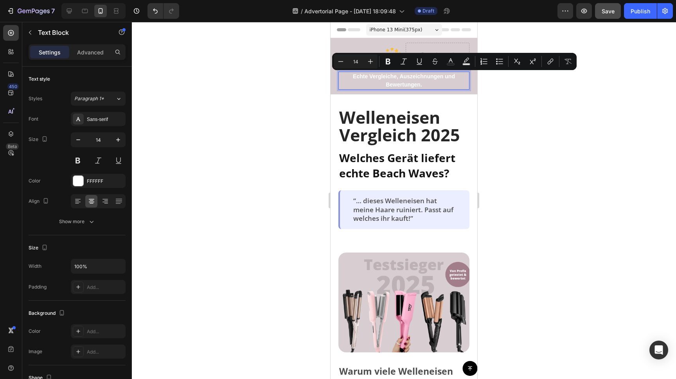
click at [397, 81] on p "Echte Vergleiche, Auszeichnungen und Bewertungen." at bounding box center [404, 80] width 130 height 16
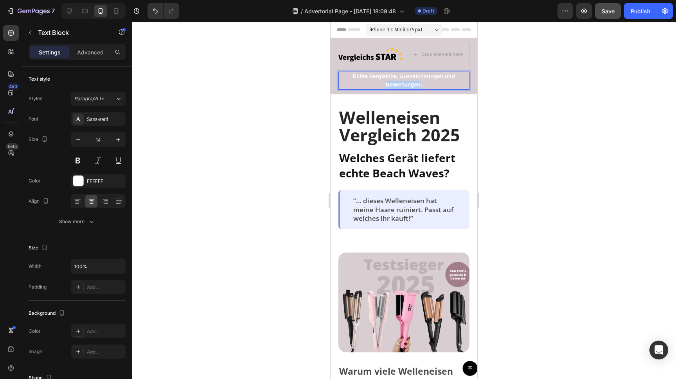
click at [397, 81] on p "Echte Vergleiche, Auszeichnungen und Bewertungen." at bounding box center [404, 80] width 130 height 16
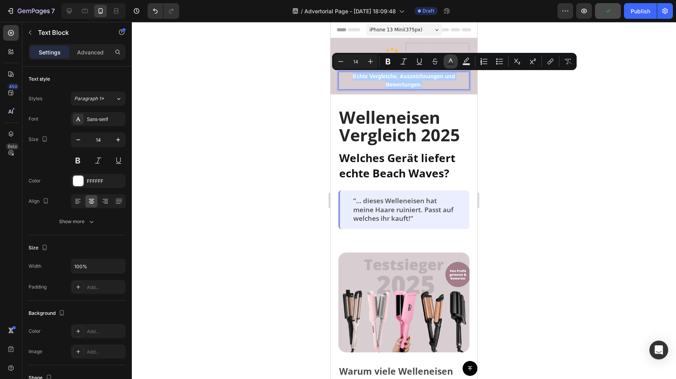
click at [454, 61] on icon "Editor contextual toolbar" at bounding box center [451, 62] width 8 height 8
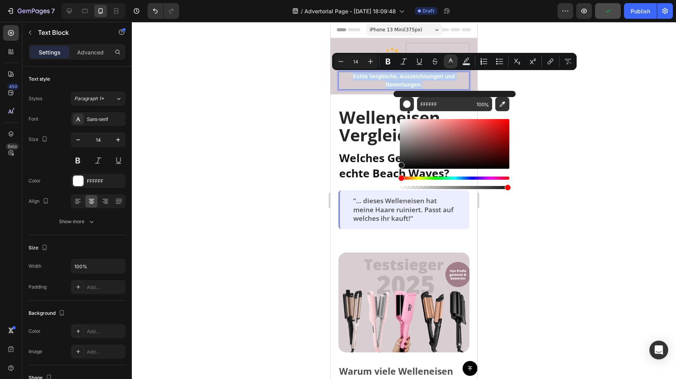
type input "191919"
drag, startPoint x: 761, startPoint y: 159, endPoint x: 368, endPoint y: 179, distance: 393.2
click at [293, 144] on div at bounding box center [404, 200] width 545 height 357
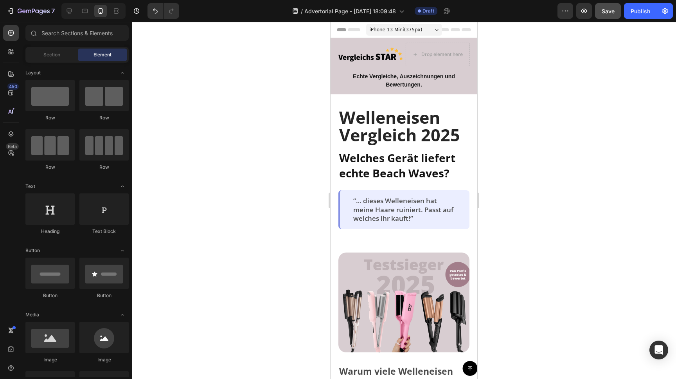
click at [279, 116] on div at bounding box center [404, 200] width 545 height 357
drag, startPoint x: 276, startPoint y: 74, endPoint x: 321, endPoint y: 75, distance: 45.0
click at [276, 74] on div at bounding box center [404, 200] width 545 height 357
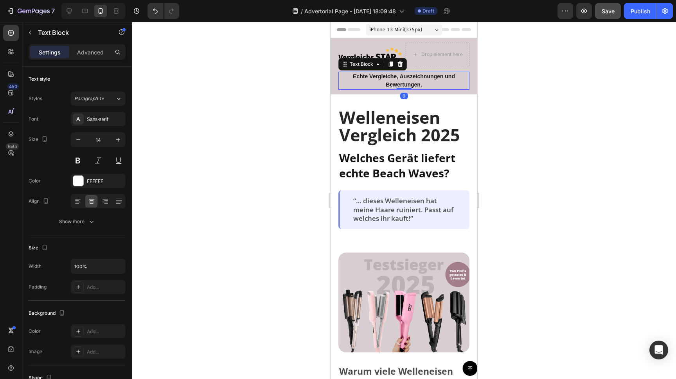
click at [402, 76] on span "Echte Vergleiche, Auszeichnungen und Bewertungen." at bounding box center [404, 80] width 102 height 14
click at [396, 79] on p "Echte Vergleiche, Auszeichnungen und Bewertungen." at bounding box center [404, 80] width 130 height 16
click at [396, 80] on p "Echte Vergleiche, Auszeichnungen und Bewertungen." at bounding box center [404, 80] width 130 height 16
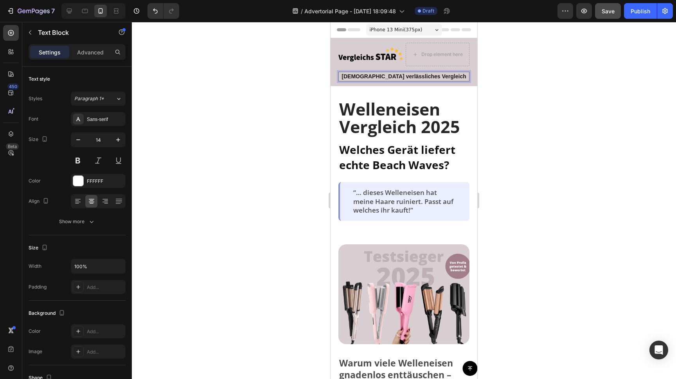
click at [415, 76] on span "Dein verlässliches Vergleich" at bounding box center [404, 76] width 124 height 6
click at [445, 78] on p "Dein verlässlichen Vergleich" at bounding box center [404, 76] width 130 height 8
drag, startPoint x: 519, startPoint y: 70, endPoint x: 503, endPoint y: 67, distance: 16.9
click at [519, 70] on div at bounding box center [404, 200] width 545 height 357
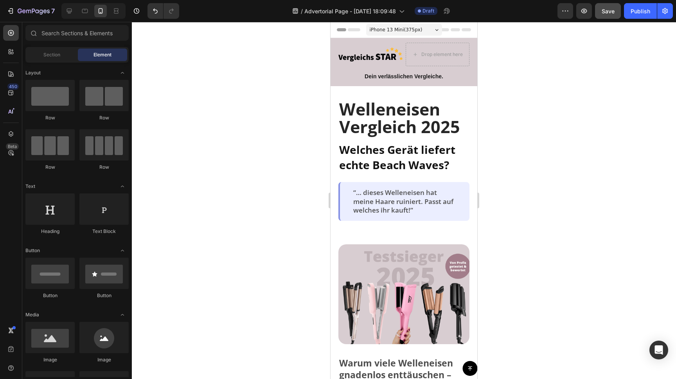
click at [217, 91] on div at bounding box center [404, 200] width 545 height 357
click at [84, 10] on icon at bounding box center [85, 11] width 8 height 8
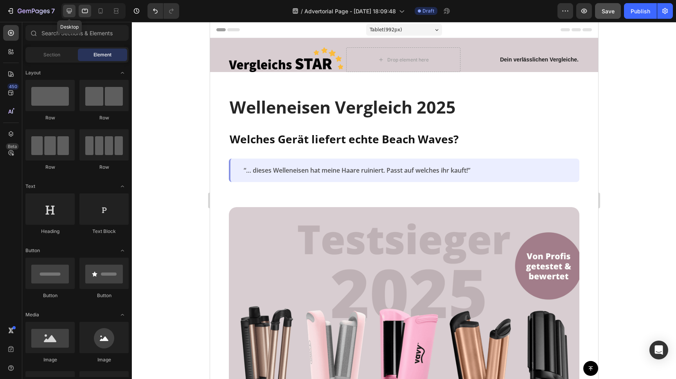
click at [70, 12] on icon at bounding box center [69, 11] width 5 height 5
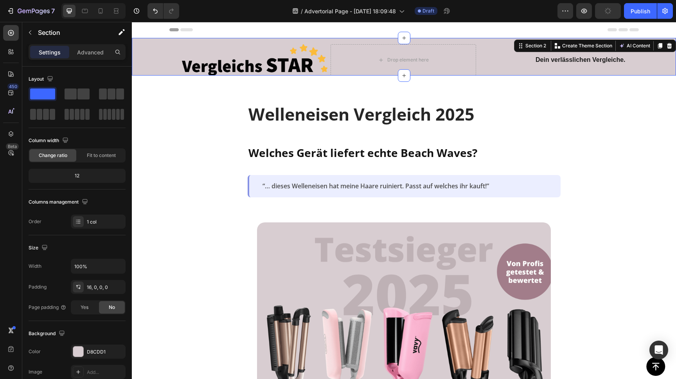
click at [166, 56] on div "Image Drop element here Row Dein verlässlichen Vergleiche. Text Block Row Row" at bounding box center [404, 59] width 545 height 31
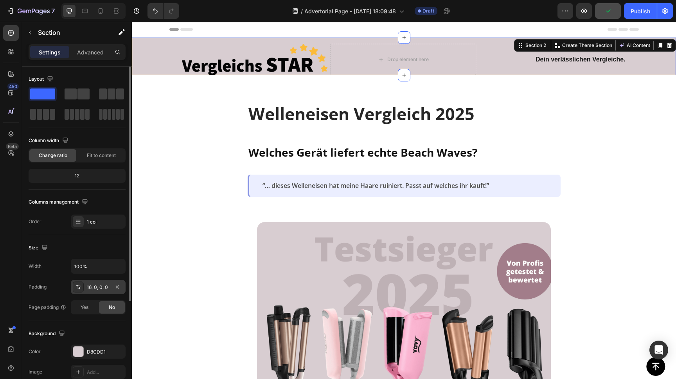
click at [100, 288] on div "16, 0, 0, 0" at bounding box center [98, 287] width 23 height 7
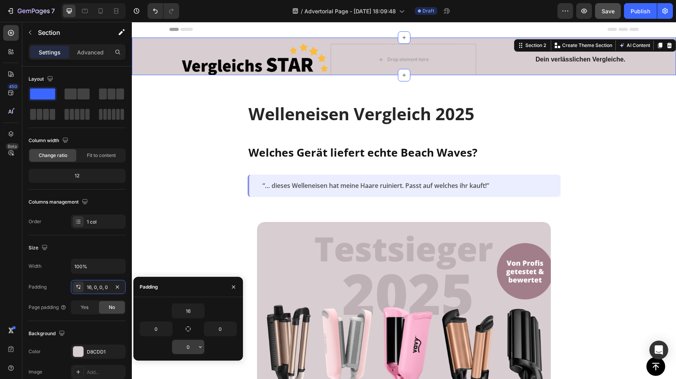
click at [188, 346] on input "0" at bounding box center [188, 347] width 32 height 14
type input "16"
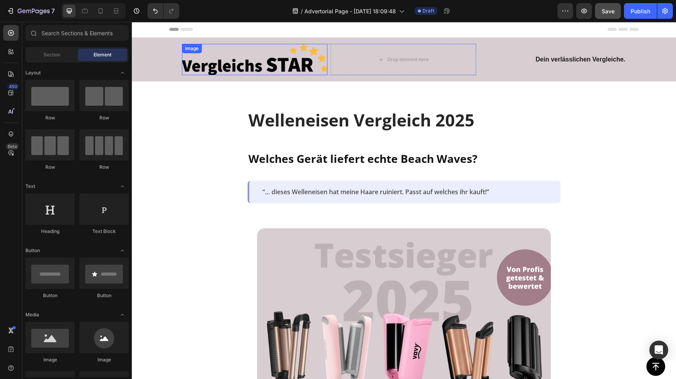
click at [272, 58] on img at bounding box center [255, 59] width 146 height 31
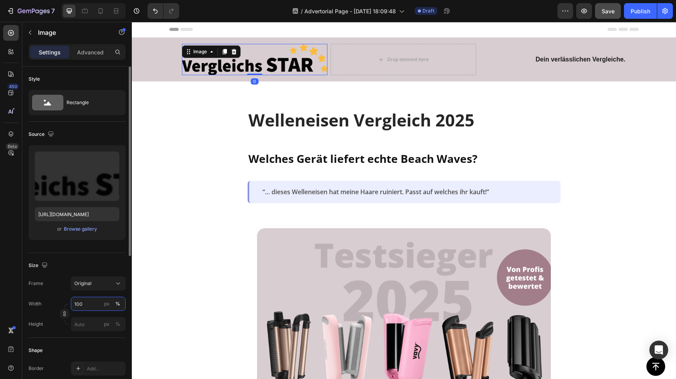
click at [85, 302] on input "100" at bounding box center [98, 304] width 55 height 14
type input "70"
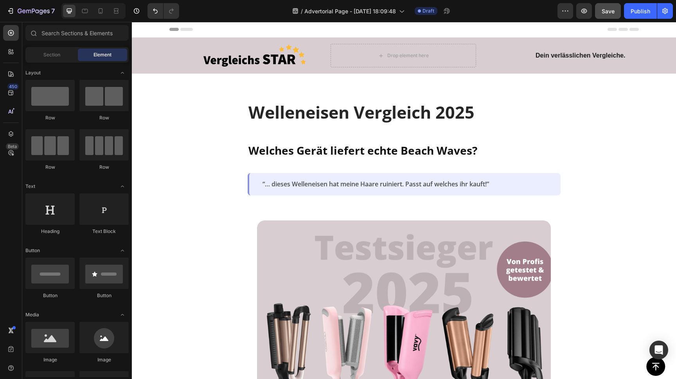
scroll to position [0, 0]
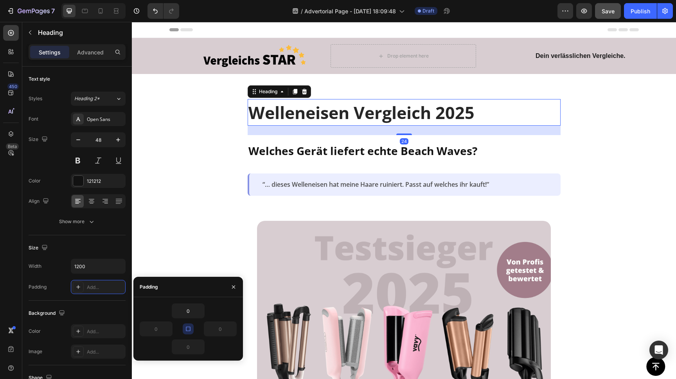
click at [289, 114] on strong "Welleneisen Vergleich 2025" at bounding box center [362, 112] width 226 height 23
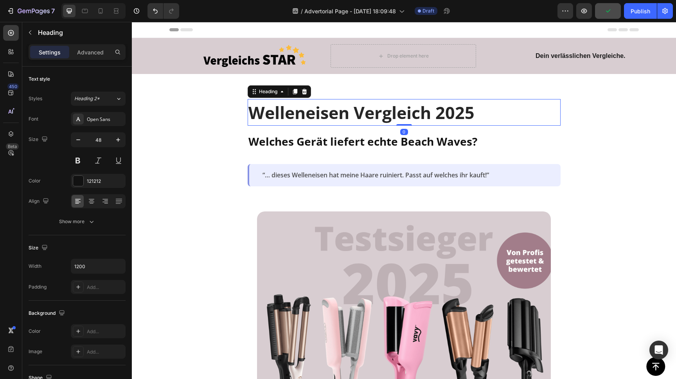
drag, startPoint x: 402, startPoint y: 135, endPoint x: 405, endPoint y: 121, distance: 14.1
click at [405, 121] on div "Welleneisen Vergleich 2025 Heading 0" at bounding box center [404, 112] width 313 height 27
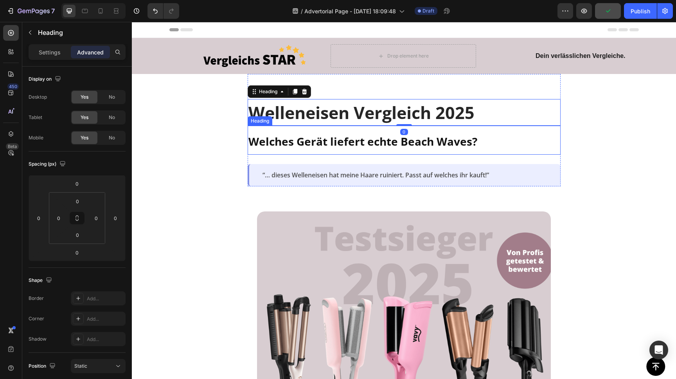
drag, startPoint x: 361, startPoint y: 140, endPoint x: 372, endPoint y: 138, distance: 11.1
click at [361, 140] on span "Welches Gerät liefert echte Beach Waves?" at bounding box center [363, 141] width 229 height 15
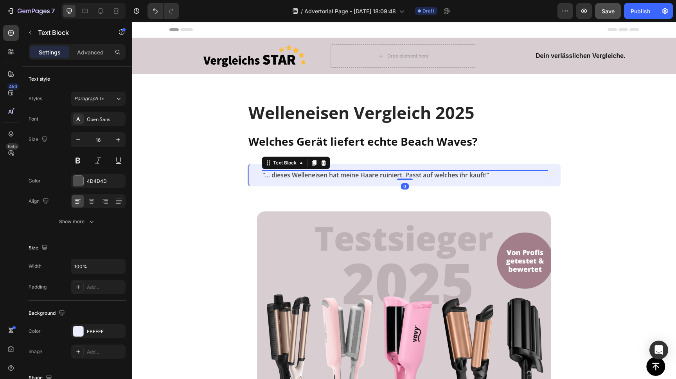
click at [305, 177] on p "“… dieses Welleneisen hat meine Haare ruiniert. Passt auf welches ihr kauft!”" at bounding box center [405, 175] width 285 height 8
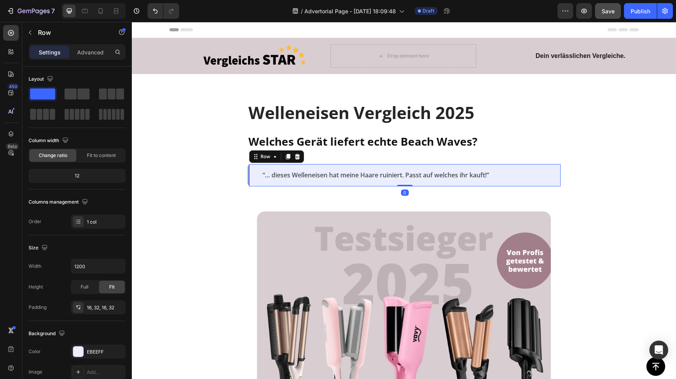
click at [254, 174] on div "“… dieses Welleneisen hat meine Haare ruiniert. Passt auf welches ihr kauft!” T…" at bounding box center [404, 175] width 313 height 22
click at [298, 156] on icon at bounding box center [297, 156] width 6 height 6
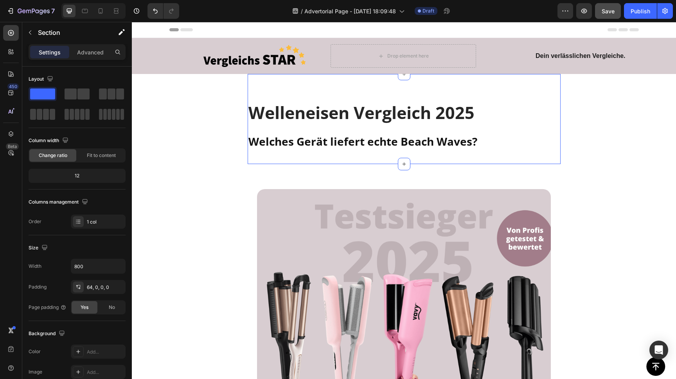
drag, startPoint x: 337, startPoint y: 156, endPoint x: 347, endPoint y: 155, distance: 9.8
click at [337, 156] on div "Welleneisen Vergleich 2025 Heading Welches Gerät liefert echte Beach Waves? Hea…" at bounding box center [404, 131] width 313 height 65
click at [388, 146] on span "Welches Gerät liefert echte Beach Waves?" at bounding box center [363, 141] width 229 height 15
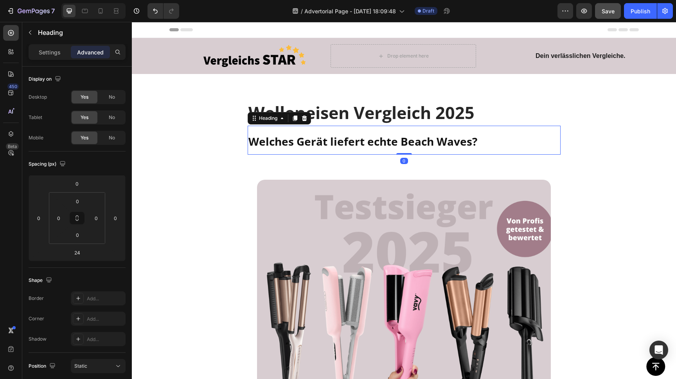
drag, startPoint x: 402, startPoint y: 164, endPoint x: 382, endPoint y: 165, distance: 20.4
click at [405, 137] on div "Welches Gerät liefert echte Beach Waves? Heading 0" at bounding box center [404, 140] width 313 height 29
type input "0"
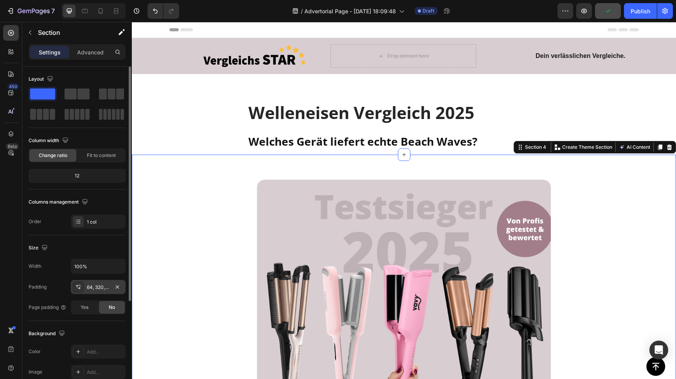
click at [99, 288] on div "64, 320, 36, 320" at bounding box center [98, 287] width 23 height 7
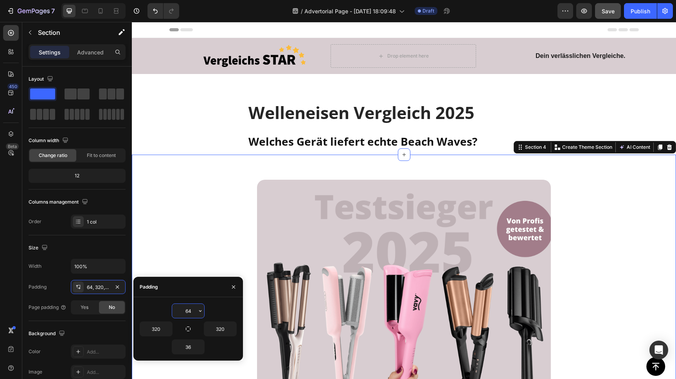
click at [187, 310] on input "64" at bounding box center [188, 311] width 32 height 14
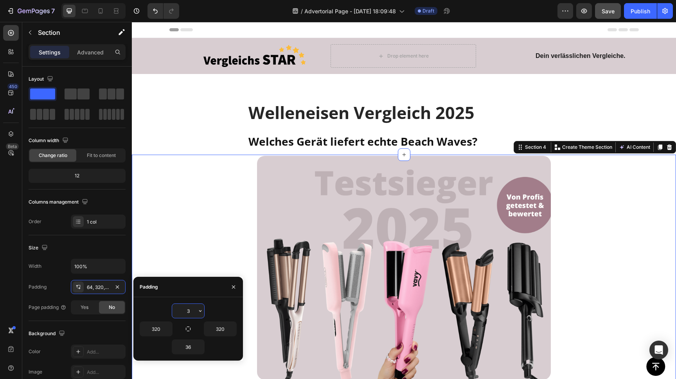
type input "30"
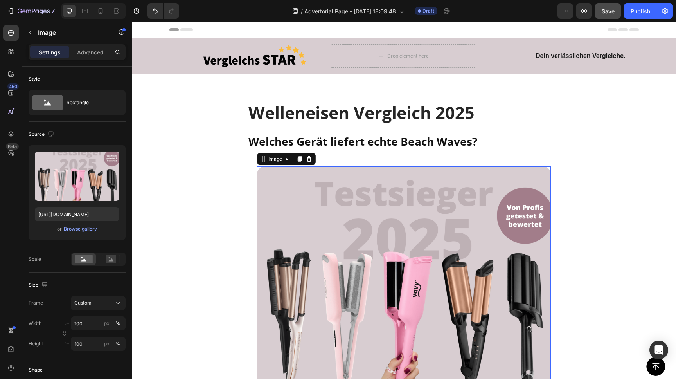
click at [283, 188] on img at bounding box center [404, 278] width 294 height 224
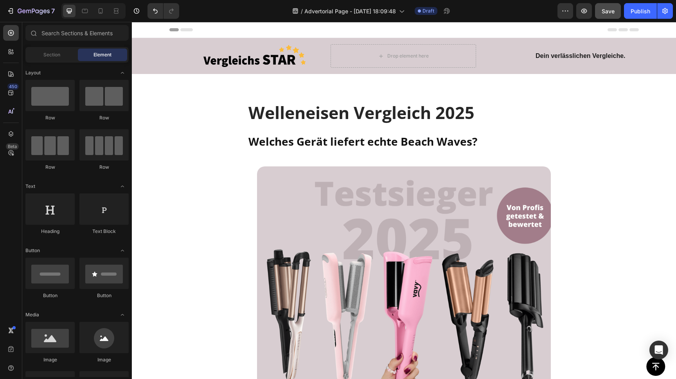
click at [85, 11] on icon at bounding box center [85, 11] width 8 height 8
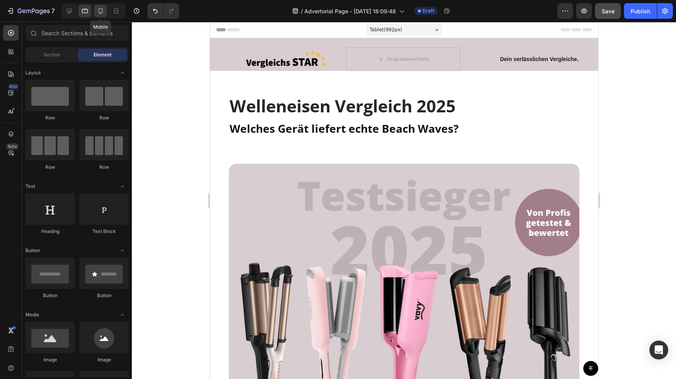
click at [101, 10] on icon at bounding box center [101, 11] width 8 height 8
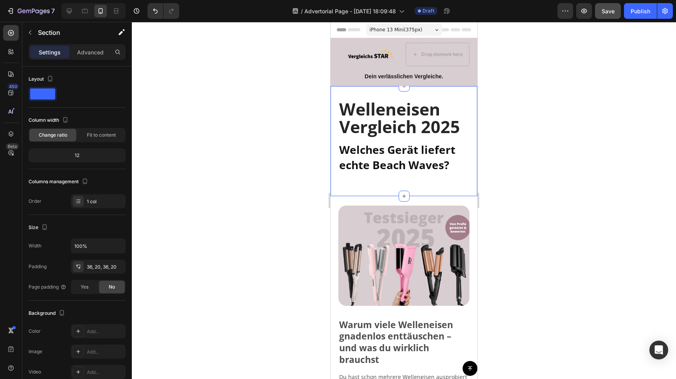
click at [374, 178] on div "Welleneisen Vergleich 2025 Heading Welches Gerät liefert echte Beach Waves? Hea…" at bounding box center [404, 141] width 131 height 82
click at [394, 183] on div "Welleneisen Vergleich 2025 Heading Welches Gerät liefert echte Beach Waves? Hea…" at bounding box center [404, 141] width 147 height 110
click at [394, 181] on div "Welleneisen Vergleich 2025 Heading Welches Gerät liefert echte Beach Waves? Hea…" at bounding box center [404, 141] width 131 height 82
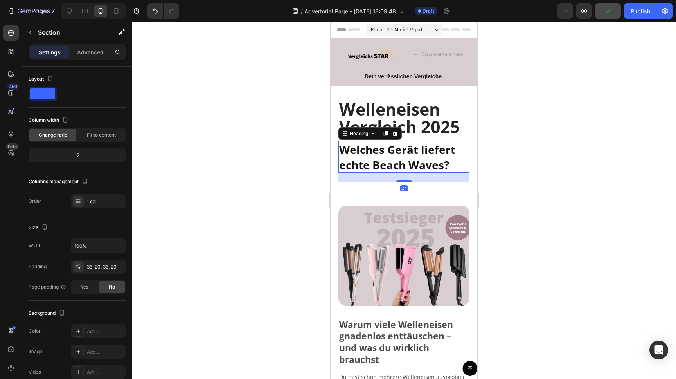
click at [393, 163] on span "Welches Gerät liefert echte Beach Waves?" at bounding box center [397, 157] width 116 height 30
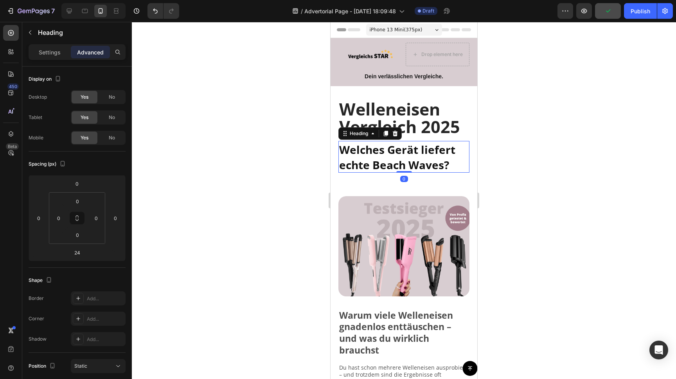
drag, startPoint x: 403, startPoint y: 181, endPoint x: 382, endPoint y: 189, distance: 22.1
click at [404, 156] on div "Welches Gerät liefert echte Beach Waves? Heading 0" at bounding box center [404, 157] width 131 height 32
type input "0"
click at [374, 152] on span "Welches Gerät liefert echte Beach Waves?" at bounding box center [397, 157] width 116 height 30
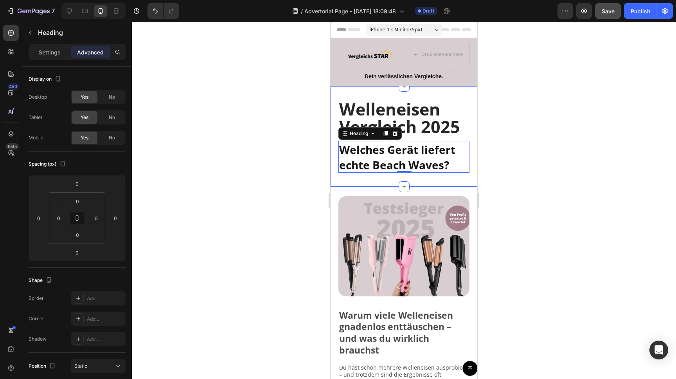
click at [334, 102] on div "Welleneisen Vergleich 2025 Heading Welches Gerät liefert echte Beach Waves? Hea…" at bounding box center [404, 136] width 147 height 101
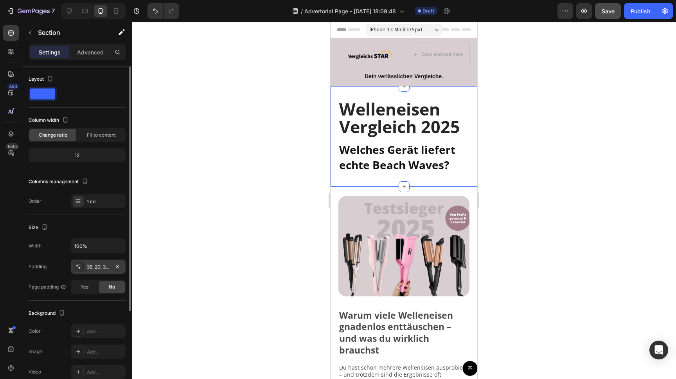
click at [103, 267] on div "36, 20, 36, 20" at bounding box center [98, 266] width 23 height 7
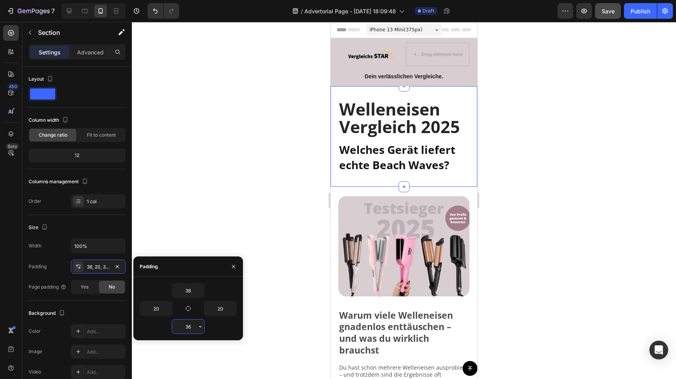
click at [187, 326] on input "36" at bounding box center [188, 326] width 32 height 14
click at [188, 326] on input "36" at bounding box center [188, 326] width 32 height 14
type input "6"
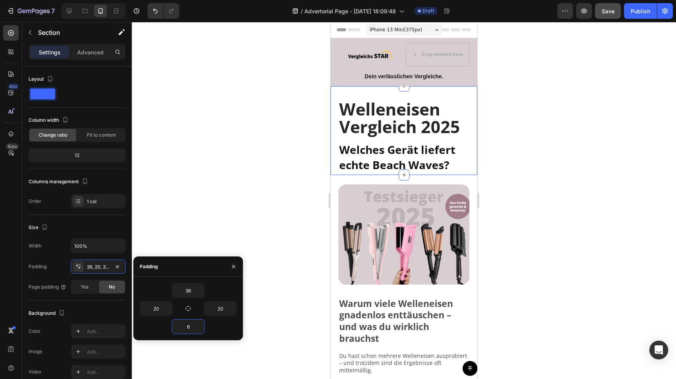
click at [289, 94] on div at bounding box center [404, 200] width 545 height 357
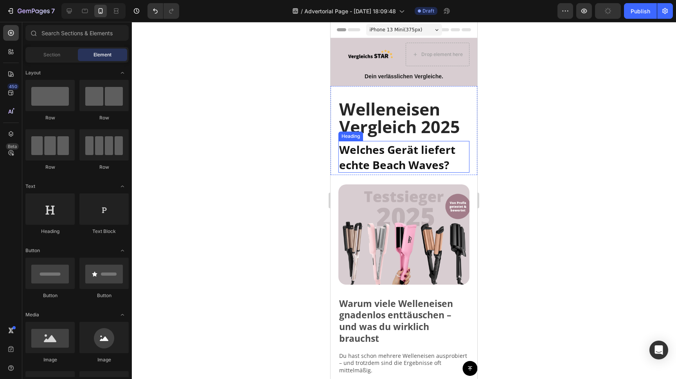
click at [383, 160] on span "Welches Gerät liefert echte Beach Waves?" at bounding box center [397, 157] width 116 height 30
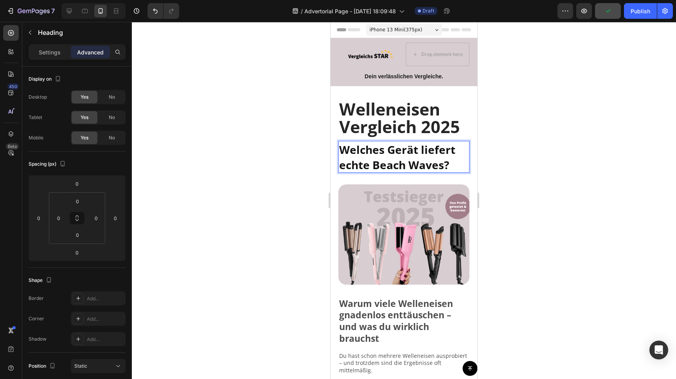
click at [384, 159] on span "Welches Gerät liefert echte Beach Waves?" at bounding box center [397, 157] width 116 height 30
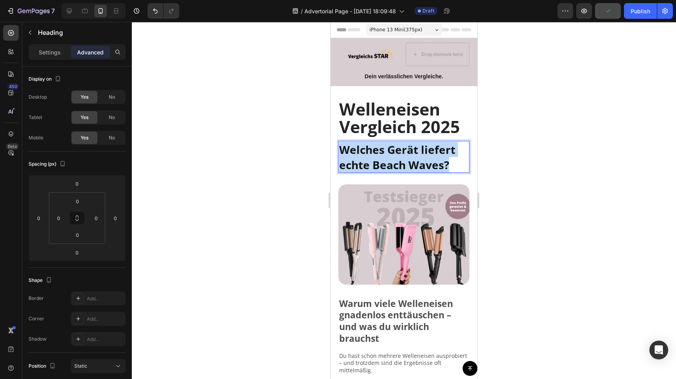
click at [383, 159] on span "Welches Gerät liefert echte Beach Waves?" at bounding box center [397, 157] width 116 height 30
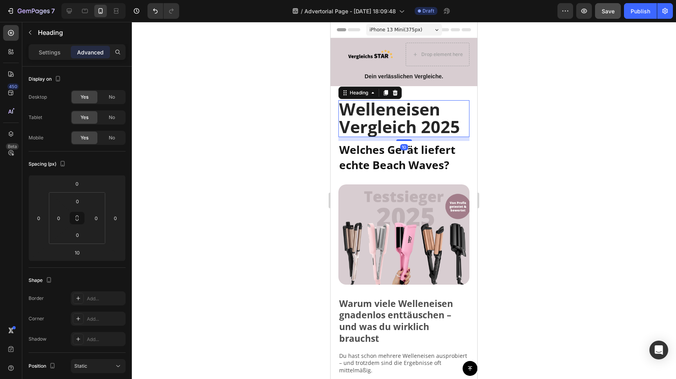
click at [383, 107] on strong "Welleneisen Vergleich 2025" at bounding box center [399, 117] width 121 height 41
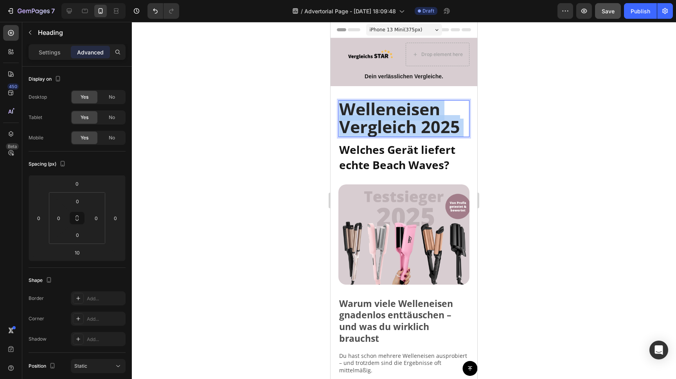
click at [383, 107] on strong "Welleneisen Vergleich 2025" at bounding box center [399, 117] width 121 height 41
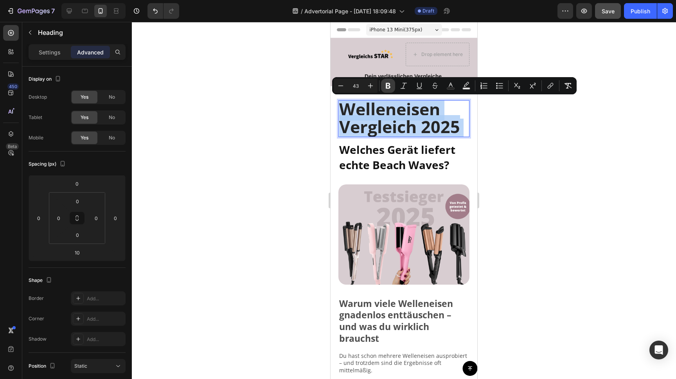
click at [388, 85] on icon "Editor contextual toolbar" at bounding box center [388, 86] width 8 height 8
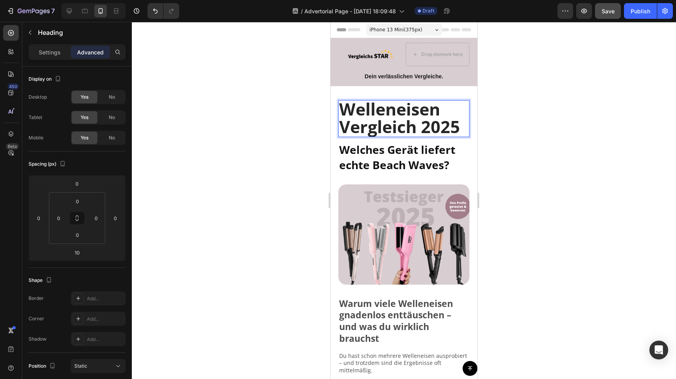
click at [393, 128] on span "Welleneisen Vergleich 2025" at bounding box center [399, 117] width 121 height 41
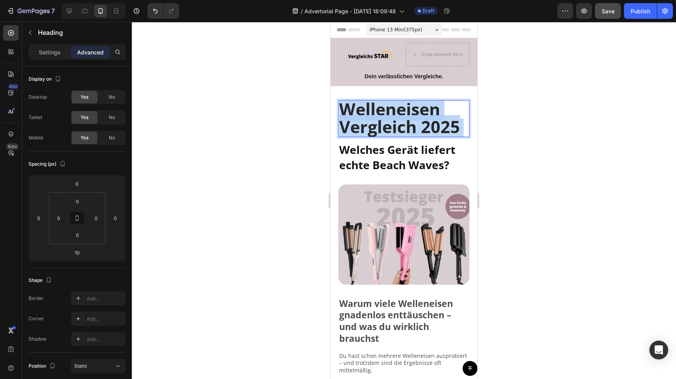
click at [393, 128] on span "Welleneisen Vergleich 2025" at bounding box center [399, 117] width 121 height 41
click at [281, 103] on div at bounding box center [404, 200] width 545 height 357
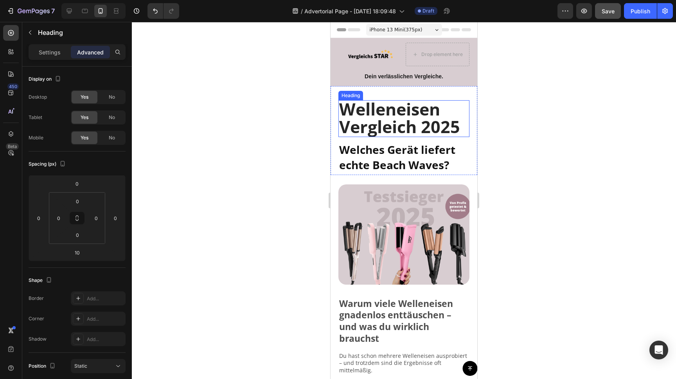
click at [384, 103] on span "Welleneisen Vergleich 2025" at bounding box center [399, 117] width 121 height 41
drag, startPoint x: 46, startPoint y: 50, endPoint x: 57, endPoint y: 58, distance: 13.9
click at [46, 50] on p "Settings" at bounding box center [50, 52] width 22 height 8
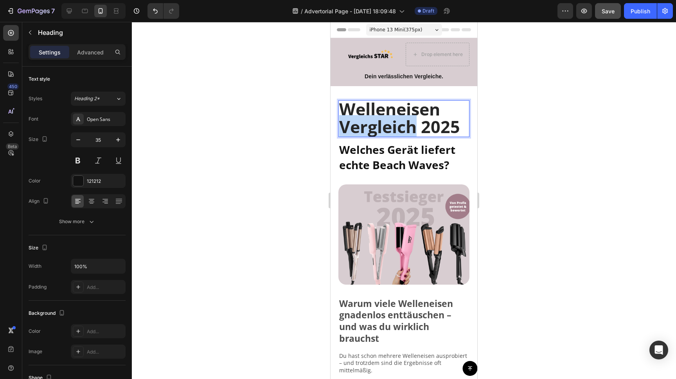
click at [375, 121] on span "Welleneisen Vergleich 2025" at bounding box center [399, 117] width 121 height 41
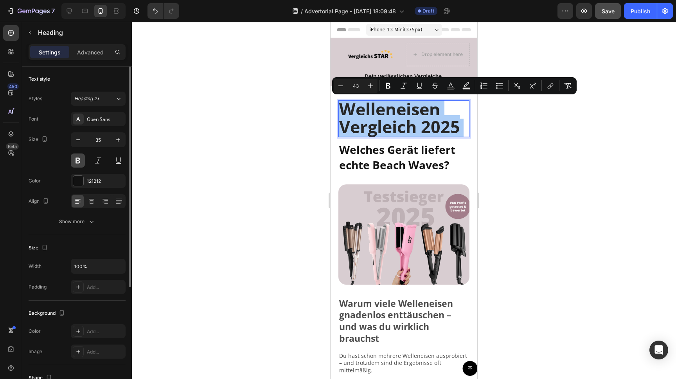
click at [81, 164] on button at bounding box center [78, 160] width 14 height 14
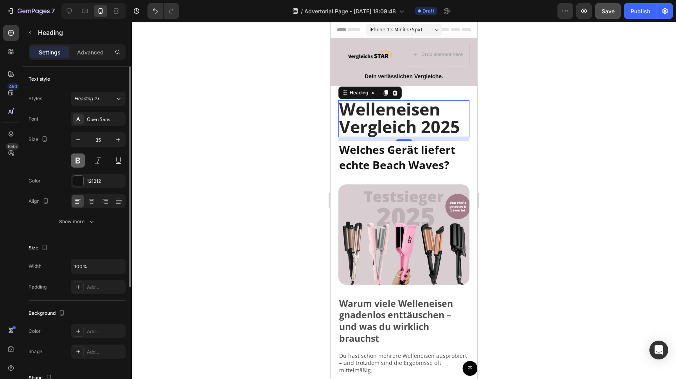
click at [79, 162] on button at bounding box center [78, 160] width 14 height 14
click at [248, 125] on div at bounding box center [404, 200] width 545 height 357
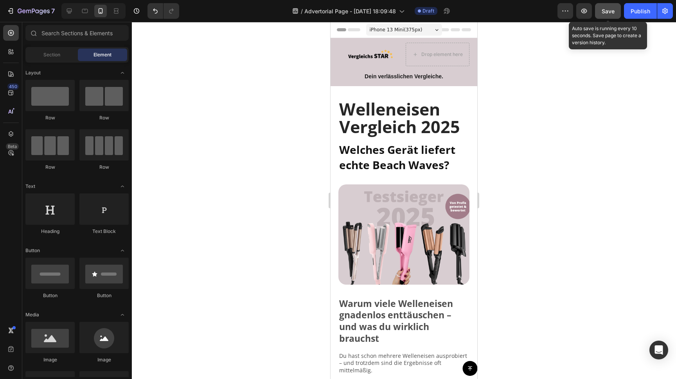
click at [610, 11] on span "Save" at bounding box center [608, 11] width 13 height 7
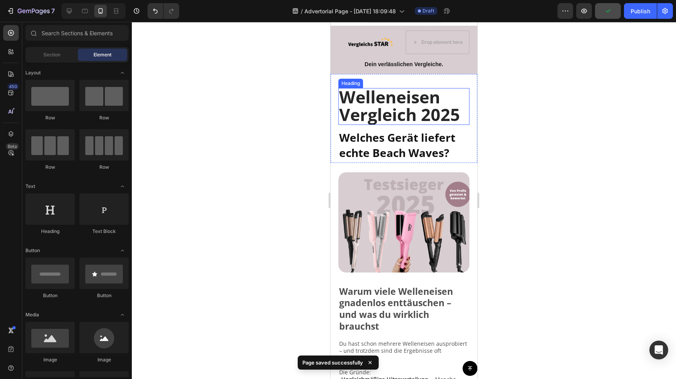
scroll to position [10, 0]
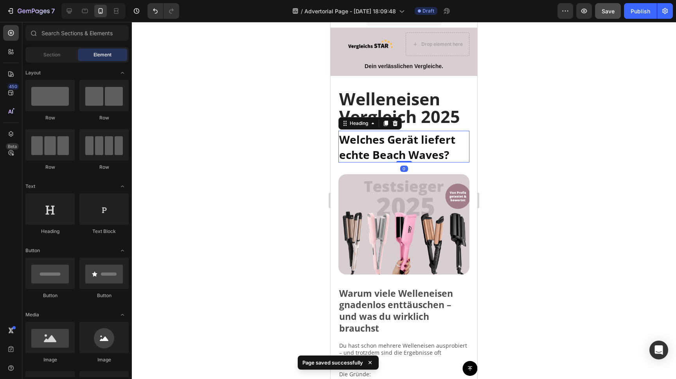
click at [415, 144] on strong "Welches Gerät liefert echte Beach Waves?" at bounding box center [397, 147] width 116 height 30
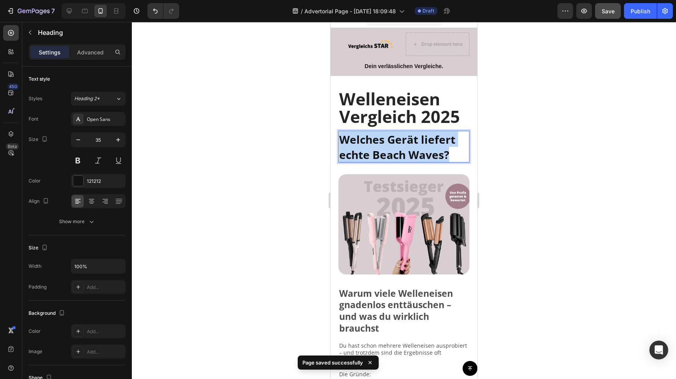
click at [415, 144] on strong "Welches Gerät liefert echte Beach Waves?" at bounding box center [397, 147] width 116 height 30
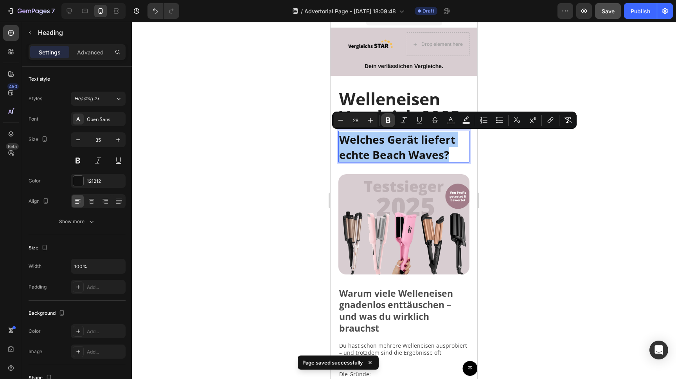
click at [388, 120] on icon "Editor contextual toolbar" at bounding box center [388, 120] width 5 height 6
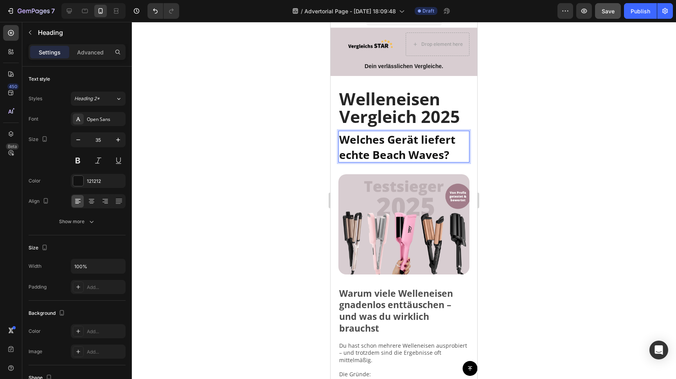
click at [418, 150] on span "Welches Gerät liefert echte Beach Waves?" at bounding box center [397, 147] width 116 height 30
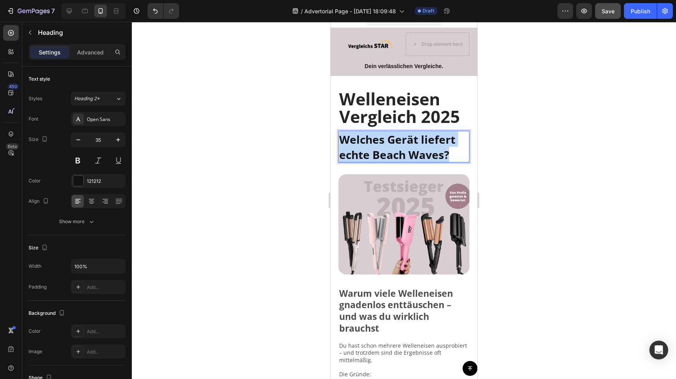
click at [418, 150] on span "Welches Gerät liefert echte Beach Waves?" at bounding box center [397, 147] width 116 height 30
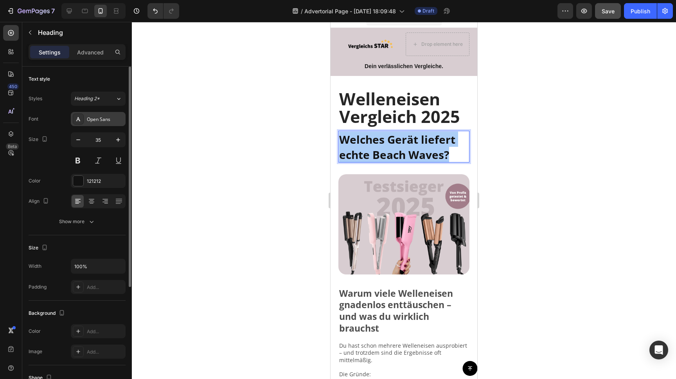
click at [96, 122] on div "Open Sans" at bounding box center [105, 119] width 37 height 7
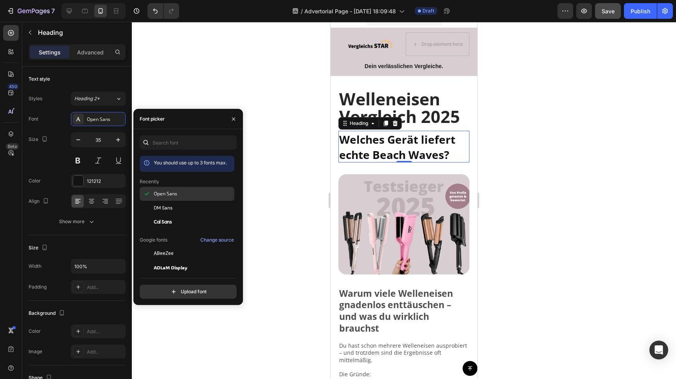
click at [166, 192] on span "Open Sans" at bounding box center [165, 193] width 23 height 7
click at [179, 192] on div "Open Sans" at bounding box center [193, 193] width 79 height 7
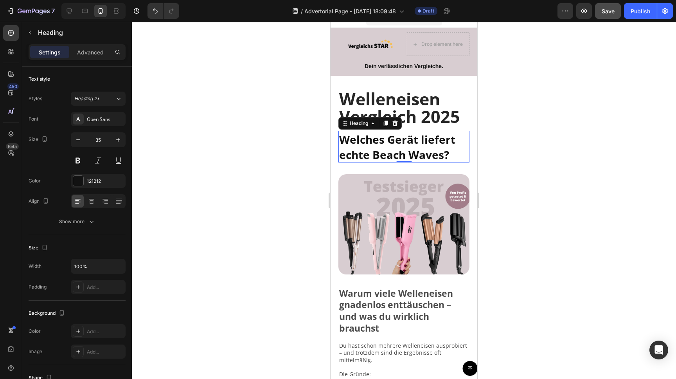
click at [191, 54] on div at bounding box center [404, 200] width 545 height 357
click at [401, 155] on span "Welches Gerät liefert echte Beach Waves?" at bounding box center [397, 147] width 116 height 30
click at [609, 12] on span "Save" at bounding box center [608, 11] width 13 height 7
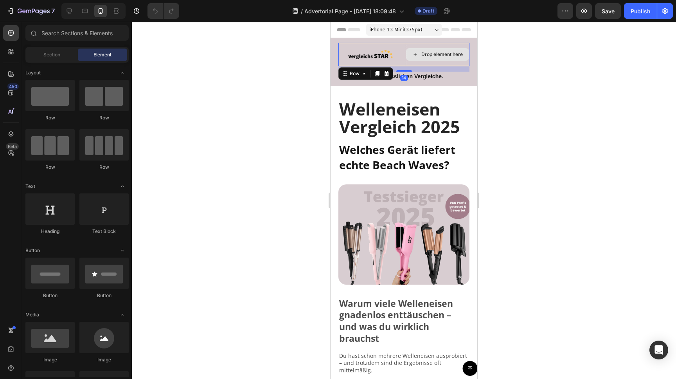
click at [433, 43] on div "Drop element here" at bounding box center [438, 54] width 64 height 23
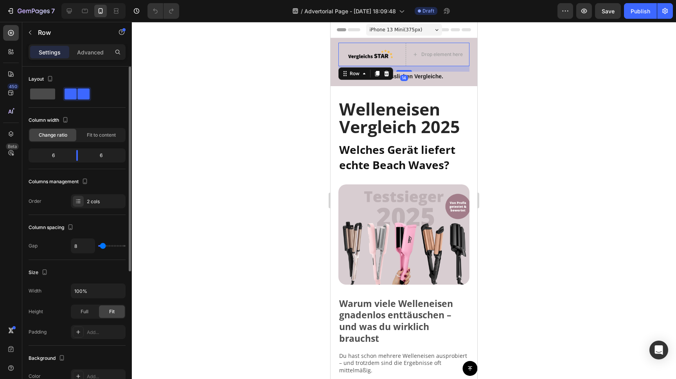
click at [48, 95] on span at bounding box center [42, 93] width 25 height 11
type input "0"
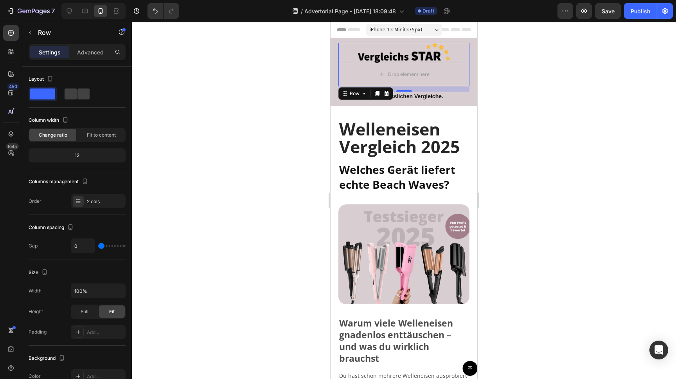
click at [278, 65] on div at bounding box center [404, 200] width 545 height 357
click at [353, 73] on div "Drop element here" at bounding box center [404, 74] width 131 height 23
click at [359, 67] on div "Drop element here" at bounding box center [404, 74] width 131 height 23
click at [386, 49] on icon at bounding box center [386, 50] width 5 height 5
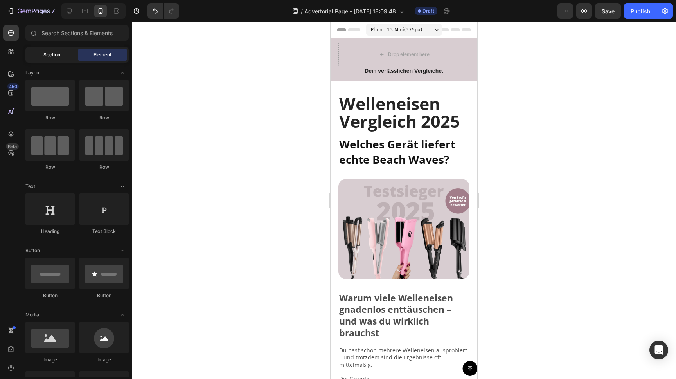
click at [50, 54] on span "Section" at bounding box center [51, 54] width 17 height 7
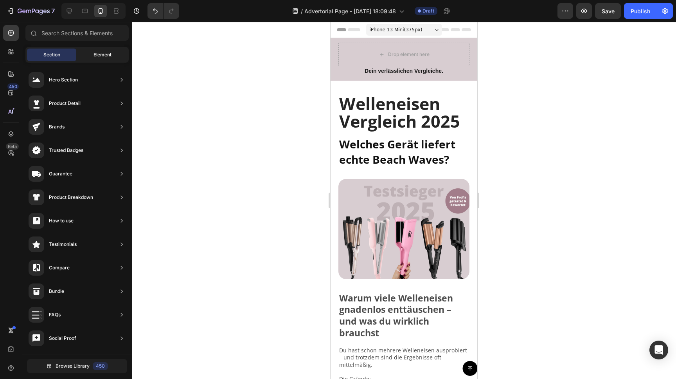
click at [98, 56] on span "Element" at bounding box center [103, 54] width 18 height 7
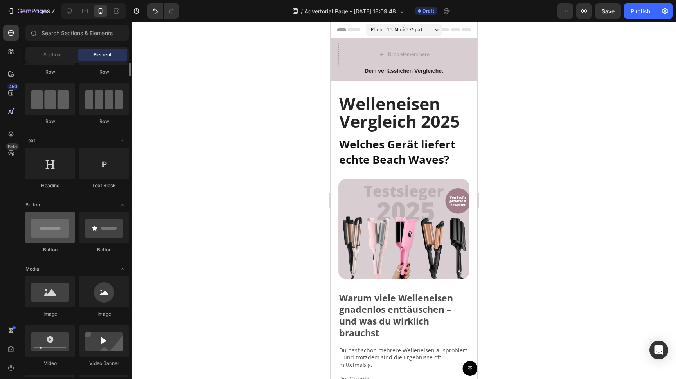
scroll to position [66, 0]
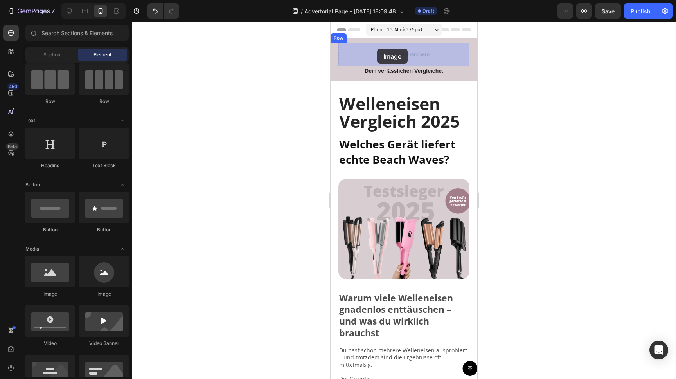
drag, startPoint x: 382, startPoint y: 305, endPoint x: 377, endPoint y: 49, distance: 255.7
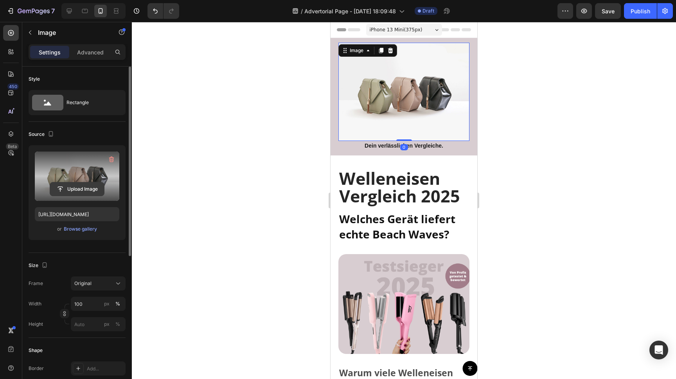
click at [82, 189] on input "file" at bounding box center [77, 188] width 54 height 13
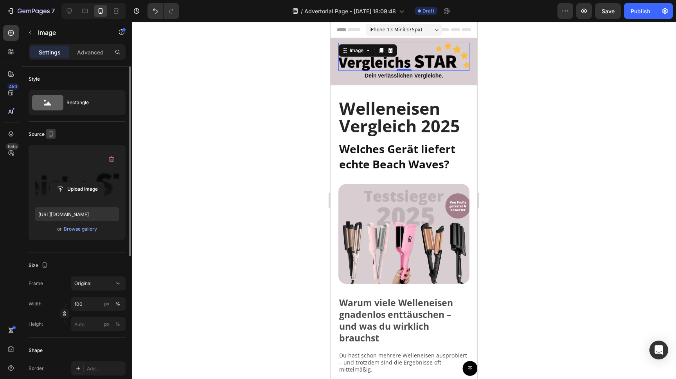
click at [52, 135] on icon "button" at bounding box center [51, 133] width 4 height 5
click at [51, 146] on icon "button" at bounding box center [52, 146] width 5 height 5
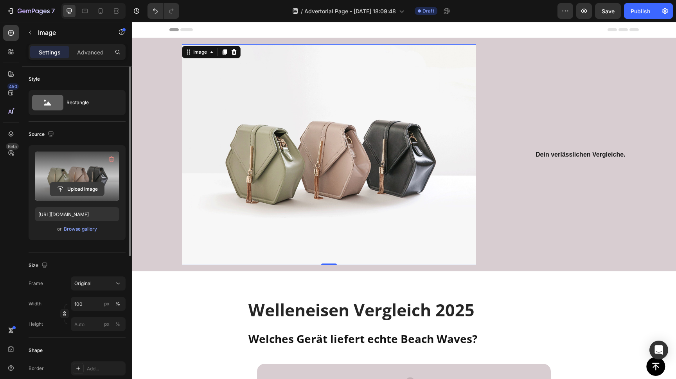
click at [74, 189] on input "file" at bounding box center [77, 188] width 54 height 13
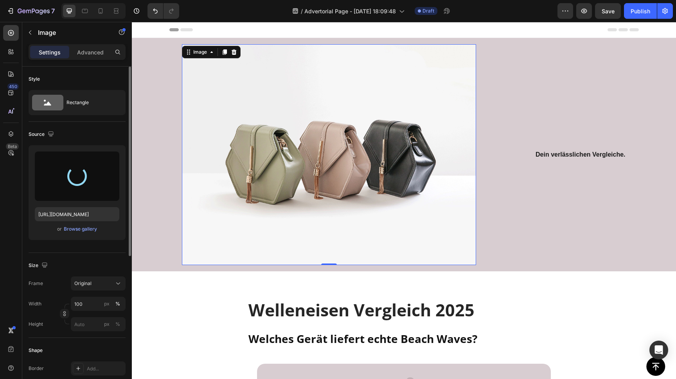
type input "[URL][DOMAIN_NAME]"
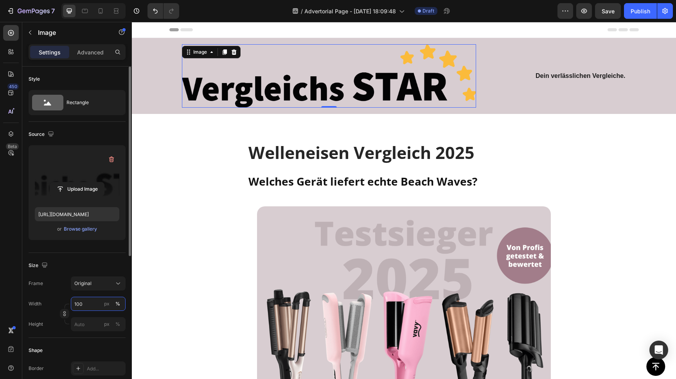
click at [77, 301] on input "100" at bounding box center [98, 304] width 55 height 14
type input "30"
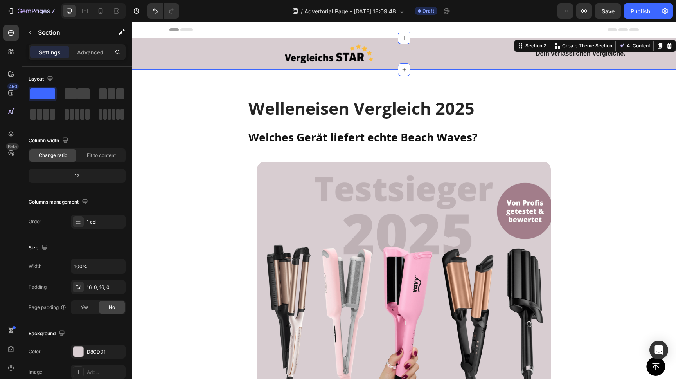
click at [150, 54] on div "Image [DEMOGRAPHIC_DATA] verlässlichen Vergleiche. Text Block Row Row" at bounding box center [404, 53] width 545 height 19
click at [76, 94] on span at bounding box center [71, 93] width 12 height 11
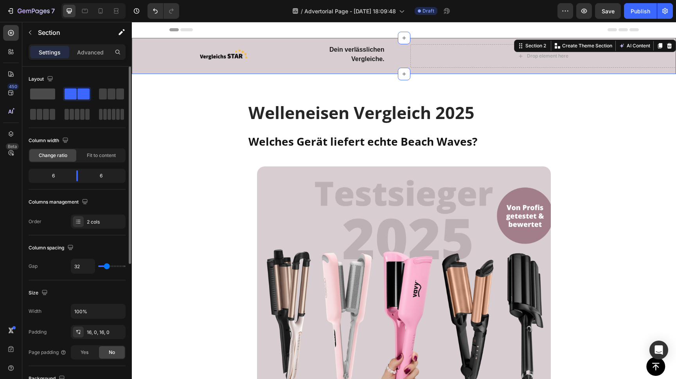
click at [43, 93] on span at bounding box center [42, 93] width 25 height 11
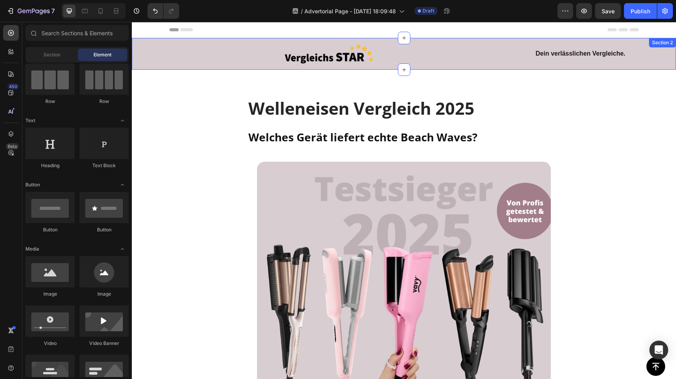
click at [156, 54] on div "Image [DEMOGRAPHIC_DATA] verlässlichen Vergleiche. Text Block Row Row" at bounding box center [404, 53] width 545 height 19
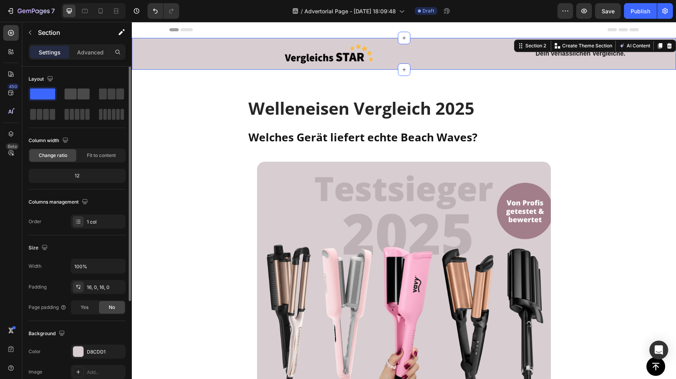
click at [70, 92] on span at bounding box center [71, 93] width 12 height 11
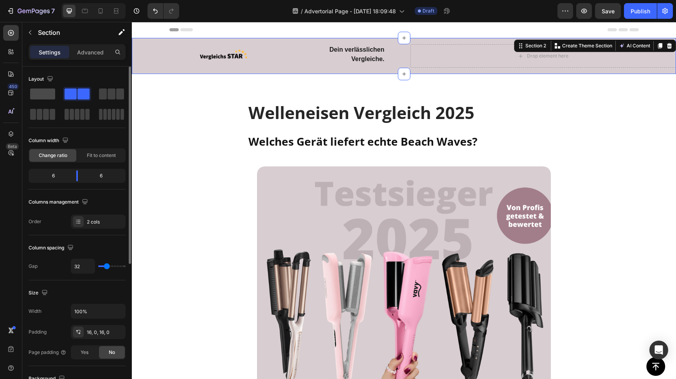
click at [45, 94] on span at bounding box center [42, 93] width 25 height 11
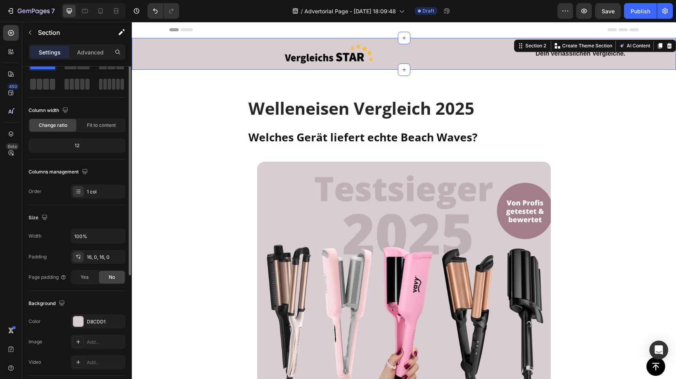
scroll to position [32, 0]
click at [89, 190] on div "1 col" at bounding box center [105, 190] width 37 height 7
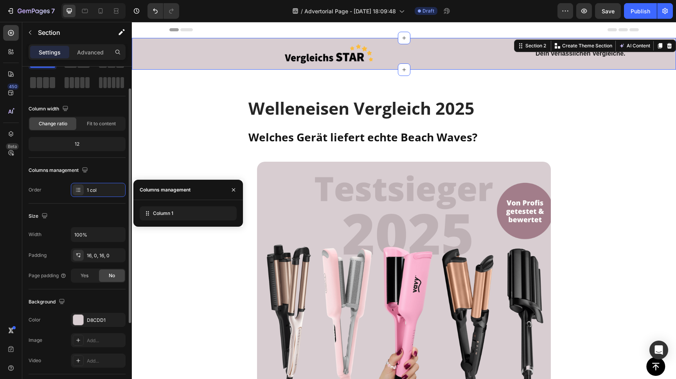
click at [35, 181] on div "Columns management Order 1 col" at bounding box center [77, 180] width 97 height 33
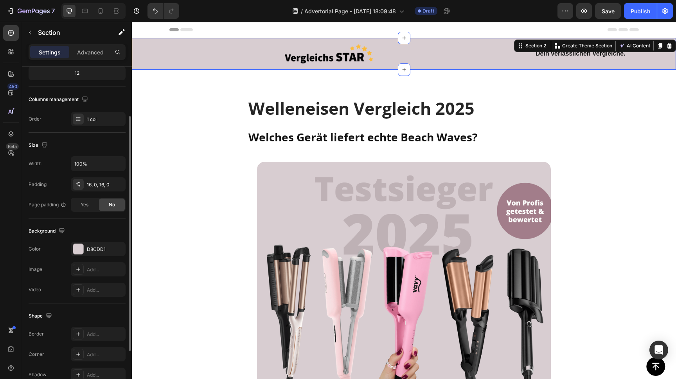
scroll to position [126, 0]
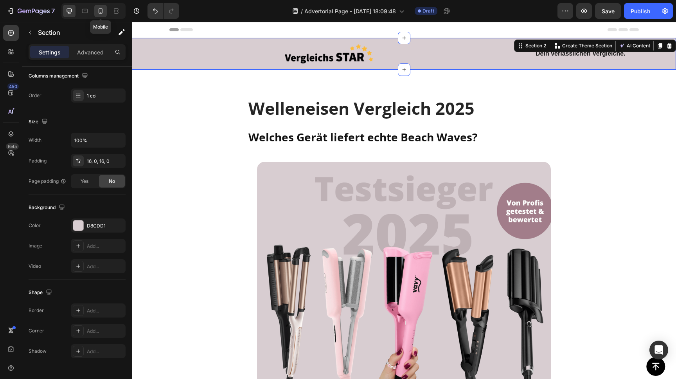
click at [97, 10] on icon at bounding box center [101, 11] width 8 height 8
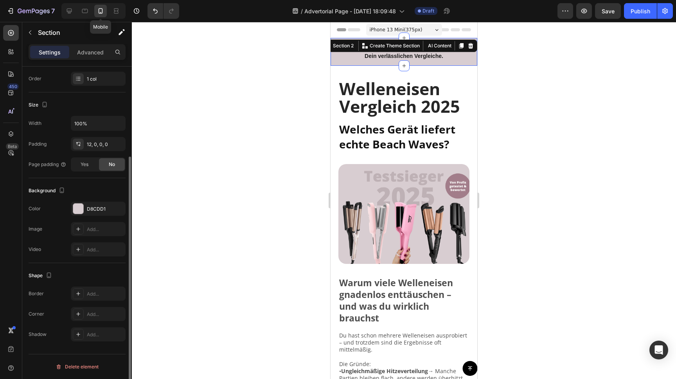
scroll to position [123, 0]
click at [244, 79] on div at bounding box center [404, 200] width 545 height 357
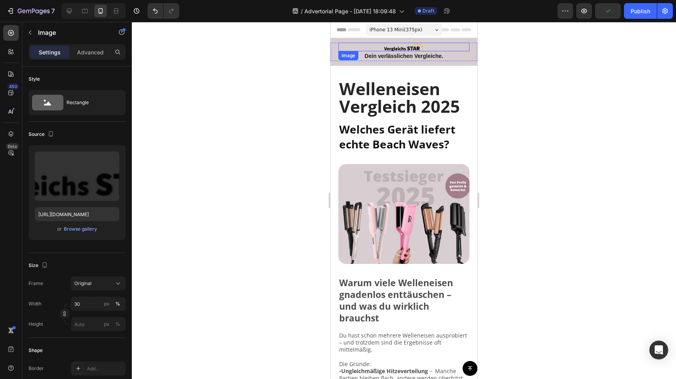
click at [398, 49] on img at bounding box center [404, 47] width 40 height 9
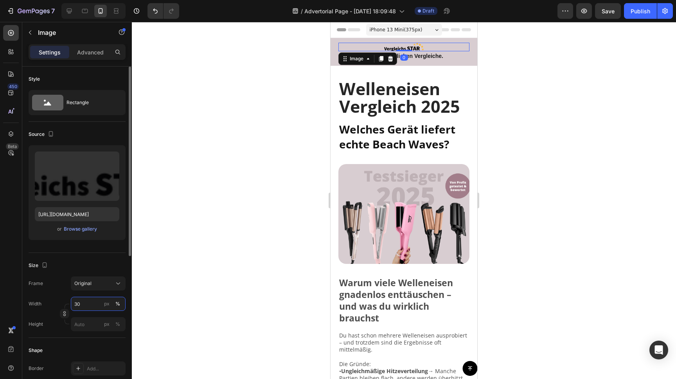
click at [85, 303] on input "30" at bounding box center [98, 304] width 55 height 14
click at [71, 304] on input "30" at bounding box center [98, 304] width 55 height 14
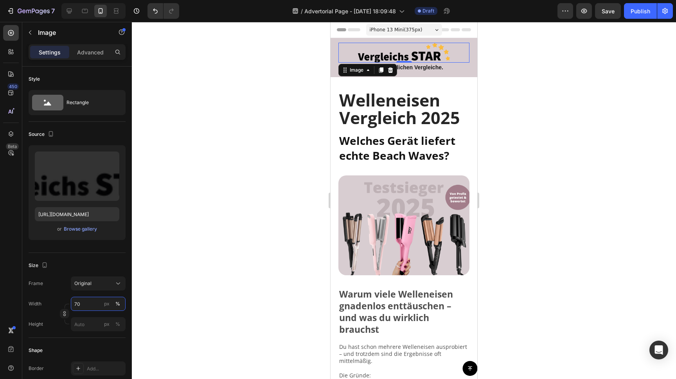
type input "70"
click at [150, 185] on div at bounding box center [404, 200] width 545 height 357
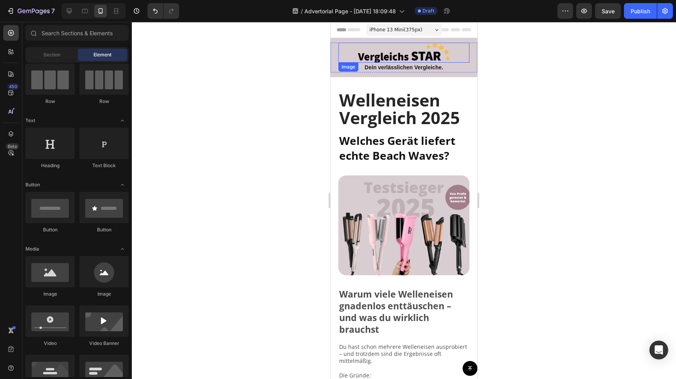
click at [397, 54] on img at bounding box center [404, 53] width 92 height 20
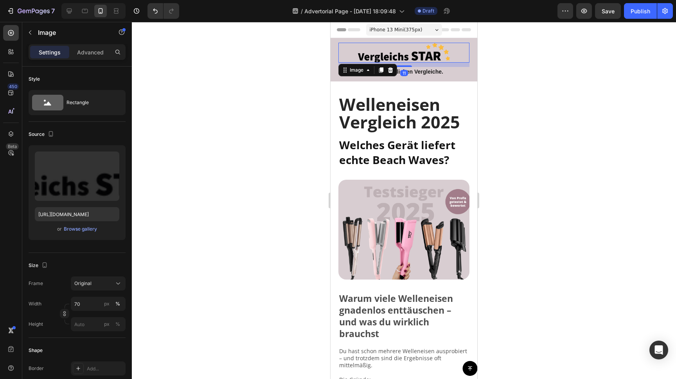
drag, startPoint x: 406, startPoint y: 61, endPoint x: 337, endPoint y: 63, distance: 69.3
click at [406, 65] on div at bounding box center [405, 66] width 16 height 2
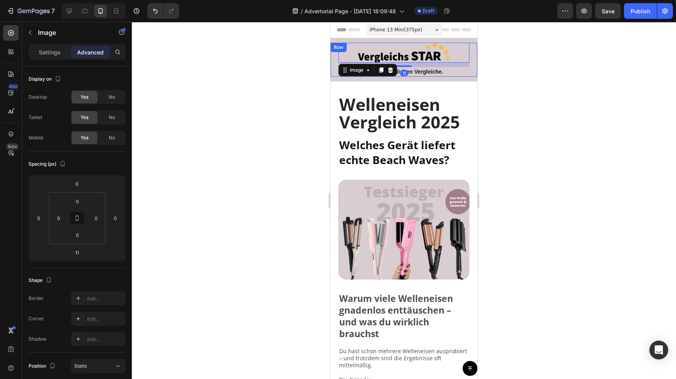
click at [314, 62] on div at bounding box center [404, 200] width 545 height 357
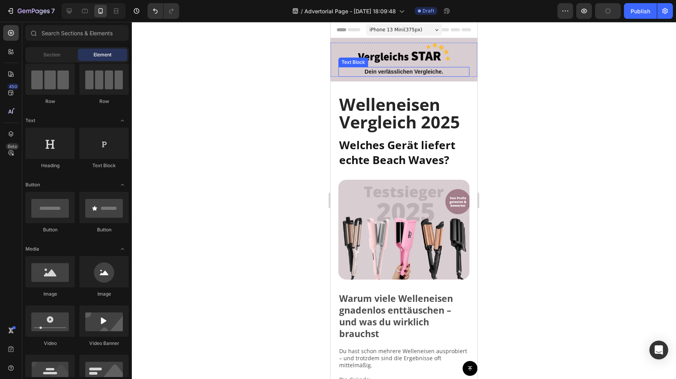
click at [402, 71] on span "Dein verlässlichen Vergleiche." at bounding box center [404, 72] width 79 height 6
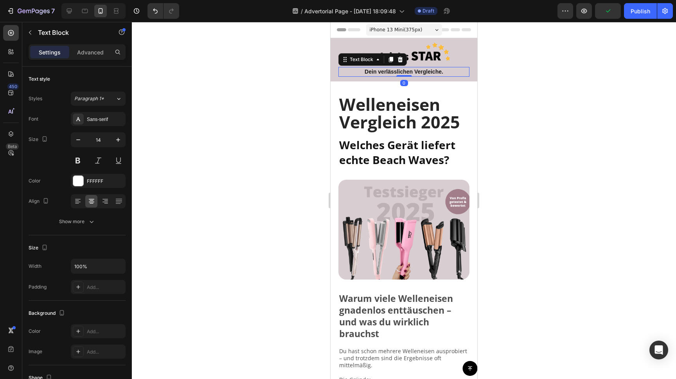
click at [402, 71] on span "Dein verlässlichen Vergleiche." at bounding box center [404, 72] width 79 height 6
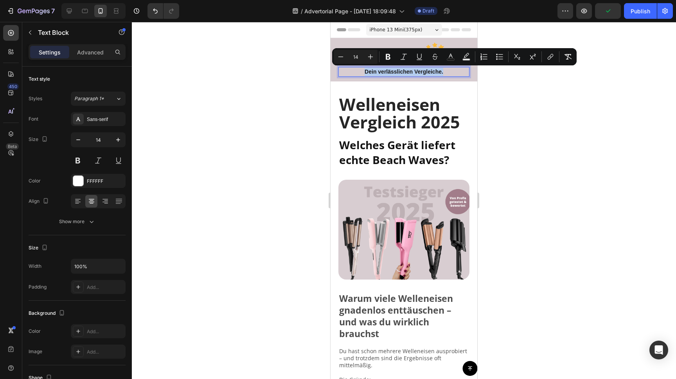
copy span "Dein verlässlichen Vergleiche."
click at [385, 71] on span "Dein verlässlichen Vergleiche." at bounding box center [404, 72] width 79 height 6
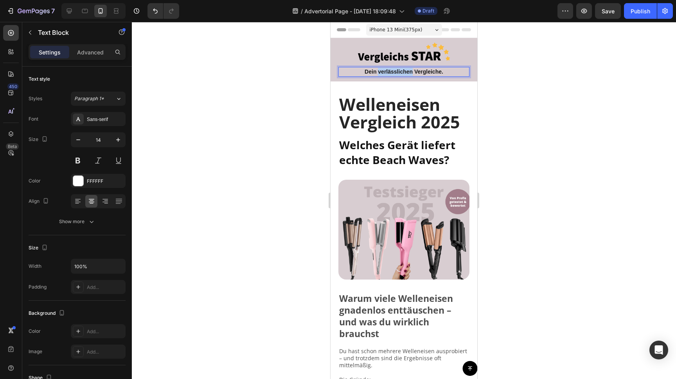
click at [385, 71] on span "Dein verlässlichen Vergleiche." at bounding box center [404, 72] width 79 height 6
click at [385, 72] on span "Dein verlässlichen Vergleiche." at bounding box center [404, 72] width 79 height 6
click at [278, 86] on div at bounding box center [404, 200] width 545 height 357
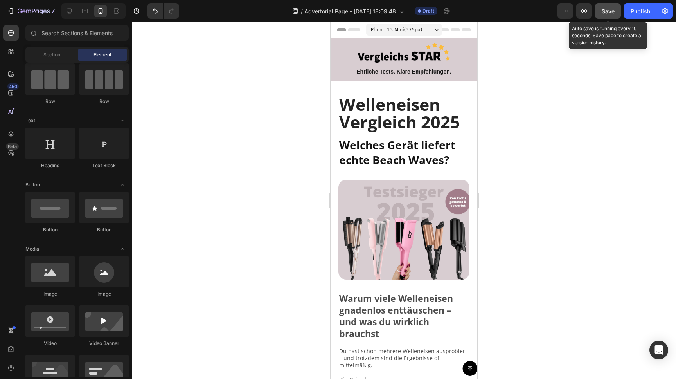
click at [608, 10] on span "Save" at bounding box center [608, 11] width 13 height 7
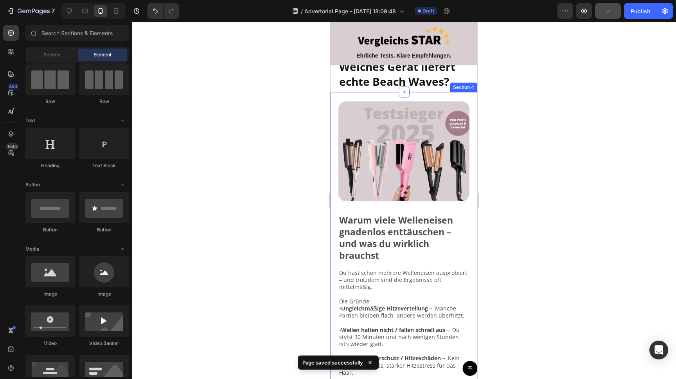
scroll to position [0, 0]
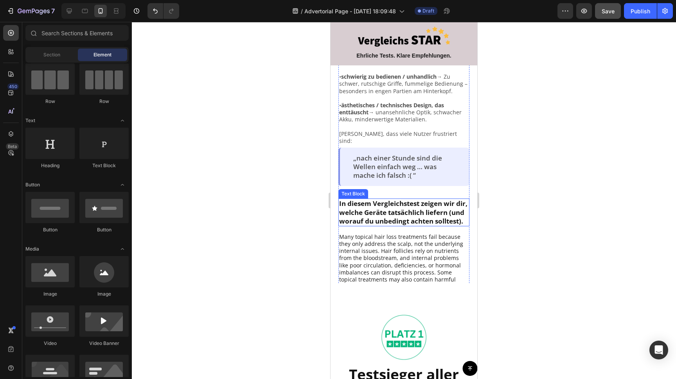
click at [398, 199] on strong "In diesem Vergleichstest zeigen wir dir, welche Geräte tatsächlich liefern (und…" at bounding box center [403, 212] width 128 height 26
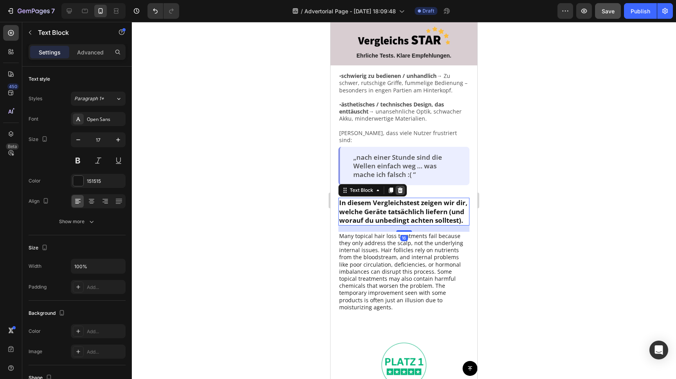
click at [399, 188] on icon at bounding box center [400, 190] width 5 height 5
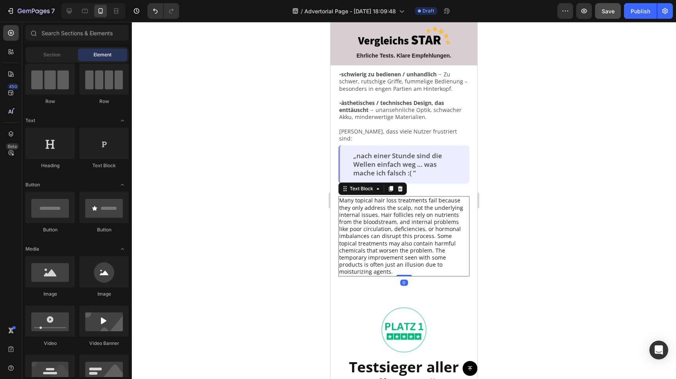
click at [408, 213] on p "Many topical hair loss treatments fail because they only address the scalp, not…" at bounding box center [404, 236] width 130 height 78
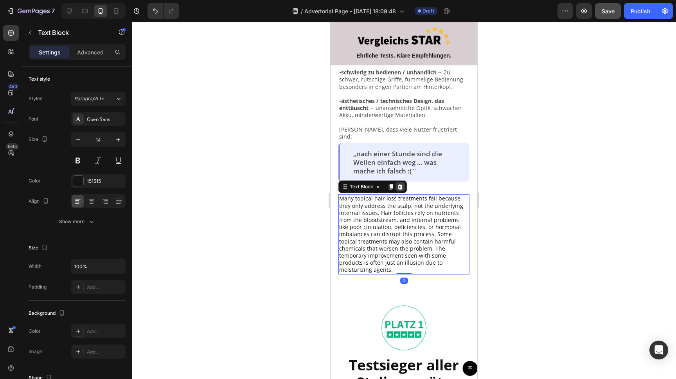
click at [402, 184] on icon at bounding box center [400, 186] width 5 height 5
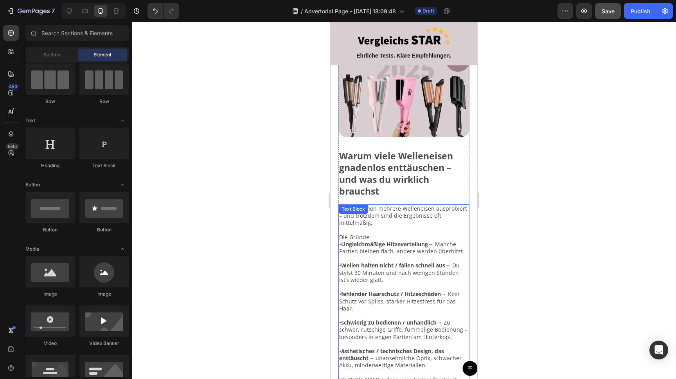
scroll to position [132, 0]
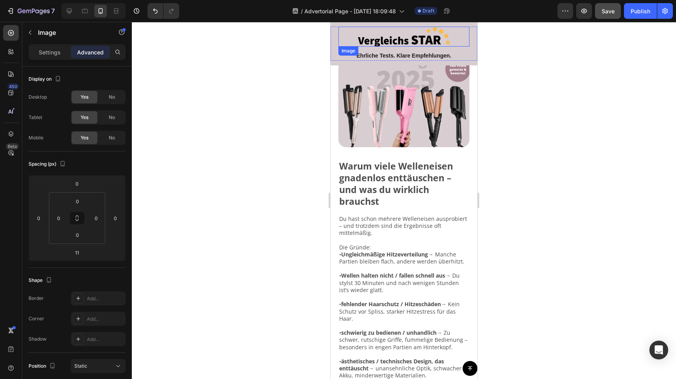
click at [342, 32] on div at bounding box center [404, 37] width 131 height 20
click at [337, 34] on div "Row" at bounding box center [347, 34] width 29 height 9
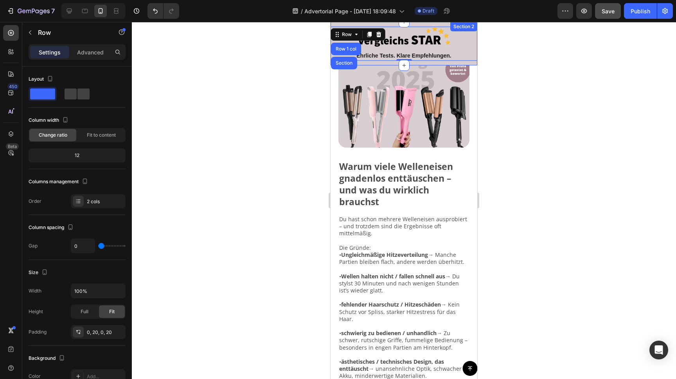
click at [350, 23] on div "Image Ehrliche Tests. Klare Empfehlungen. Text Block Row Row 1 col Section 0 Ro…" at bounding box center [404, 43] width 147 height 43
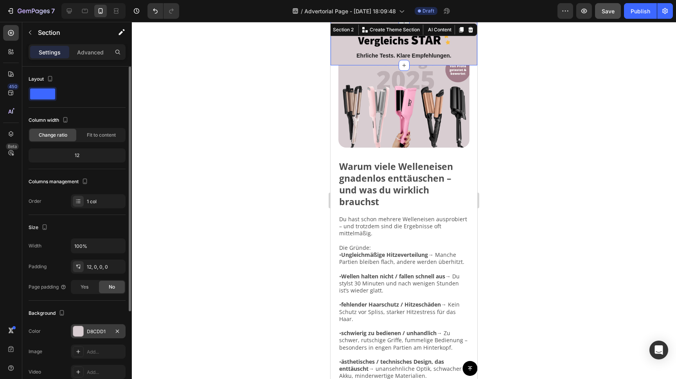
click at [97, 332] on div "D8CDD1" at bounding box center [98, 331] width 23 height 7
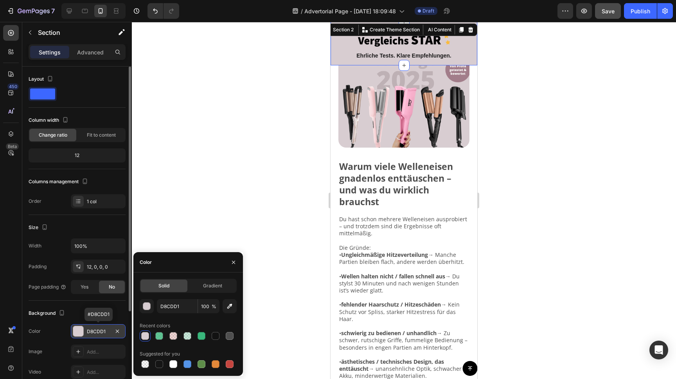
click at [96, 331] on div "D8CDD1" at bounding box center [98, 331] width 23 height 7
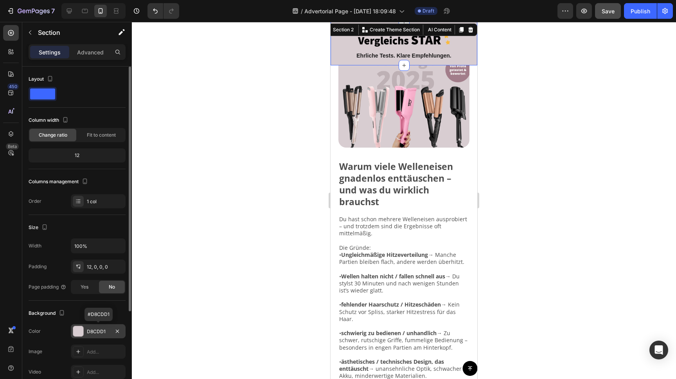
click at [96, 331] on div "D8CDD1" at bounding box center [98, 331] width 23 height 7
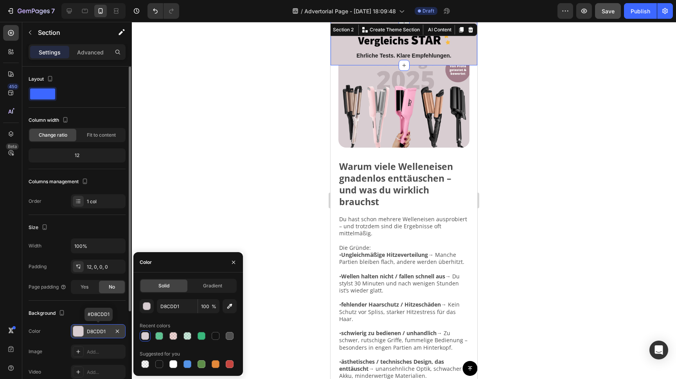
click at [96, 331] on div "D8CDD1" at bounding box center [98, 331] width 23 height 7
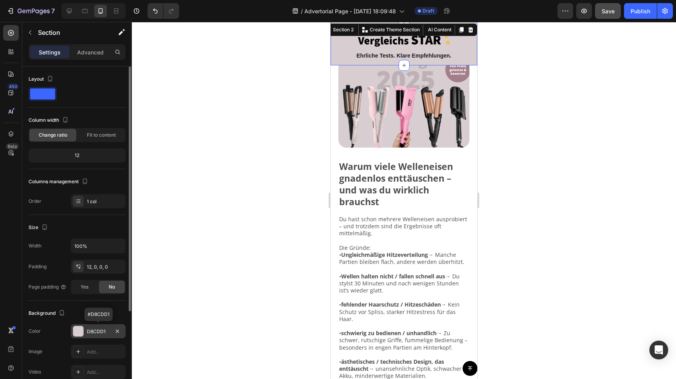
click at [97, 331] on div "D8CDD1" at bounding box center [98, 331] width 23 height 7
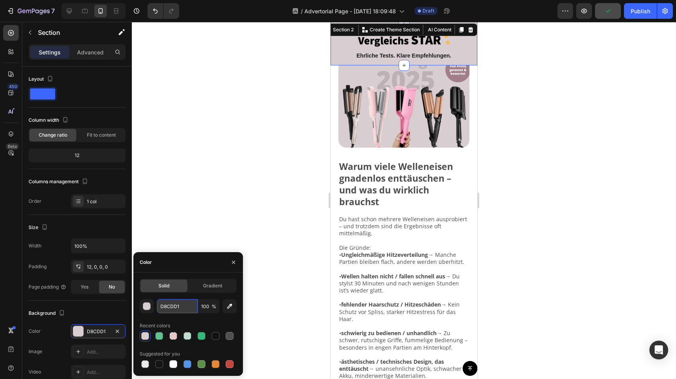
click at [177, 304] on input "D8CDD1" at bounding box center [177, 306] width 41 height 14
drag, startPoint x: 203, startPoint y: 153, endPoint x: 212, endPoint y: 152, distance: 8.8
click at [204, 153] on div at bounding box center [404, 200] width 545 height 357
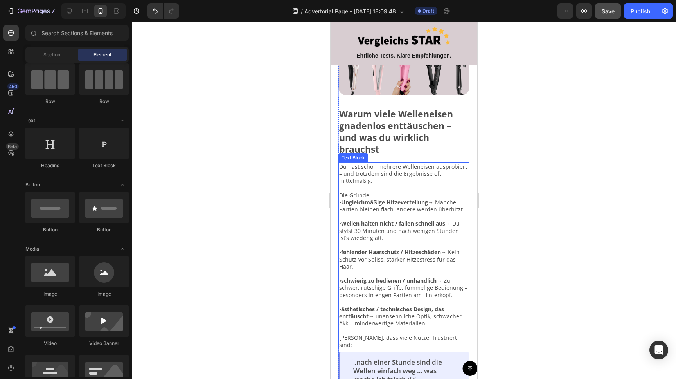
scroll to position [325, 0]
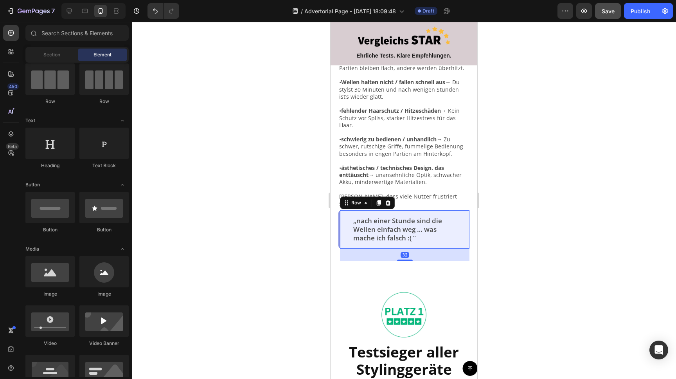
click at [345, 210] on div "„nach einer Stunde sind die Wellen einfach weg … was mache ich falsch :( “ Text…" at bounding box center [404, 229] width 131 height 38
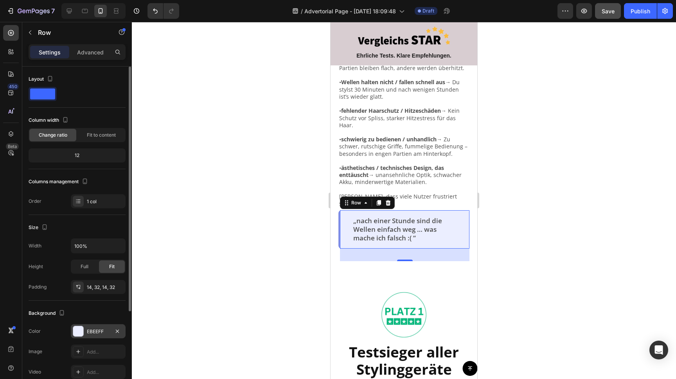
click at [98, 331] on div "EBEEFF" at bounding box center [98, 331] width 23 height 7
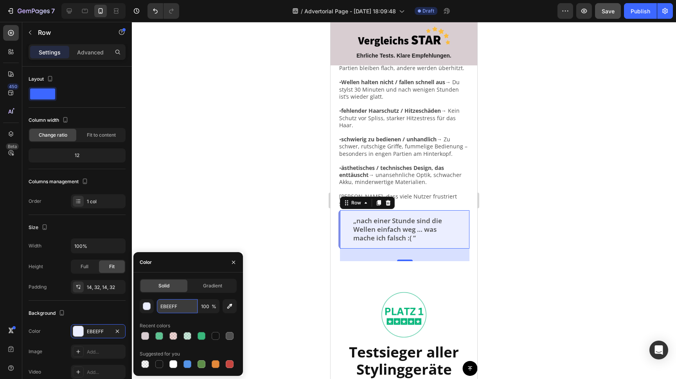
click at [169, 306] on input "EBEEFF" at bounding box center [177, 306] width 41 height 14
click at [168, 306] on input "EBEEFF" at bounding box center [177, 306] width 41 height 14
click at [147, 336] on div at bounding box center [145, 336] width 8 height 8
type input "D8CDD1"
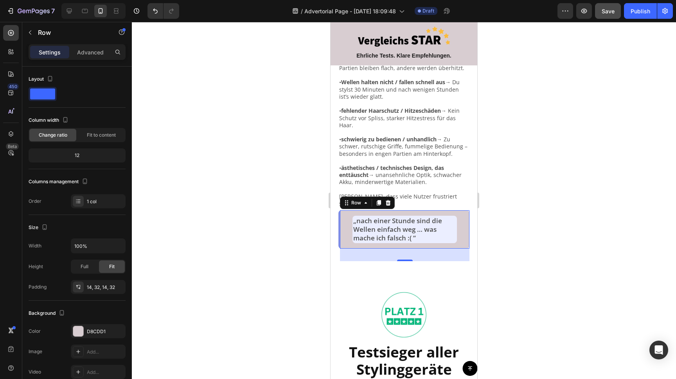
click at [184, 192] on div at bounding box center [404, 200] width 545 height 357
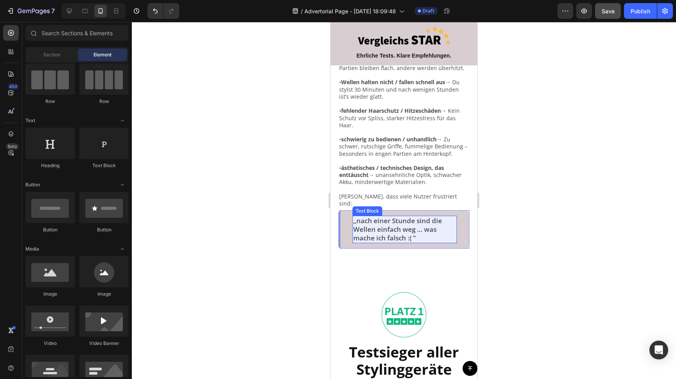
click at [404, 216] on p "„nach einer Stunde sind die Wellen einfach weg … was mache ich falsch :( “" at bounding box center [405, 229] width 103 height 26
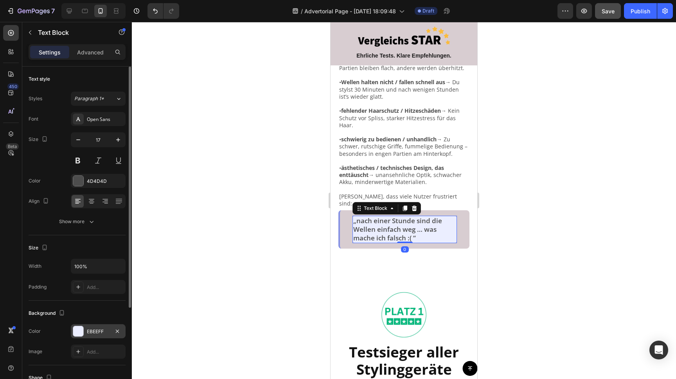
click at [77, 330] on div at bounding box center [78, 331] width 10 height 10
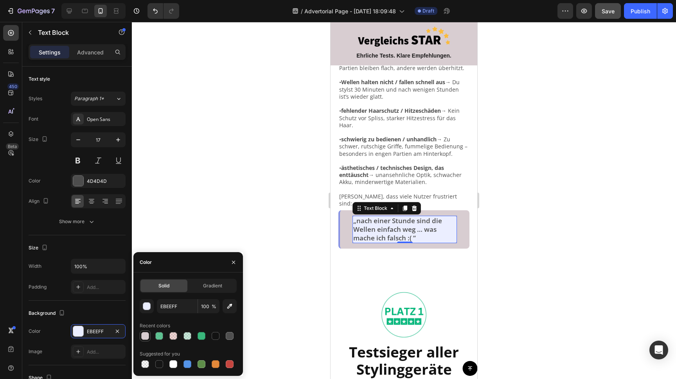
click at [142, 334] on div at bounding box center [145, 336] width 8 height 8
type input "D8CDD1"
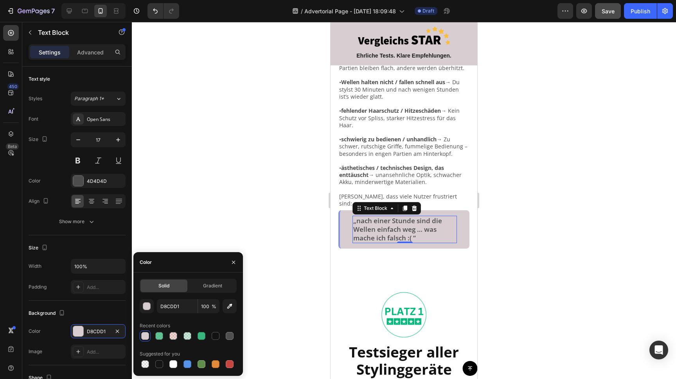
click at [240, 137] on div at bounding box center [404, 200] width 545 height 357
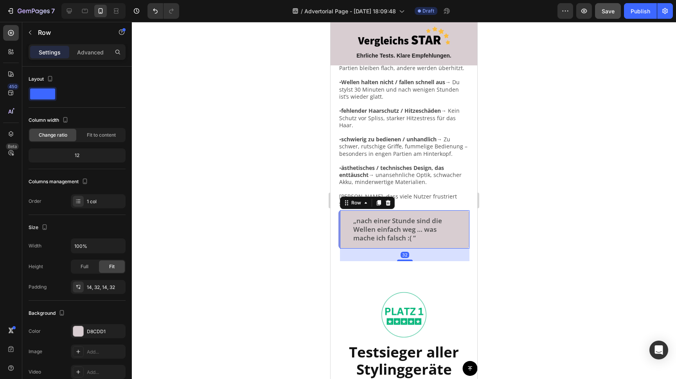
click at [458, 210] on div "„nach einer Stunde sind die Wellen einfach weg … was mache ich falsch :( “ Text…" at bounding box center [404, 229] width 131 height 38
click at [339, 210] on div "„nach einer Stunde sind die Wellen einfach weg … was mache ich falsch :( “ Text…" at bounding box center [404, 229] width 131 height 38
click at [340, 210] on div "„nach einer Stunde sind die Wellen einfach weg … was mache ich falsch :( “ Text…" at bounding box center [404, 229] width 131 height 38
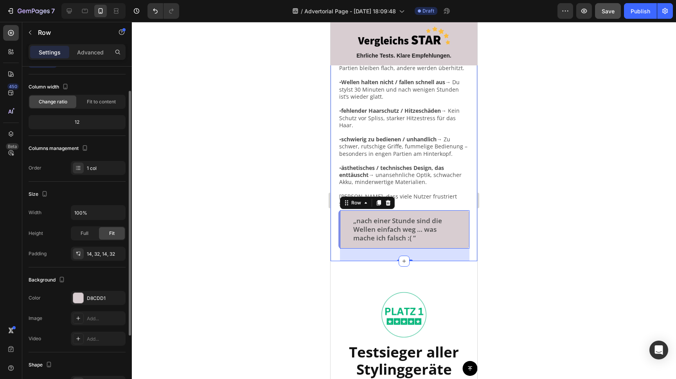
scroll to position [0, 0]
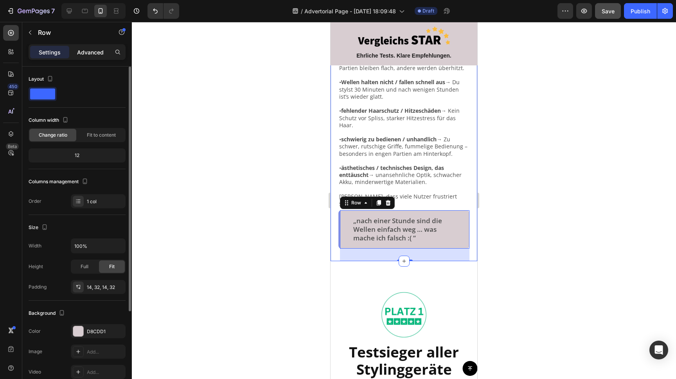
click at [87, 55] on p "Advanced" at bounding box center [90, 52] width 27 height 8
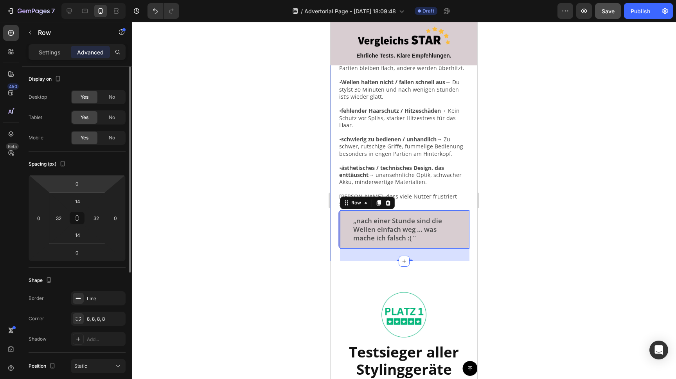
scroll to position [209, 0]
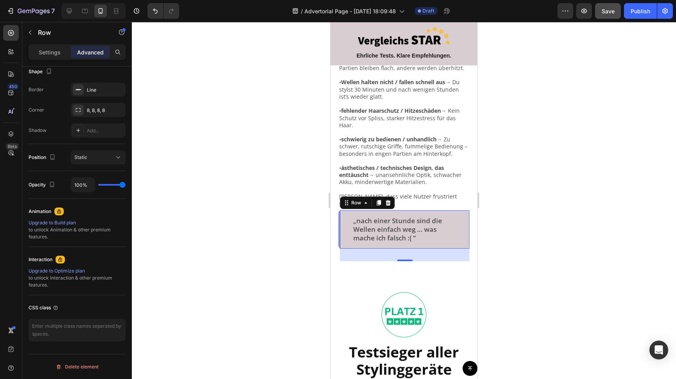
click at [345, 210] on div "„nach einer Stunde sind die Wellen einfach weg … was mache ich falsch :( “ Text…" at bounding box center [404, 229] width 131 height 38
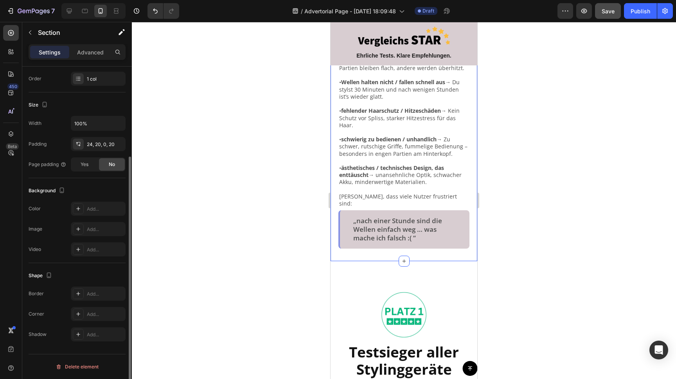
click at [338, 193] on div "Image Warum viele Welleneisen gnadenlos enttäuschen – und was du wirklich brauc…" at bounding box center [404, 53] width 147 height 417
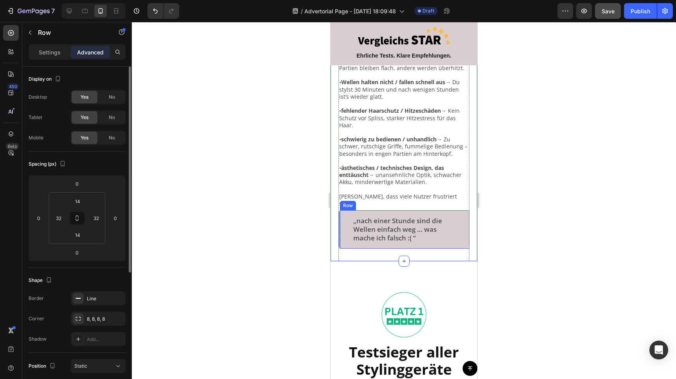
click at [339, 210] on div "„nach einer Stunde sind die Wellen einfach weg … was mache ich falsch :( “ Text…" at bounding box center [404, 229] width 131 height 38
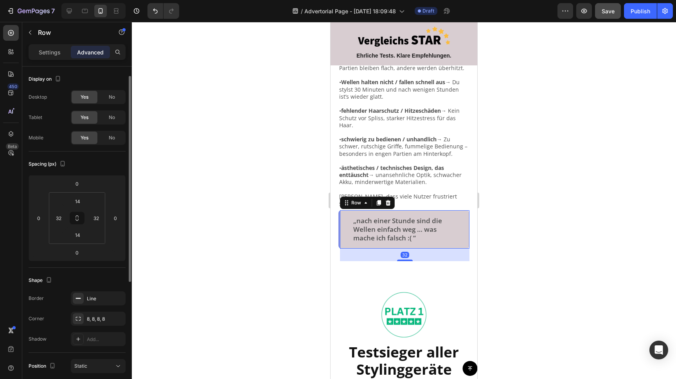
scroll to position [209, 0]
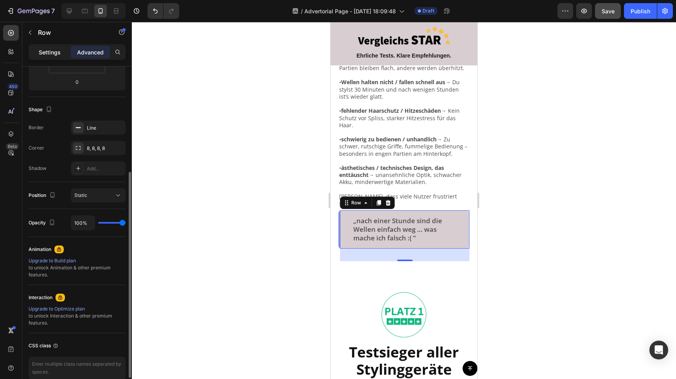
click at [51, 56] on p "Settings" at bounding box center [50, 52] width 22 height 8
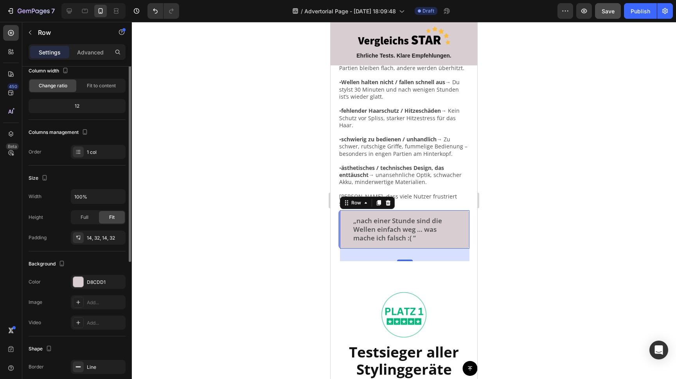
scroll to position [0, 0]
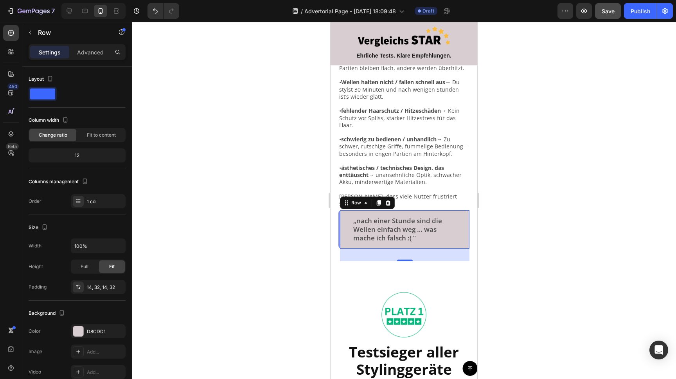
click at [339, 210] on div "„nach einer Stunde sind die Wellen einfach weg … was mache ich falsch :( “ Text…" at bounding box center [404, 229] width 131 height 38
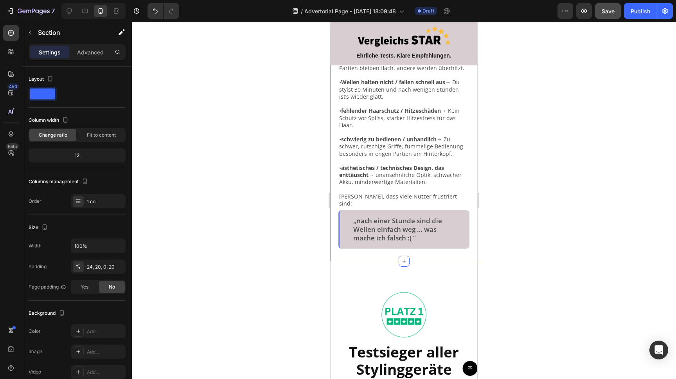
click at [338, 197] on div "Image Warum viele Welleneisen gnadenlos enttäuschen – und was du wirklich brauc…" at bounding box center [404, 53] width 147 height 417
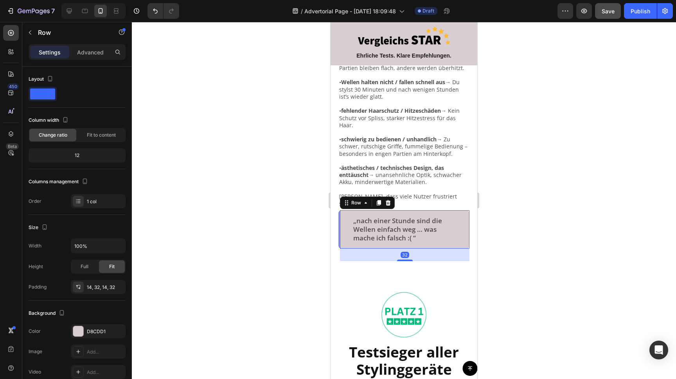
click at [342, 210] on div "„nach einer Stunde sind die Wellen einfach weg … was mache ich falsch :( “ Text…" at bounding box center [404, 229] width 131 height 38
click at [361, 216] on p "„nach einer Stunde sind die Wellen einfach weg … was mache ich falsch :( “" at bounding box center [405, 229] width 103 height 26
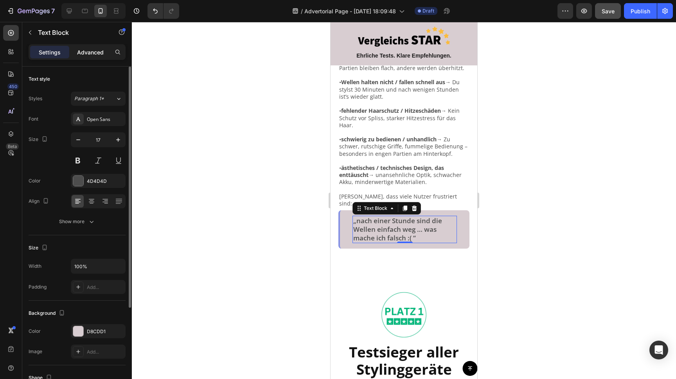
click at [94, 53] on p "Advanced" at bounding box center [90, 52] width 27 height 8
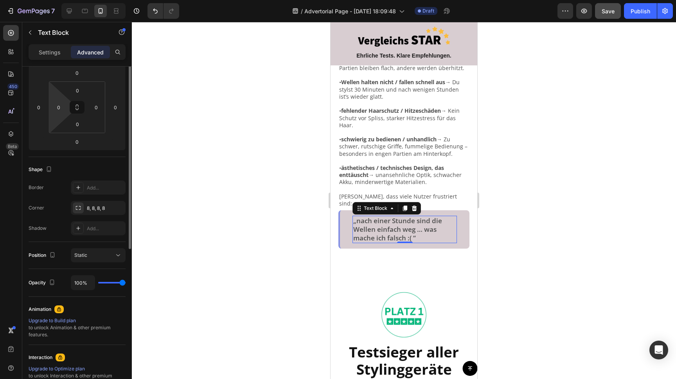
scroll to position [209, 0]
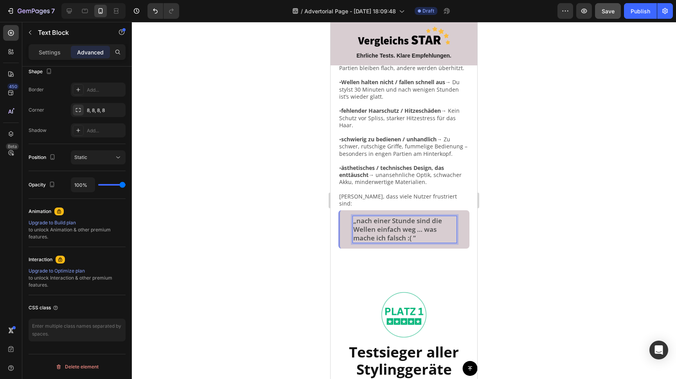
click at [439, 216] on p "„nach einer Stunde sind die Wellen einfach weg … was mache ich falsch :( “" at bounding box center [405, 229] width 103 height 26
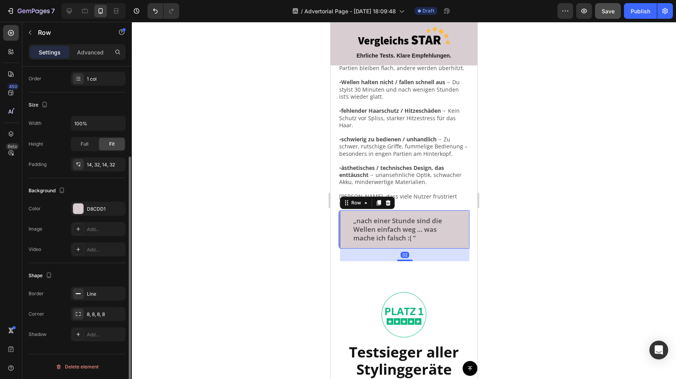
click at [462, 210] on div "„nach einer Stunde sind die Wellen einfach weg … was mache ich falsch :( “ Text…" at bounding box center [404, 229] width 131 height 38
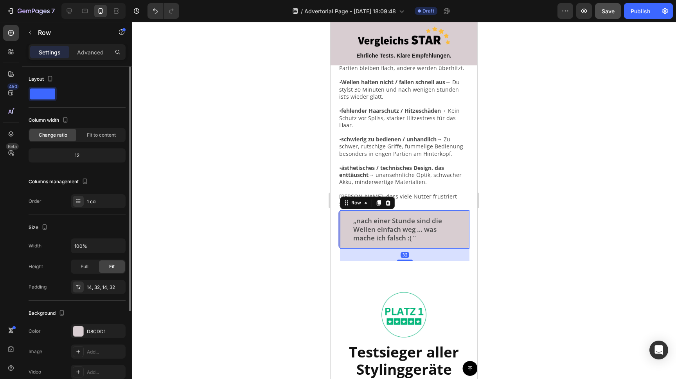
scroll to position [123, 0]
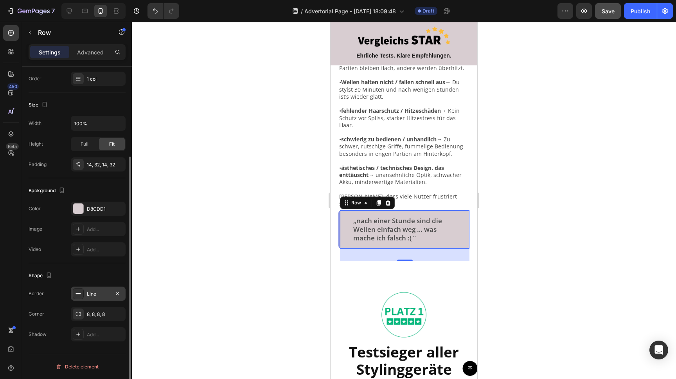
click at [94, 293] on div "Line" at bounding box center [98, 293] width 23 height 7
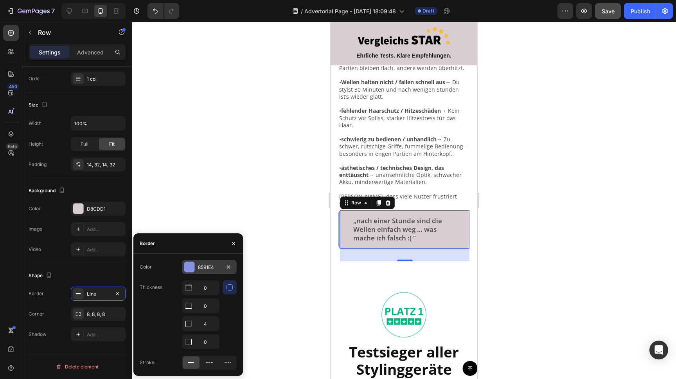
click at [210, 265] on div "8591E4" at bounding box center [209, 267] width 23 height 7
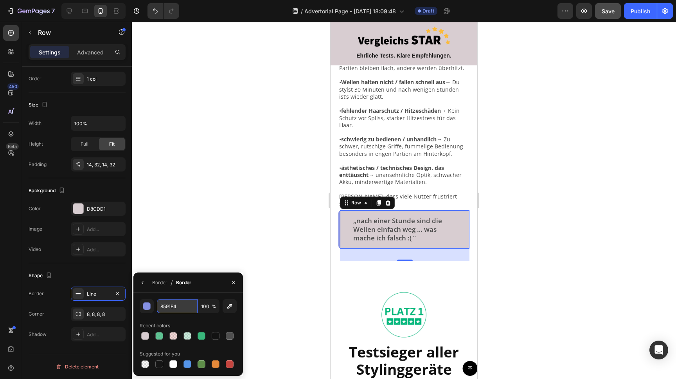
click at [176, 303] on input "8591E4" at bounding box center [177, 306] width 41 height 14
paste input "beb1b5"
type input "BEB1B5"
click at [217, 170] on div at bounding box center [404, 200] width 545 height 357
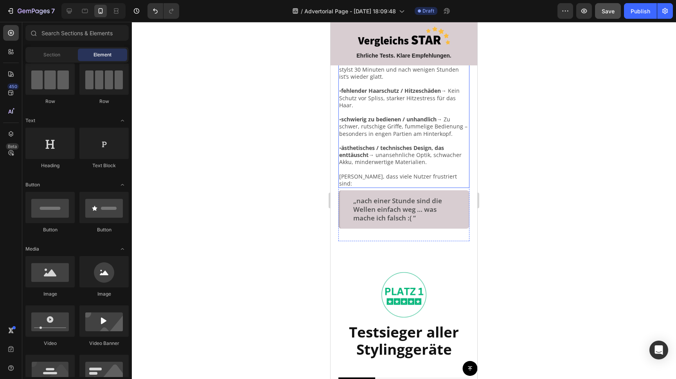
scroll to position [353, 0]
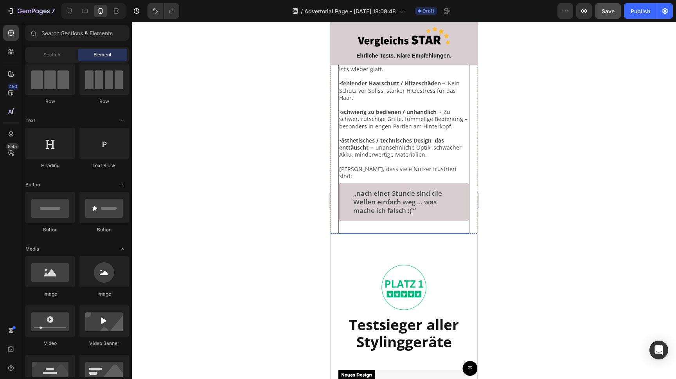
click at [410, 210] on div "Image Warum viele Welleneisen gnadenlos enttäuschen – und was du wirklich brauc…" at bounding box center [404, 30] width 131 height 407
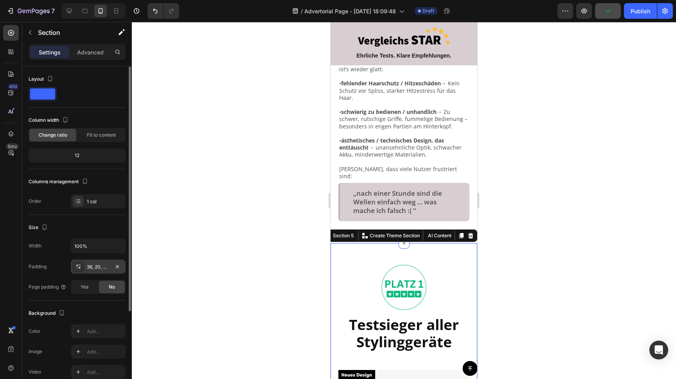
click at [110, 266] on div "36, 20, 0, 20" at bounding box center [98, 267] width 55 height 14
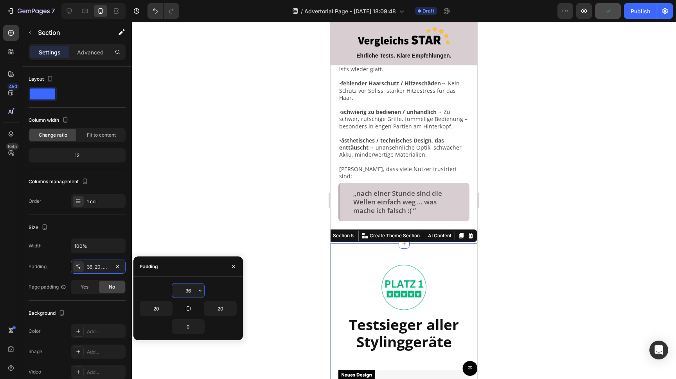
click at [190, 291] on input "36" at bounding box center [188, 290] width 32 height 14
click at [189, 291] on input "36" at bounding box center [188, 290] width 32 height 14
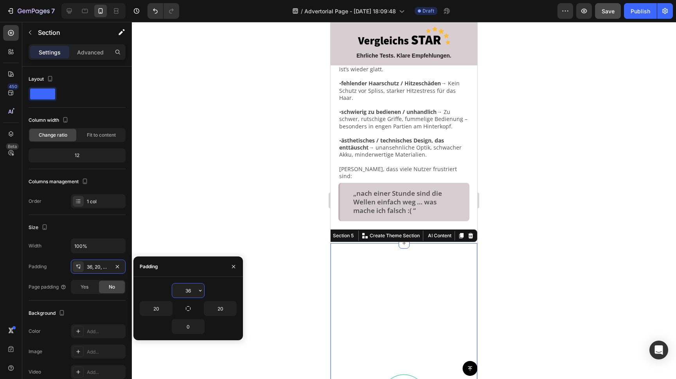
type input "6"
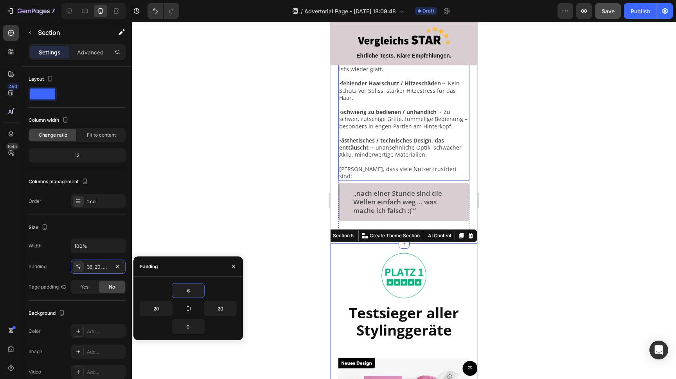
click at [291, 149] on div at bounding box center [404, 200] width 545 height 357
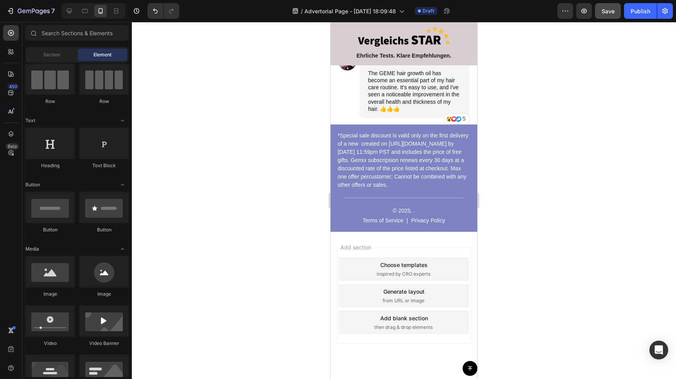
scroll to position [3903, 0]
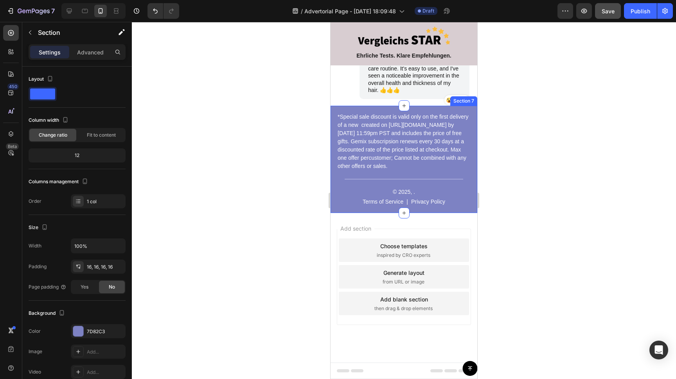
click at [337, 189] on div "*Special sale discount is valid only on the first delivery of a new created on …" at bounding box center [404, 159] width 147 height 107
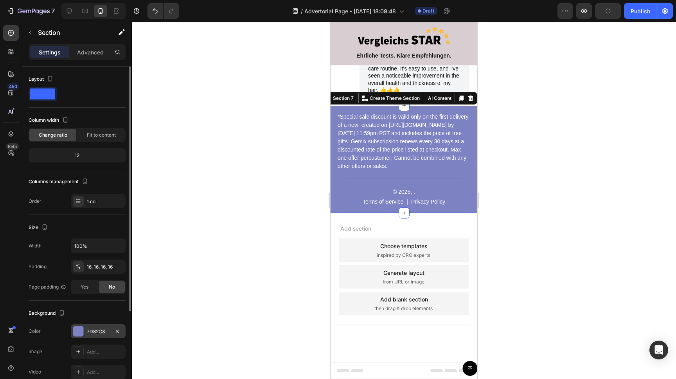
click at [79, 328] on div at bounding box center [78, 331] width 10 height 10
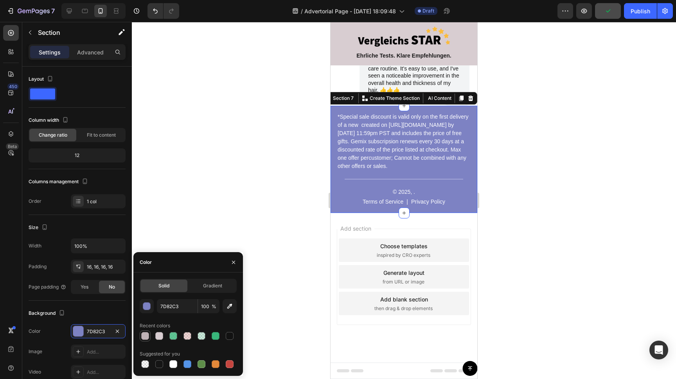
click at [144, 335] on div at bounding box center [145, 336] width 8 height 8
type input "BEB1B5"
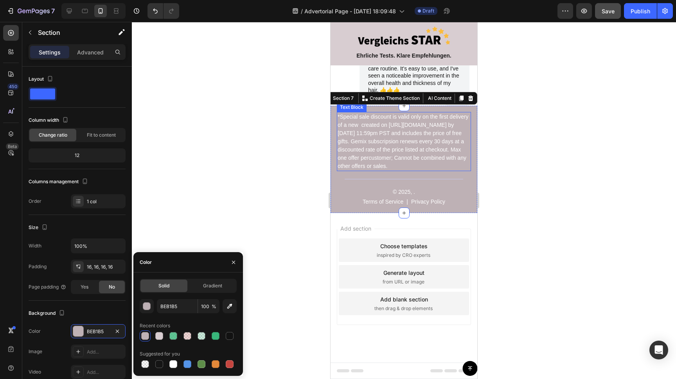
click at [374, 143] on p "*Special sale discount is valid only on the first delivery of a new created on …" at bounding box center [404, 142] width 133 height 58
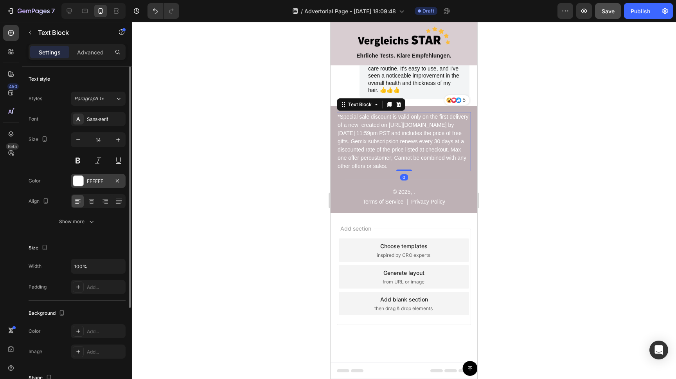
click at [79, 180] on div at bounding box center [78, 181] width 10 height 10
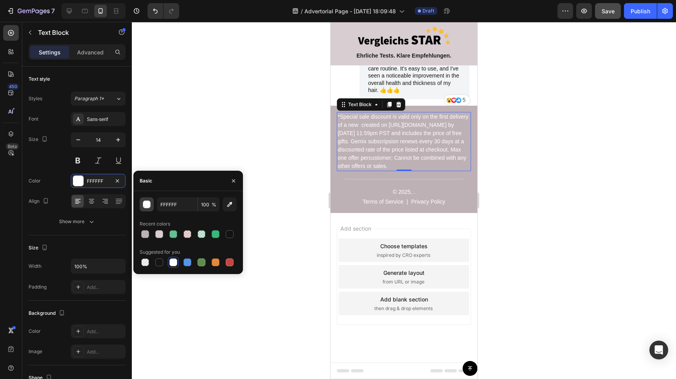
click at [148, 204] on div "button" at bounding box center [147, 205] width 8 height 8
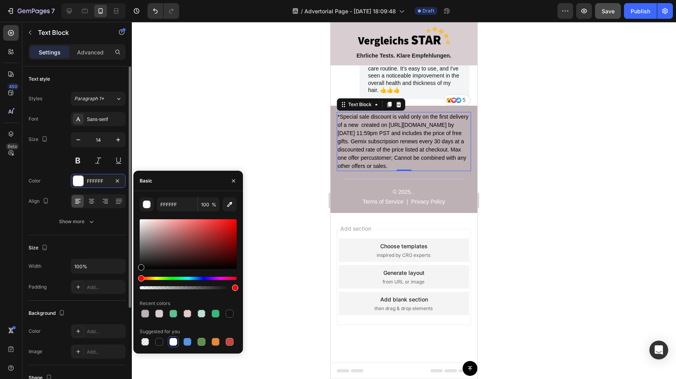
drag, startPoint x: 151, startPoint y: 262, endPoint x: 103, endPoint y: 309, distance: 67.0
click at [103, 309] on div "450 Beta Sections(18) Elements(83) Section Element Hero Section Product Detail …" at bounding box center [66, 200] width 132 height 357
type input "000000"
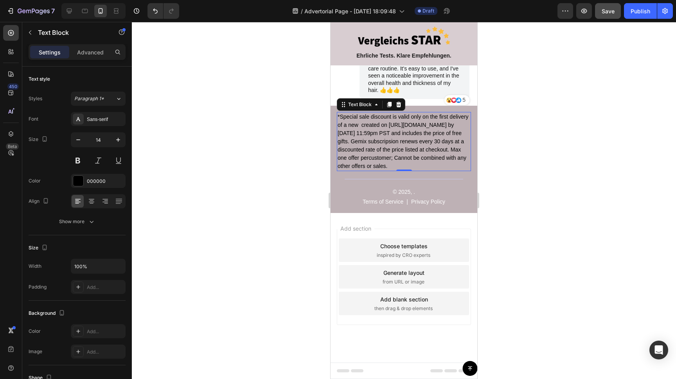
click at [213, 117] on div at bounding box center [404, 200] width 545 height 357
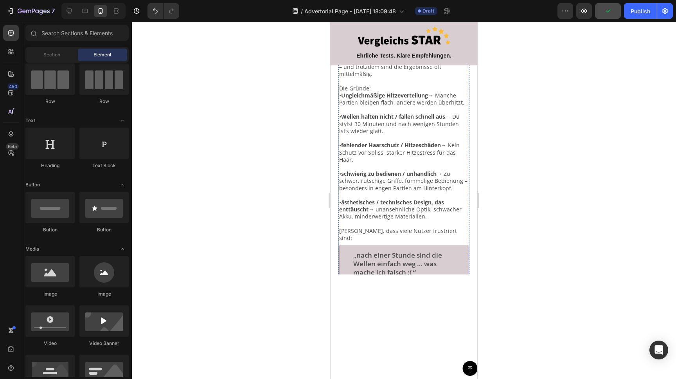
scroll to position [0, 0]
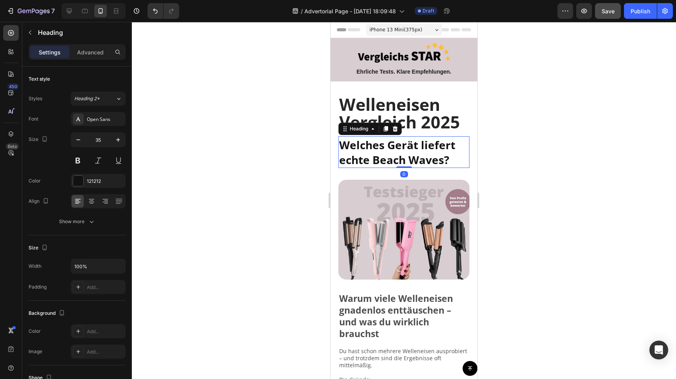
click at [380, 144] on span "Welches Gerät liefert echte Beach Waves?" at bounding box center [397, 152] width 116 height 30
click at [81, 139] on icon "button" at bounding box center [78, 140] width 8 height 8
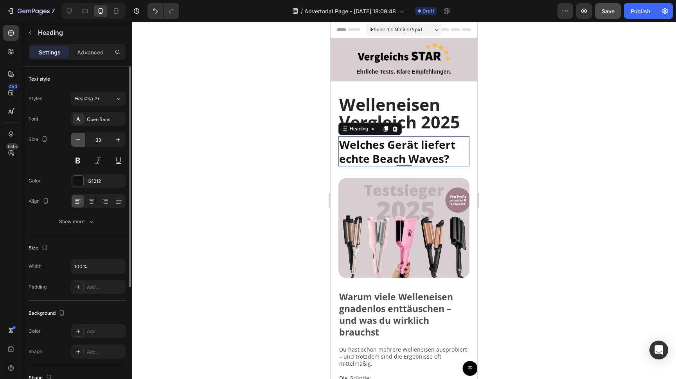
click at [81, 139] on icon "button" at bounding box center [78, 140] width 8 height 8
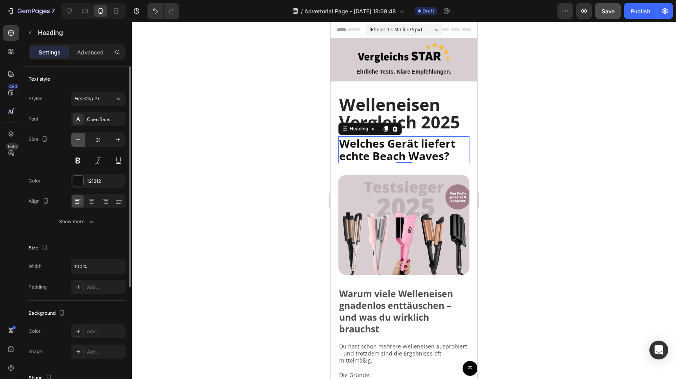
click at [81, 139] on icon "button" at bounding box center [78, 140] width 8 height 8
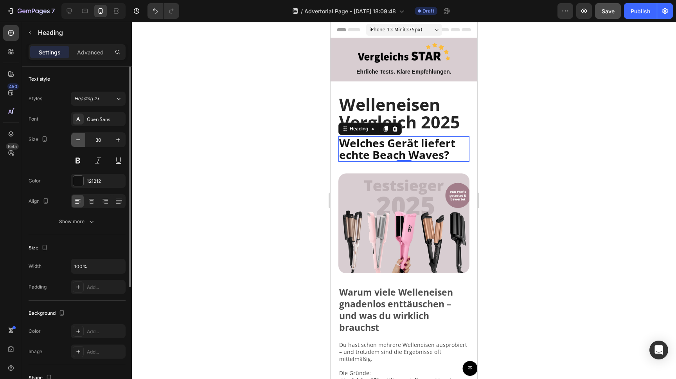
click at [81, 139] on icon "button" at bounding box center [78, 140] width 8 height 8
click at [119, 139] on icon "button" at bounding box center [118, 140] width 8 height 8
type input "30"
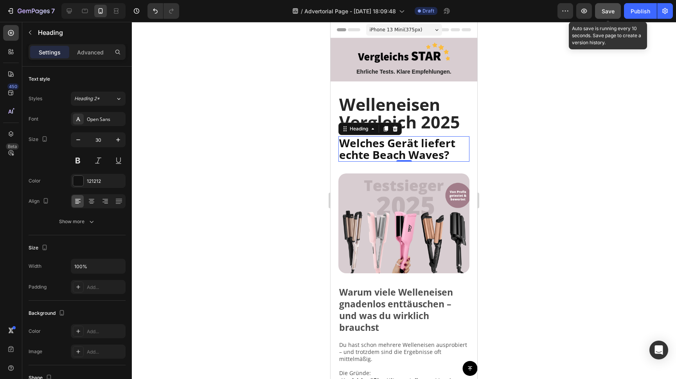
click at [607, 15] on button "Save" at bounding box center [608, 11] width 26 height 16
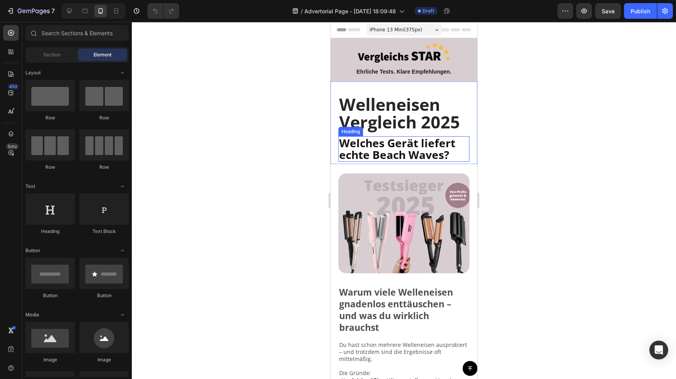
click at [368, 144] on span "Welches Gerät liefert echte Beach Waves?" at bounding box center [397, 148] width 116 height 27
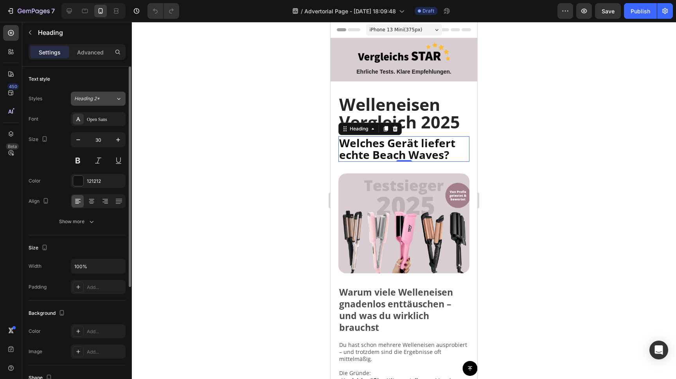
click at [100, 101] on span "Heading 2*" at bounding box center [86, 98] width 25 height 7
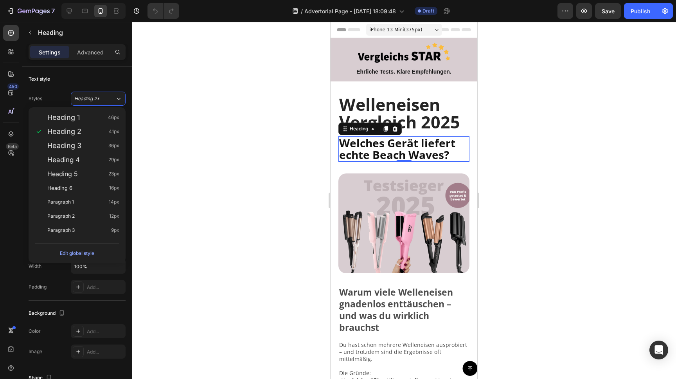
click at [183, 162] on div at bounding box center [404, 200] width 545 height 357
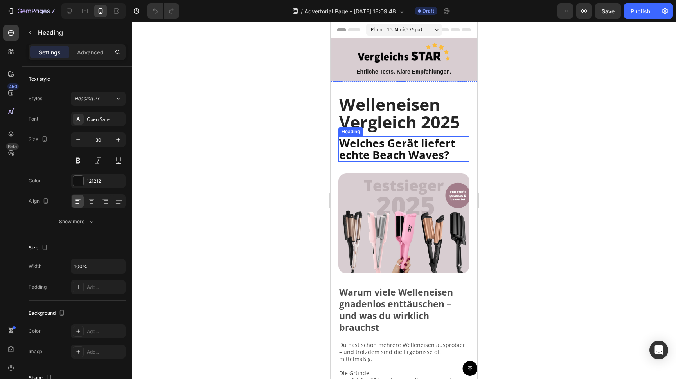
click at [362, 144] on span "Welches Gerät liefert echte Beach Waves?" at bounding box center [397, 148] width 116 height 27
click at [80, 164] on button at bounding box center [78, 160] width 14 height 14
click at [79, 161] on button at bounding box center [78, 160] width 14 height 14
click at [83, 139] on button "button" at bounding box center [78, 140] width 14 height 14
click at [120, 138] on icon "button" at bounding box center [118, 140] width 8 height 8
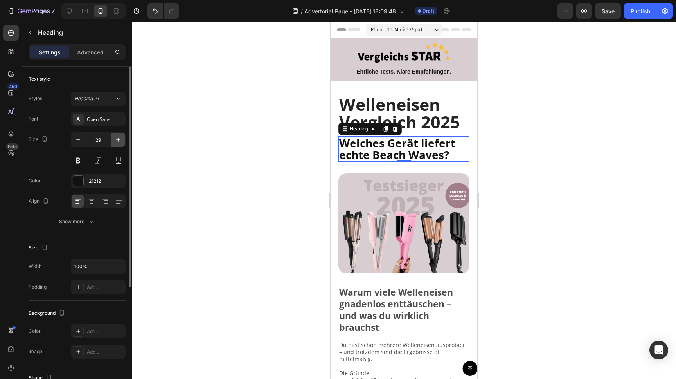
type input "30"
click at [395, 127] on icon at bounding box center [395, 128] width 5 height 5
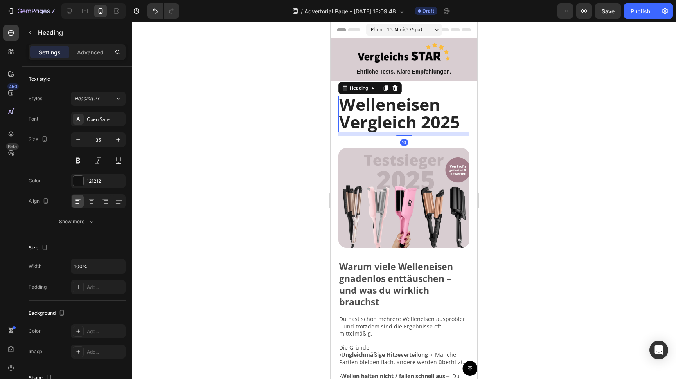
click at [380, 112] on span "Welleneisen Vergleich 2025" at bounding box center [399, 113] width 121 height 41
click at [272, 120] on div at bounding box center [404, 200] width 545 height 357
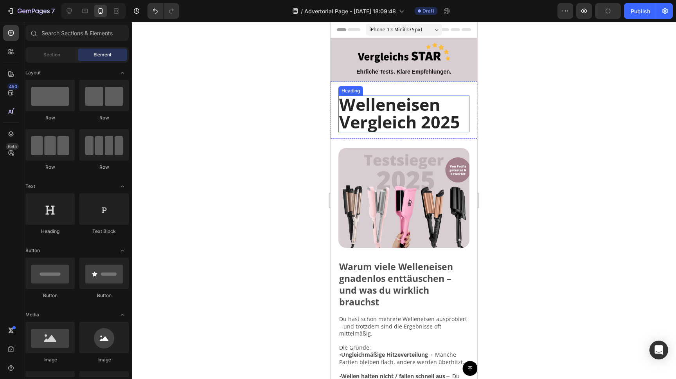
click at [401, 114] on span "Welleneisen Vergleich 2025" at bounding box center [399, 113] width 121 height 41
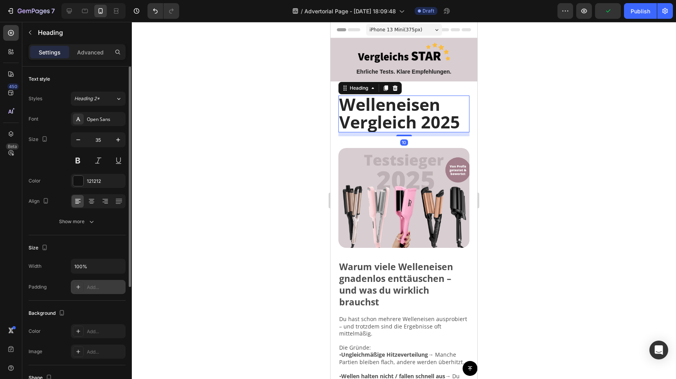
click at [92, 286] on div "Add..." at bounding box center [105, 287] width 37 height 7
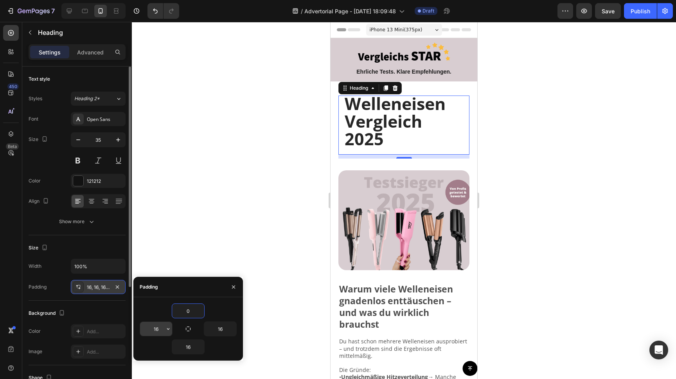
type input "0"
click at [157, 326] on input "16" at bounding box center [156, 329] width 32 height 14
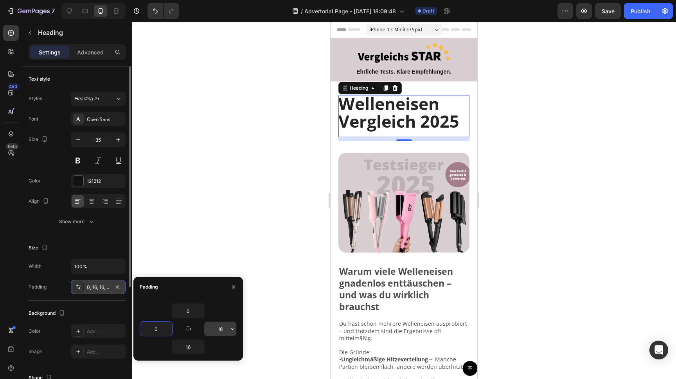
type input "0"
click at [218, 327] on input "16" at bounding box center [220, 329] width 32 height 14
click at [222, 326] on input "016" at bounding box center [220, 329] width 32 height 14
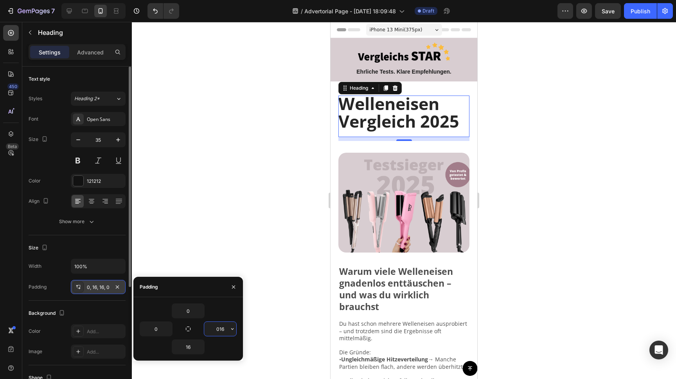
click at [222, 326] on input "016" at bounding box center [220, 329] width 32 height 14
click at [221, 327] on input "016" at bounding box center [220, 329] width 32 height 14
type input "0"
click at [188, 345] on input "16" at bounding box center [188, 347] width 32 height 14
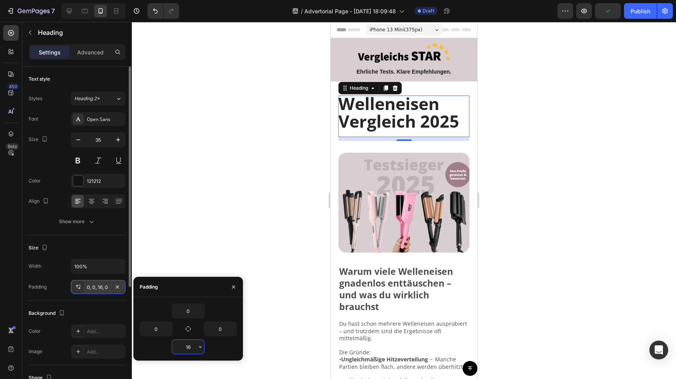
click at [188, 345] on input "16" at bounding box center [188, 347] width 32 height 14
type input "5"
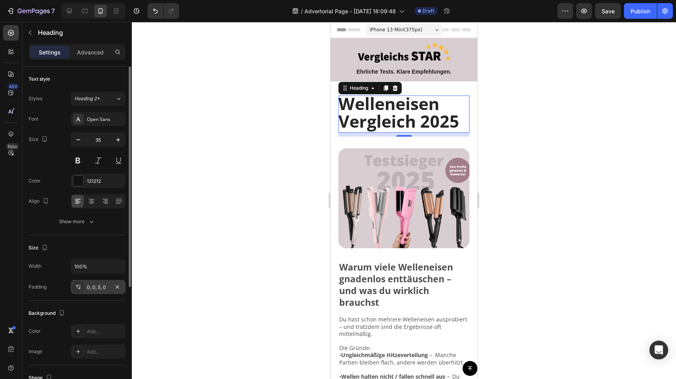
click at [257, 153] on div at bounding box center [404, 200] width 545 height 357
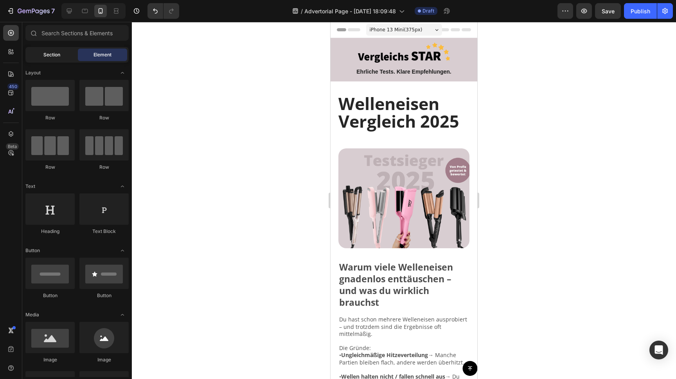
click at [41, 52] on div "Section" at bounding box center [51, 55] width 49 height 13
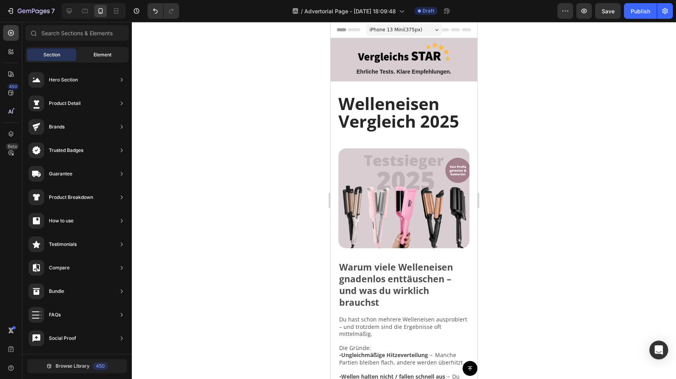
click at [107, 58] on span "Element" at bounding box center [103, 54] width 18 height 7
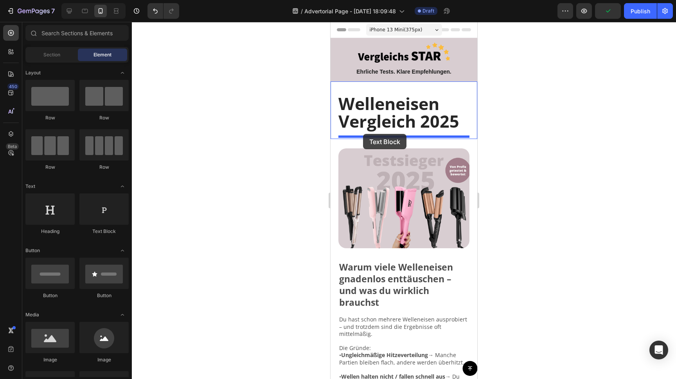
drag, startPoint x: 433, startPoint y: 233, endPoint x: 363, endPoint y: 134, distance: 121.4
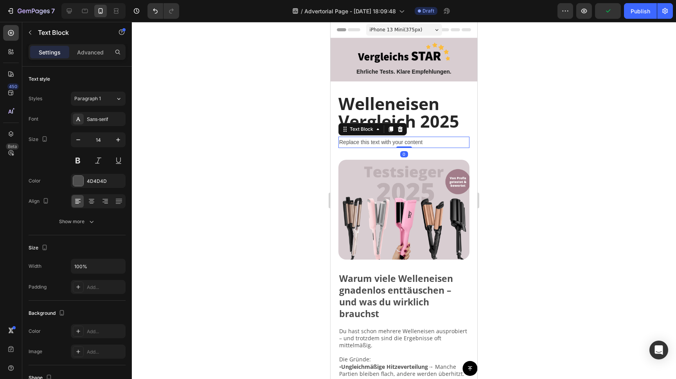
click at [363, 142] on div "Replace this text with your content" at bounding box center [404, 142] width 131 height 11
click at [363, 142] on p "Replace this text with your content" at bounding box center [404, 142] width 130 height 10
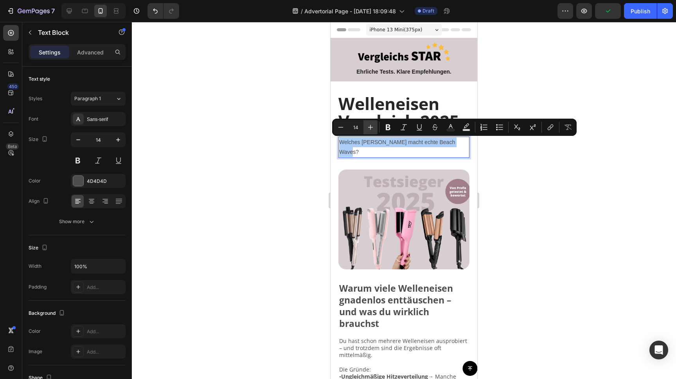
click at [373, 127] on icon "Editor contextual toolbar" at bounding box center [371, 127] width 8 height 8
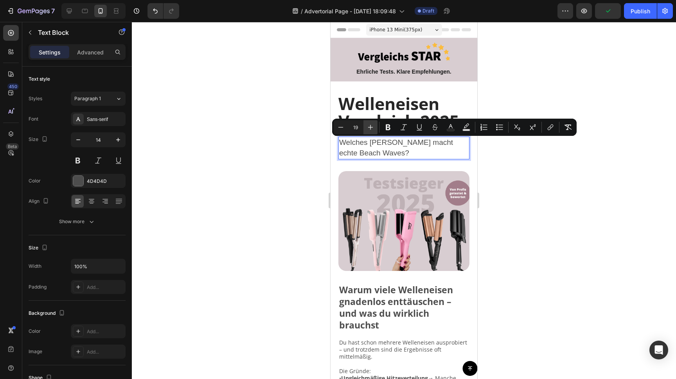
click at [373, 127] on icon "Editor contextual toolbar" at bounding box center [371, 127] width 8 height 8
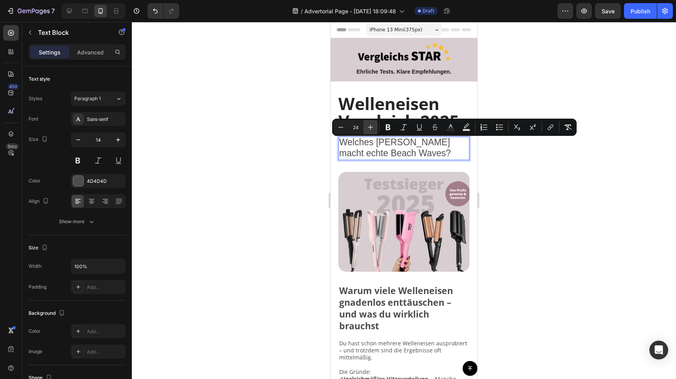
click at [373, 127] on icon "Editor contextual toolbar" at bounding box center [371, 127] width 8 height 8
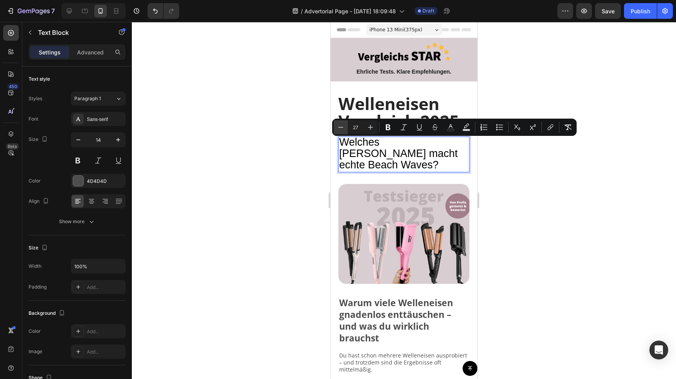
click at [345, 126] on button "Minus" at bounding box center [341, 127] width 14 height 14
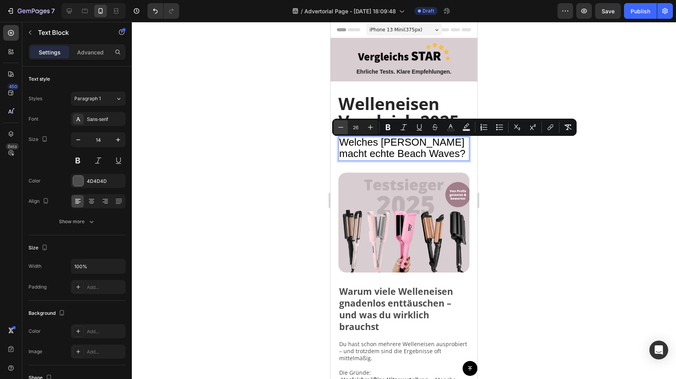
click at [345, 126] on button "Minus" at bounding box center [341, 127] width 14 height 14
type input "23"
click at [268, 133] on div at bounding box center [404, 200] width 545 height 357
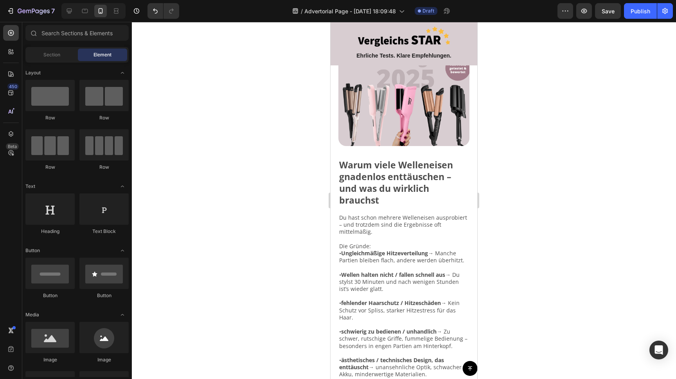
scroll to position [133, 0]
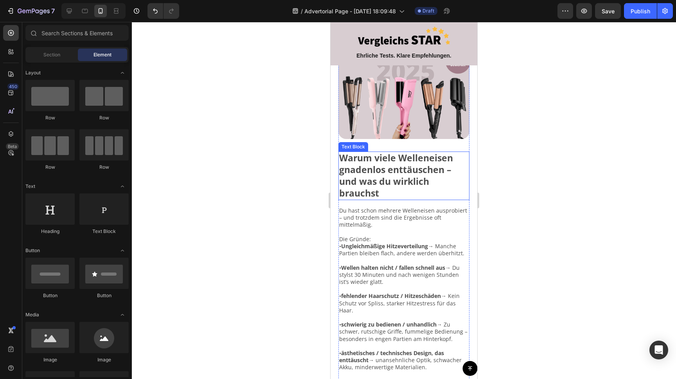
click at [381, 178] on strong "Warum viele Welleneisen gnadenlos enttäuschen – und was du wirklich brauchst" at bounding box center [396, 176] width 114 height 48
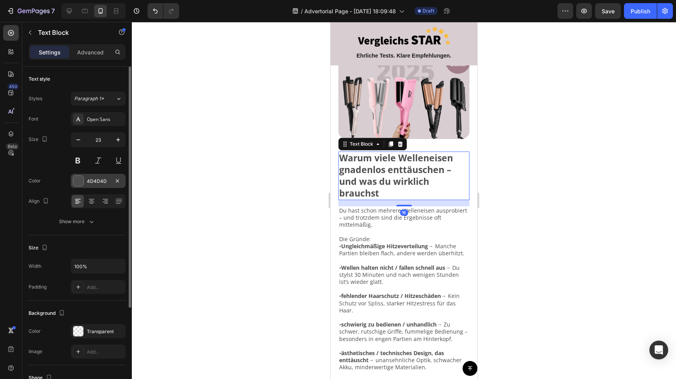
click at [76, 181] on div at bounding box center [78, 181] width 10 height 10
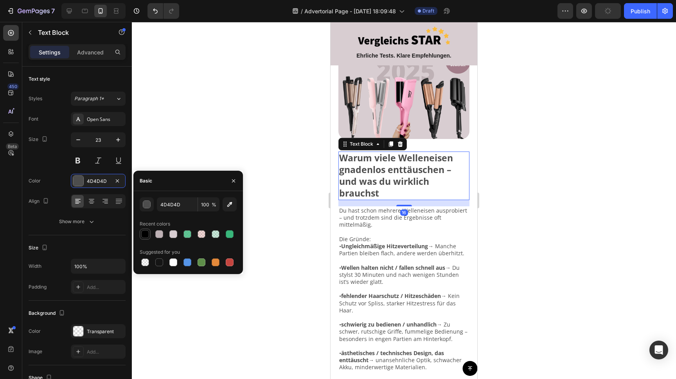
click at [142, 232] on div at bounding box center [145, 234] width 8 height 8
type input "000000"
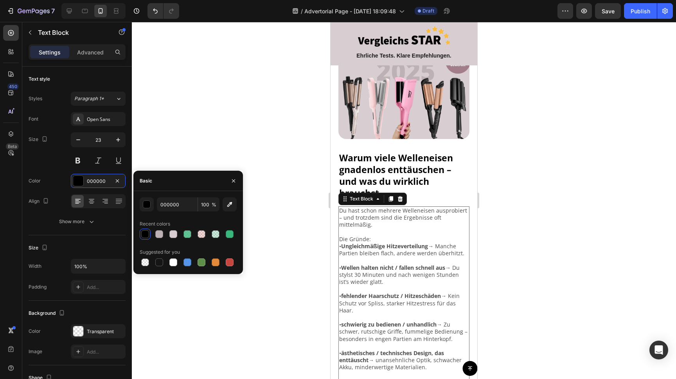
click at [367, 242] on strong "Ungleichmäßige Hitzeverteilung" at bounding box center [384, 245] width 87 height 7
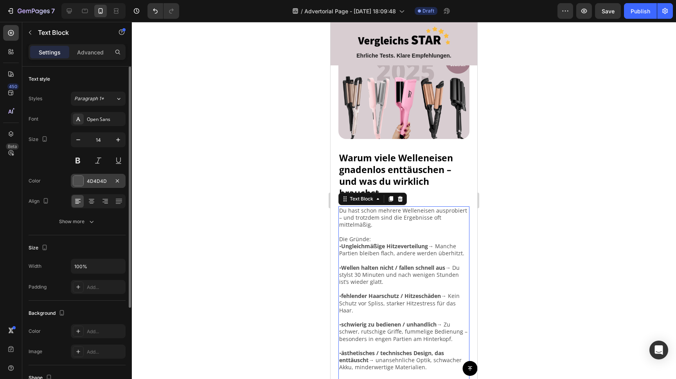
drag, startPoint x: 78, startPoint y: 180, endPoint x: 83, endPoint y: 185, distance: 6.6
click at [78, 180] on div at bounding box center [78, 181] width 10 height 10
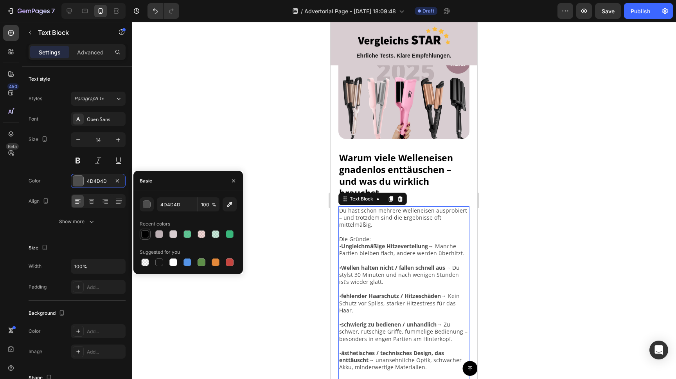
click at [146, 234] on div at bounding box center [145, 234] width 8 height 8
type input "000000"
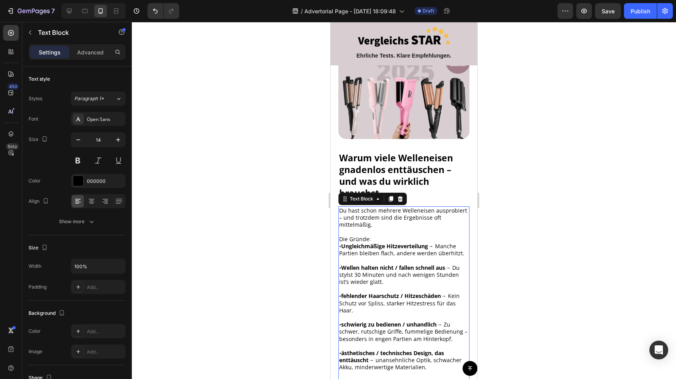
drag, startPoint x: 232, startPoint y: 119, endPoint x: 321, endPoint y: 125, distance: 89.9
click at [232, 119] on div at bounding box center [404, 200] width 545 height 357
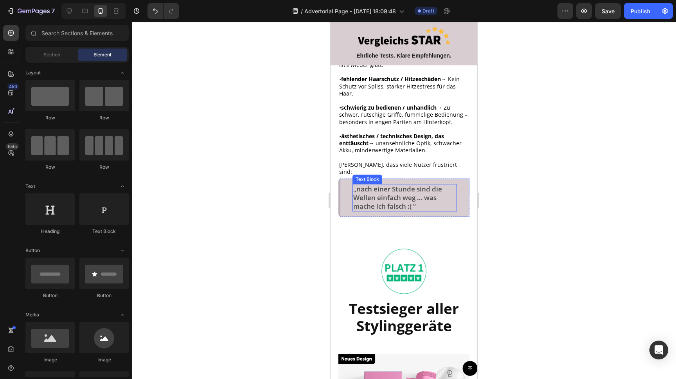
scroll to position [398, 0]
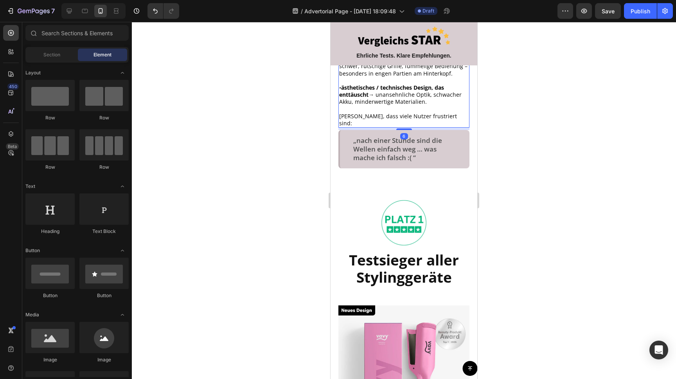
click at [388, 106] on p at bounding box center [404, 109] width 130 height 7
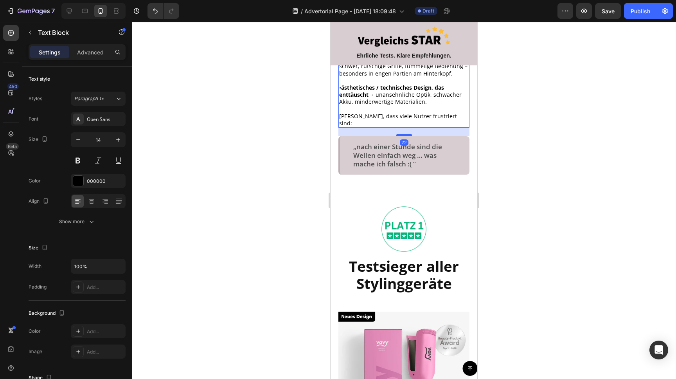
drag, startPoint x: 401, startPoint y: 108, endPoint x: 400, endPoint y: 114, distance: 6.3
click at [400, 134] on div at bounding box center [405, 135] width 16 height 2
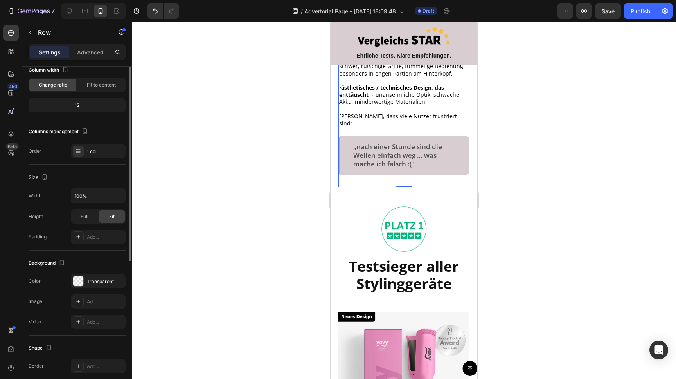
scroll to position [123, 0]
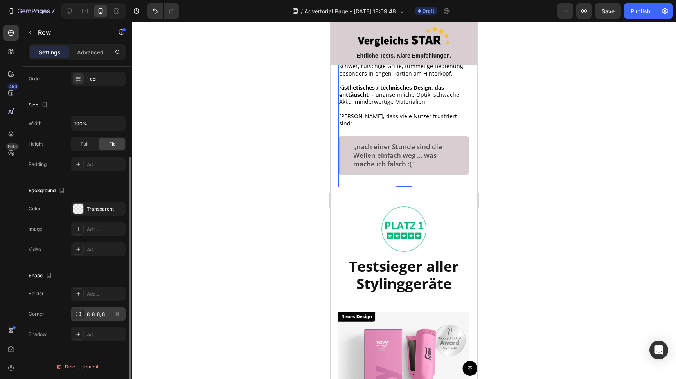
click at [99, 311] on div "8, 8, 8, 8" at bounding box center [98, 314] width 23 height 7
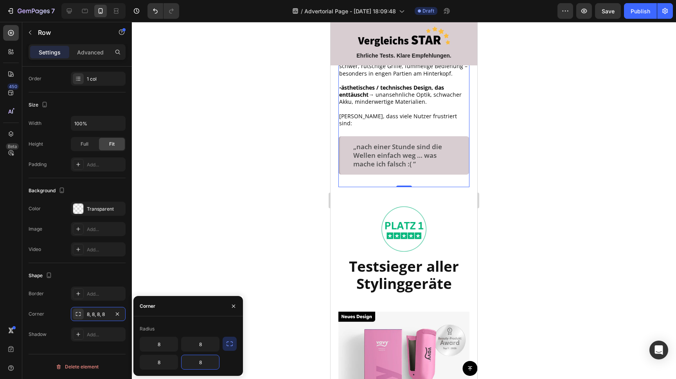
click at [203, 361] on input "8" at bounding box center [201, 362] width 38 height 14
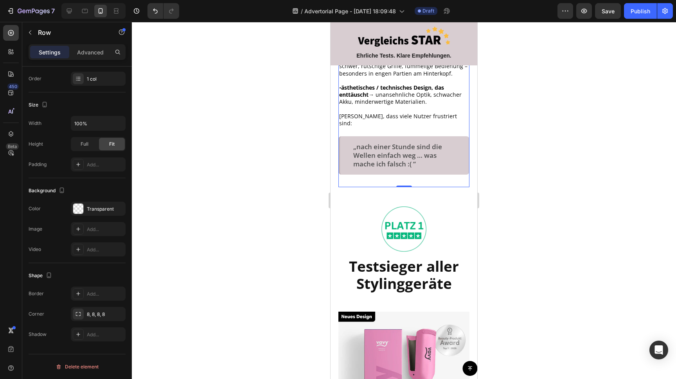
click at [242, 200] on div at bounding box center [404, 200] width 545 height 357
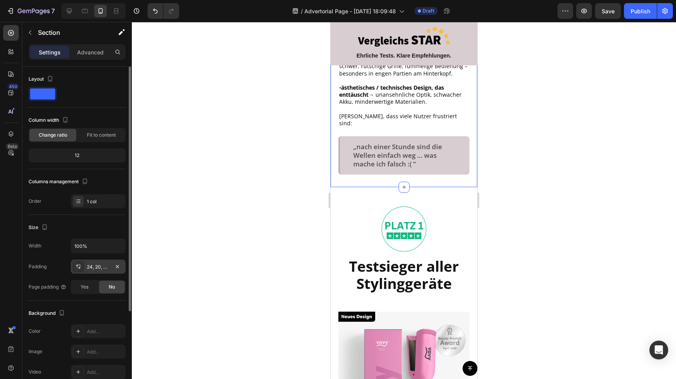
click at [99, 265] on div "24, 20, 0, 20" at bounding box center [98, 266] width 23 height 7
drag, startPoint x: 230, startPoint y: 110, endPoint x: 306, endPoint y: 145, distance: 83.9
click at [230, 110] on div at bounding box center [404, 200] width 545 height 357
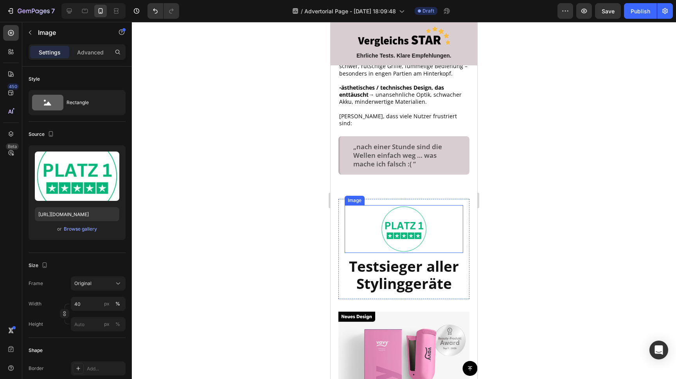
click at [357, 205] on div at bounding box center [404, 228] width 119 height 47
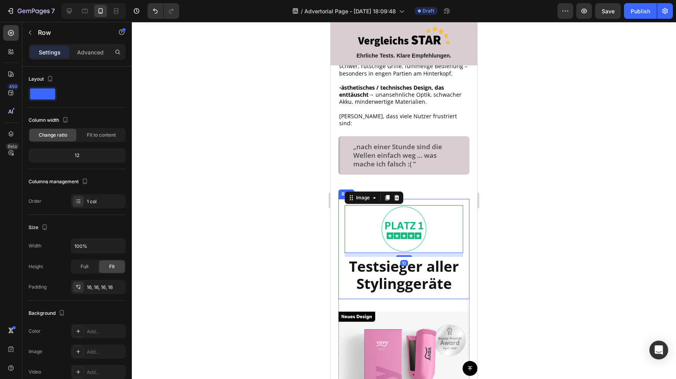
click at [422, 199] on div "Image 10 Testsieger aller Stylinggeräte Heading Row" at bounding box center [404, 249] width 131 height 100
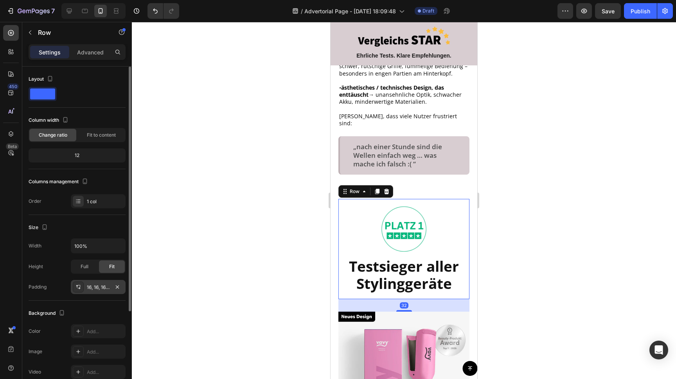
click at [99, 285] on div "16, 16, 16, 16" at bounding box center [98, 287] width 23 height 7
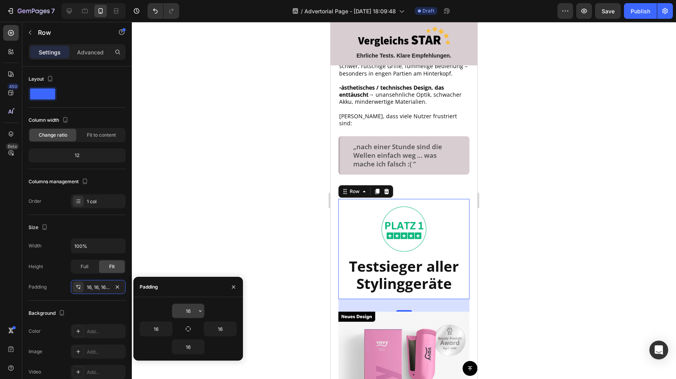
click at [189, 310] on input "16" at bounding box center [188, 311] width 32 height 14
type input "6"
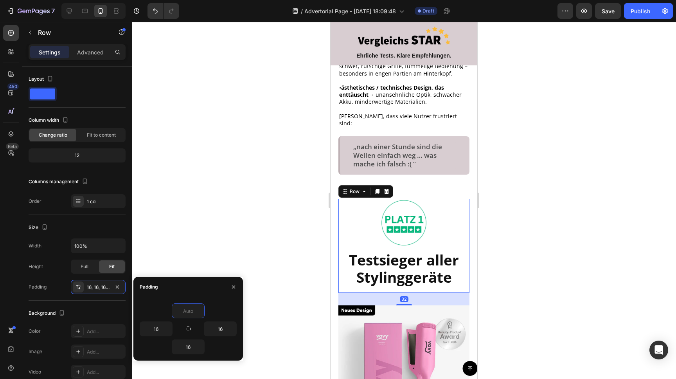
type input "0"
click at [210, 170] on div at bounding box center [404, 200] width 545 height 357
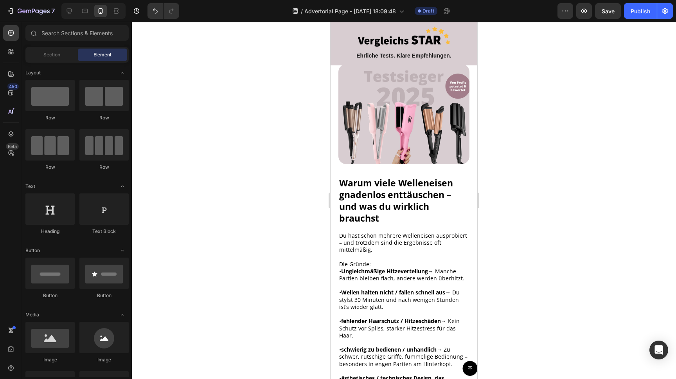
scroll to position [0, 0]
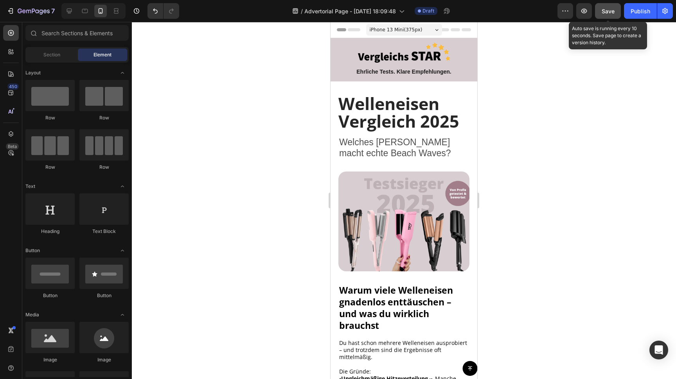
click at [609, 10] on span "Save" at bounding box center [608, 11] width 13 height 7
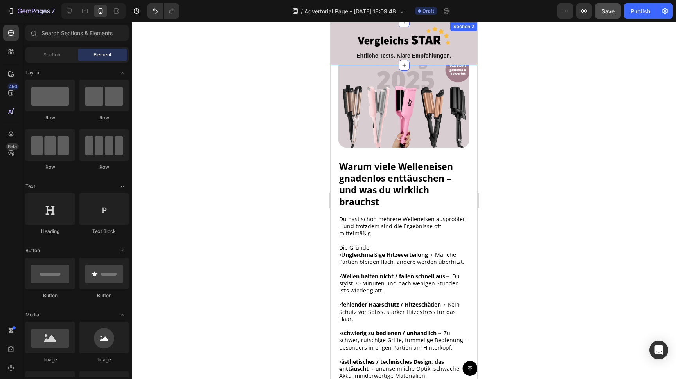
scroll to position [156, 0]
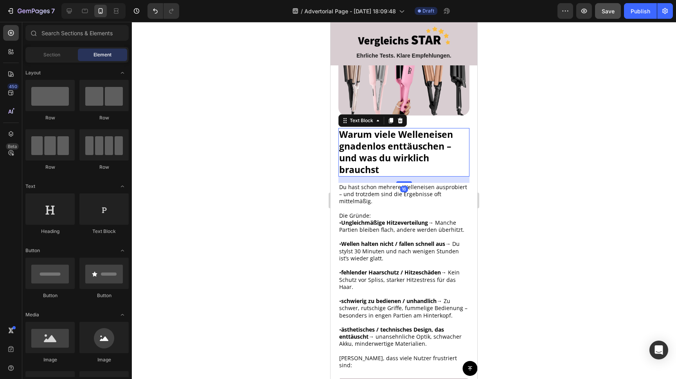
click at [404, 148] on strong "Warum viele Welleneisen gnadenlos enttäuschen – und was du wirklich brauchst" at bounding box center [396, 152] width 114 height 48
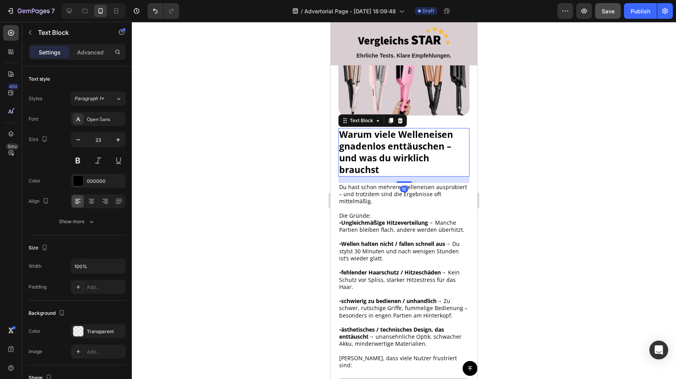
scroll to position [158, 0]
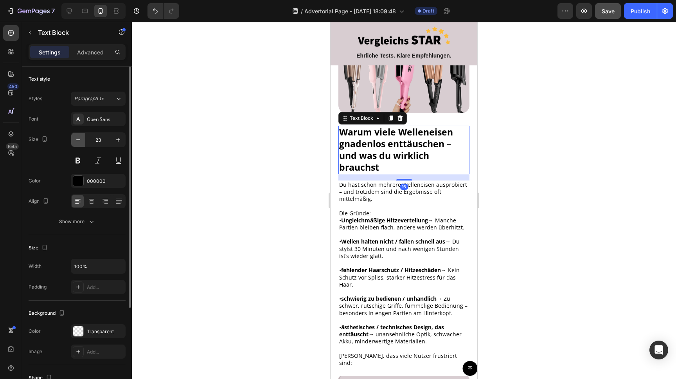
click at [81, 141] on icon "button" at bounding box center [78, 140] width 8 height 8
type input "22"
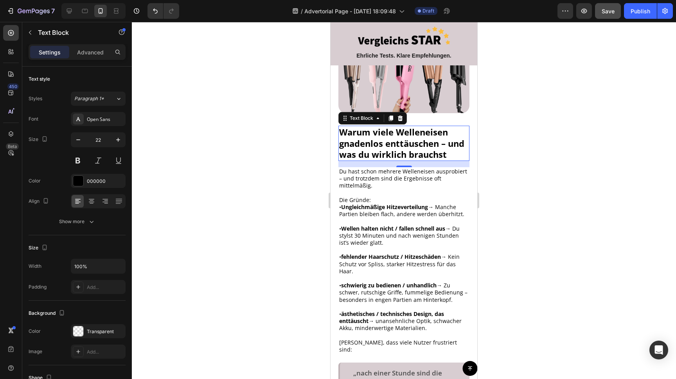
click at [575, 165] on div at bounding box center [404, 200] width 545 height 357
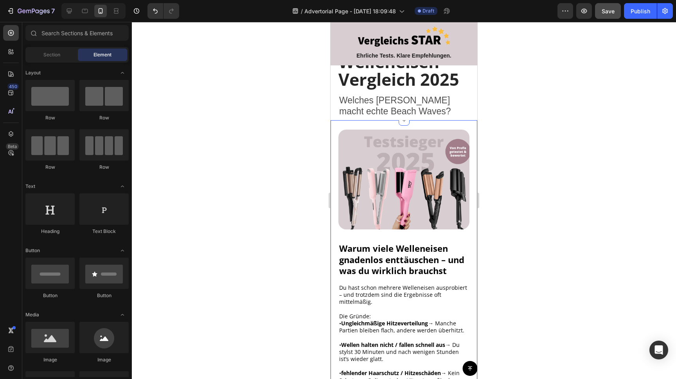
scroll to position [52, 0]
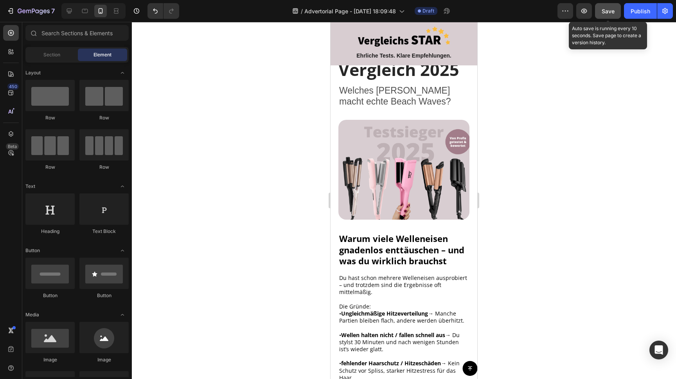
click at [611, 9] on span "Save" at bounding box center [608, 11] width 13 height 7
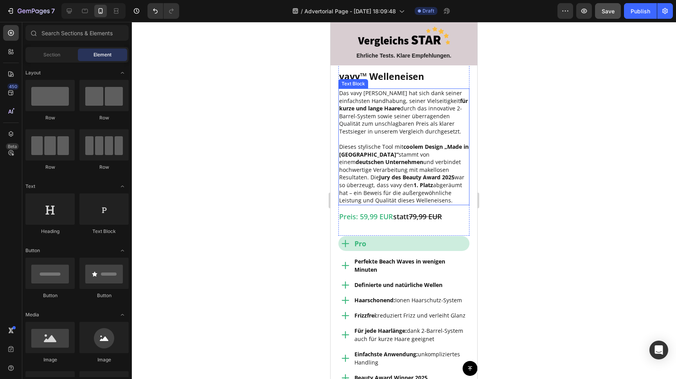
scroll to position [404, 0]
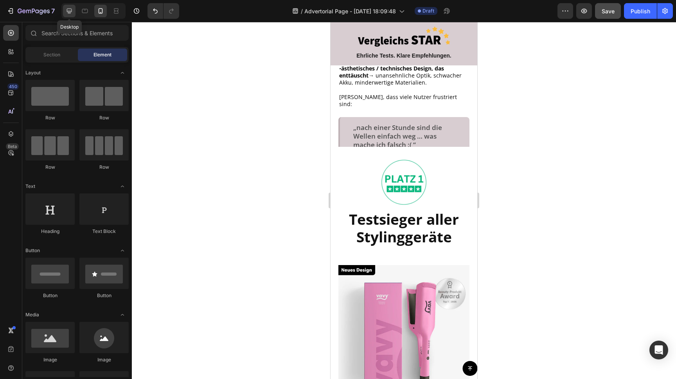
click at [70, 11] on icon at bounding box center [69, 11] width 8 height 8
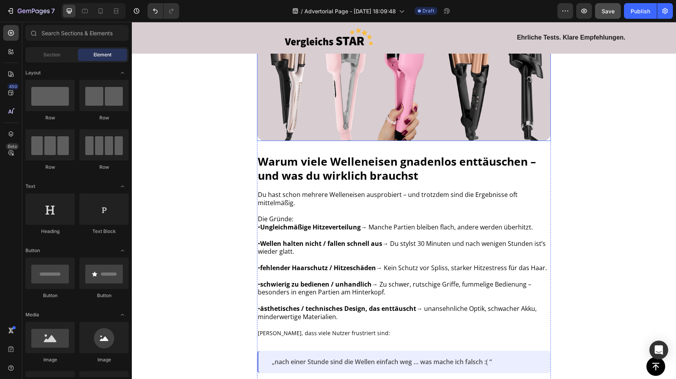
scroll to position [506, 0]
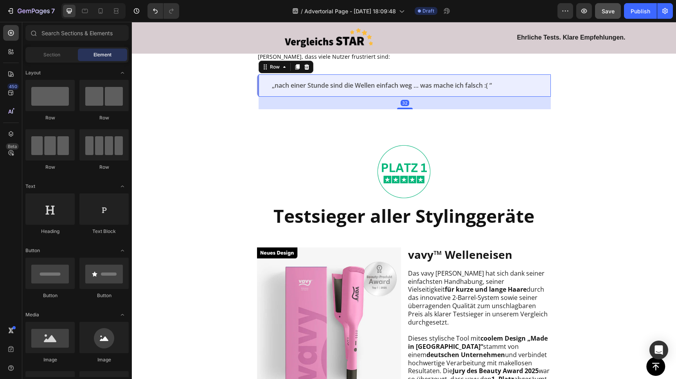
click at [263, 81] on div "„nach einer Stunde sind die Wellen einfach weg … was mache ich falsch :( “ Text…" at bounding box center [404, 85] width 294 height 22
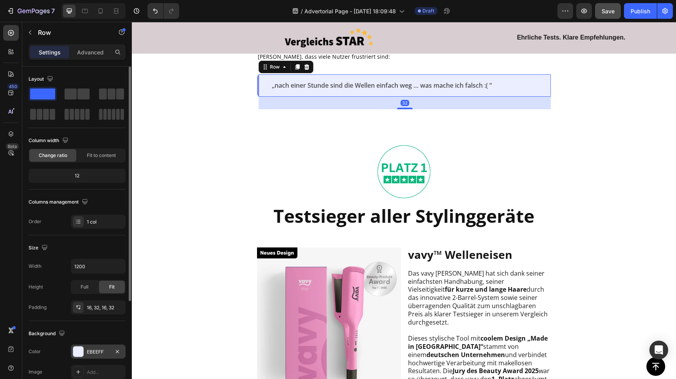
click at [78, 355] on div at bounding box center [78, 351] width 10 height 10
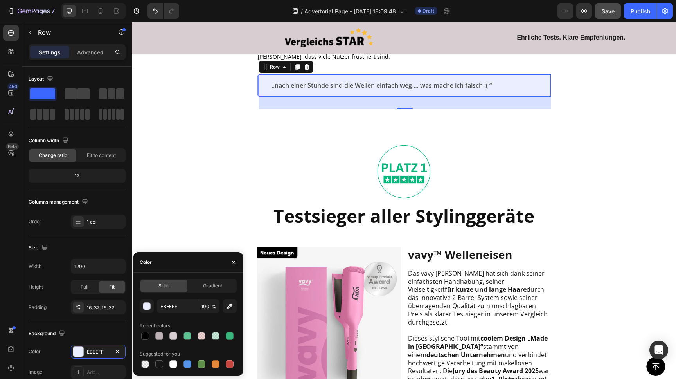
drag, startPoint x: 174, startPoint y: 334, endPoint x: 182, endPoint y: 330, distance: 8.8
click at [174, 334] on div at bounding box center [174, 336] width 8 height 8
type input "D8CDD1"
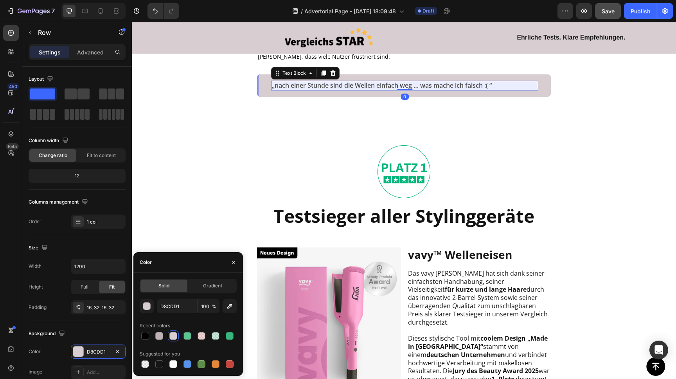
click at [303, 85] on p "„nach einer Stunde sind die Wellen einfach weg … was mache ich falsch :( “" at bounding box center [405, 85] width 266 height 8
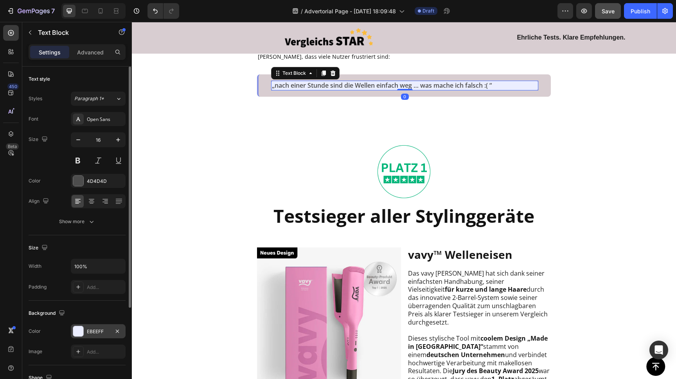
click at [79, 330] on div at bounding box center [78, 331] width 10 height 10
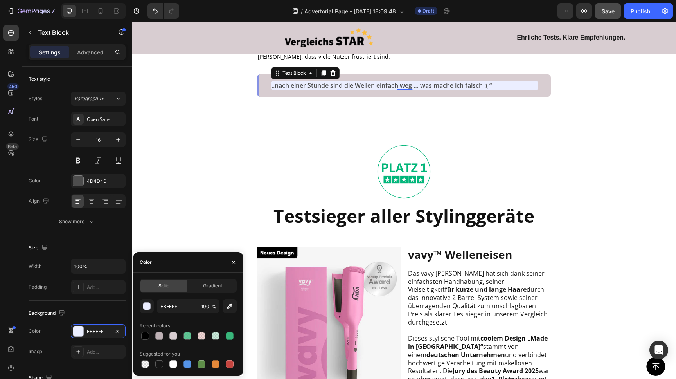
drag, startPoint x: 171, startPoint y: 335, endPoint x: 195, endPoint y: 294, distance: 47.7
click at [171, 335] on div at bounding box center [174, 336] width 8 height 8
type input "D8CDD1"
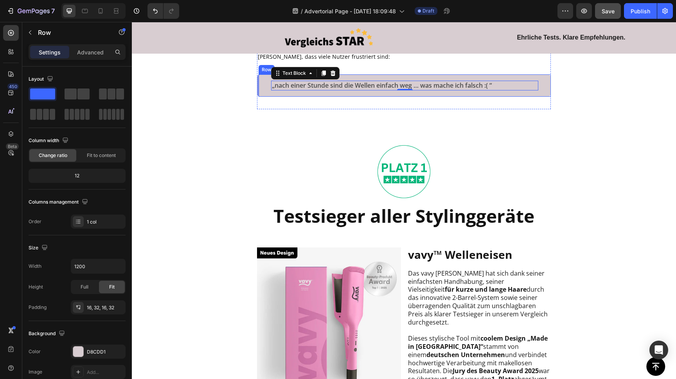
click at [263, 79] on div "„nach einer Stunde sind die Wellen einfach weg … was mache ich falsch :( “ Text…" at bounding box center [404, 85] width 294 height 22
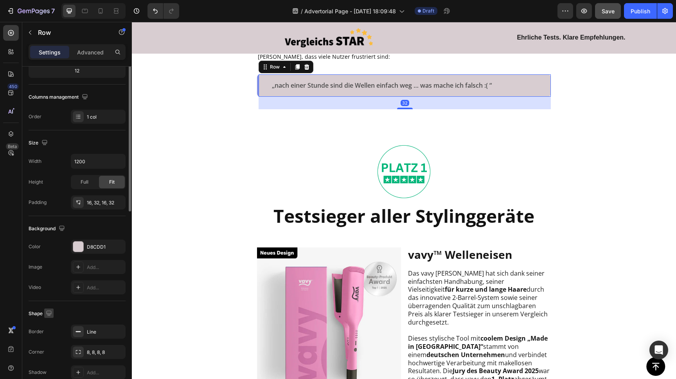
scroll to position [143, 0]
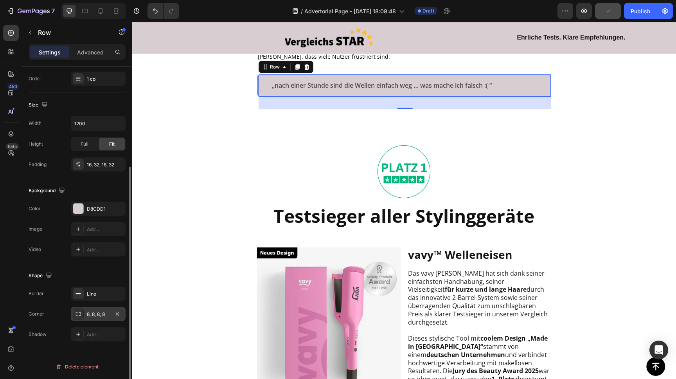
click at [100, 311] on div "8, 8, 8, 8" at bounding box center [98, 314] width 23 height 7
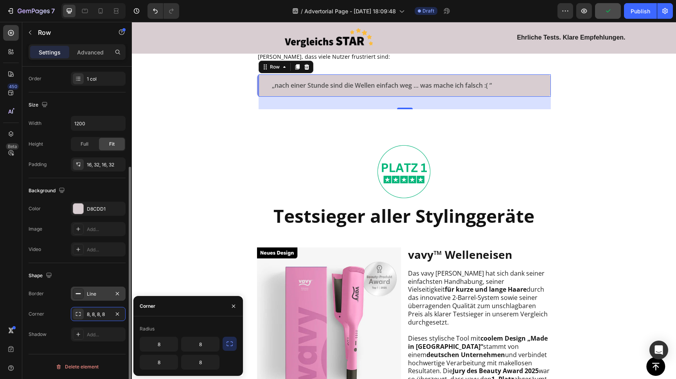
click at [97, 296] on div "Line" at bounding box center [98, 293] width 23 height 7
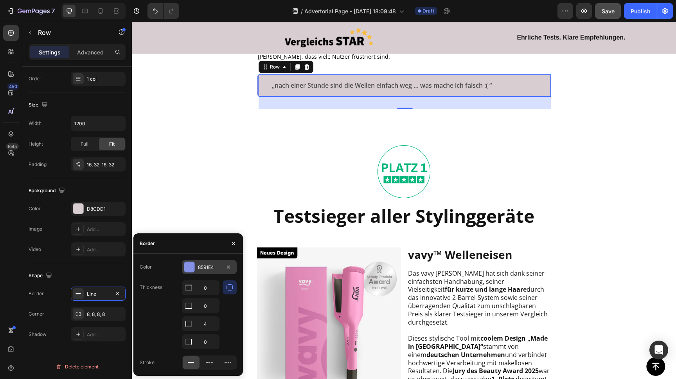
click at [189, 262] on div at bounding box center [189, 267] width 10 height 10
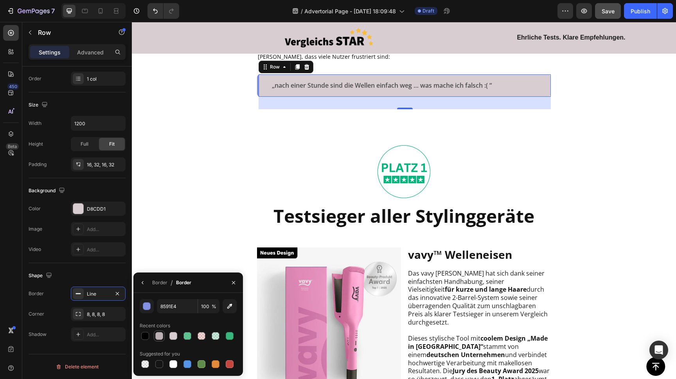
click at [160, 335] on div at bounding box center [159, 336] width 8 height 8
type input "BEB1B5"
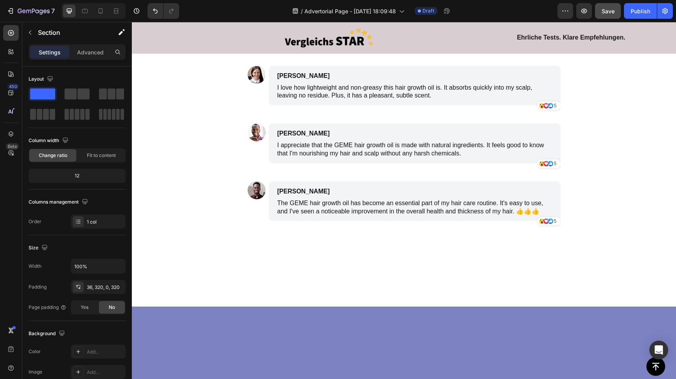
scroll to position [2958, 0]
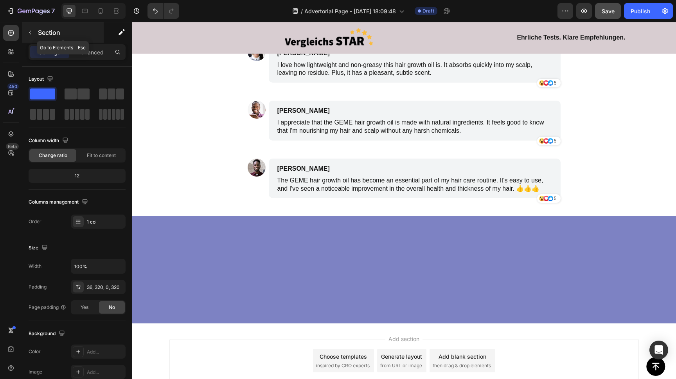
click at [31, 34] on icon "button" at bounding box center [30, 32] width 6 height 6
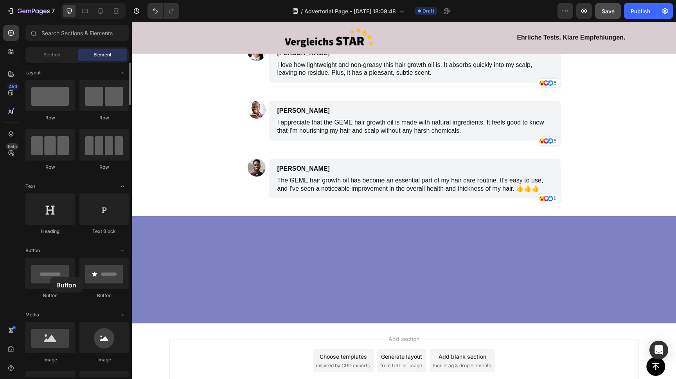
drag, startPoint x: 54, startPoint y: 277, endPoint x: 52, endPoint y: 294, distance: 17.8
click at [50, 277] on div at bounding box center [49, 273] width 49 height 31
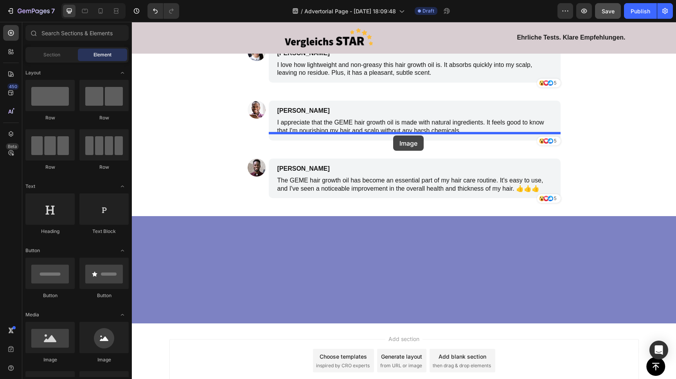
drag, startPoint x: 182, startPoint y: 363, endPoint x: 393, endPoint y: 135, distance: 310.3
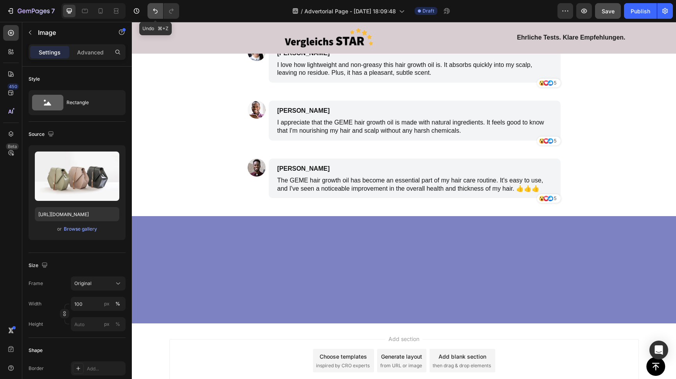
click at [155, 10] on icon "Undo/Redo" at bounding box center [156, 11] width 8 height 8
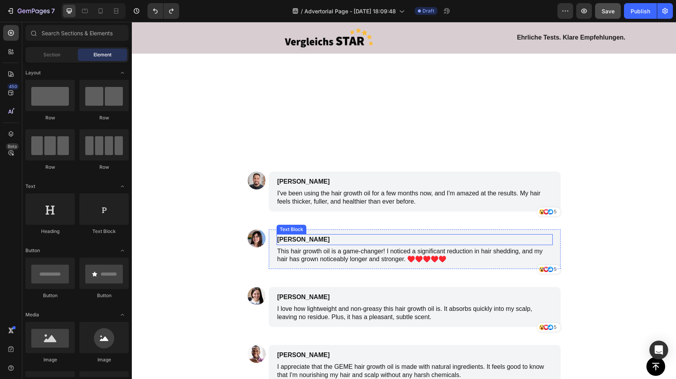
scroll to position [2931, 0]
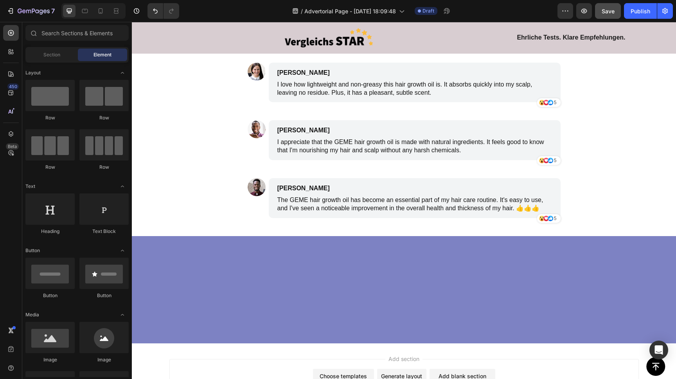
click at [245, 172] on section "Image James Smith Text Block Text Block Row Icon Icon Icon 5 Text Block Row Row…" at bounding box center [405, 95] width 326 height 281
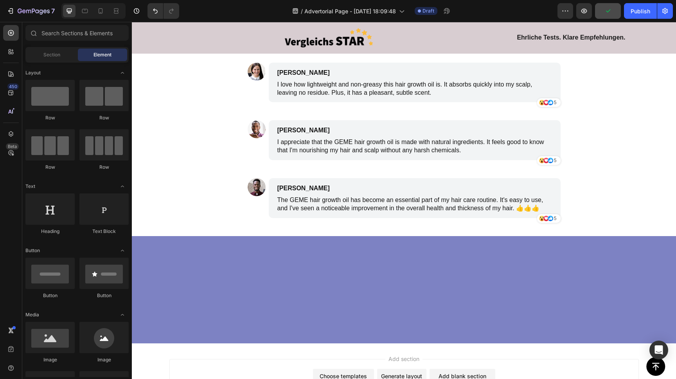
drag, startPoint x: 241, startPoint y: 177, endPoint x: 255, endPoint y: 178, distance: 13.8
click at [245, 177] on section "Image James Smith Text Block Text Block Row Icon Icon Icon 5 Text Block Row Row…" at bounding box center [405, 95] width 326 height 281
drag, startPoint x: 238, startPoint y: 165, endPoint x: 244, endPoint y: 166, distance: 6.4
click at [242, 175] on section "Image James Smith Text Block Text Block Row Icon Icon Icon 5 Text Block Row Row…" at bounding box center [405, 95] width 326 height 281
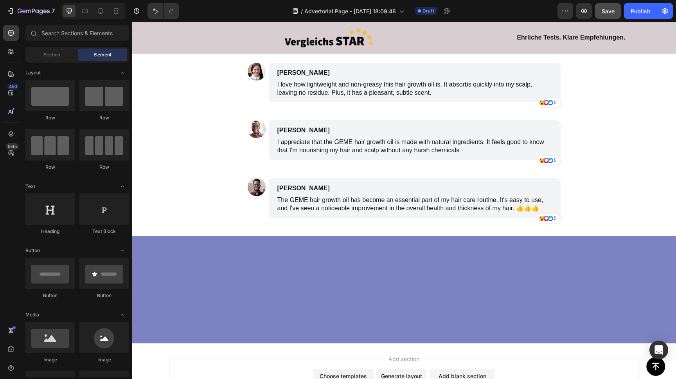
click at [244, 175] on section "Image James Smith Text Block Text Block Row Icon Icon Icon 5 Text Block Row Row…" at bounding box center [405, 95] width 326 height 281
click at [245, 175] on section "Image James Smith Text Block Text Block Row Icon Icon Icon 5 Text Block Row Row…" at bounding box center [405, 95] width 326 height 281
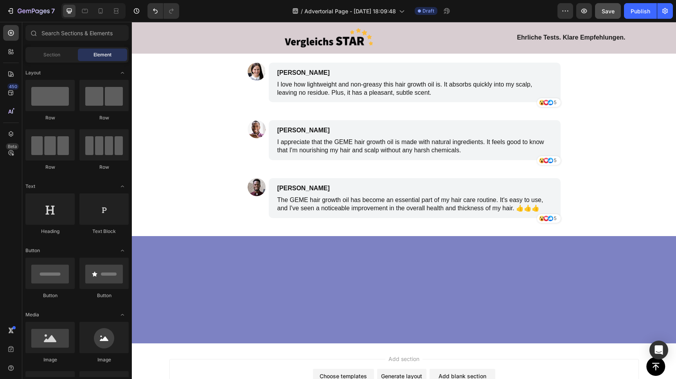
click at [244, 195] on section "Image James Smith Text Block Text Block Row Icon Icon Icon 5 Text Block Row Row…" at bounding box center [405, 95] width 326 height 281
drag, startPoint x: 213, startPoint y: 158, endPoint x: 307, endPoint y: 180, distance: 96.3
drag, startPoint x: 258, startPoint y: 157, endPoint x: 299, endPoint y: 156, distance: 41.5
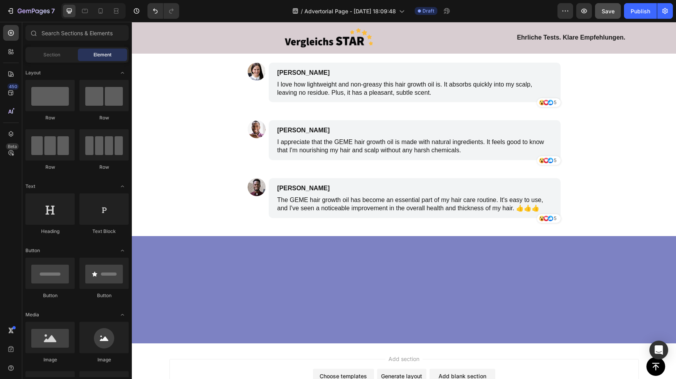
drag, startPoint x: 310, startPoint y: 156, endPoint x: 320, endPoint y: 153, distance: 10.3
drag, startPoint x: 320, startPoint y: 153, endPoint x: 414, endPoint y: 161, distance: 94.3
drag, startPoint x: 426, startPoint y: 161, endPoint x: 449, endPoint y: 177, distance: 27.8
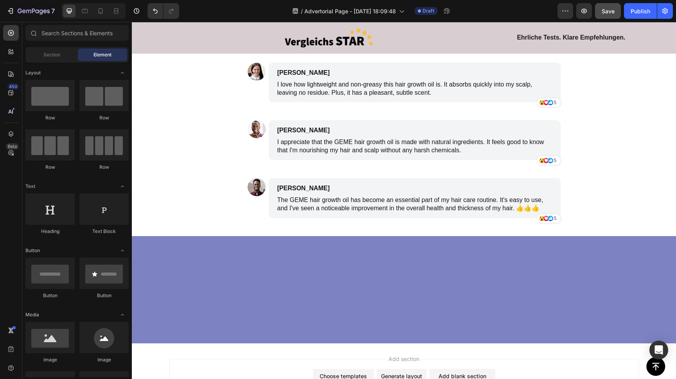
click at [242, 201] on section "Image James Smith Text Block Text Block Row Icon Icon Icon 5 Text Block Row Row…" at bounding box center [405, 95] width 326 height 281
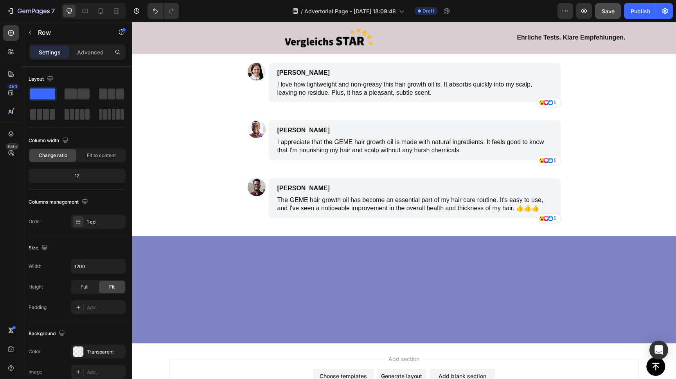
click at [249, 202] on div "Image James Smith Text Block Text Block Row Icon Icon Icon 5 Text Block Row Row…" at bounding box center [404, 95] width 313 height 281
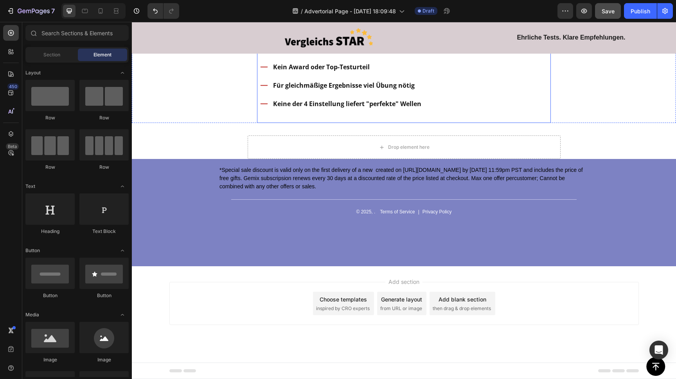
scroll to position [2956, 0]
click at [154, 213] on div "*Special sale discount is valid only on the first delivery of a new created on …" at bounding box center [404, 212] width 545 height 107
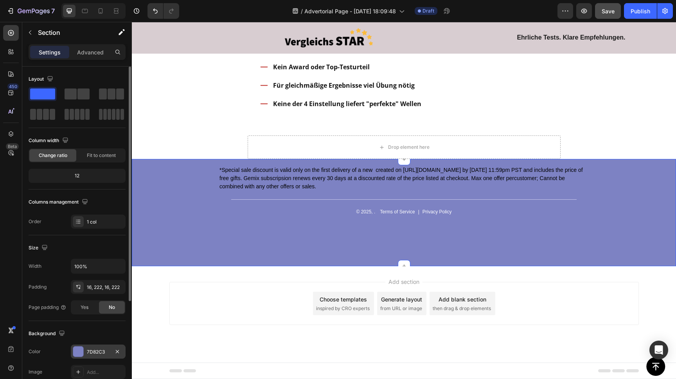
scroll to position [2912, 0]
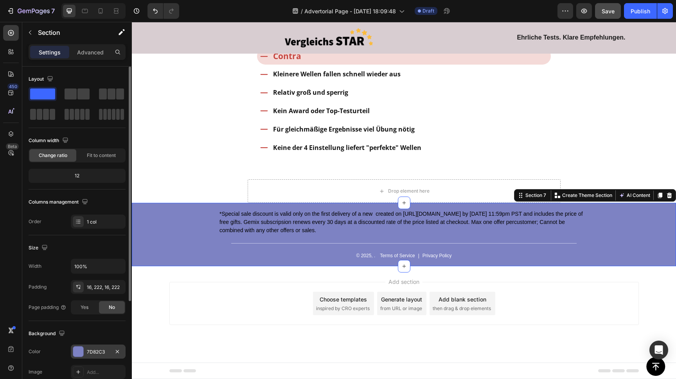
click at [80, 348] on div at bounding box center [78, 351] width 10 height 10
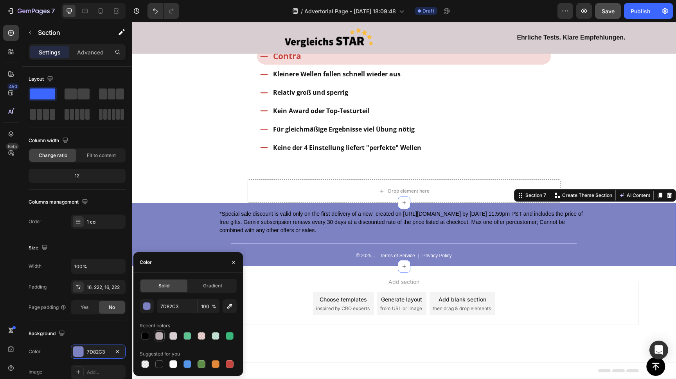
click at [161, 334] on div at bounding box center [159, 336] width 8 height 8
type input "BEB1B5"
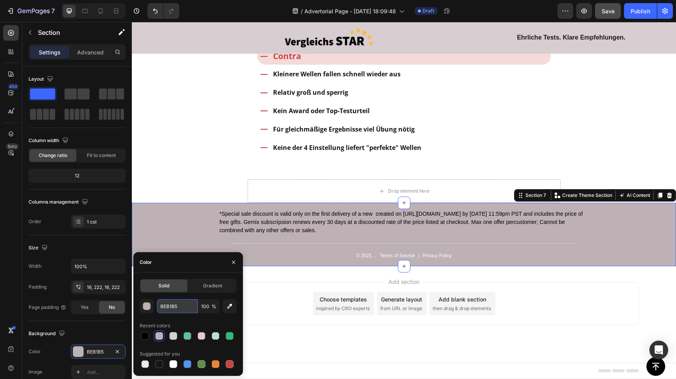
click at [172, 307] on input "BEB1B5" at bounding box center [177, 306] width 41 height 14
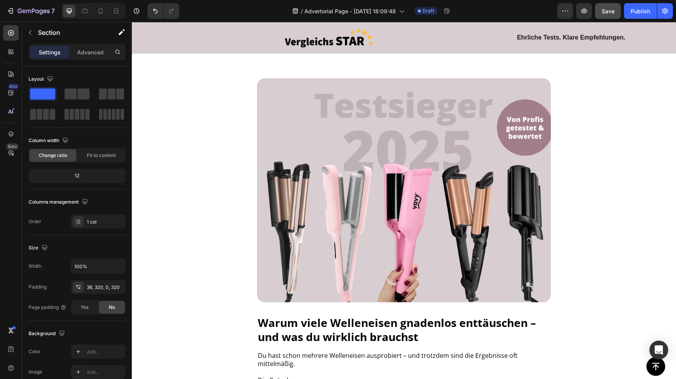
scroll to position [0, 0]
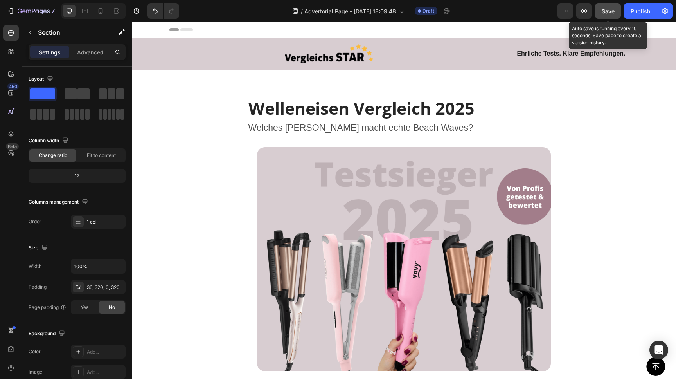
click at [606, 13] on span "Save" at bounding box center [608, 11] width 13 height 7
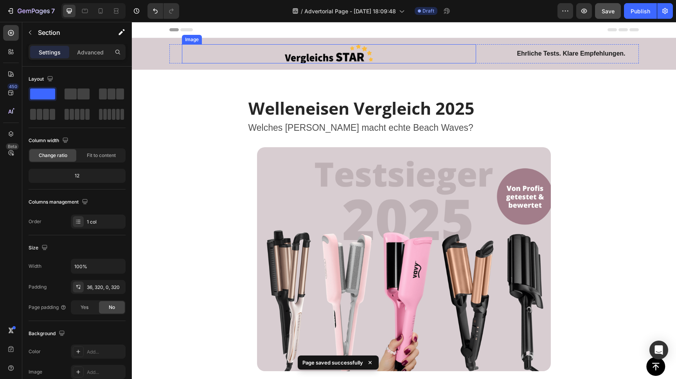
click at [319, 53] on img at bounding box center [329, 53] width 88 height 19
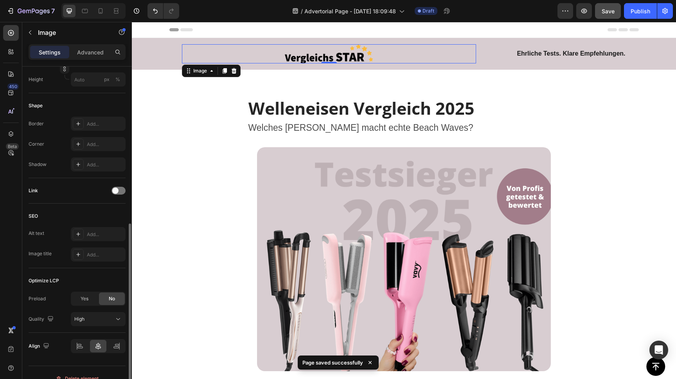
scroll to position [256, 0]
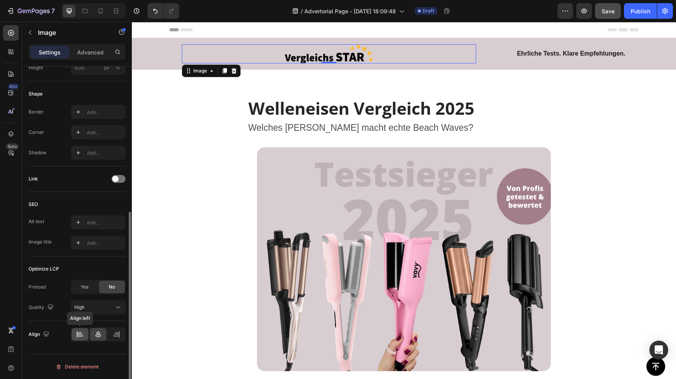
click at [80, 335] on icon at bounding box center [80, 336] width 5 height 2
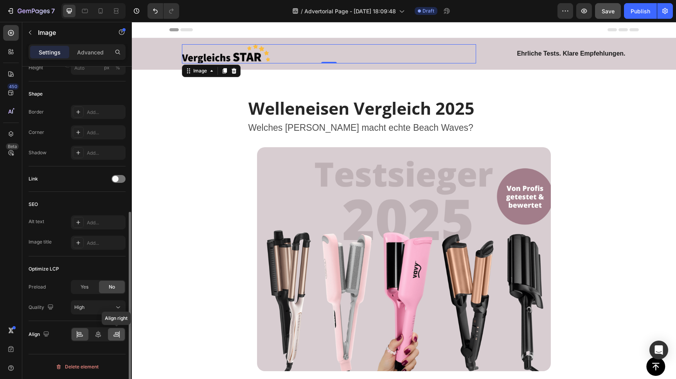
click at [115, 334] on icon at bounding box center [117, 334] width 8 height 8
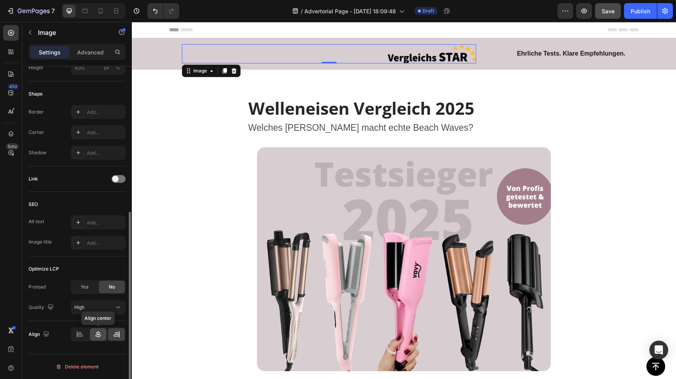
click at [96, 334] on icon at bounding box center [98, 334] width 8 height 8
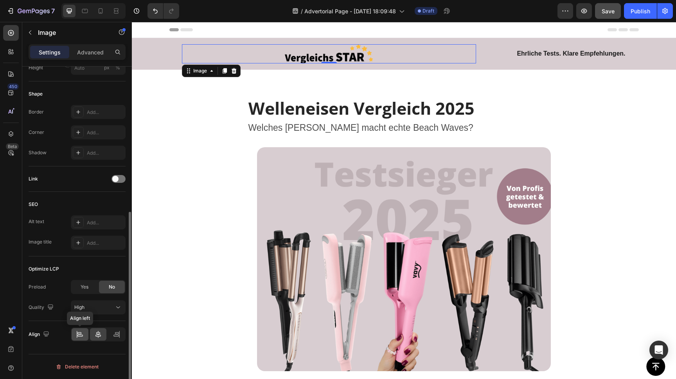
click at [80, 333] on icon at bounding box center [80, 334] width 8 height 8
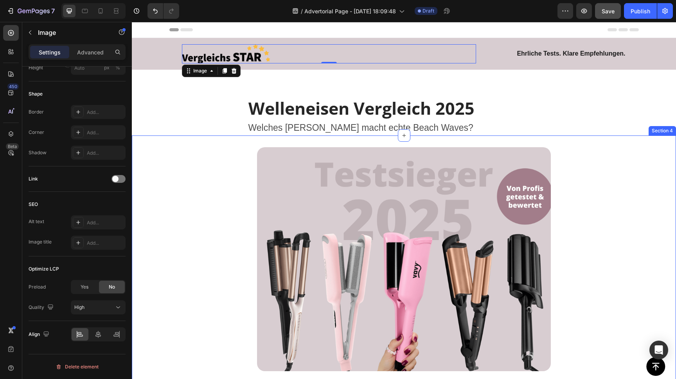
click at [176, 215] on div "Image Warum viele Welleneisen gnadenlos enttäuschen – und was du wirklich brauc…" at bounding box center [404, 382] width 545 height 494
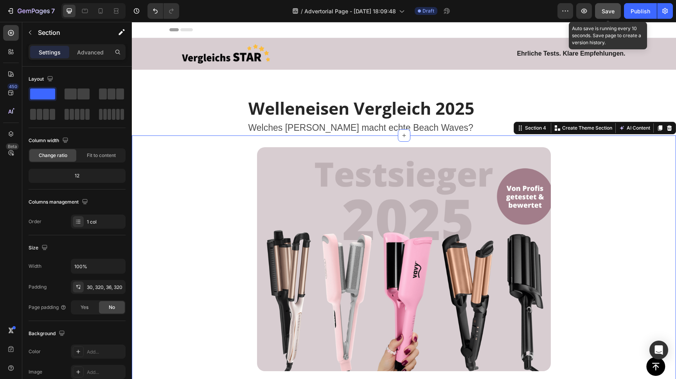
click at [611, 10] on span "Save" at bounding box center [608, 11] width 13 height 7
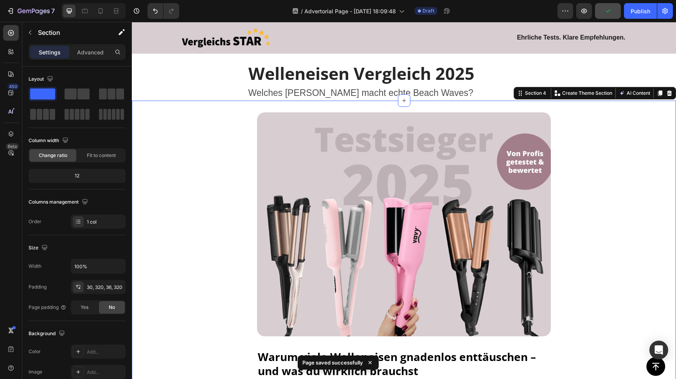
scroll to position [36, 0]
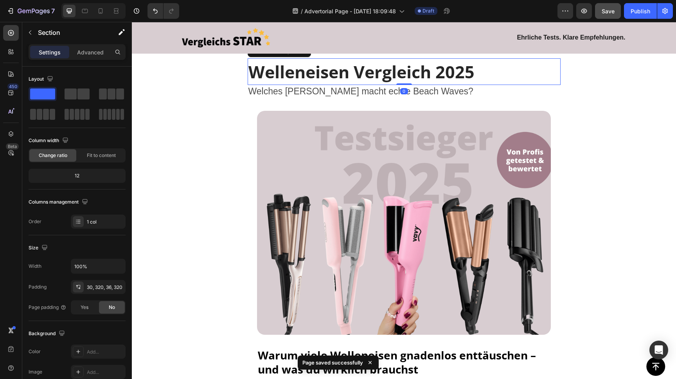
click at [316, 78] on span "Welleneisen Vergleich 2025" at bounding box center [362, 71] width 226 height 23
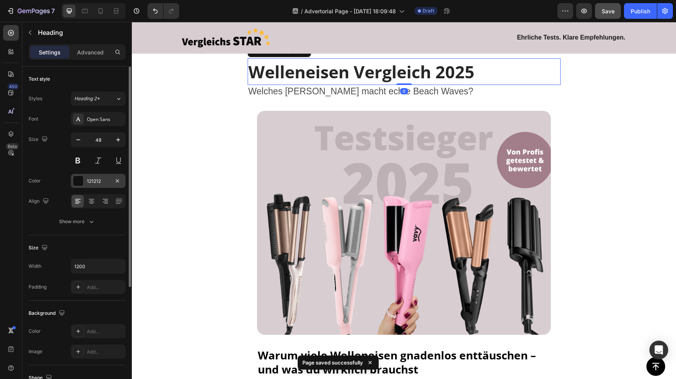
click at [78, 181] on div at bounding box center [78, 181] width 10 height 10
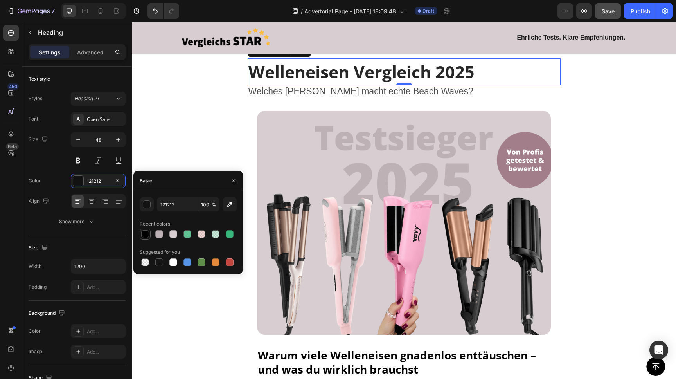
click at [144, 233] on div at bounding box center [145, 234] width 8 height 8
type input "000000"
click at [292, 95] on span "Welches Welleneisen macht echte Beach Waves?" at bounding box center [361, 91] width 225 height 10
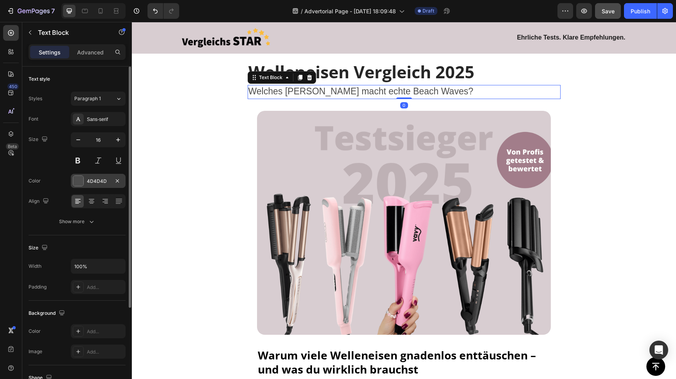
click at [81, 181] on div at bounding box center [78, 181] width 10 height 10
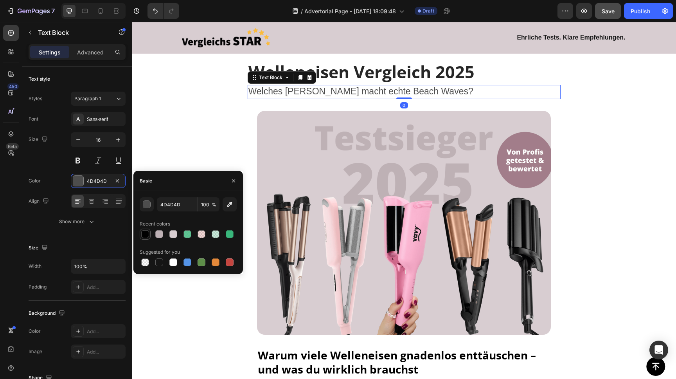
click at [146, 233] on div at bounding box center [145, 234] width 8 height 8
type input "000000"
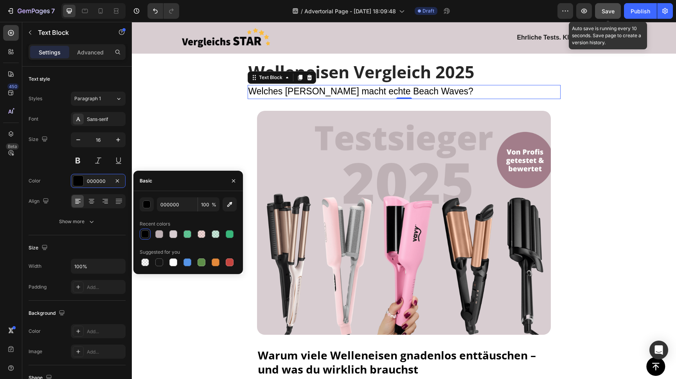
click at [601, 8] on button "Save" at bounding box center [608, 11] width 26 height 16
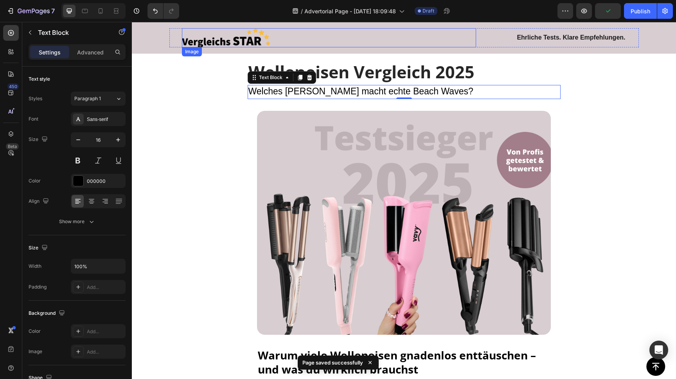
scroll to position [0, 0]
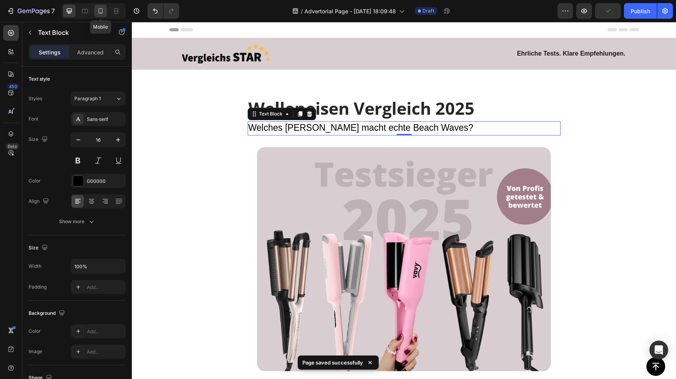
click at [96, 9] on div at bounding box center [100, 11] width 13 height 13
type input "14"
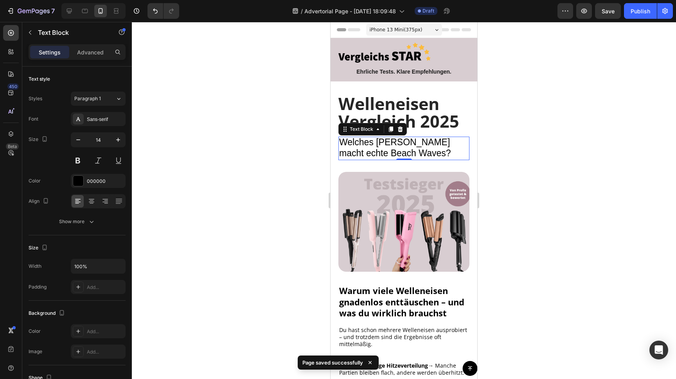
click at [244, 108] on div at bounding box center [404, 200] width 545 height 357
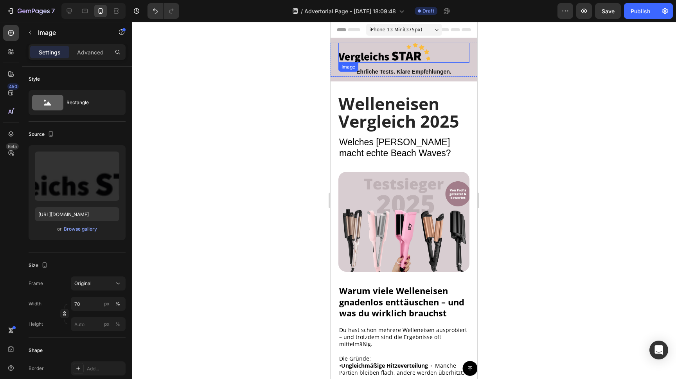
click at [411, 54] on img at bounding box center [385, 53] width 92 height 20
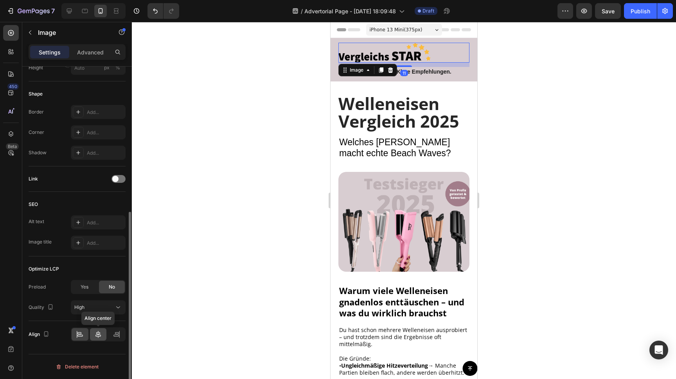
click at [99, 334] on icon at bounding box center [98, 334] width 8 height 8
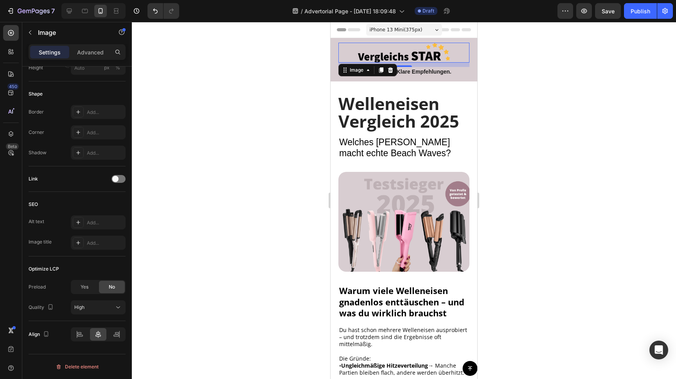
click at [191, 193] on div at bounding box center [404, 200] width 545 height 357
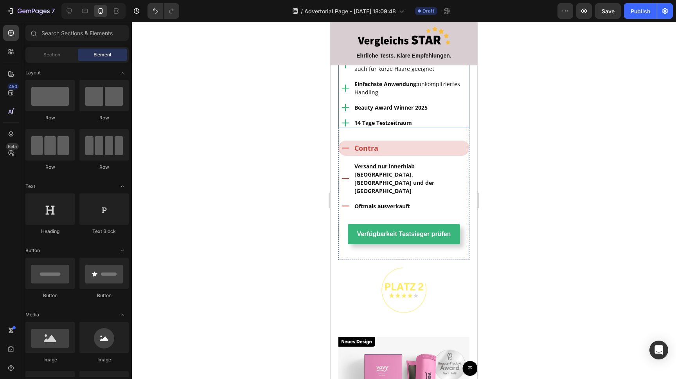
scroll to position [1008, 0]
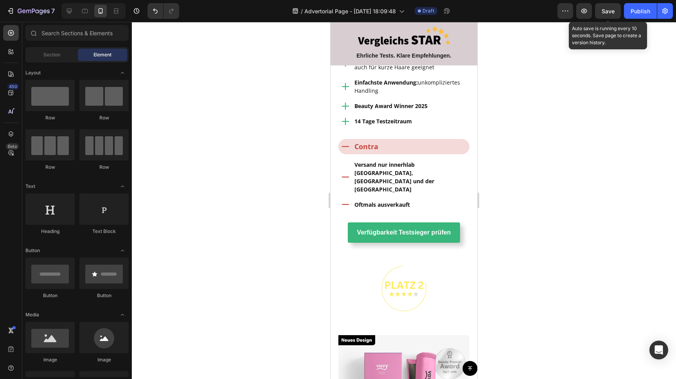
click at [608, 13] on span "Save" at bounding box center [608, 11] width 13 height 7
click at [610, 9] on span "Save" at bounding box center [608, 11] width 13 height 7
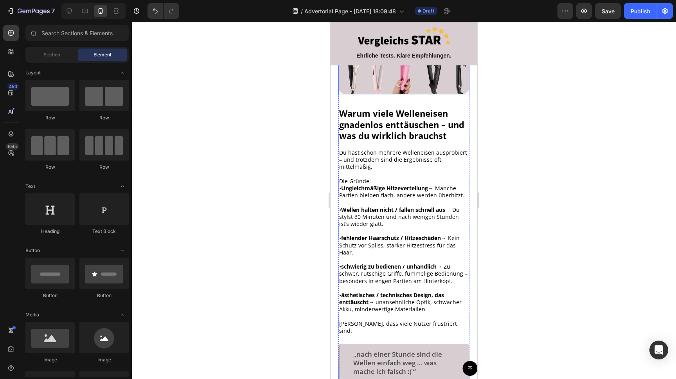
scroll to position [180, 0]
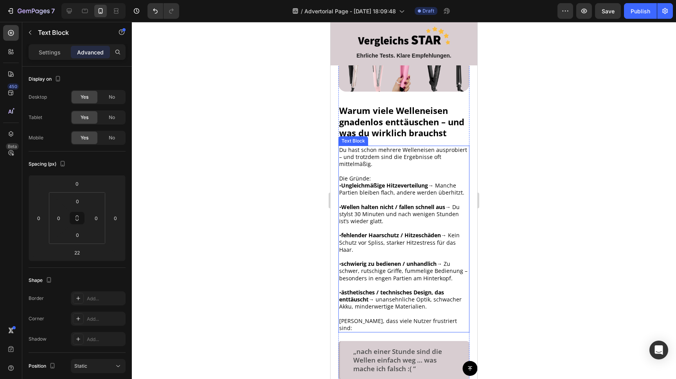
click at [366, 154] on p "Du hast schon mehrere Welleneisen ausprobiert – und trotzdem sind die Ergebniss…" at bounding box center [404, 157] width 130 height 22
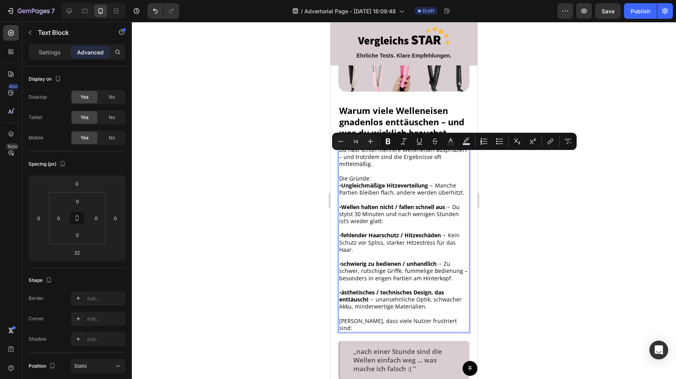
click at [354, 152] on p "Du hast schon mehrere Welleneisen ausprobiert – und trotzdem sind die Ergebniss…" at bounding box center [404, 157] width 130 height 22
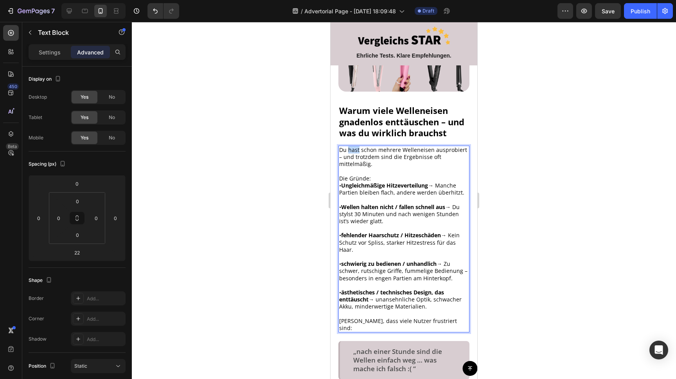
click at [354, 152] on p "Du hast schon mehrere Welleneisen ausprobiert – und trotzdem sind die Ergebniss…" at bounding box center [404, 157] width 130 height 22
click at [467, 151] on p "Man hat schon mehrere Welleneisen ausprobiert – und trotzdem sind die Ergebniss…" at bounding box center [404, 157] width 130 height 22
click at [567, 172] on div at bounding box center [404, 200] width 545 height 357
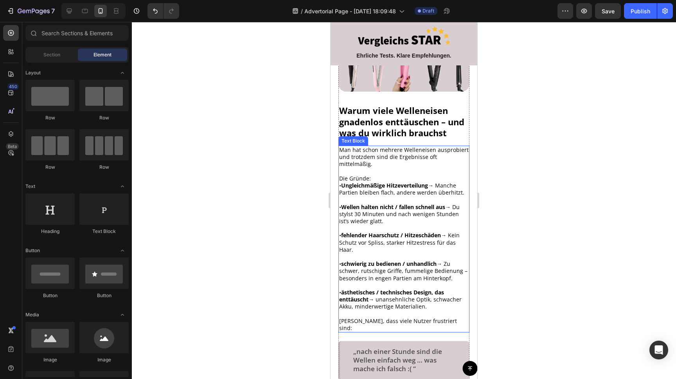
click at [372, 175] on p "Die Gründe:" at bounding box center [404, 178] width 130 height 7
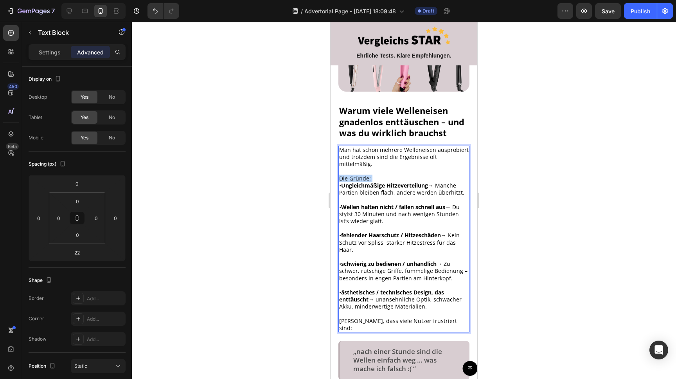
click at [372, 175] on p "Die Gründe:" at bounding box center [404, 178] width 130 height 7
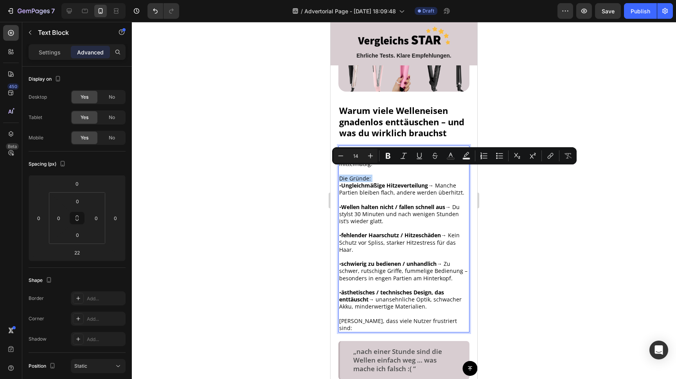
click at [372, 175] on p "Die Gründe:" at bounding box center [404, 178] width 130 height 7
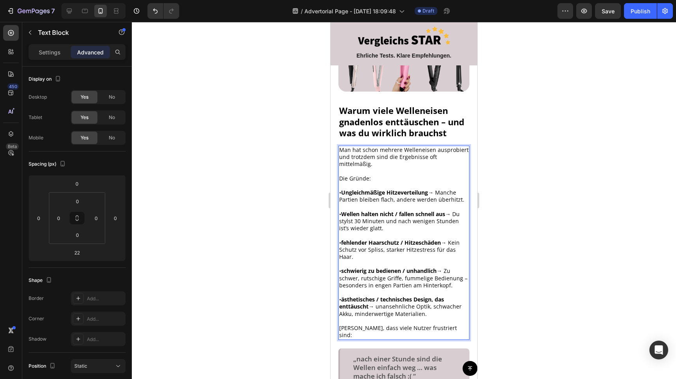
click at [355, 175] on p "Die Gründe:" at bounding box center [404, 178] width 130 height 7
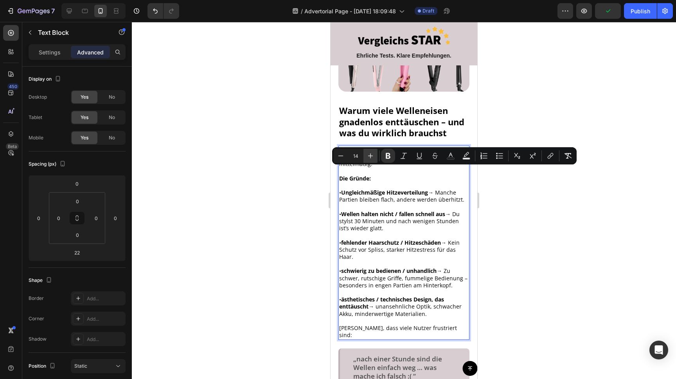
click at [367, 153] on icon "Editor contextual toolbar" at bounding box center [371, 156] width 8 height 8
type input "17"
click at [295, 180] on div at bounding box center [404, 200] width 545 height 357
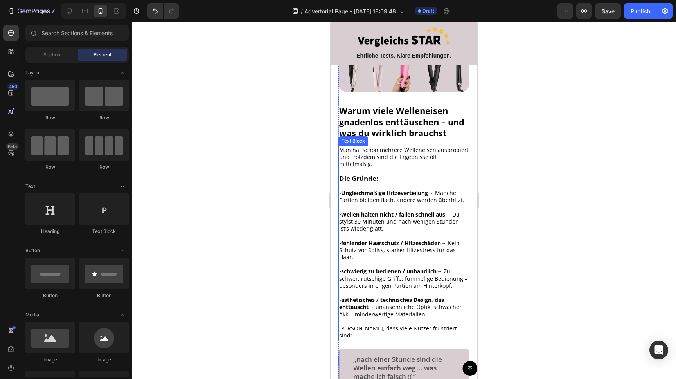
click at [354, 174] on strong "Die Gründe:" at bounding box center [358, 178] width 39 height 9
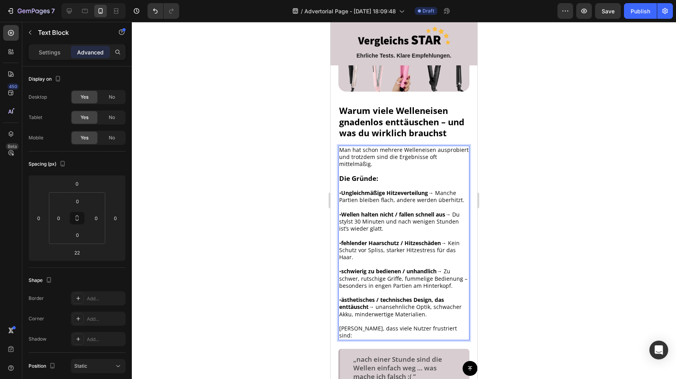
click at [366, 174] on strong "Die Gründe:" at bounding box center [358, 178] width 39 height 9
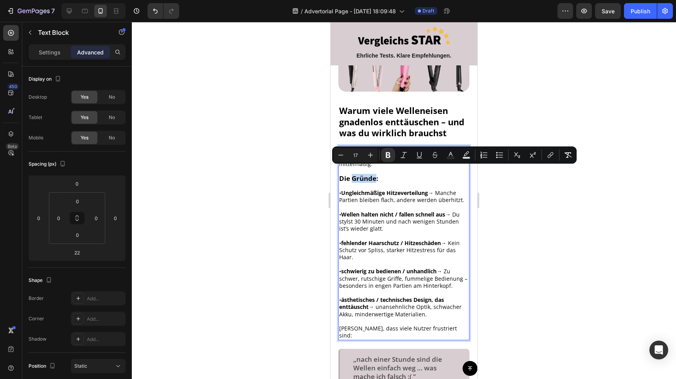
click at [377, 174] on strong "Die Gründe:" at bounding box center [358, 178] width 39 height 9
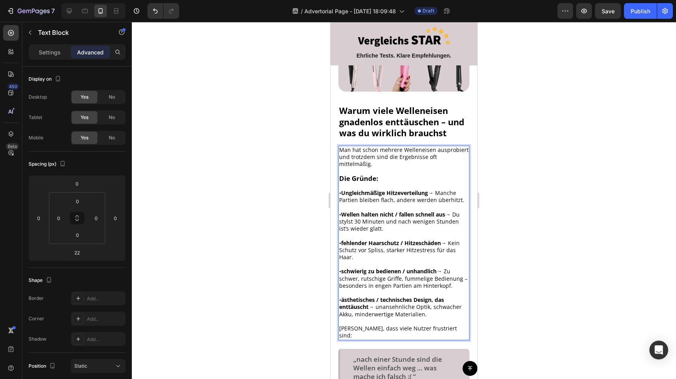
click at [352, 174] on strong "Die Gründe:" at bounding box center [358, 178] width 39 height 9
click at [269, 167] on div at bounding box center [404, 200] width 545 height 357
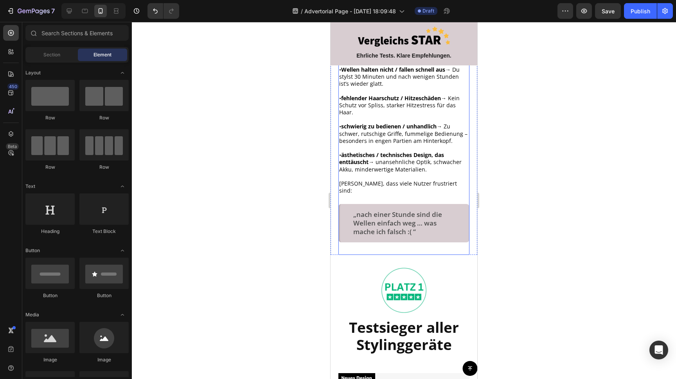
scroll to position [326, 0]
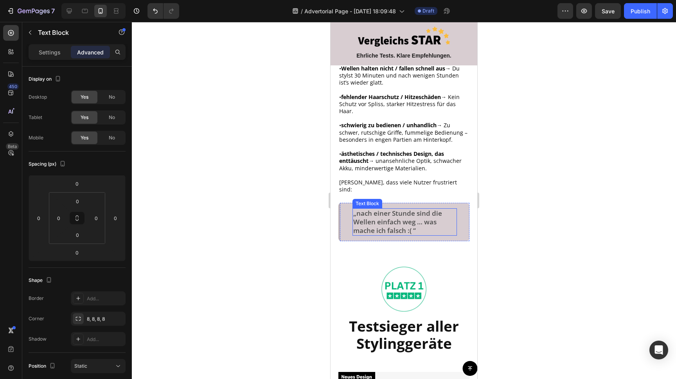
click at [420, 209] on p "„nach einer Stunde sind die Wellen einfach weg … was mache ich falsch :( “" at bounding box center [405, 222] width 103 height 26
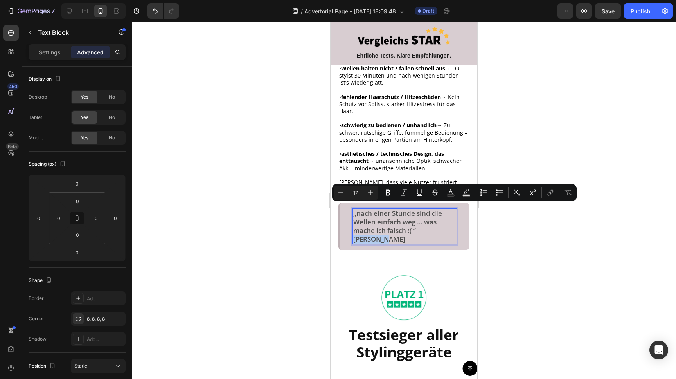
drag, startPoint x: 450, startPoint y: 209, endPoint x: 420, endPoint y: 212, distance: 30.2
click at [420, 212] on p "„nach einer Stunde sind die Wellen einfach weg … was mache ich falsch :( “ Katr…" at bounding box center [405, 226] width 103 height 34
click at [343, 193] on icon "Editor contextual toolbar" at bounding box center [341, 193] width 8 height 8
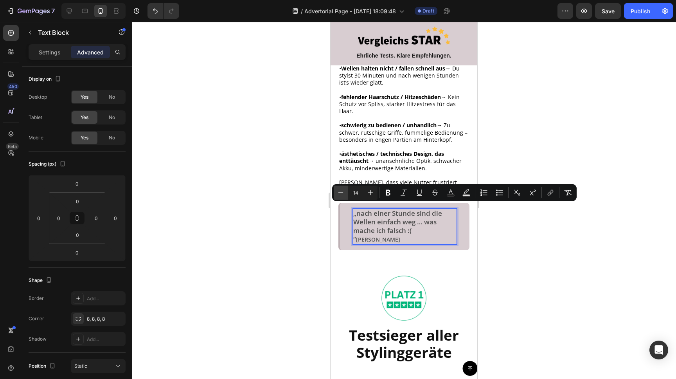
click at [343, 193] on icon "Editor contextual toolbar" at bounding box center [341, 193] width 8 height 8
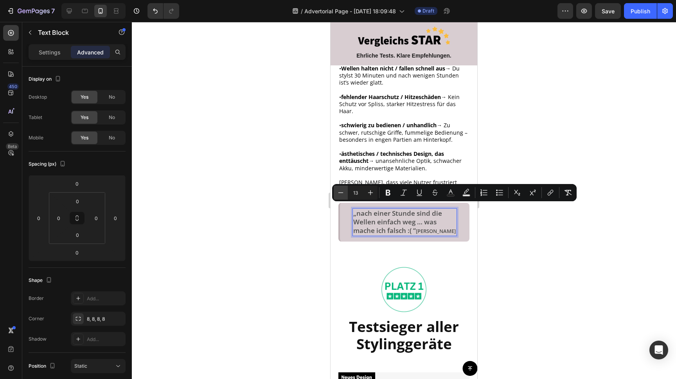
click at [343, 193] on icon "Editor contextual toolbar" at bounding box center [341, 193] width 8 height 8
click at [372, 193] on icon "Editor contextual toolbar" at bounding box center [370, 192] width 5 height 5
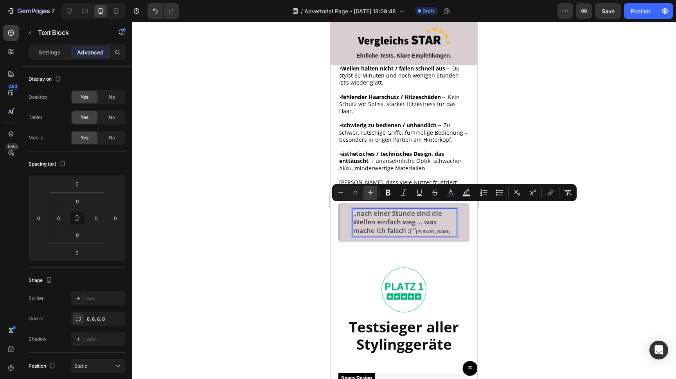
type input "12"
click at [291, 180] on div at bounding box center [404, 200] width 545 height 357
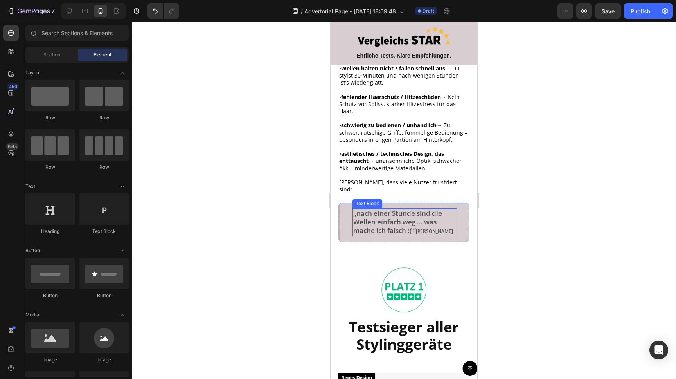
click at [431, 228] on span "Katrin M." at bounding box center [434, 231] width 37 height 7
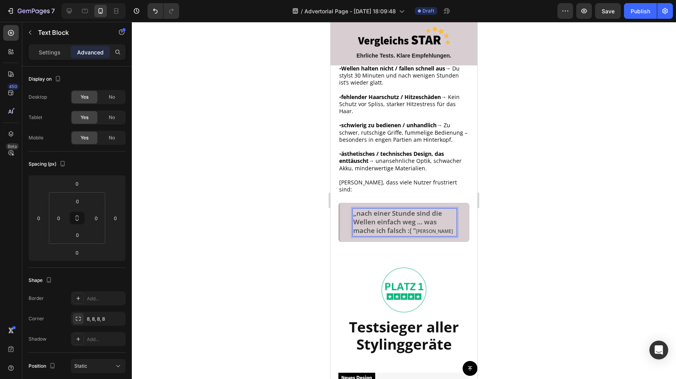
click at [420, 228] on span "Katrin M." at bounding box center [434, 231] width 37 height 7
click at [419, 228] on span "Katrin M." at bounding box center [434, 231] width 37 height 7
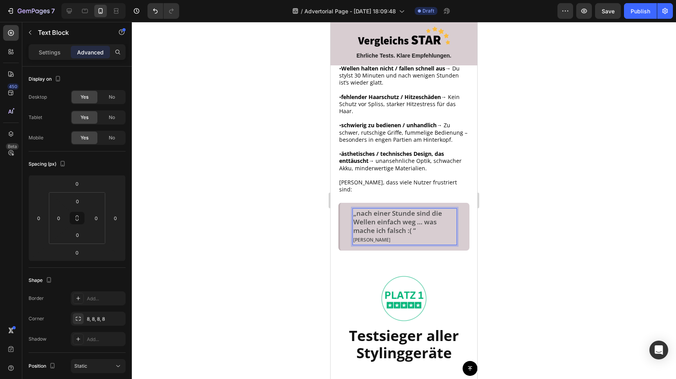
click at [283, 178] on div at bounding box center [404, 200] width 545 height 357
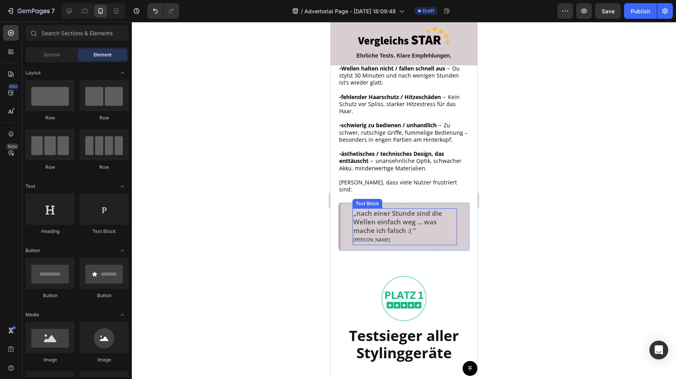
click at [378, 217] on p "„nach einer Stunde sind die Wellen einfach weg … was mache ich falsch :( “ ⁠⁠⁠⁠…" at bounding box center [405, 226] width 103 height 35
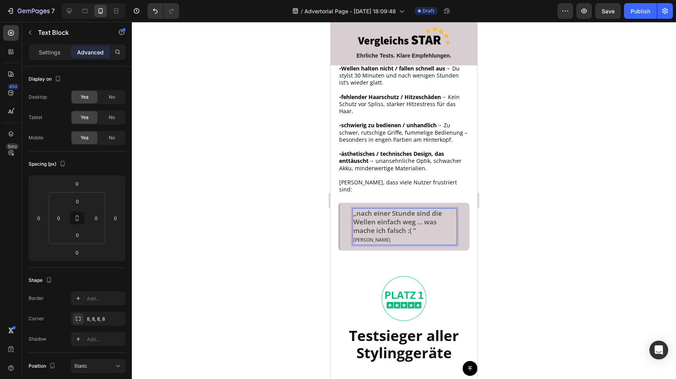
click at [377, 218] on p "„nach einer Stunde sind die Wellen einfach weg … was mache ich falsch :( “ Katr…" at bounding box center [405, 226] width 103 height 35
click at [267, 198] on div at bounding box center [404, 200] width 545 height 357
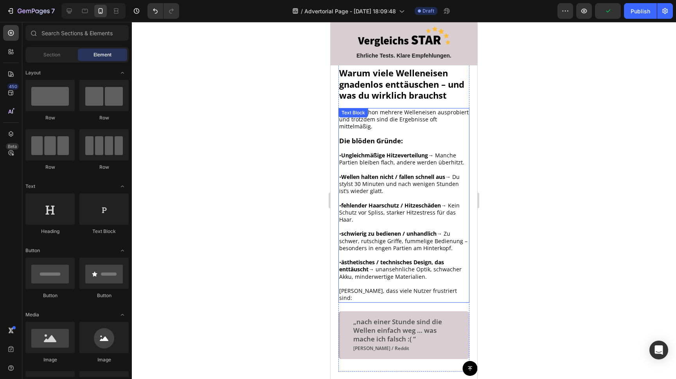
scroll to position [217, 0]
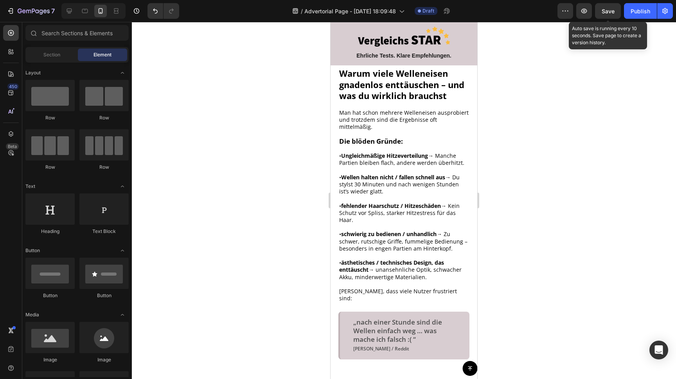
click at [606, 11] on span "Save" at bounding box center [608, 11] width 13 height 7
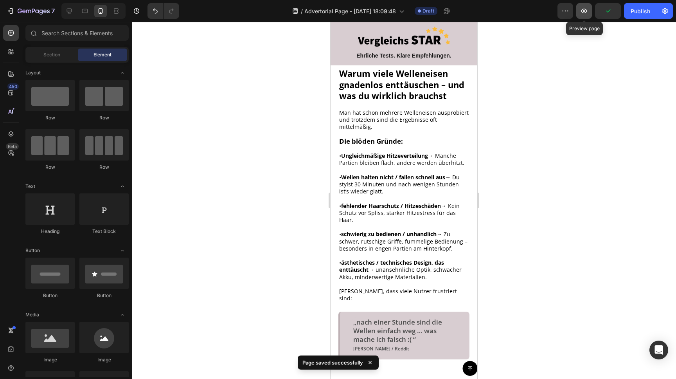
click at [583, 11] on icon "button" at bounding box center [585, 11] width 8 height 8
